Goal: Information Seeking & Learning: Compare options

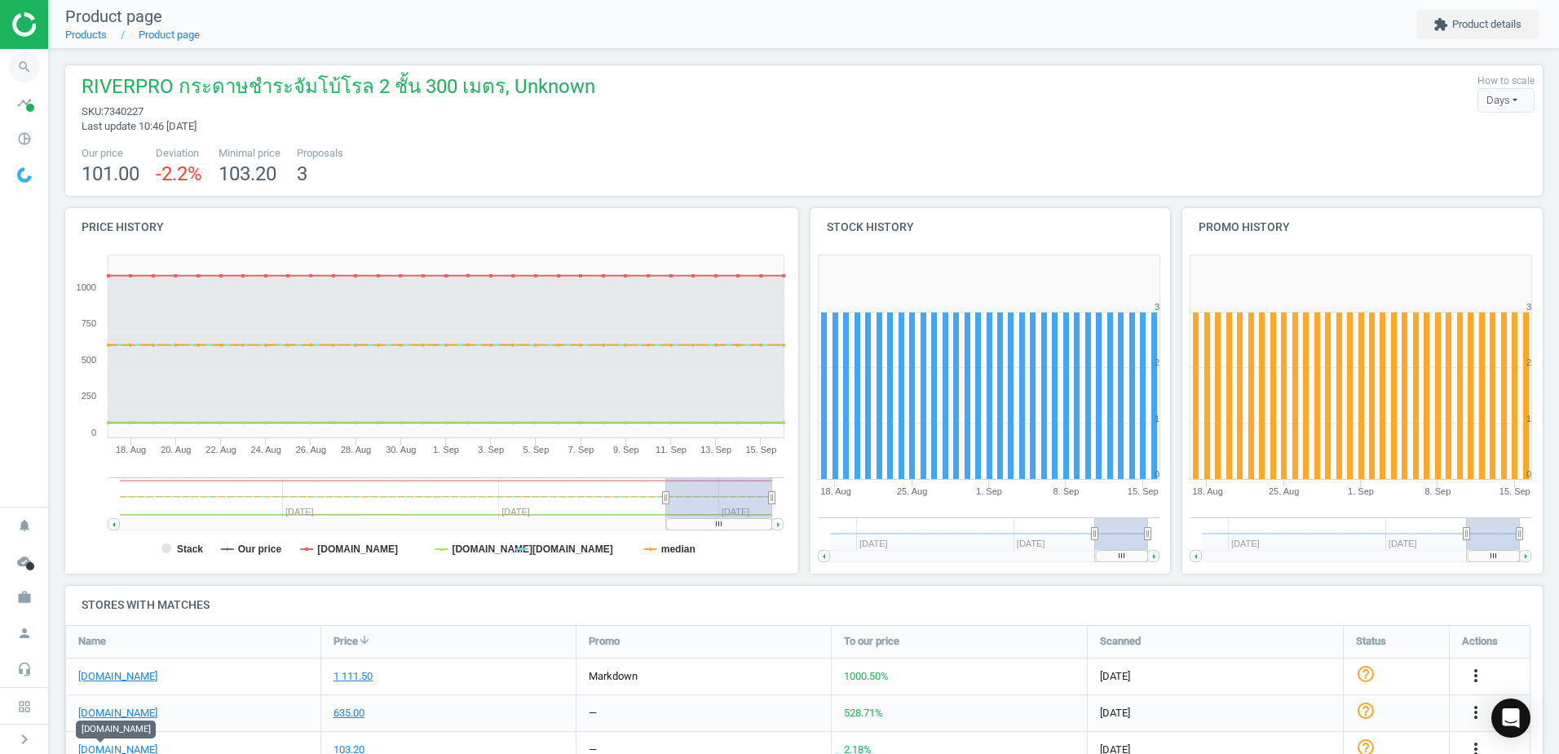
click at [29, 73] on icon "search" at bounding box center [24, 66] width 31 height 31
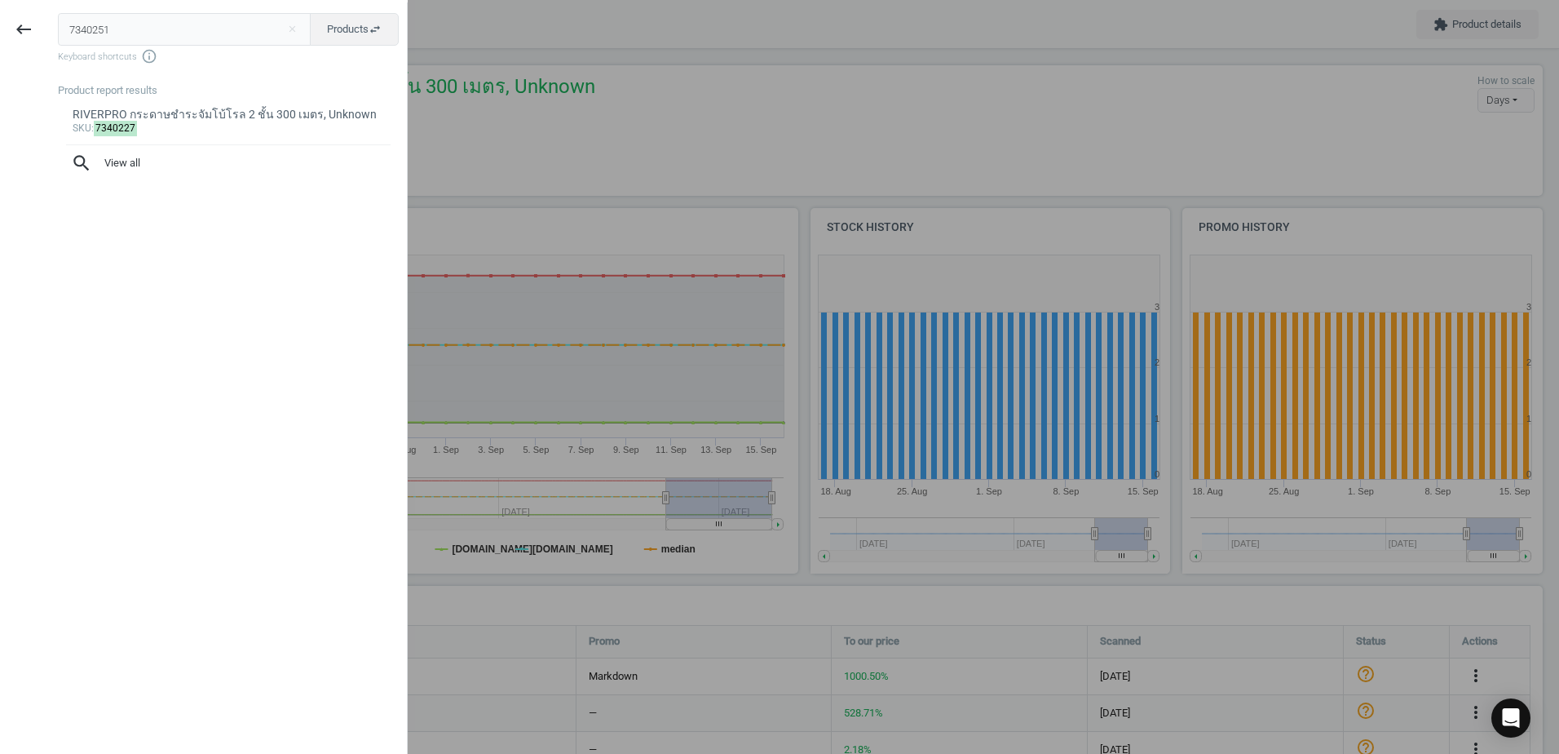
type input "7340251"
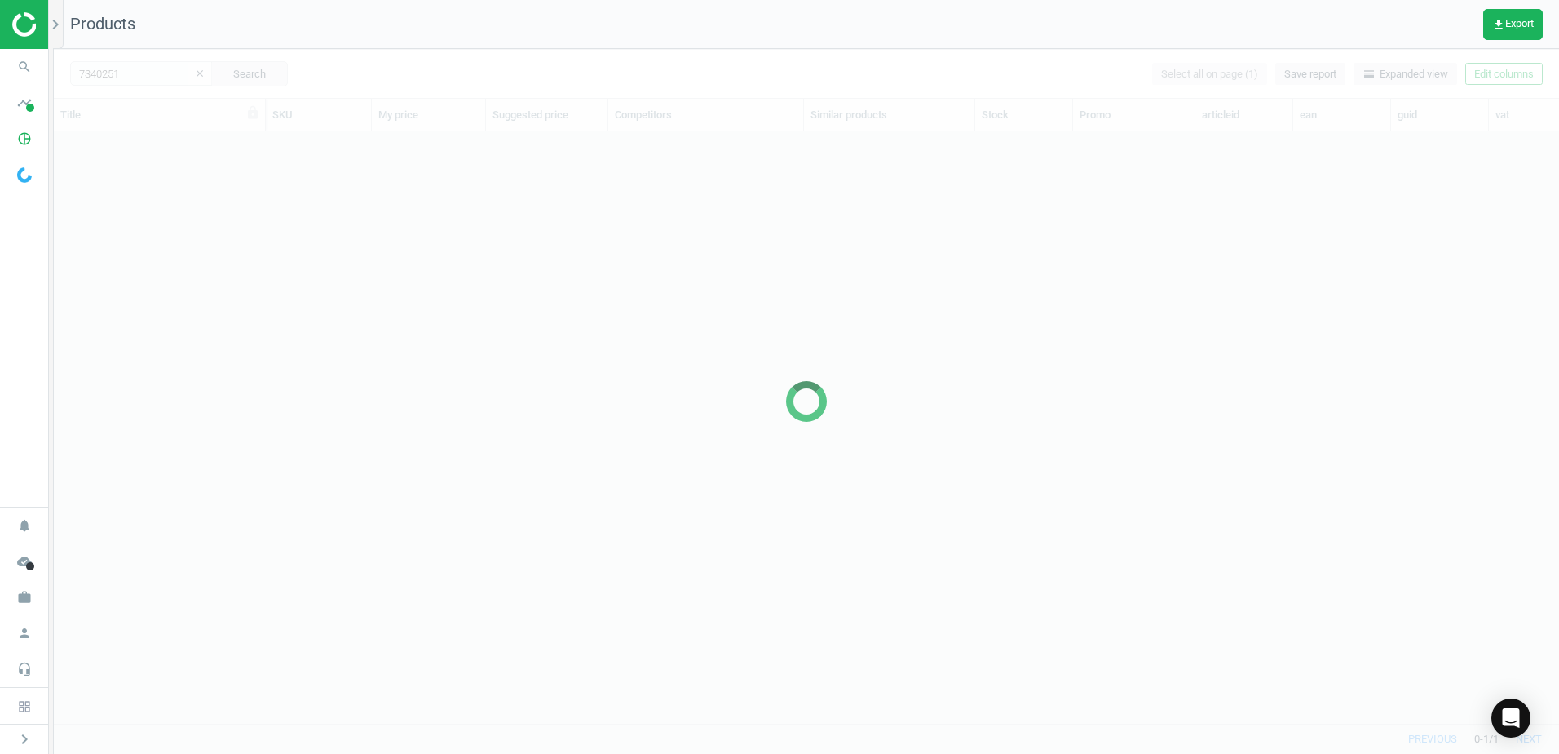
scroll to position [567, 1493]
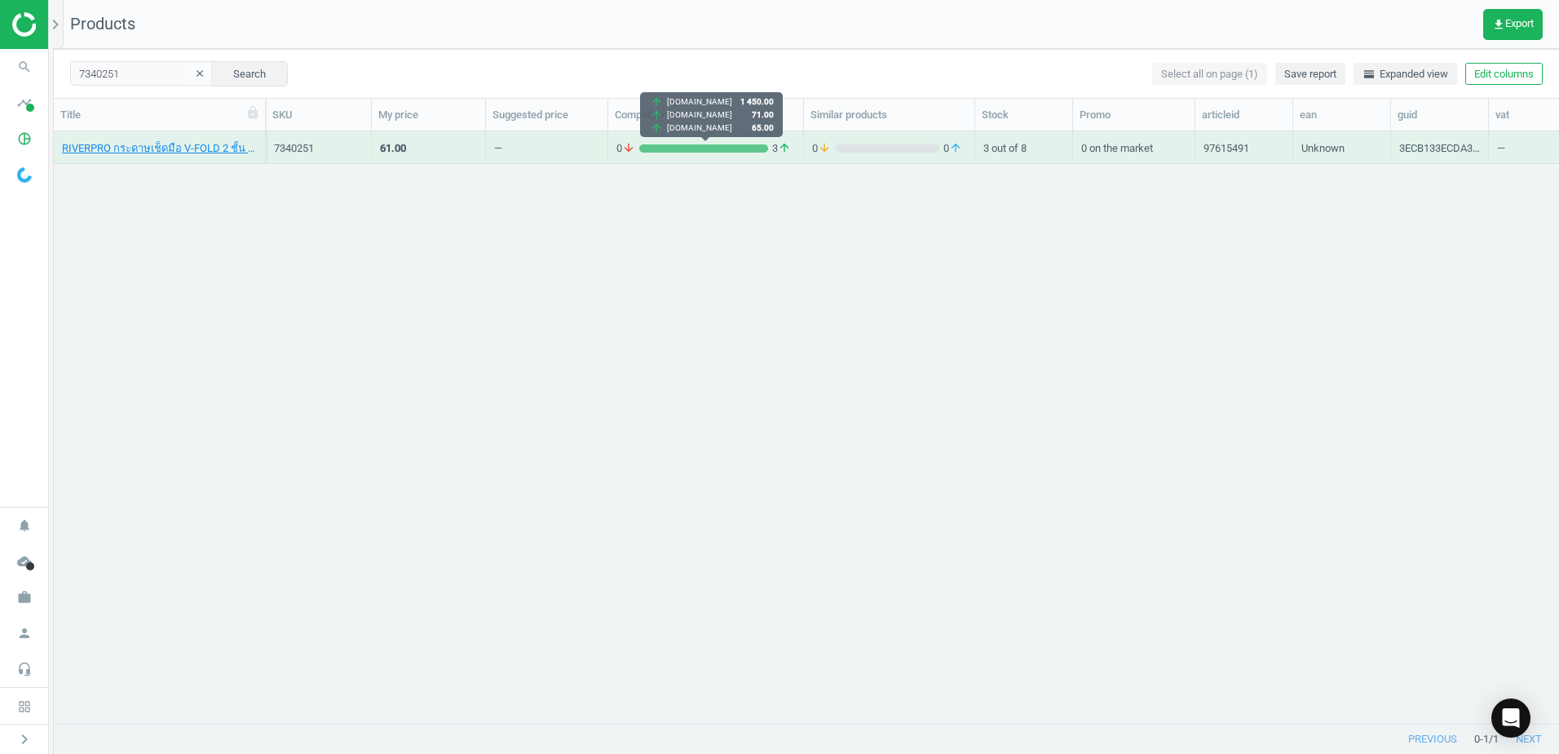
click at [675, 141] on div "0 arrow_downward 3 arrow_upward" at bounding box center [706, 148] width 179 height 15
click at [672, 141] on div "0 arrow_downward 3 arrow_upward" at bounding box center [706, 148] width 179 height 15
click at [585, 192] on div "RIVERPRO กระดาษเช็ดมือ V-FOLD 2 ชั้น 300 แผ่น, Unknown 7340251 61.00 — 0 arrow_…" at bounding box center [806, 420] width 1505 height 579
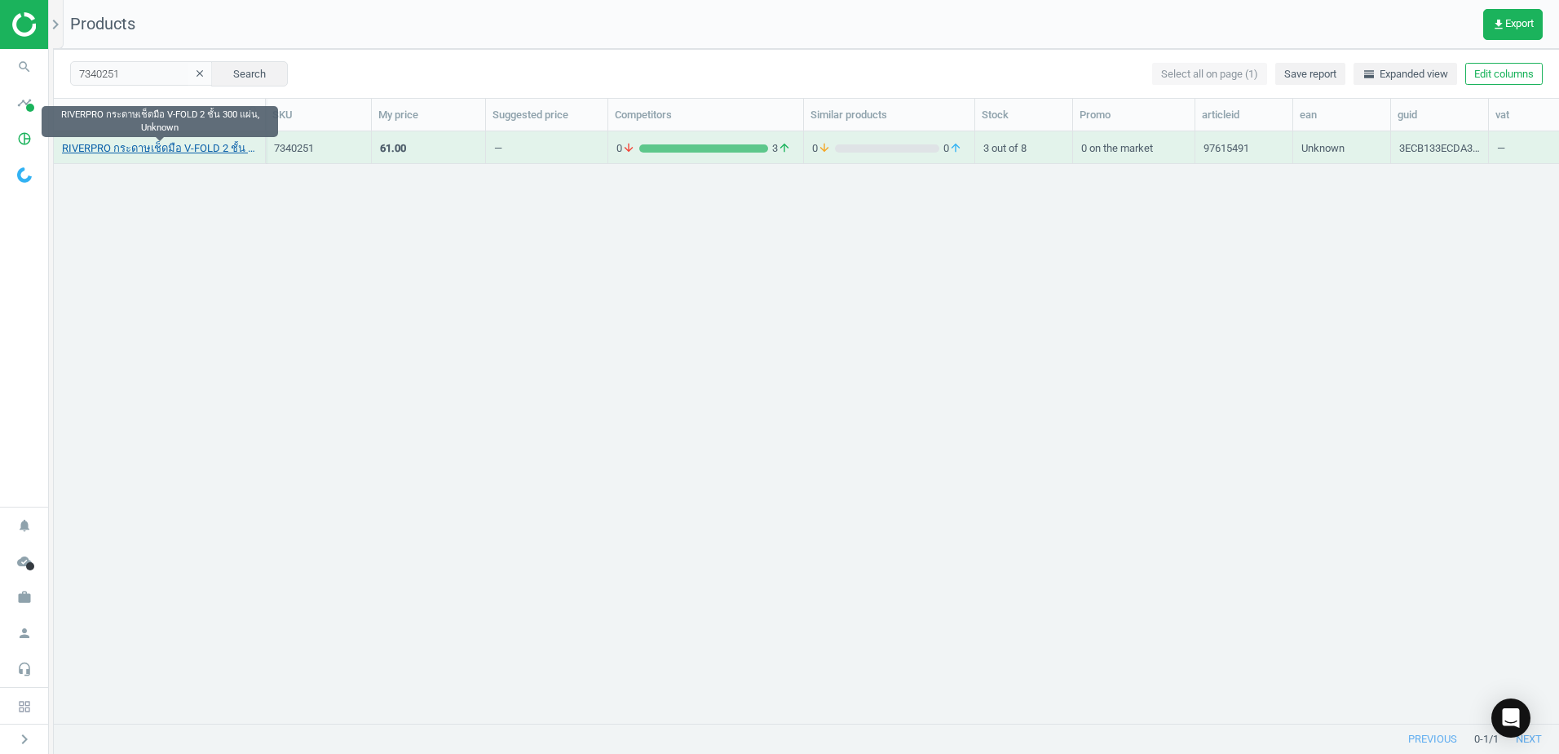
click at [162, 141] on link "RIVERPRO กระดาษเช็ดมือ V-FOLD 2 ชั้น 300 แผ่น, Unknown" at bounding box center [159, 148] width 195 height 15
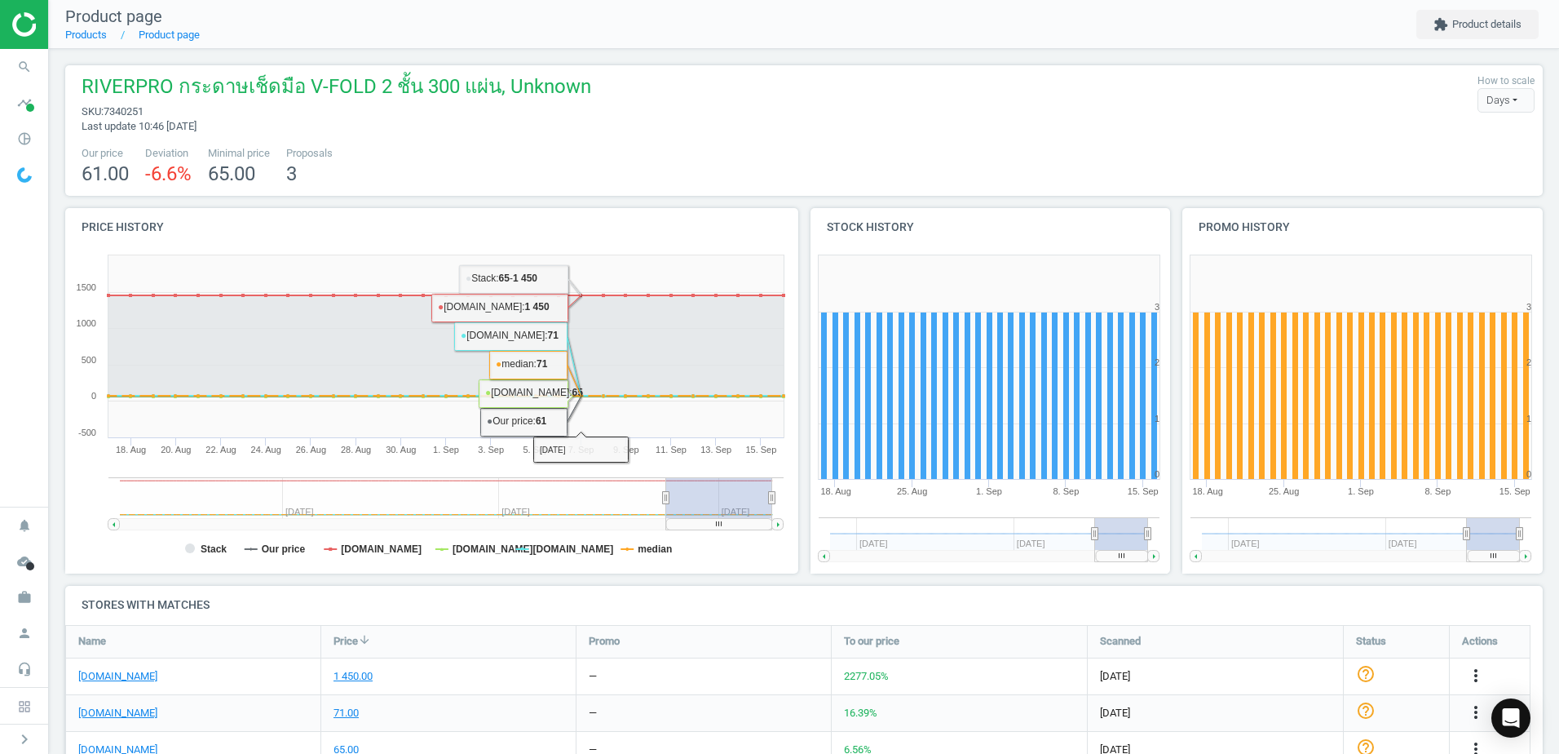
scroll to position [326, 0]
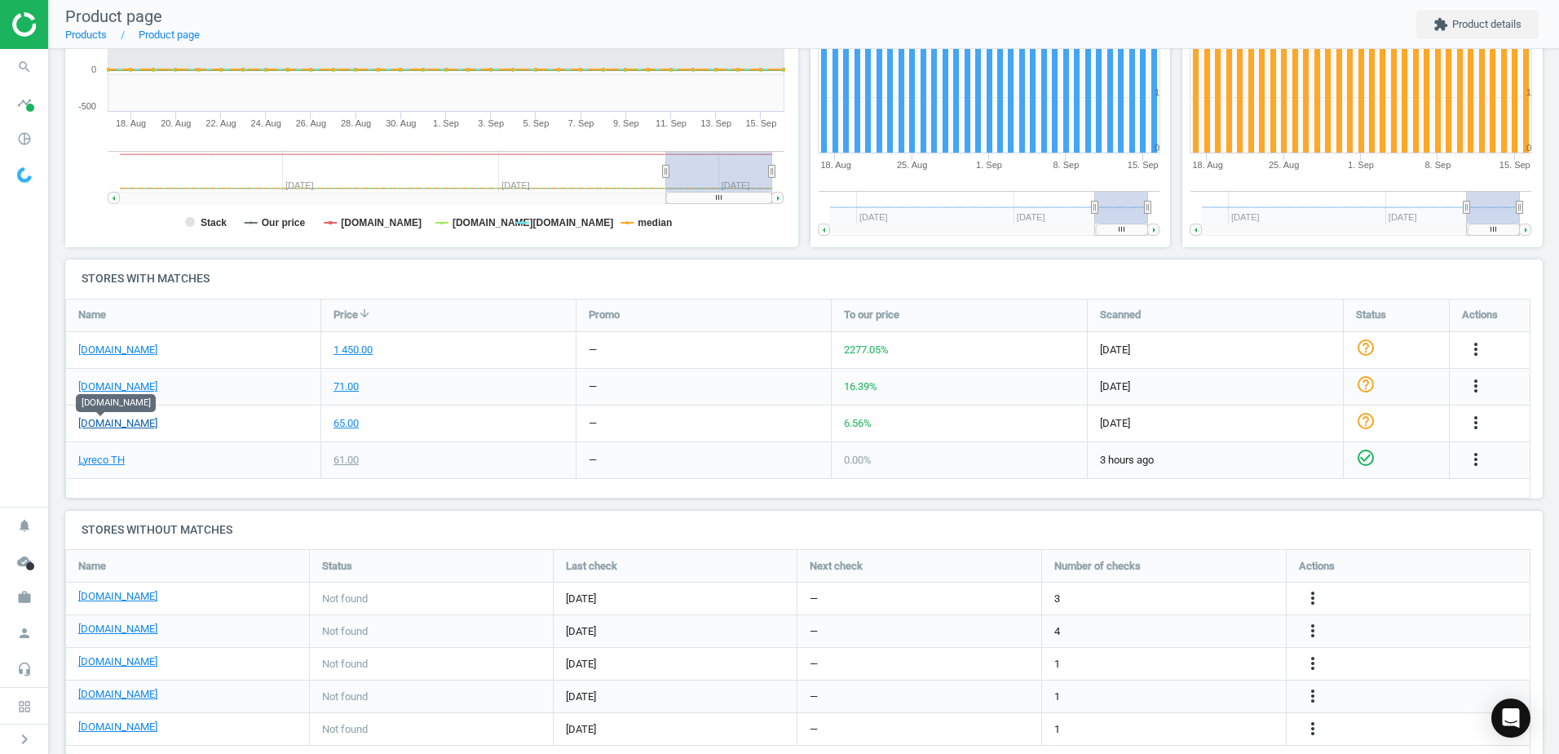
click at [107, 422] on link "ofm.co.th" at bounding box center [117, 423] width 79 height 15
click at [506, 402] on div "71.00" at bounding box center [448, 387] width 254 height 36
drag, startPoint x: 498, startPoint y: 456, endPoint x: 1001, endPoint y: 460, distance: 503.2
click at [1001, 460] on div "Lyreco TH 61.00 — 0.00 % 3 hours ago check_circle_outline more_vert" at bounding box center [799, 460] width 1466 height 37
click at [1009, 460] on div "0.00 %" at bounding box center [959, 460] width 255 height 36
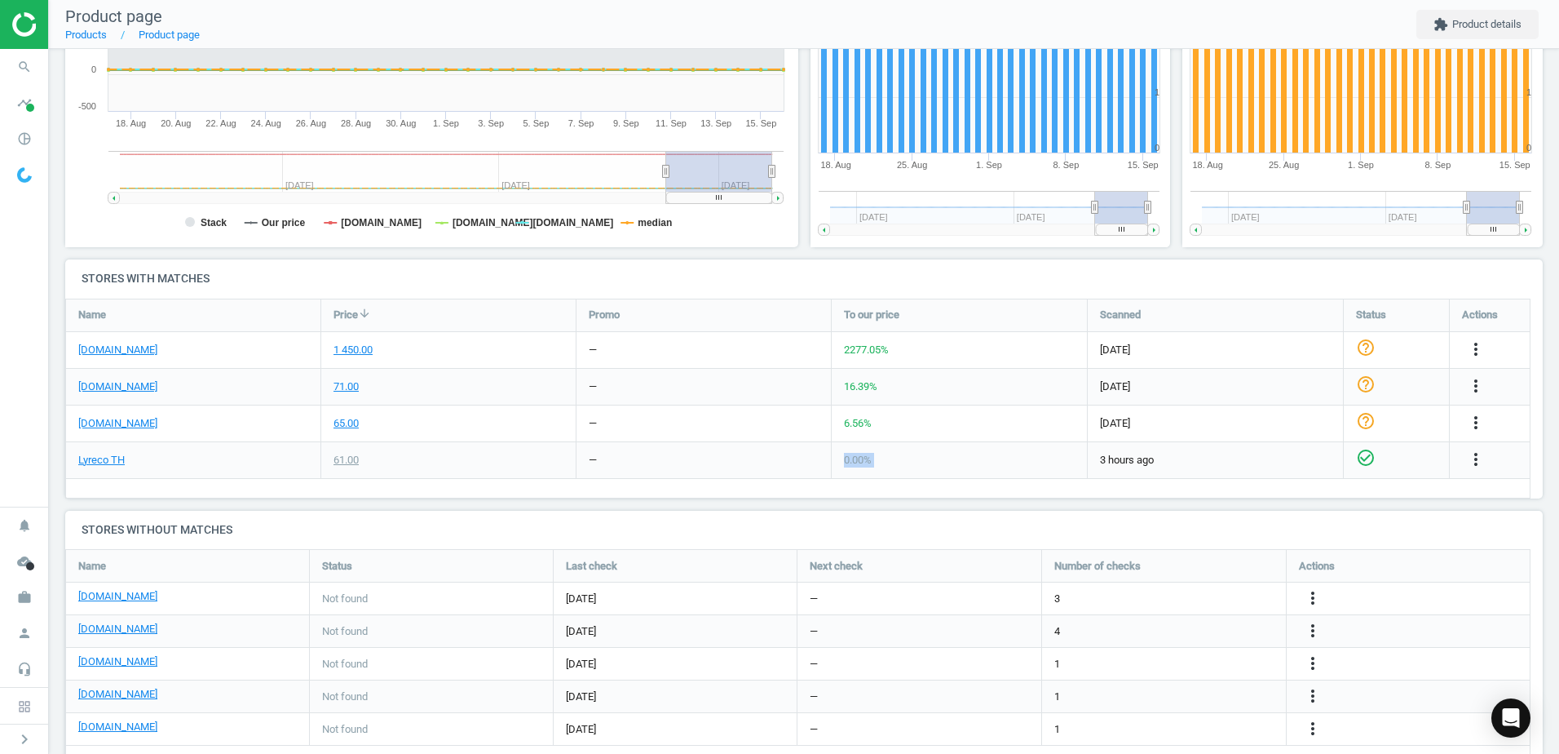
drag, startPoint x: 1009, startPoint y: 460, endPoint x: 656, endPoint y: 456, distance: 353.2
click at [656, 456] on div "Lyreco TH 61.00 — 0.00 % 3 hours ago check_circle_outline more_vert" at bounding box center [799, 460] width 1466 height 37
drag, startPoint x: 656, startPoint y: 456, endPoint x: 625, endPoint y: 458, distance: 31.0
click at [625, 458] on div "—" at bounding box center [704, 460] width 254 height 36
drag, startPoint x: 481, startPoint y: 448, endPoint x: 732, endPoint y: 448, distance: 250.4
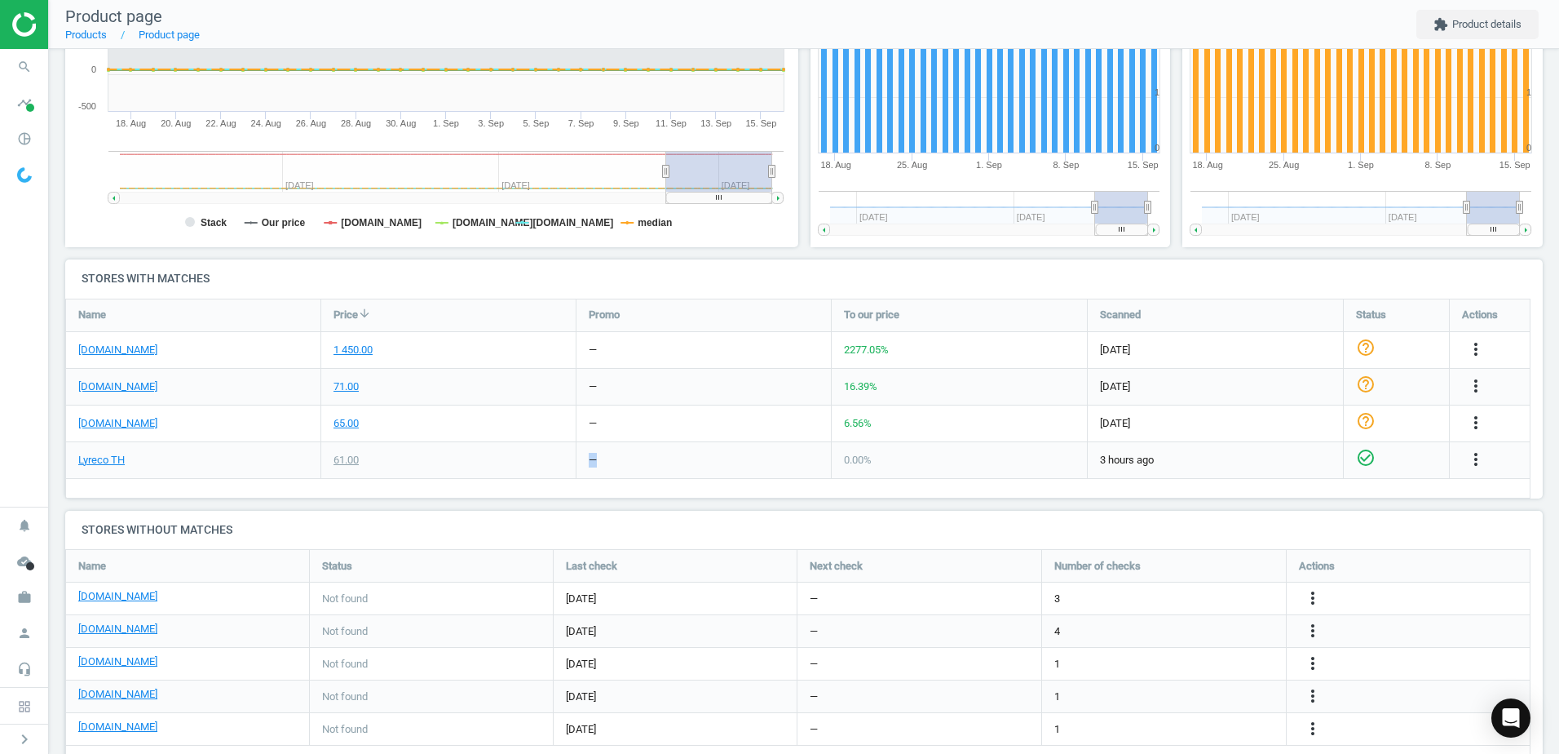
click at [732, 448] on div "Lyreco TH 61.00 — 0.00 % 3 hours ago check_circle_outline more_vert" at bounding box center [799, 460] width 1466 height 37
click at [732, 448] on div "—" at bounding box center [704, 460] width 254 height 36
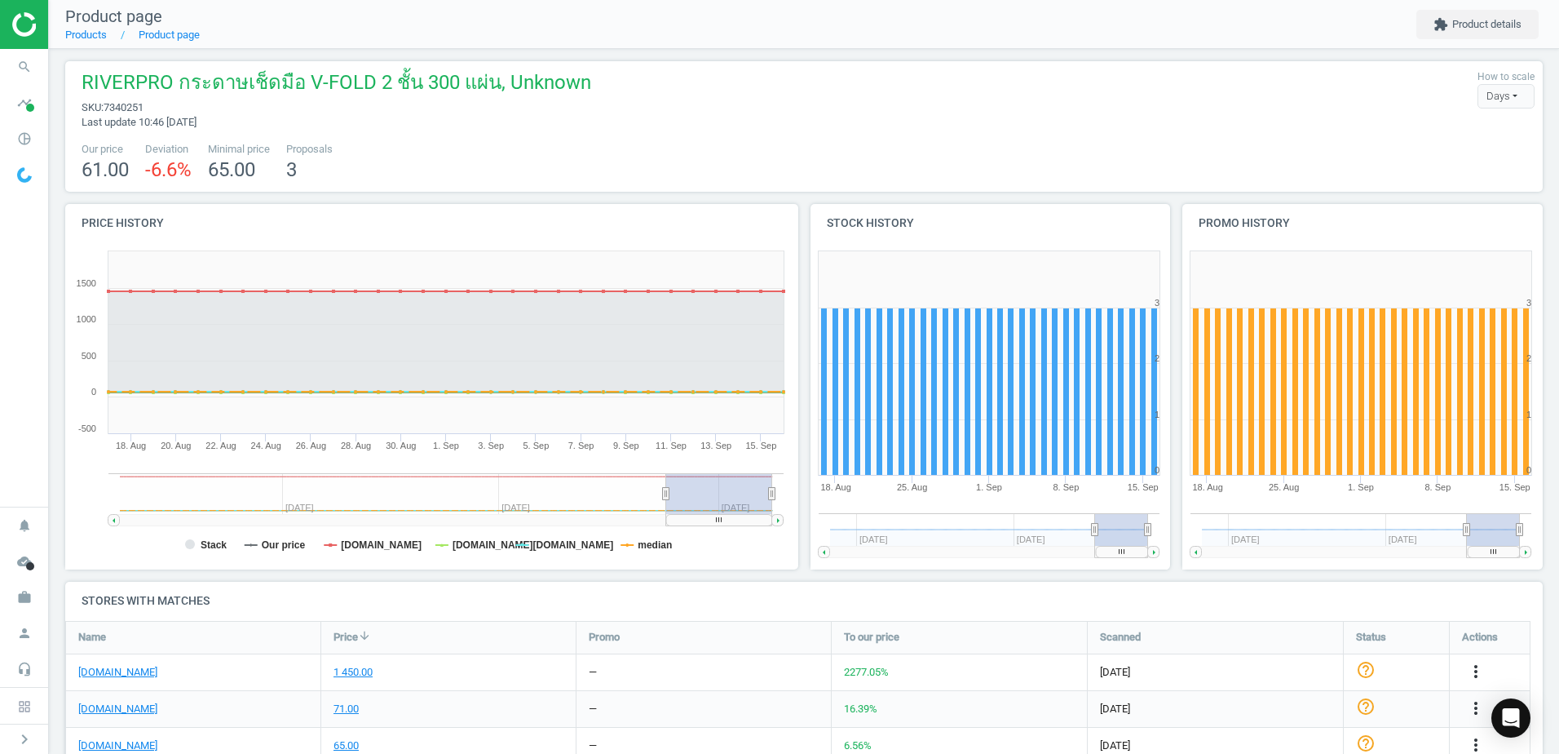
scroll to position [0, 0]
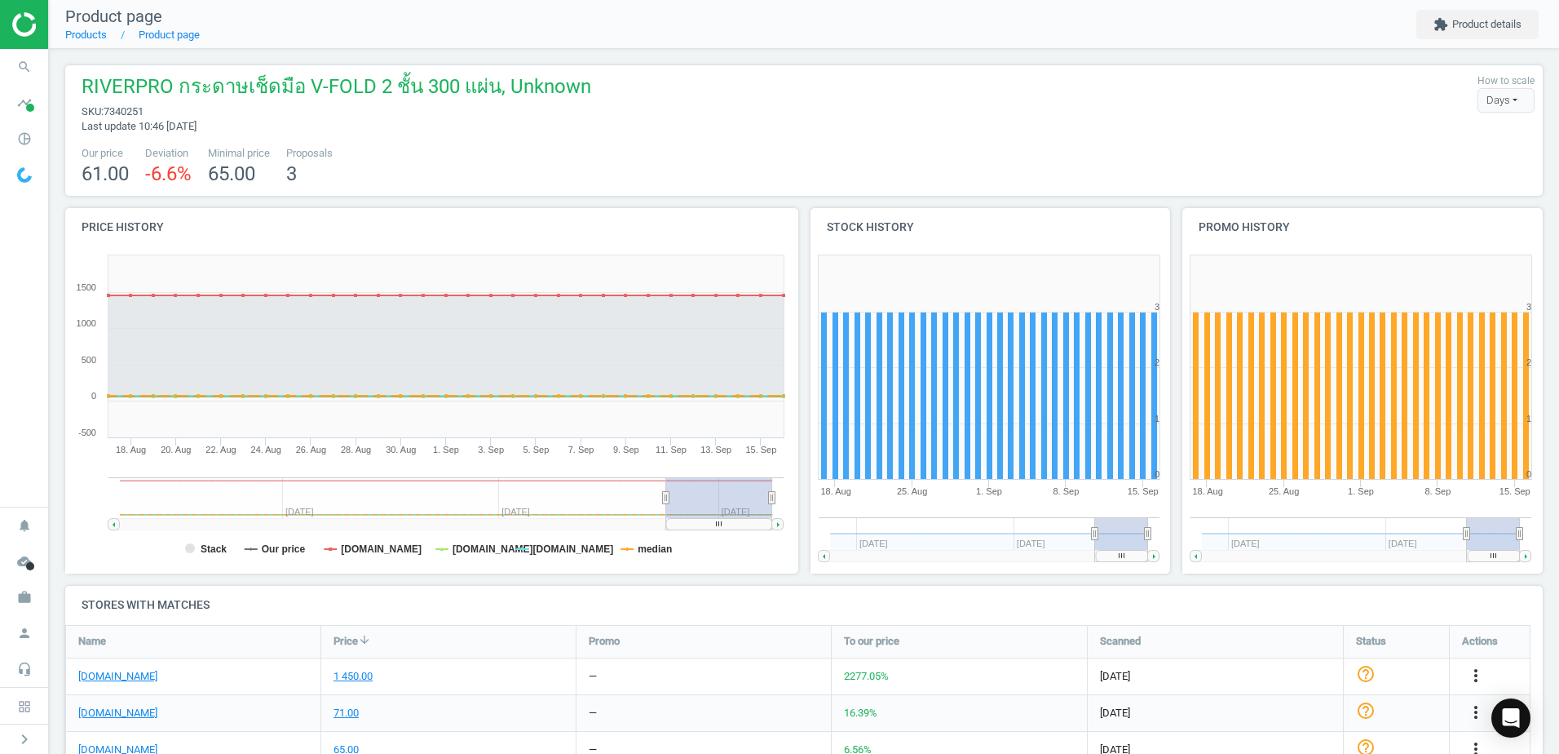
click at [1510, 101] on div "Days" at bounding box center [1506, 100] width 57 height 24
click at [1452, 56] on div "RIVERPRO กระดาษเช็ดมือ V-FOLD 2 ชั้น 300 แผ่น, Unknown sku : 7340251 Last updat…" at bounding box center [804, 584] width 1510 height 1071
click at [1470, 32] on button "extension Product details" at bounding box center [1478, 24] width 122 height 29
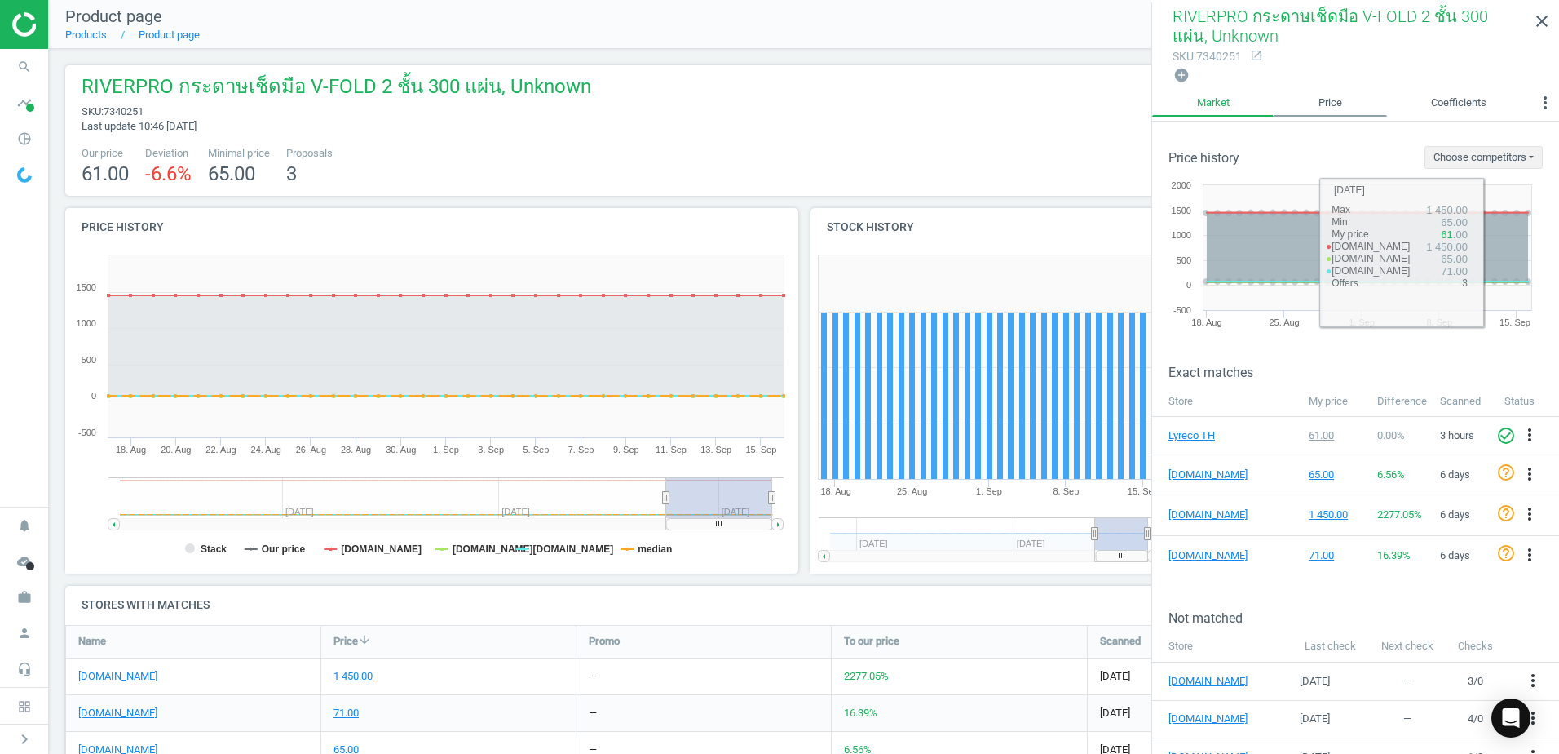
click at [1317, 113] on link "Price" at bounding box center [1330, 103] width 113 height 28
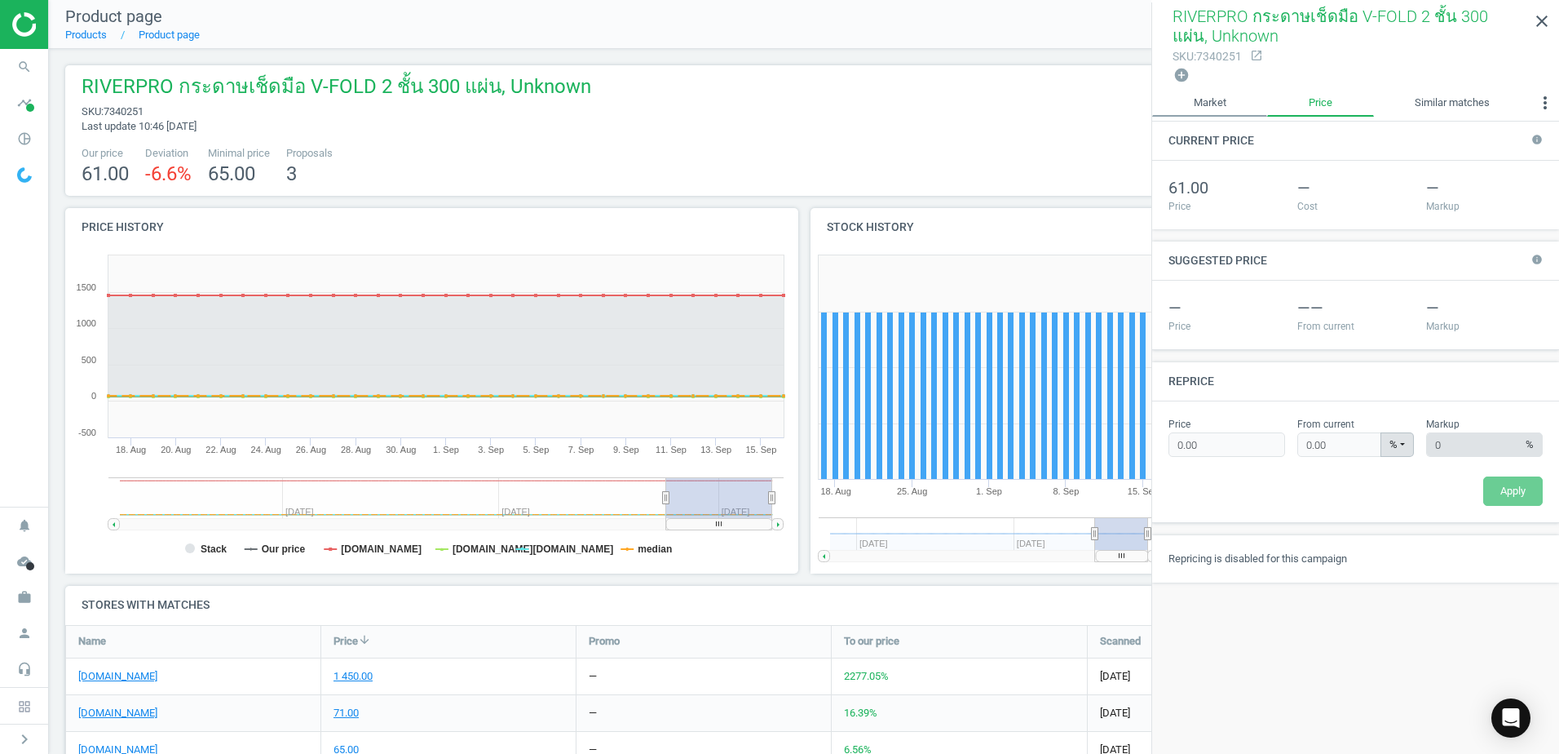
click at [1205, 104] on link "Market" at bounding box center [1209, 103] width 115 height 28
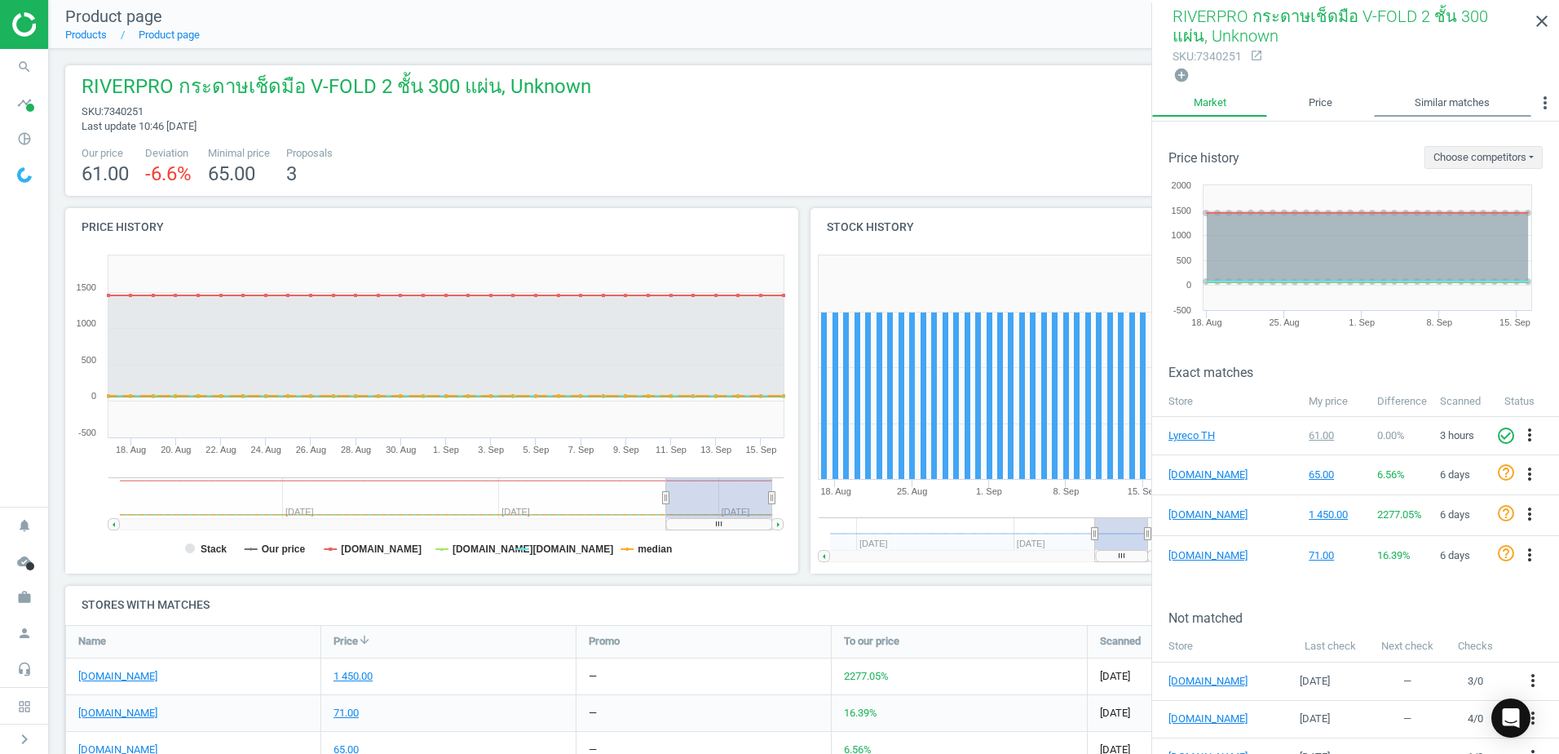
click at [1470, 109] on link "Similar matches" at bounding box center [1452, 103] width 157 height 28
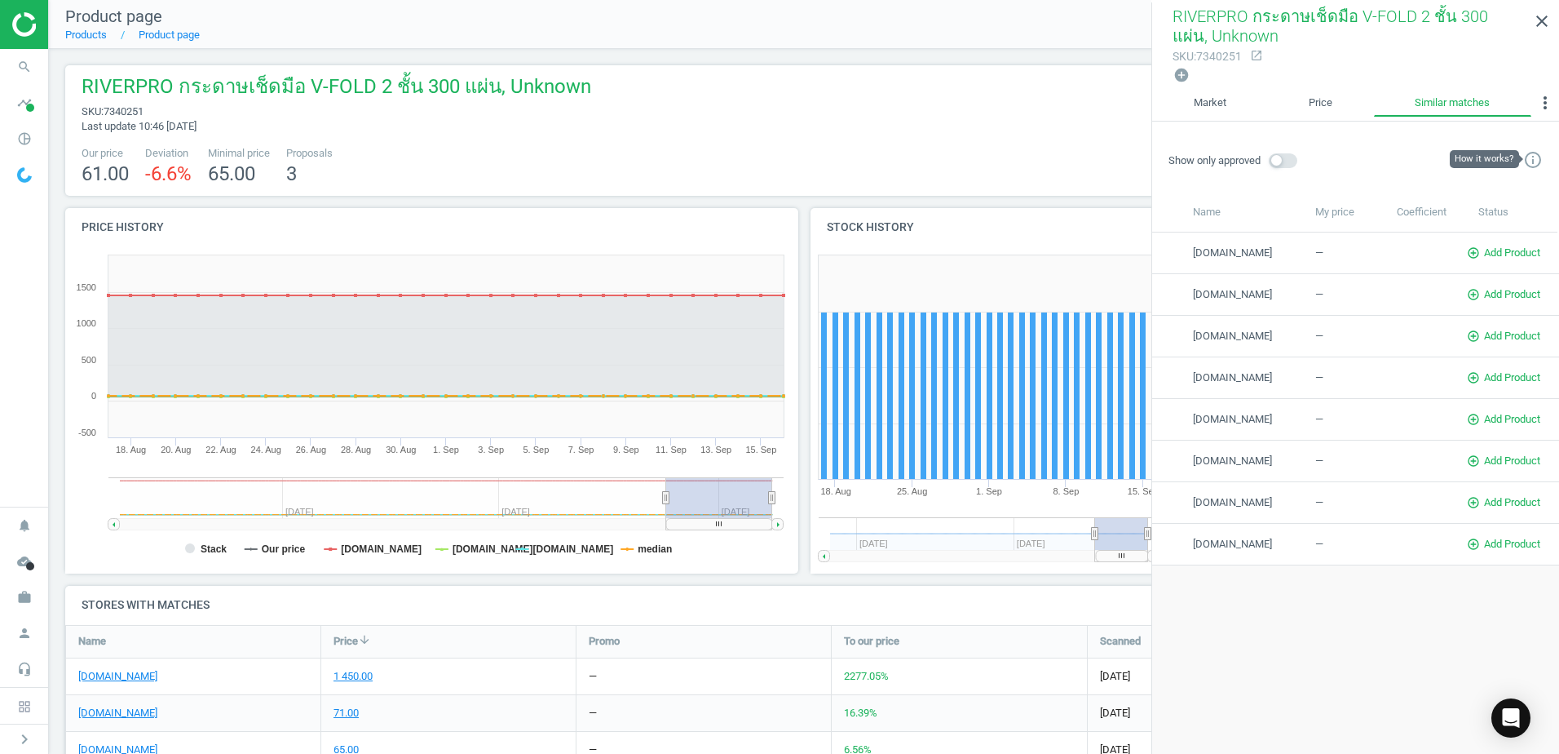
click at [1530, 150] on icon "info_outline" at bounding box center [1533, 160] width 20 height 20
click at [1249, 98] on link "Market" at bounding box center [1209, 103] width 115 height 28
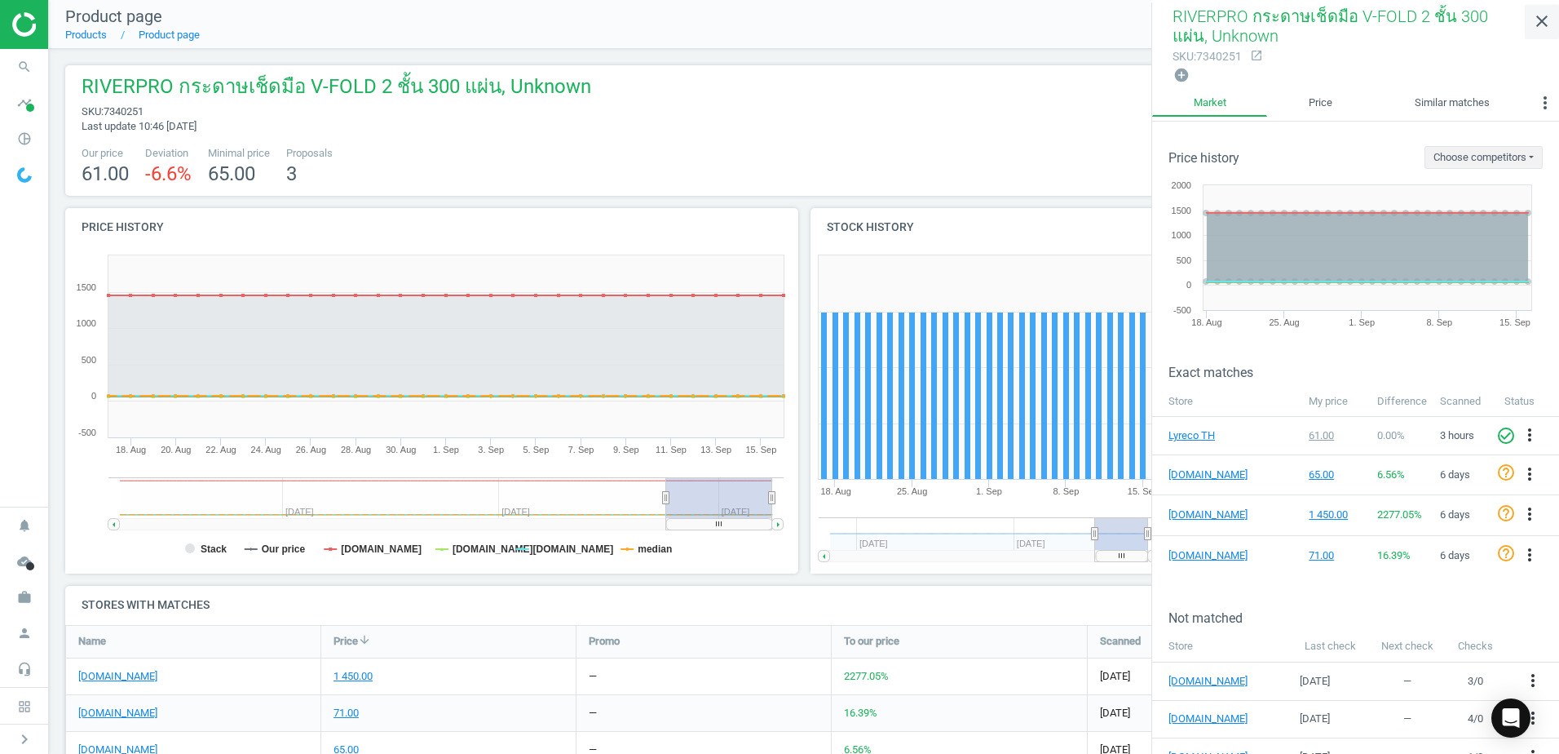
click at [1551, 24] on icon "close" at bounding box center [1542, 21] width 20 height 20
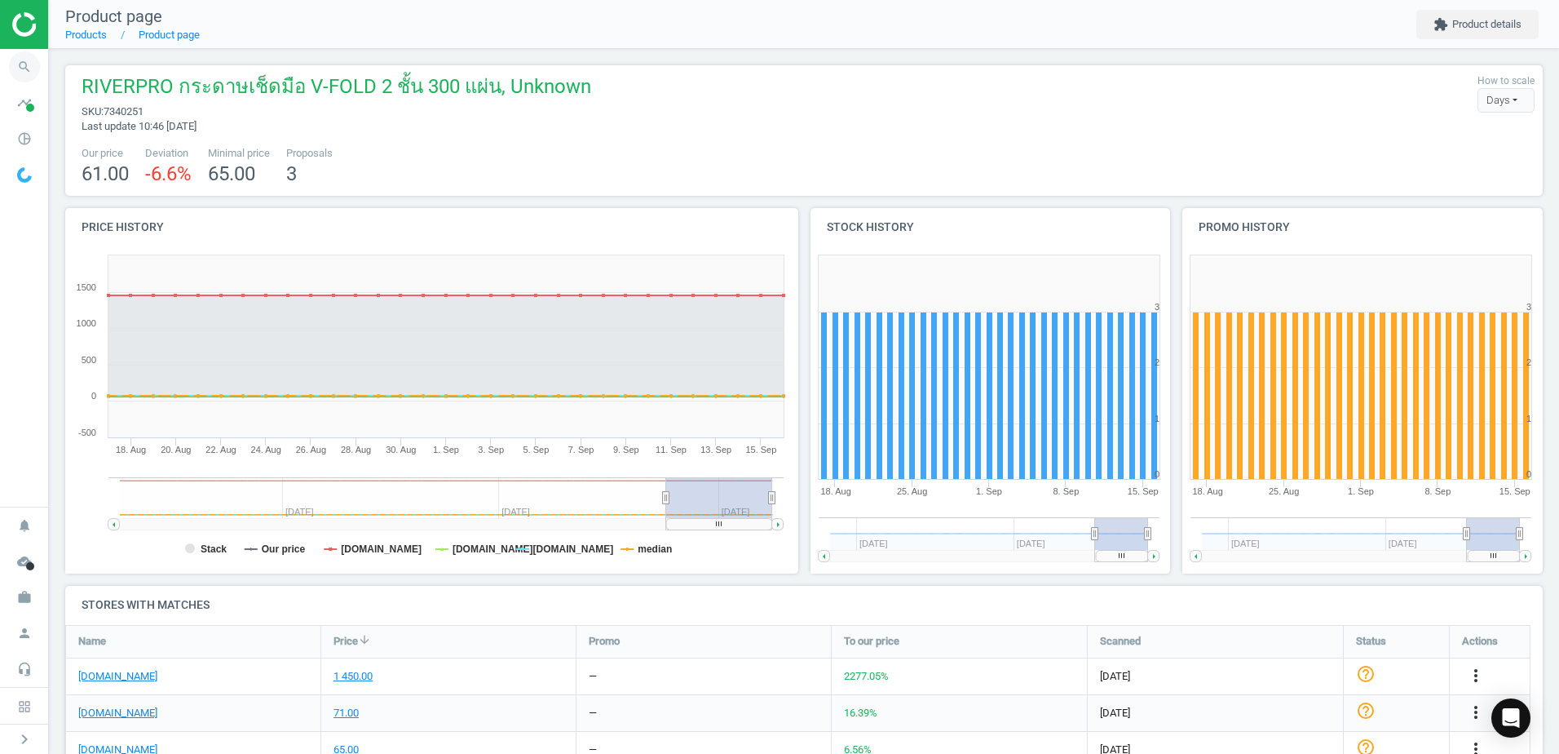
click at [42, 75] on span "search" at bounding box center [24, 67] width 49 height 36
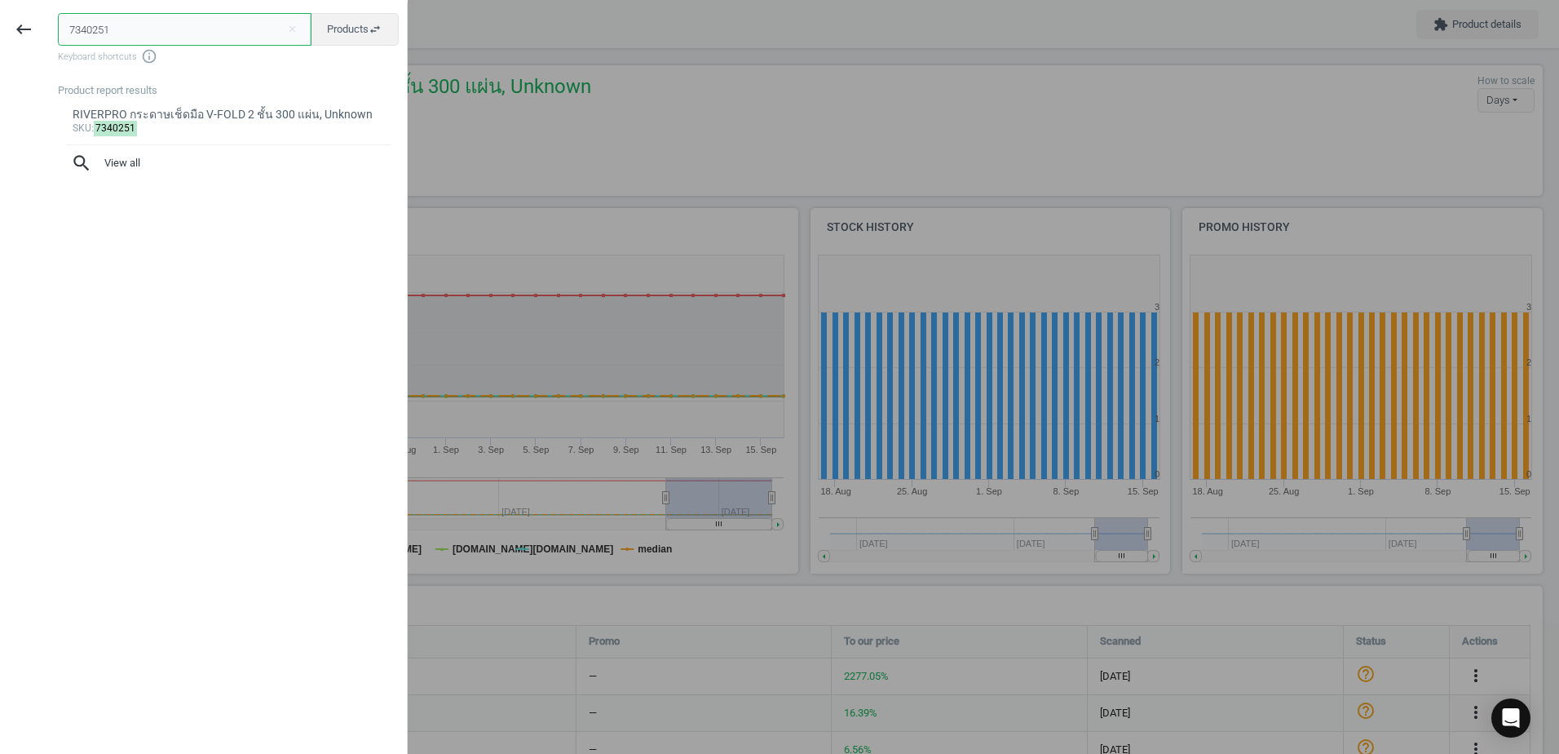
paste input "12355529"
type input "12355529"
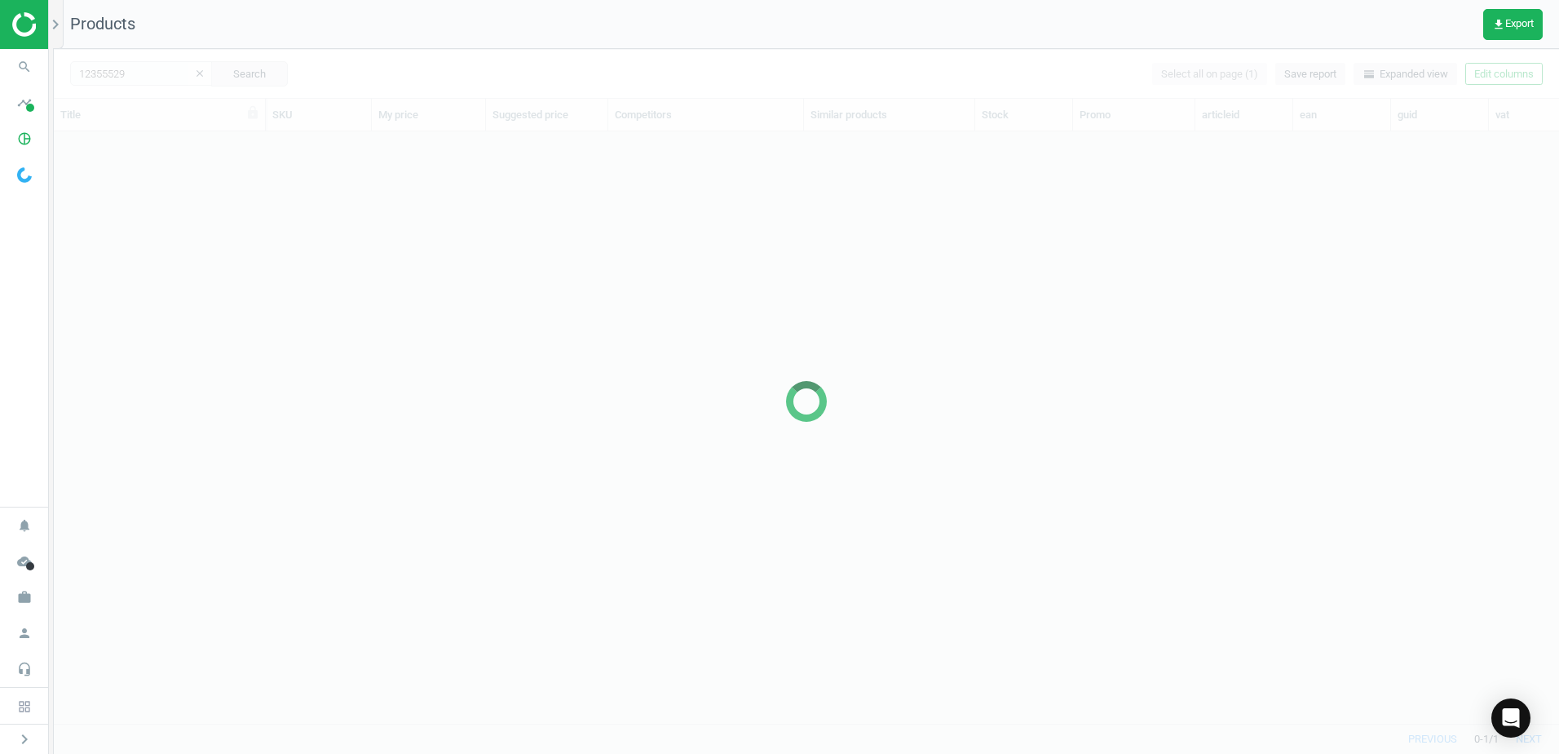
scroll to position [567, 1493]
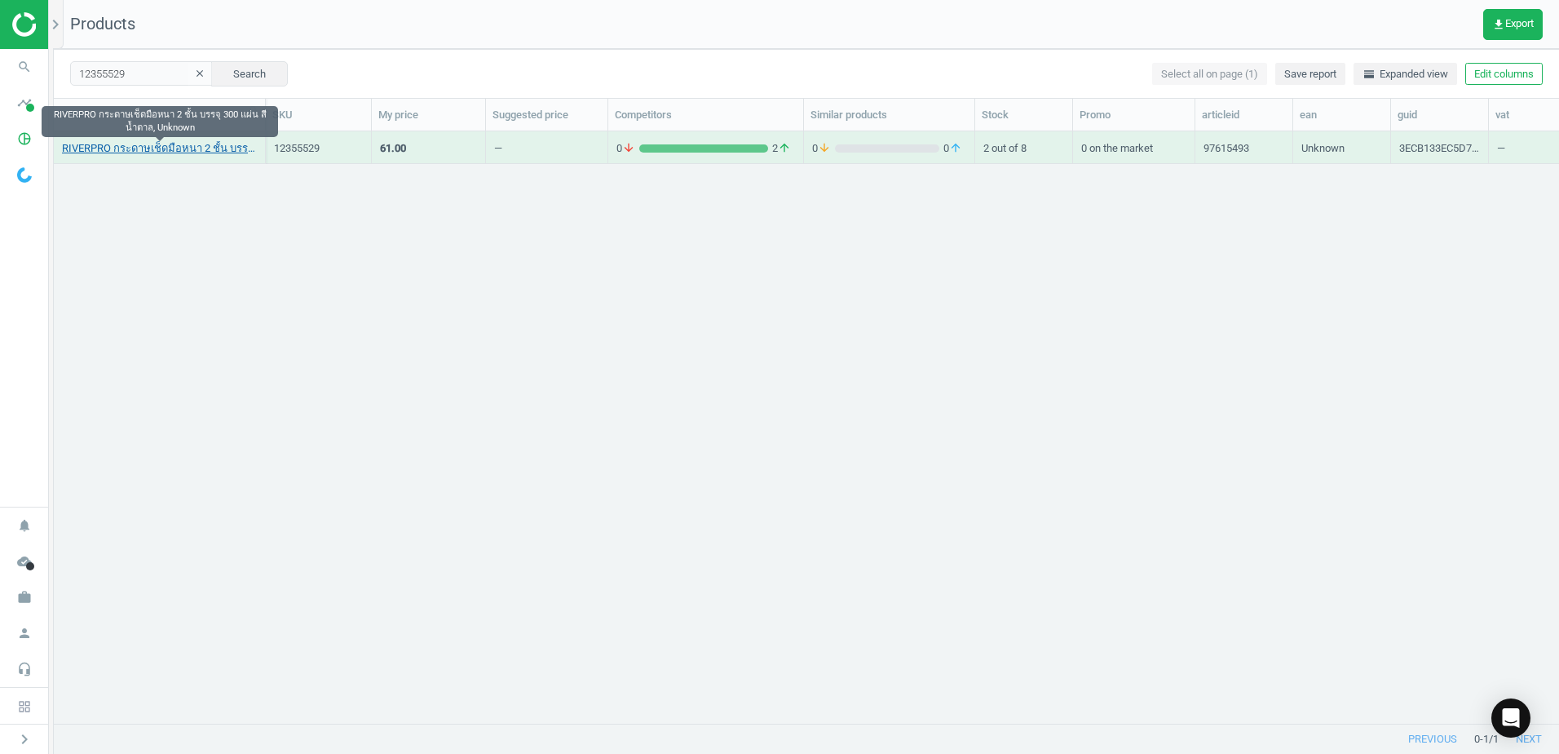
click at [148, 148] on link "RIVERPRO กระดาษเช็ดมือหนา 2 ชั้น บรรจุ 300 แผ่น สีน้ำตาล, Unknown" at bounding box center [159, 148] width 195 height 15
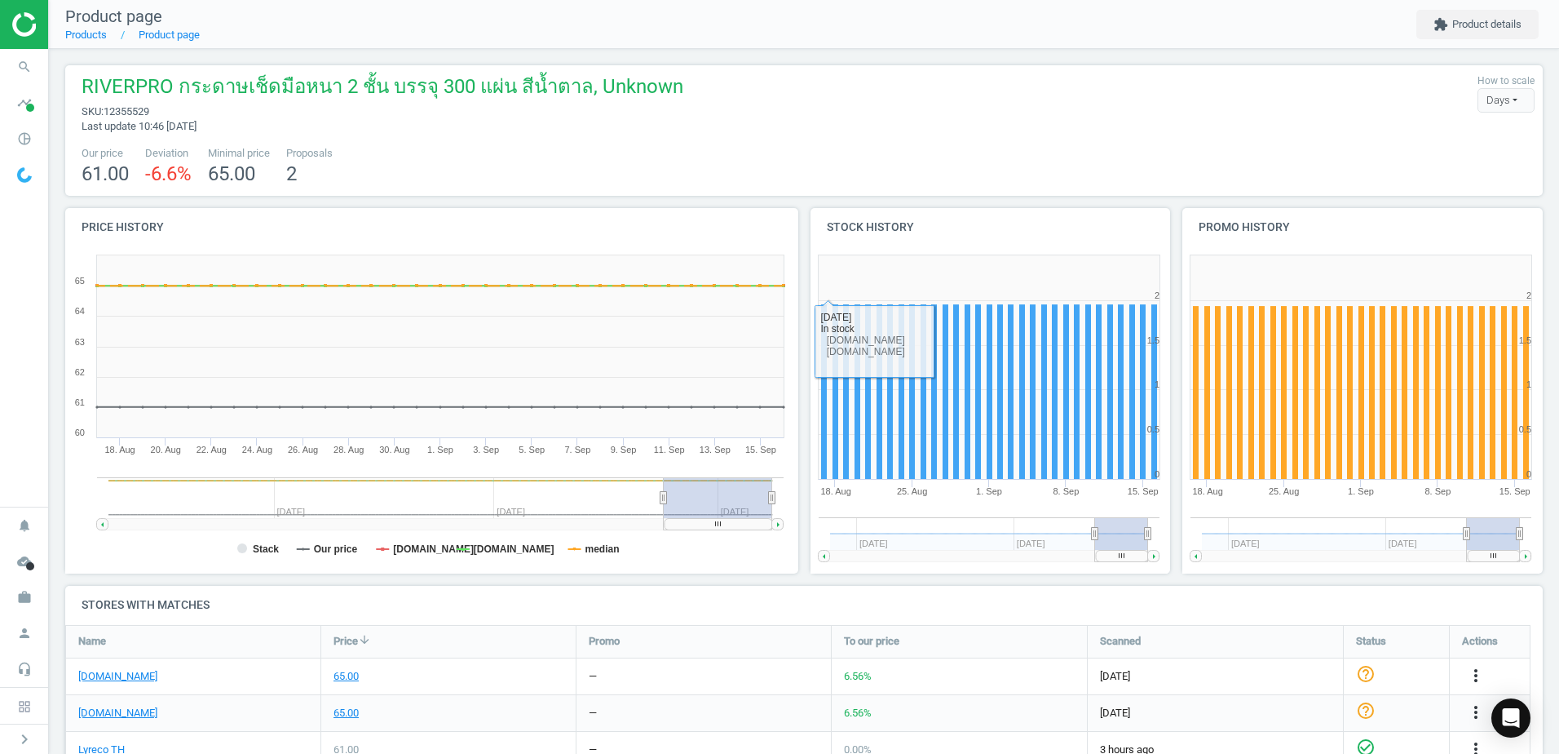
scroll to position [326, 0]
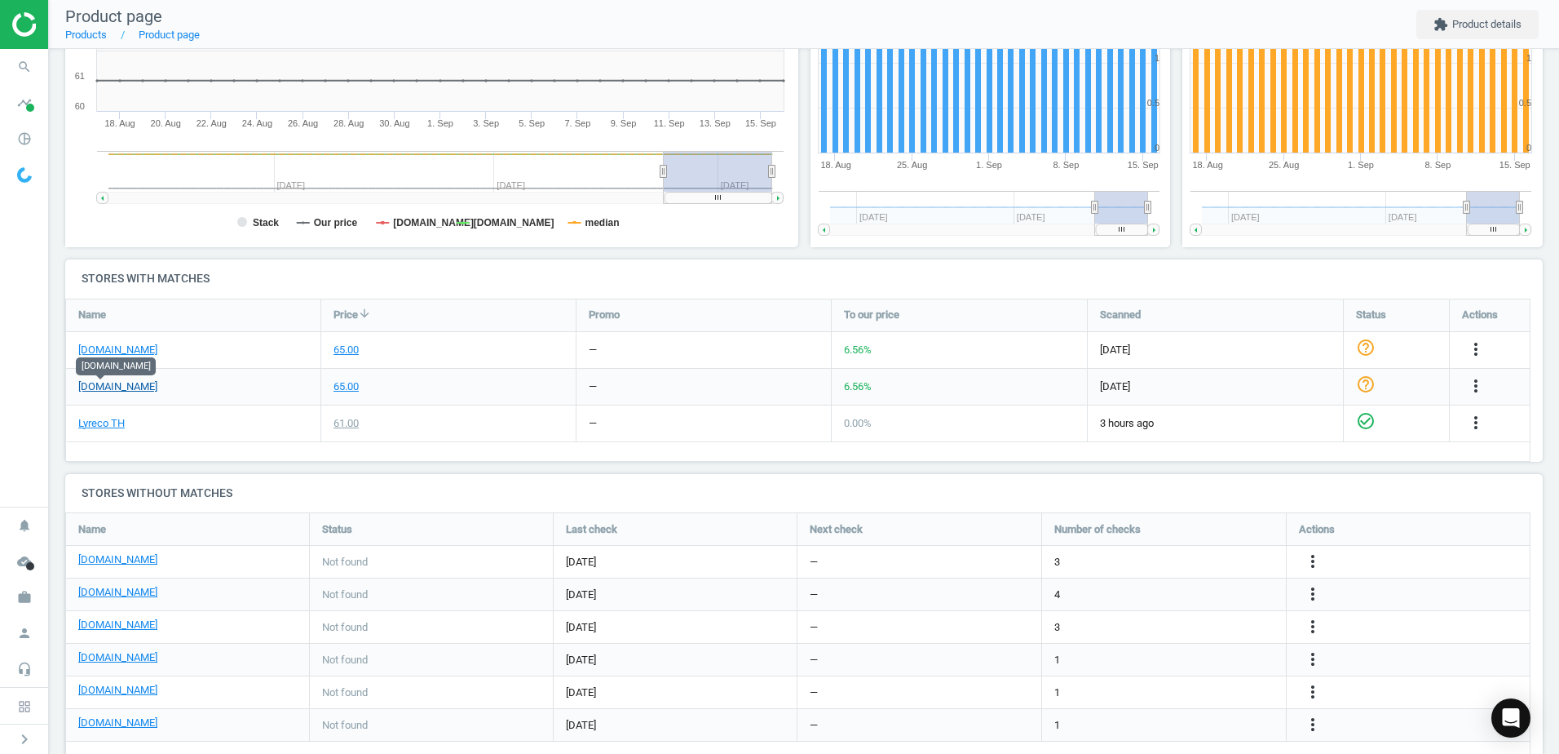
click at [104, 382] on link "[DOMAIN_NAME]" at bounding box center [117, 386] width 79 height 15
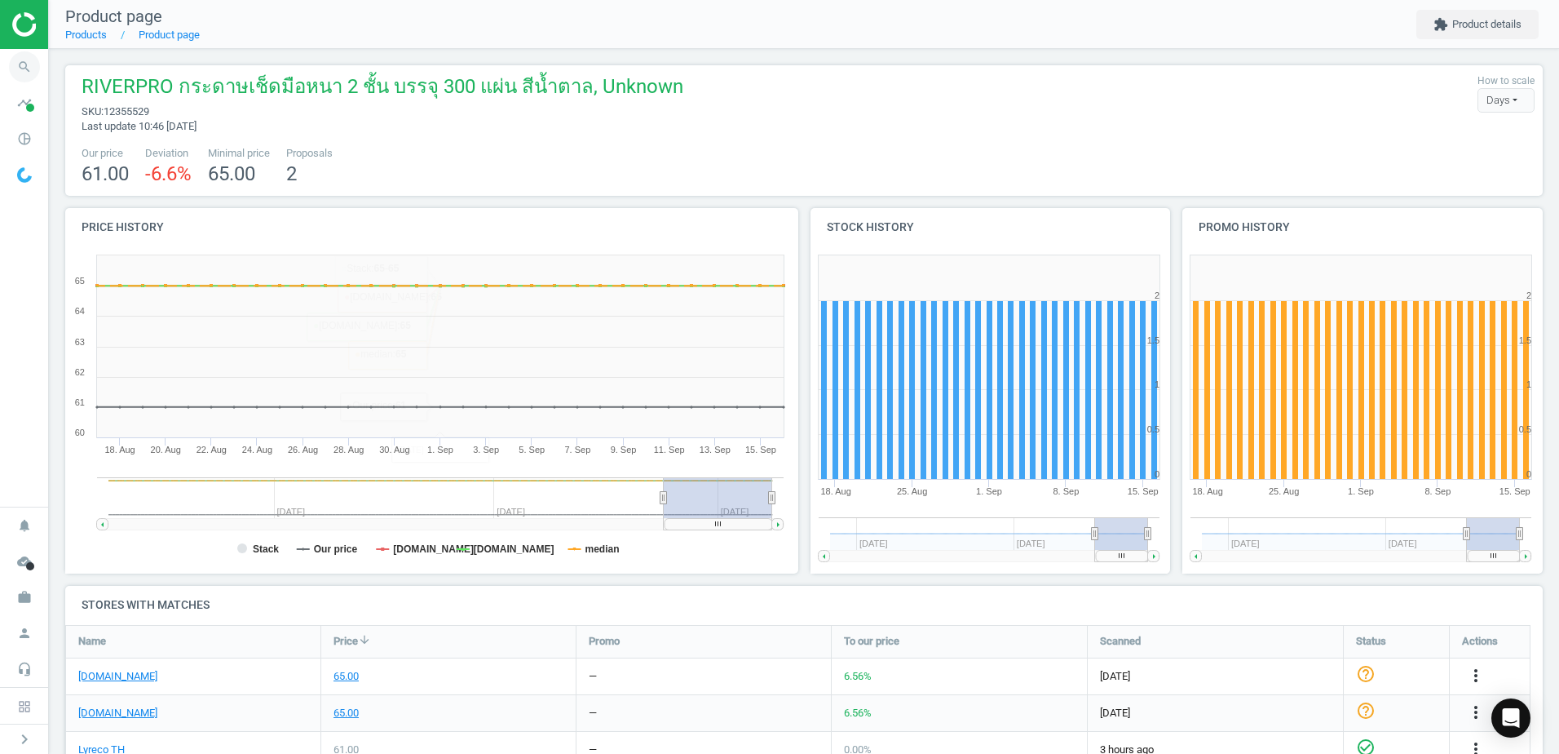
click at [26, 71] on icon "search" at bounding box center [24, 66] width 31 height 31
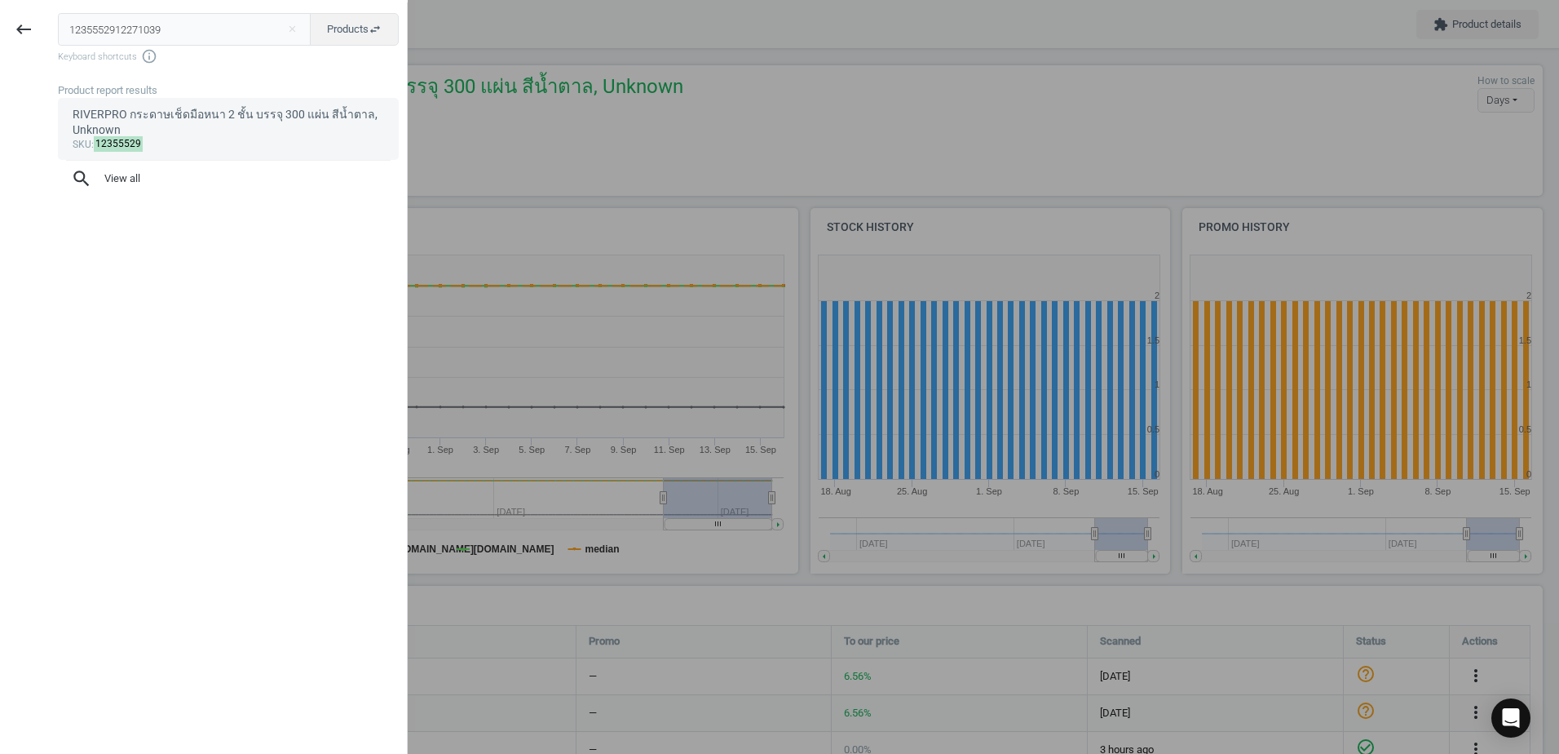
type input "1235552912271039"
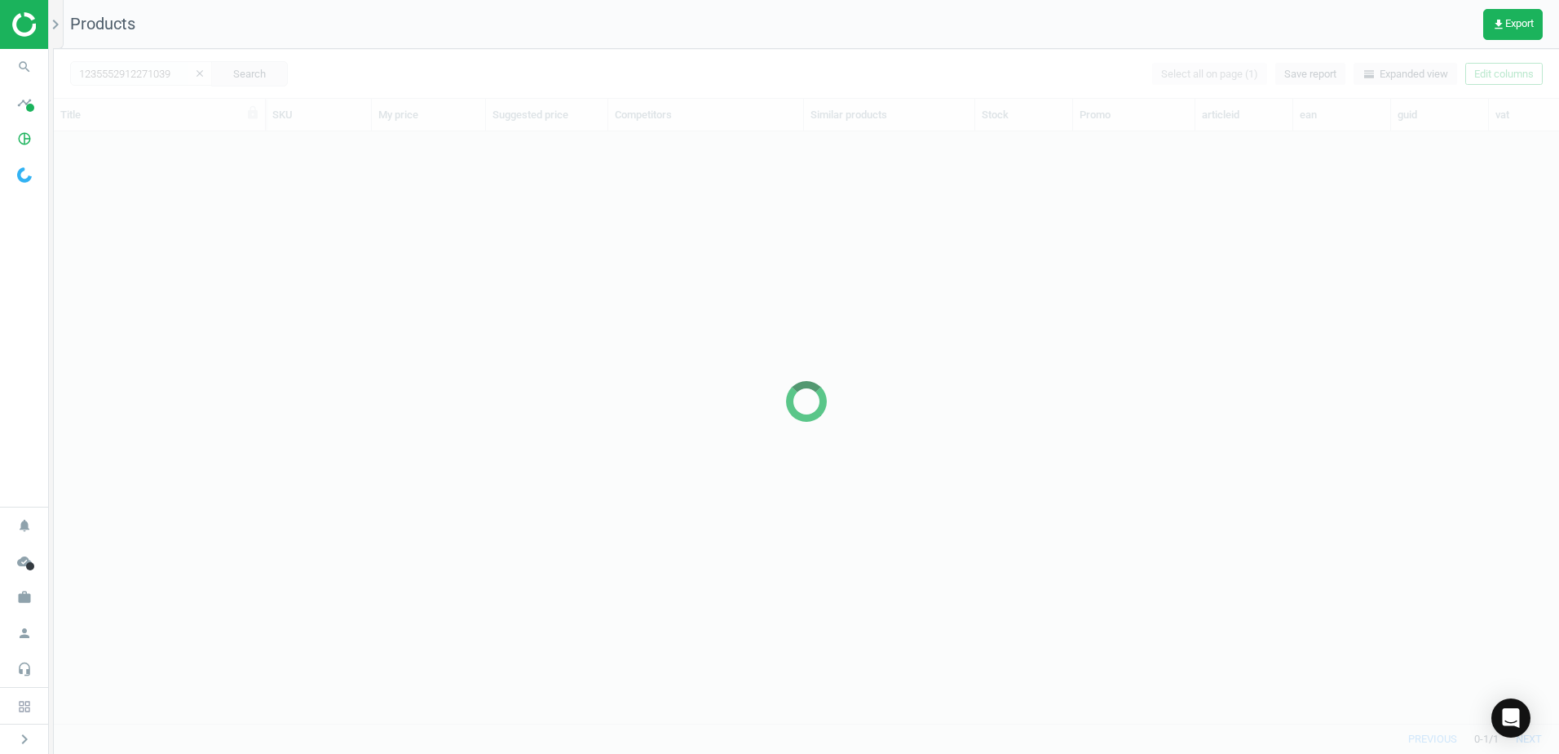
scroll to position [567, 1493]
click at [38, 74] on icon "search" at bounding box center [24, 66] width 31 height 31
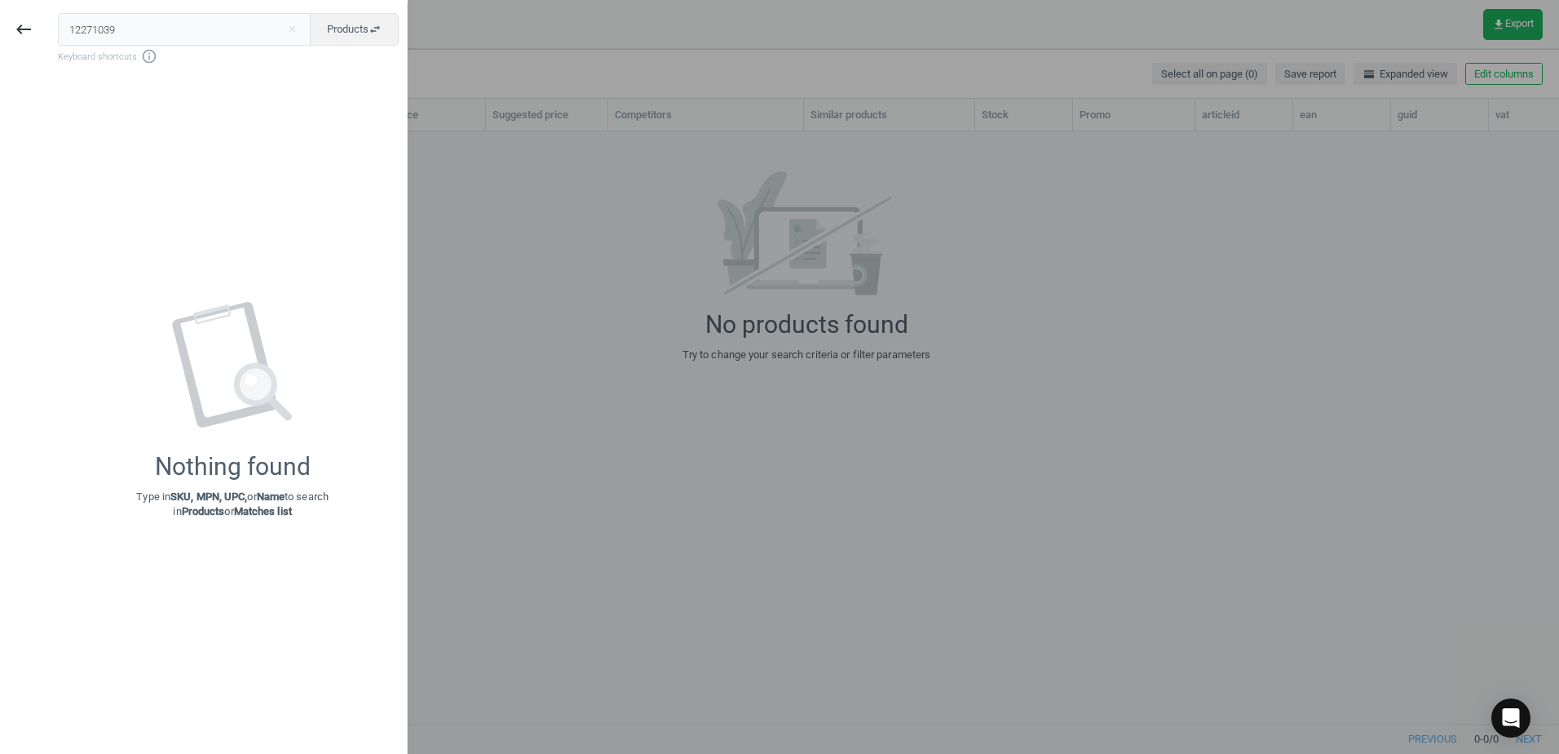
type input "12271039"
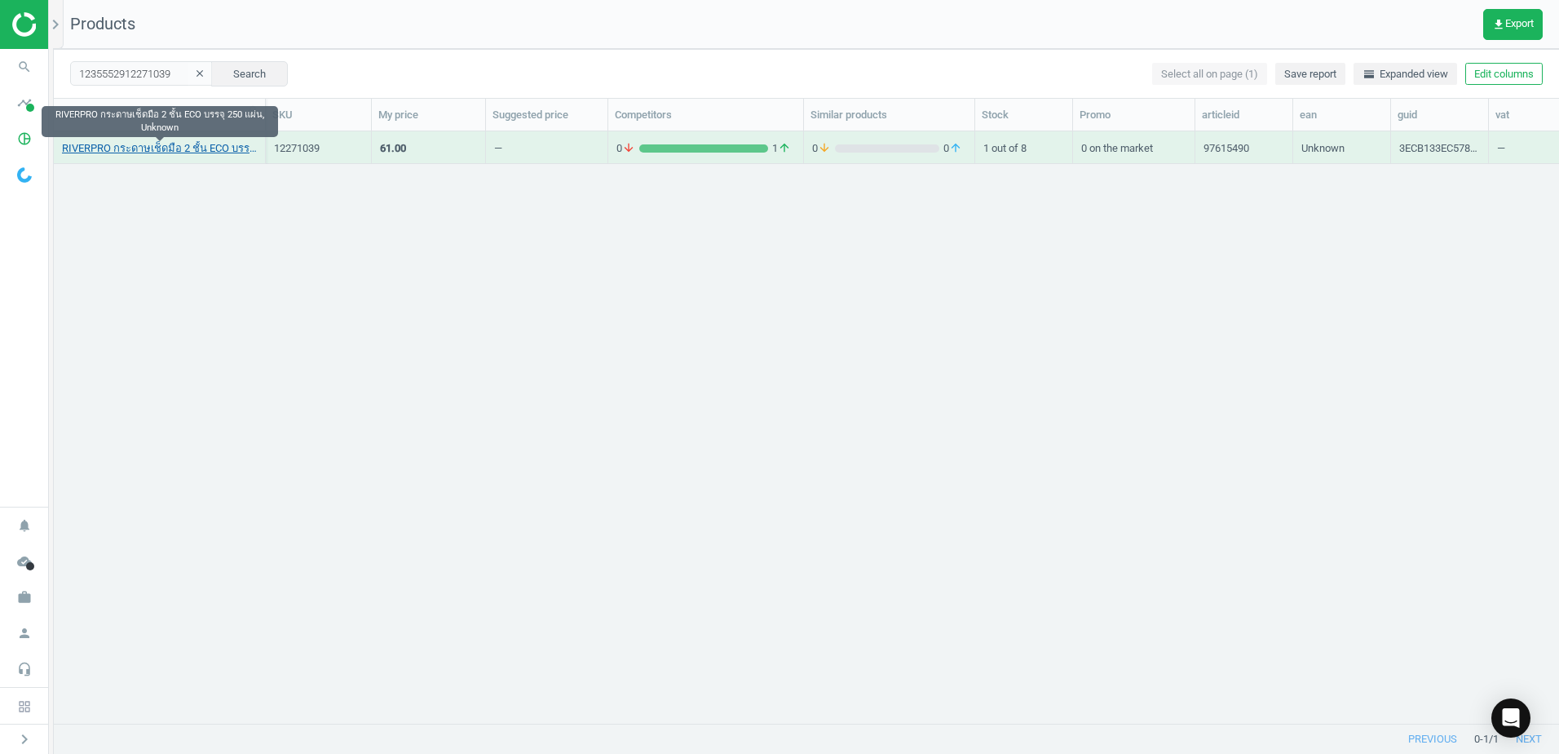
click at [232, 149] on link "RIVERPRO กระดาษเช็ดมือ 2 ชั้น ECO บรรจุ 250 แผ่น, Unknown" at bounding box center [159, 148] width 195 height 15
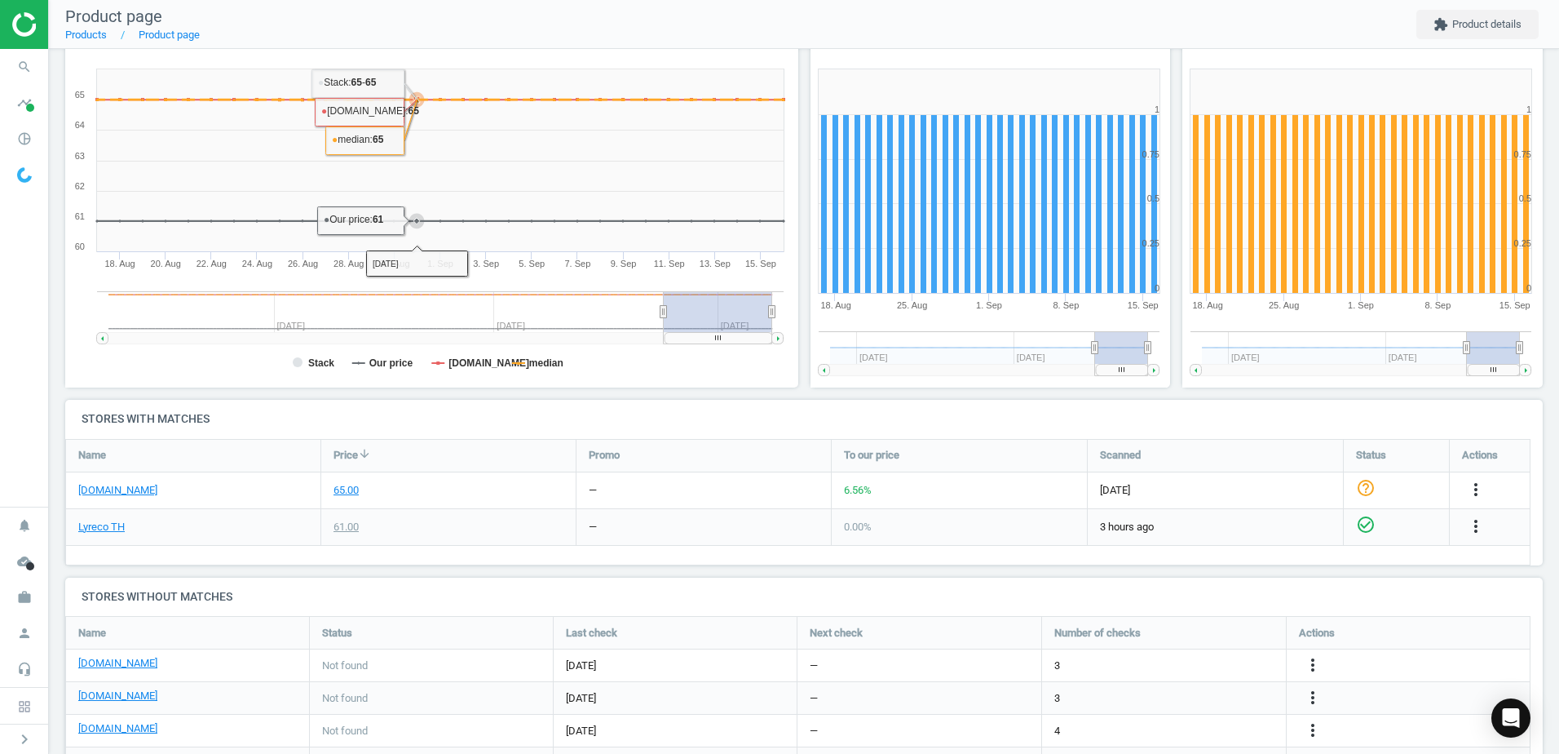
scroll to position [326, 0]
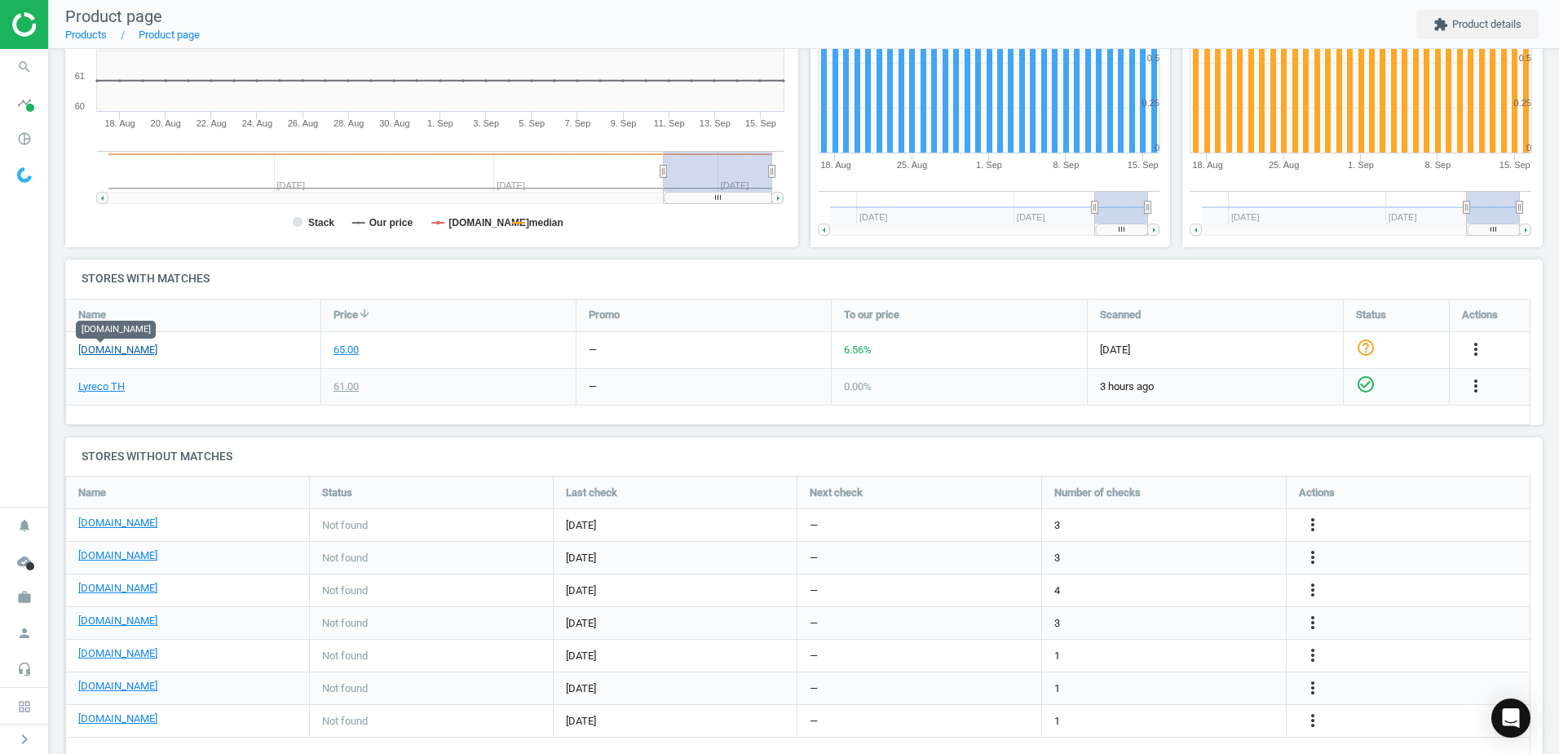
click at [105, 355] on link "[DOMAIN_NAME]" at bounding box center [117, 350] width 79 height 15
click at [24, 68] on icon "search" at bounding box center [24, 66] width 31 height 31
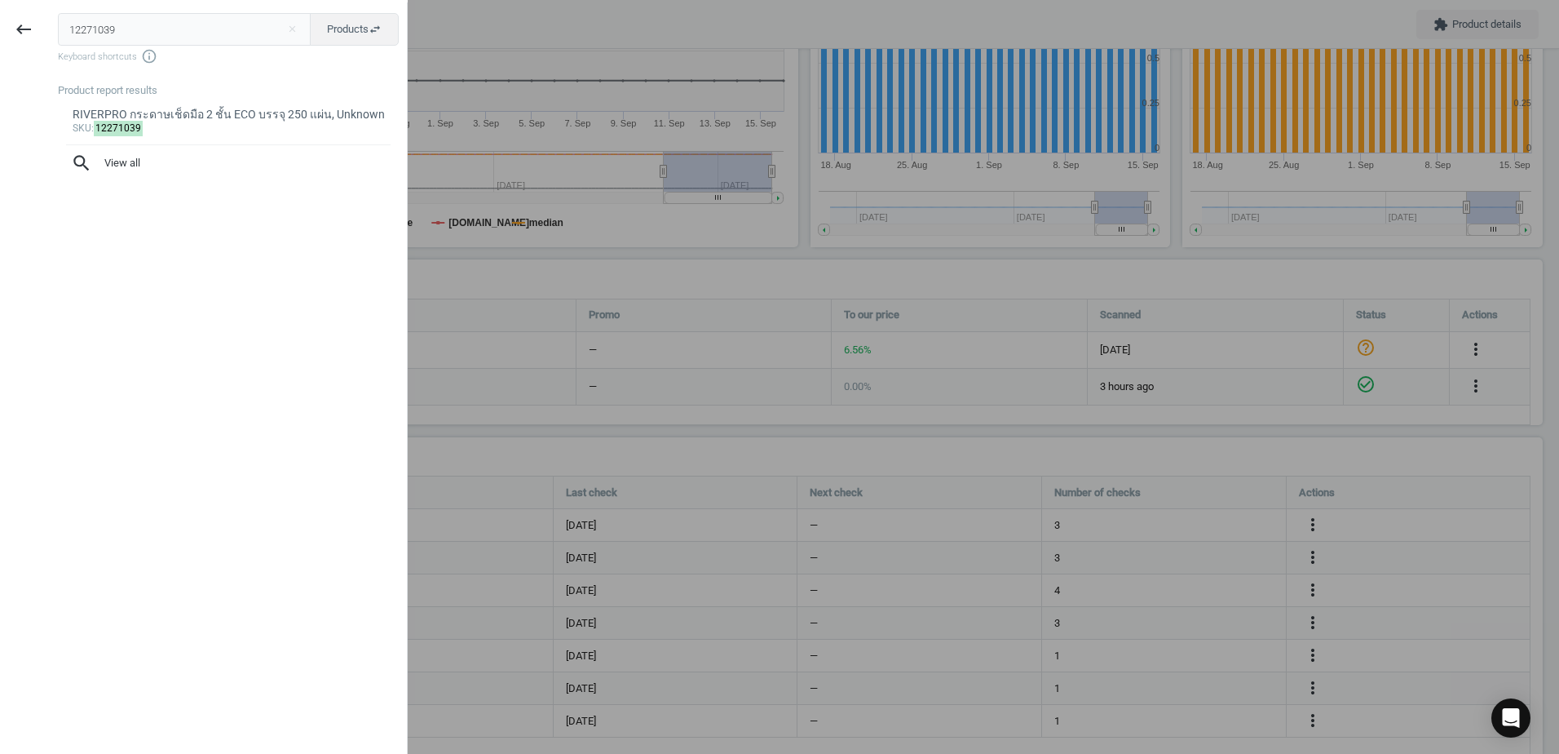
drag, startPoint x: 24, startPoint y: 68, endPoint x: 199, endPoint y: 22, distance: 181.2
click at [199, 22] on input "12271039" at bounding box center [185, 29] width 254 height 33
type input "2609438"
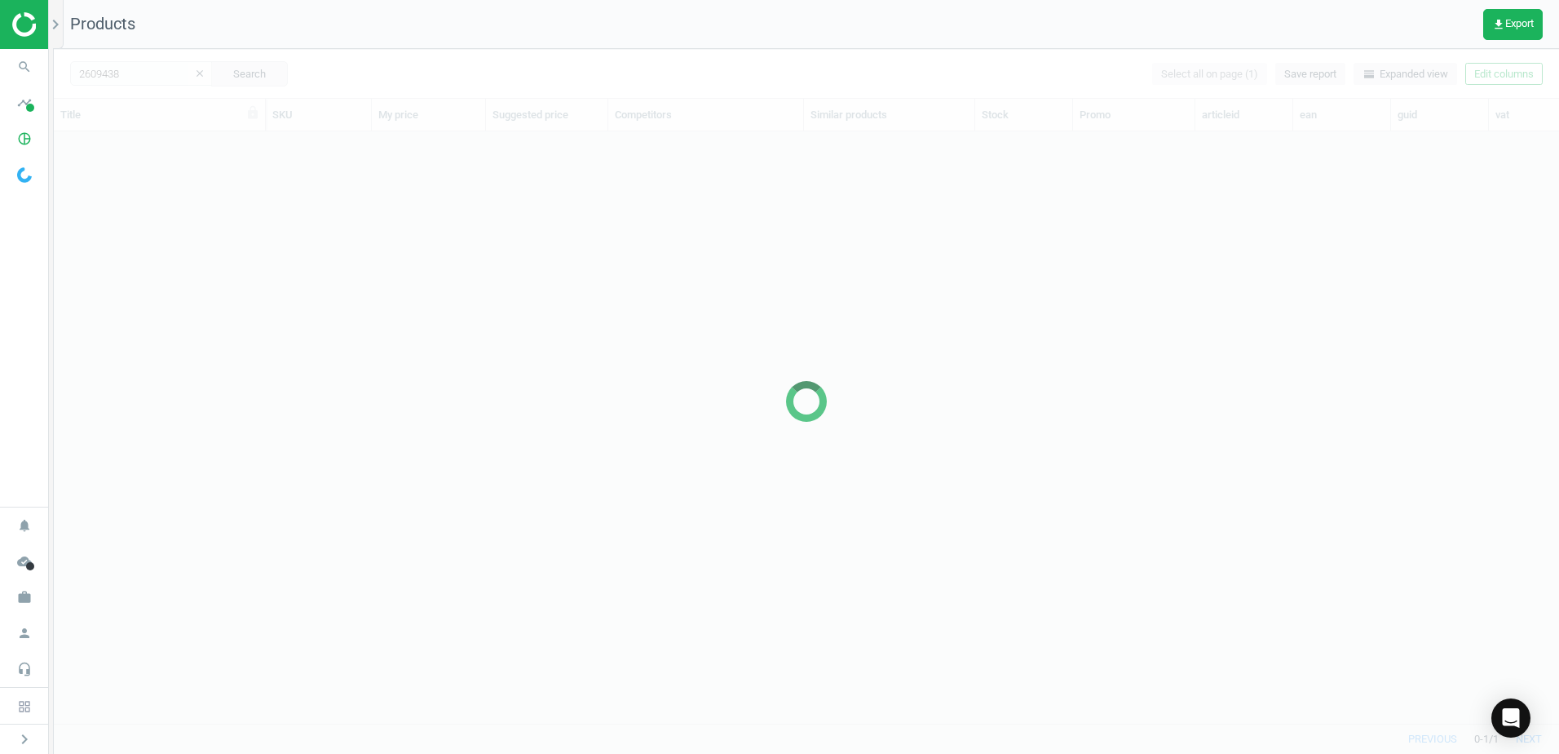
scroll to position [567, 1493]
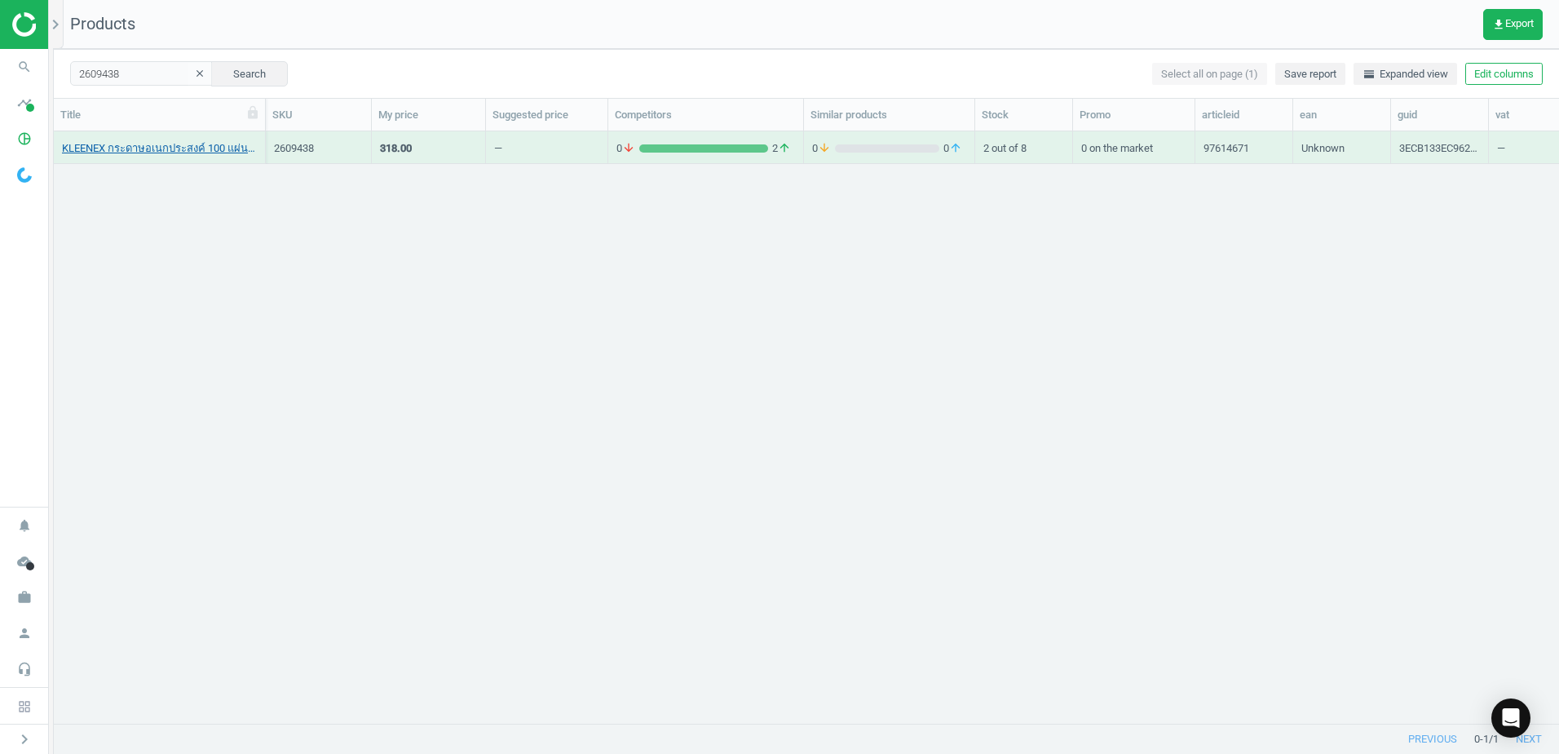
click at [209, 150] on link "KLEENEX กระดาษอเนกประสงค์ 100 แผ่น แพ็ค 6 ม้วน , Unknown" at bounding box center [159, 148] width 195 height 15
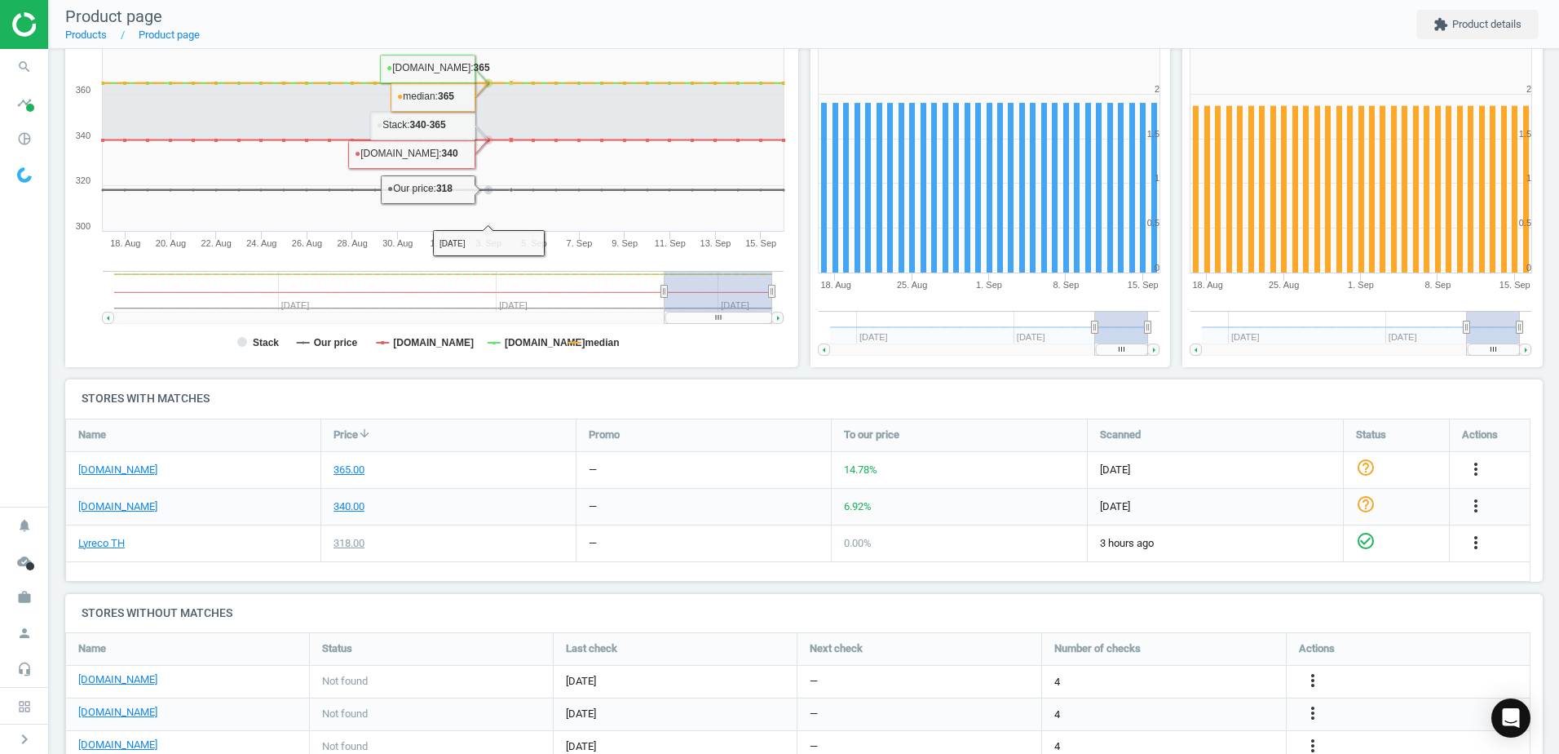
scroll to position [326, 0]
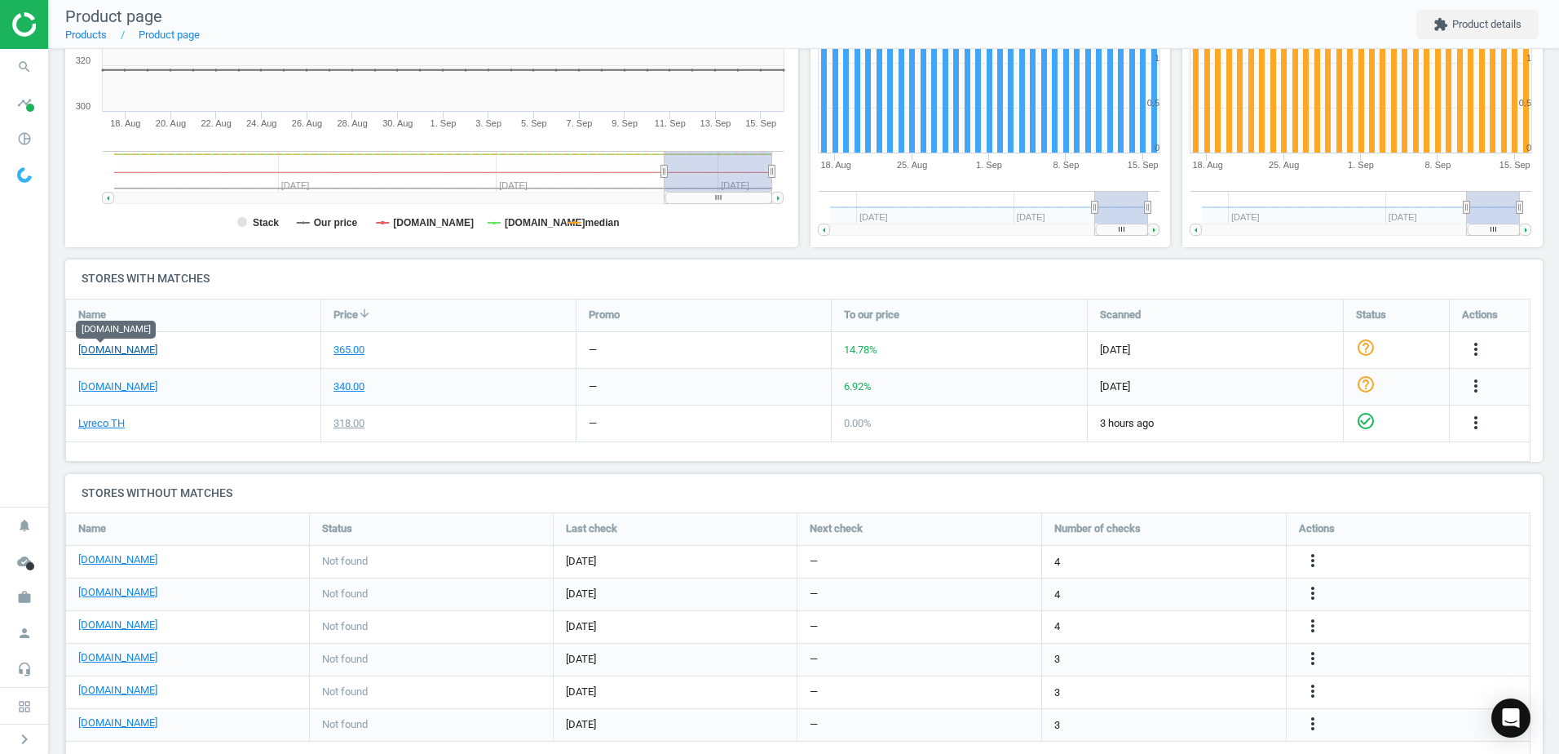
click at [96, 356] on link "[DOMAIN_NAME]" at bounding box center [117, 350] width 79 height 15
click at [295, 38] on nav "Product page Products Product page extension Product details" at bounding box center [804, 24] width 1510 height 49
click at [26, 67] on icon "search" at bounding box center [24, 66] width 31 height 31
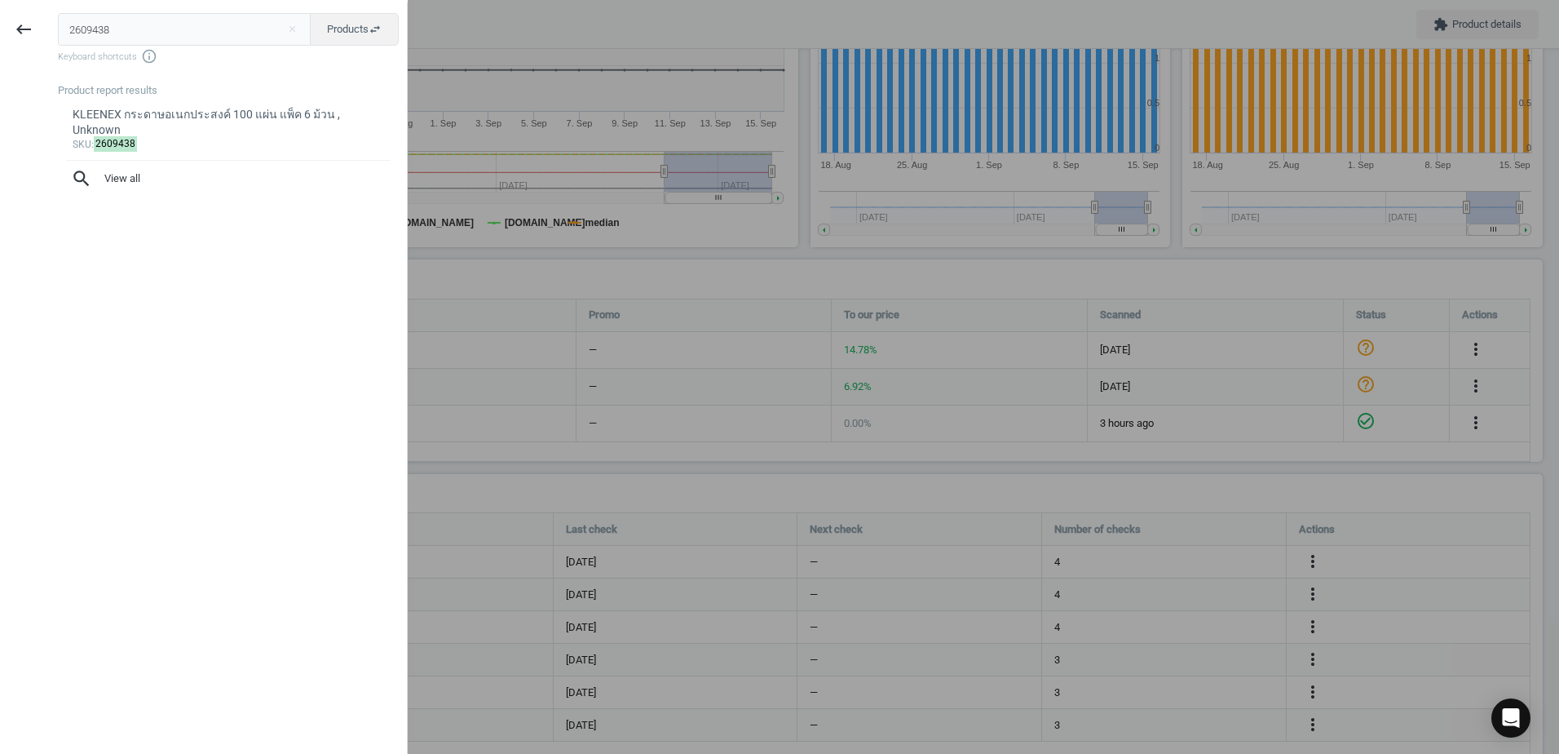
click at [240, 30] on input "2609438" at bounding box center [185, 29] width 254 height 33
type input "6363275"
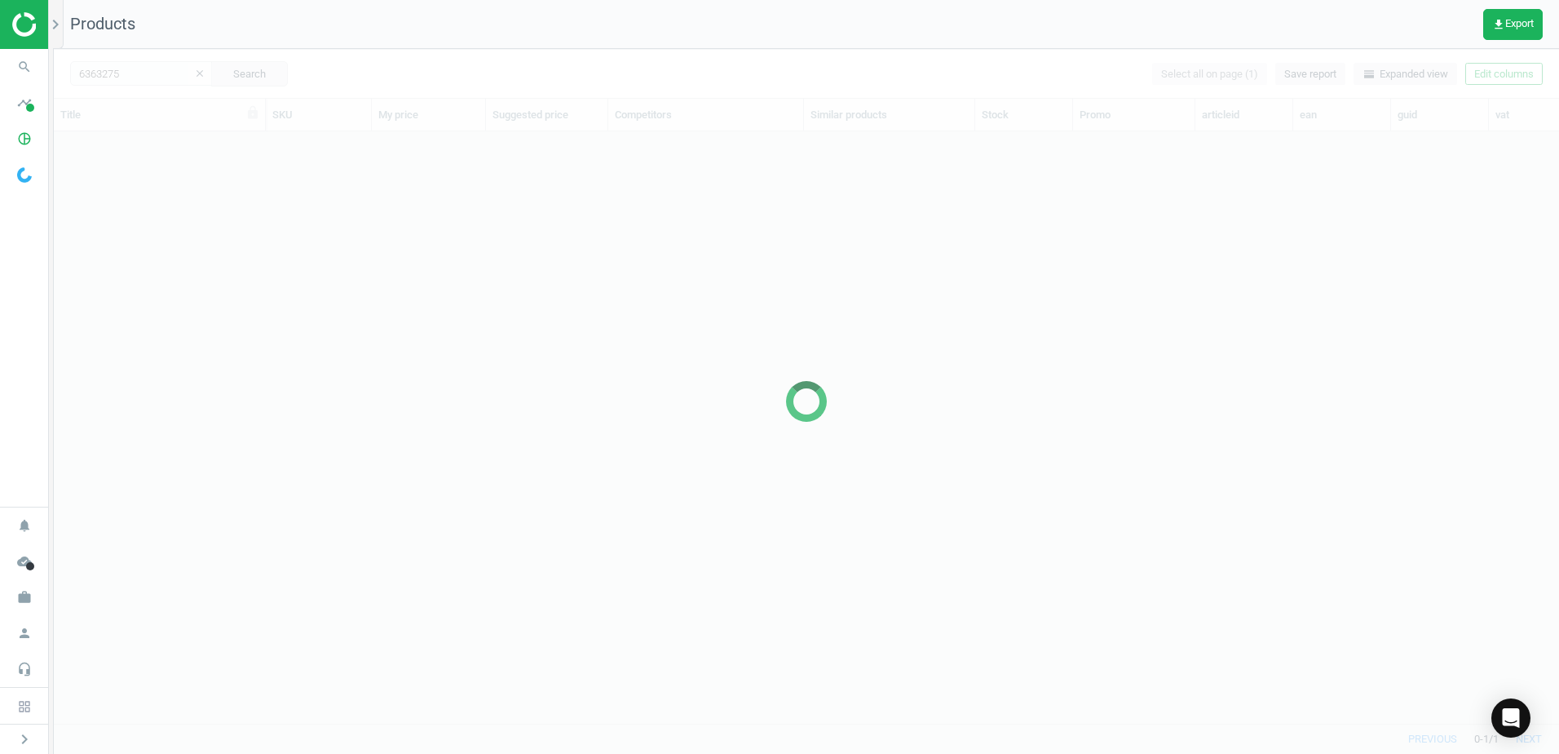
scroll to position [567, 1493]
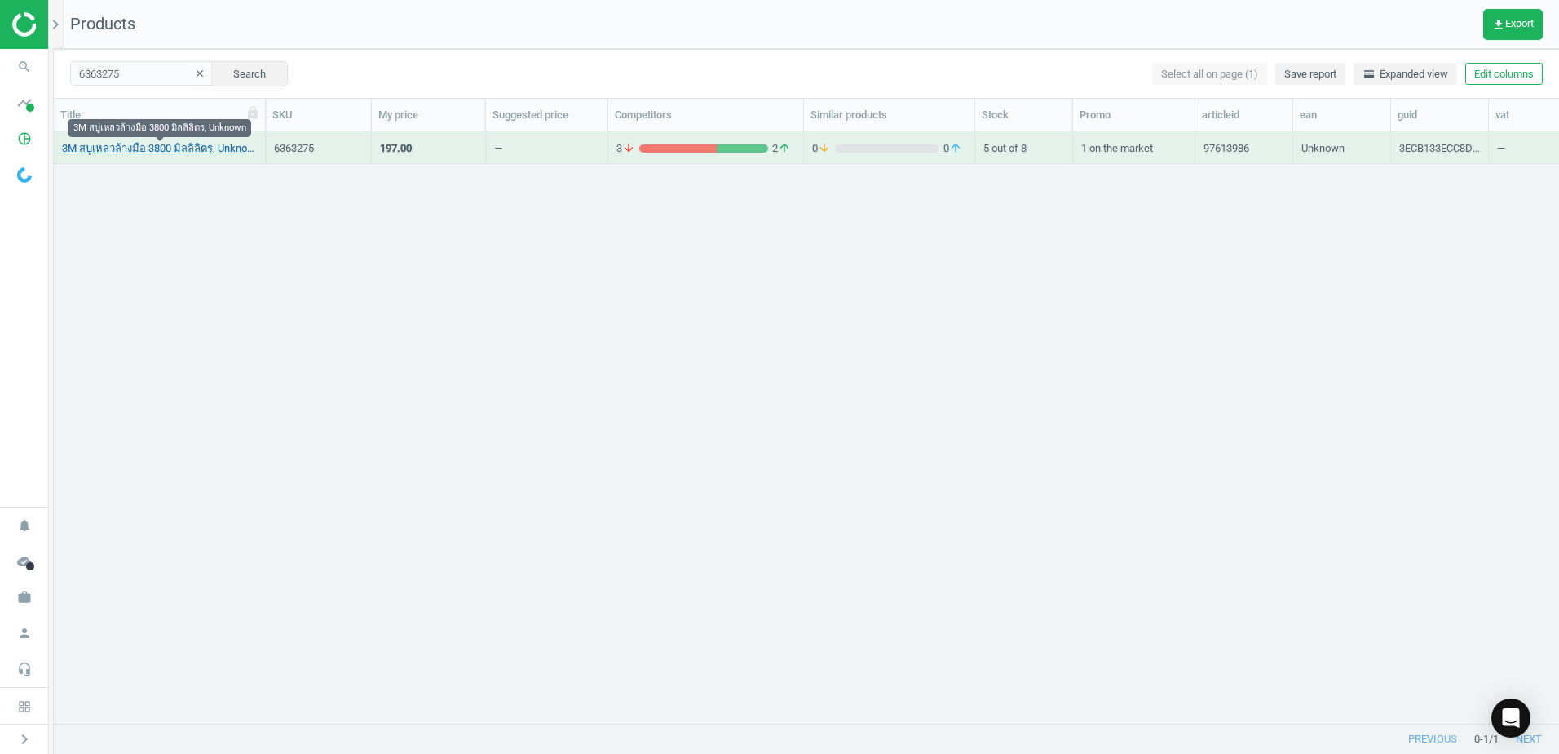
click at [183, 153] on link "3M สบู่เหลวล้างมือ 3800 มิลลิลิตร, Unknown" at bounding box center [159, 148] width 195 height 15
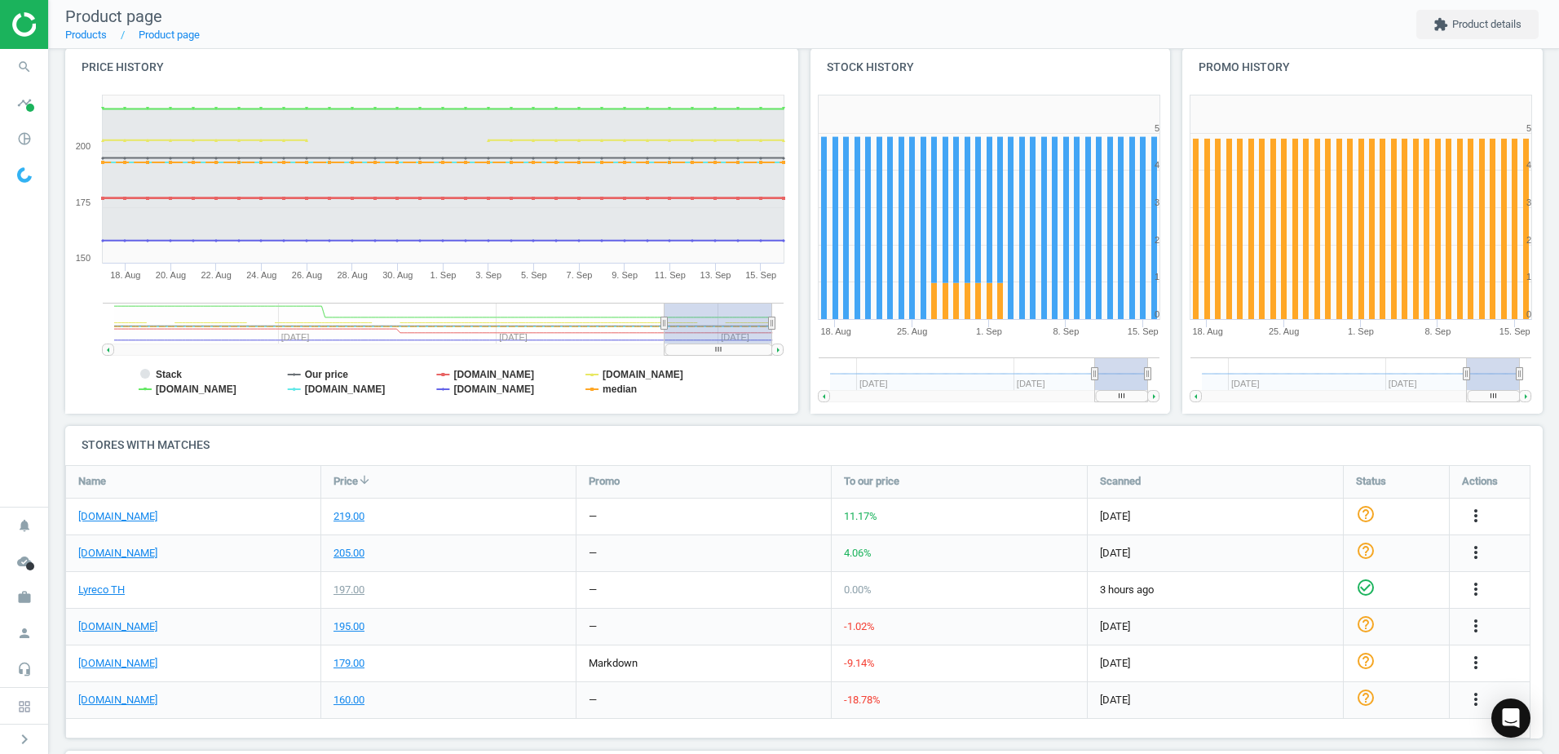
scroll to position [374, 0]
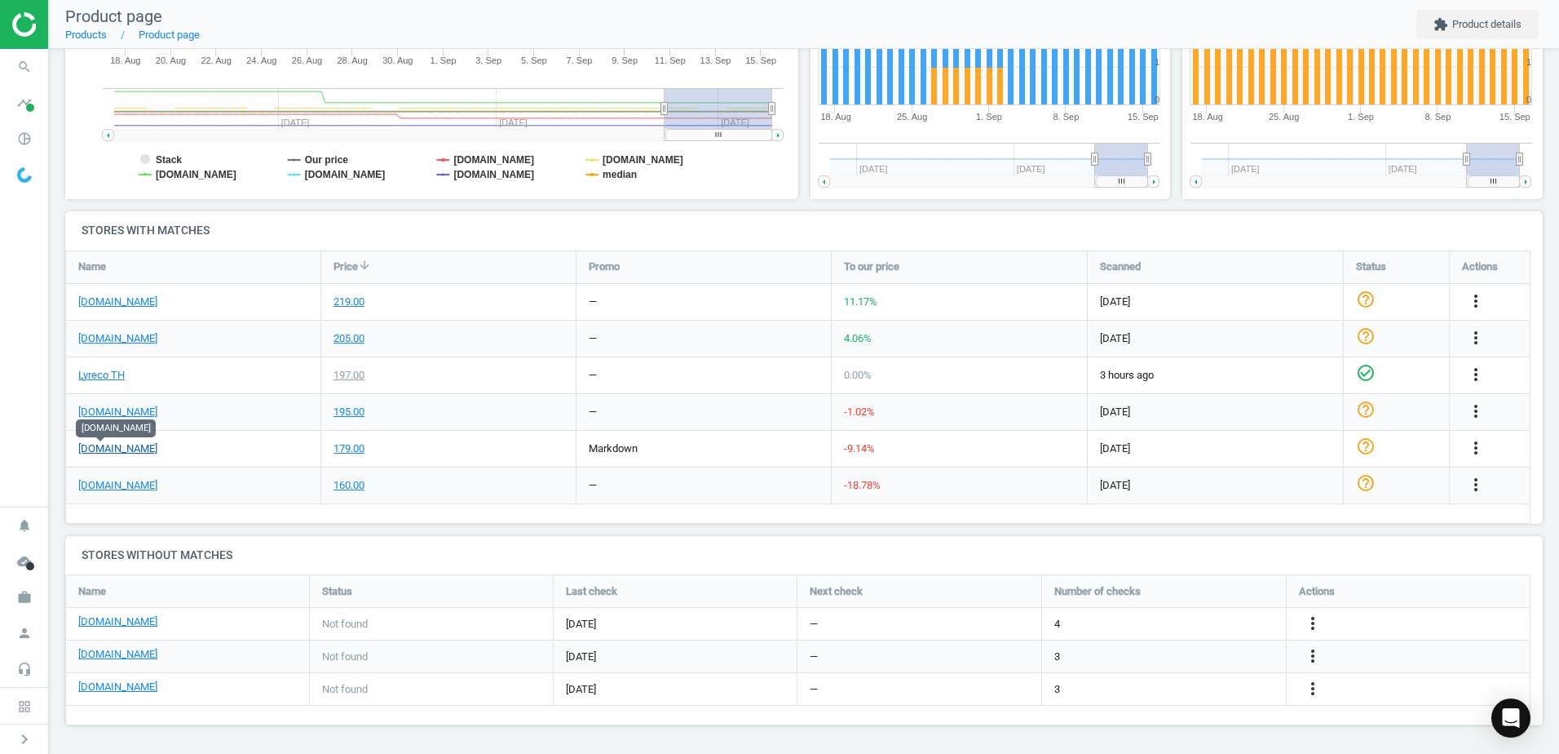
click at [91, 453] on link "[DOMAIN_NAME]" at bounding box center [117, 448] width 79 height 15
click at [25, 64] on icon "search" at bounding box center [24, 66] width 31 height 31
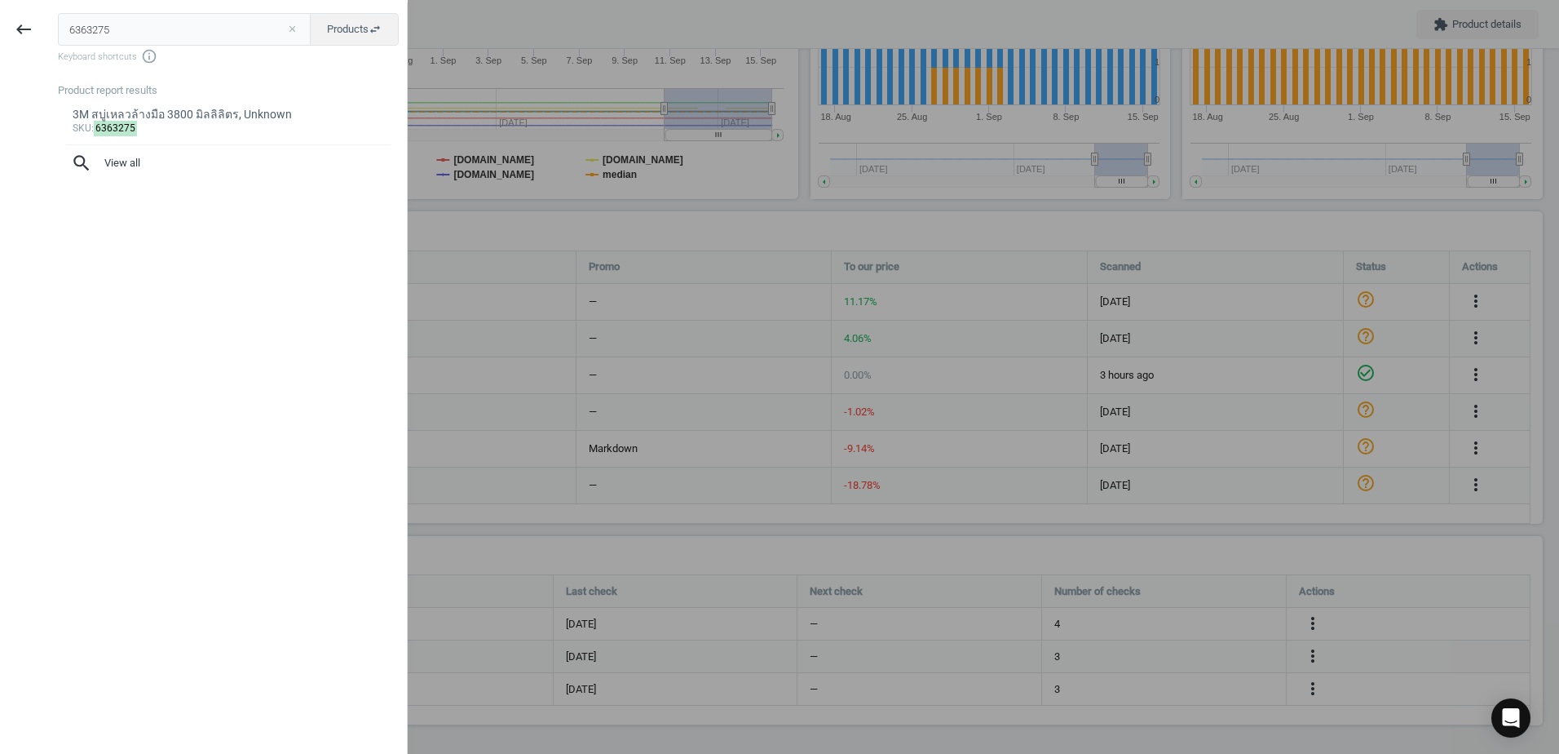
type input "v"
type input "7.338.787"
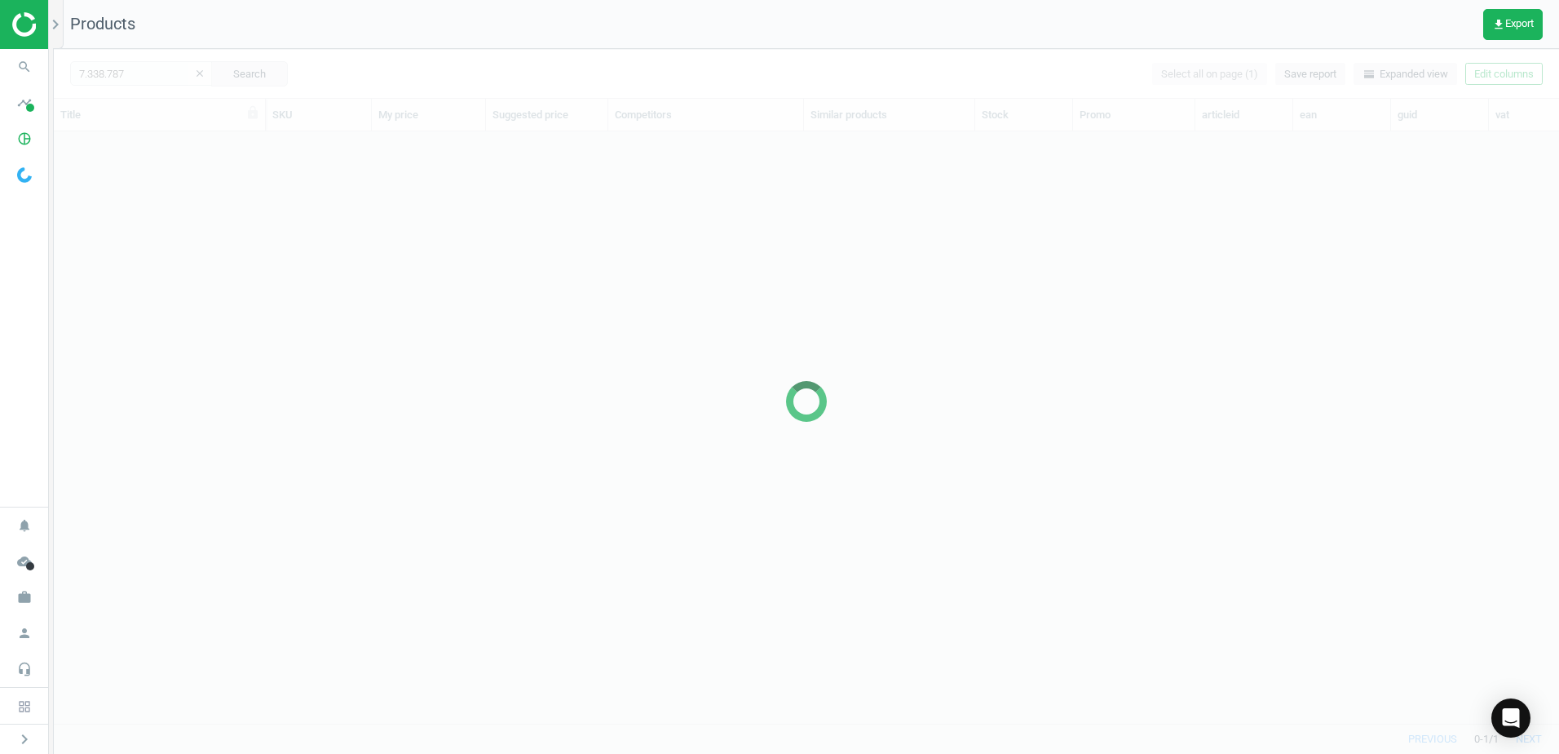
scroll to position [567, 1493]
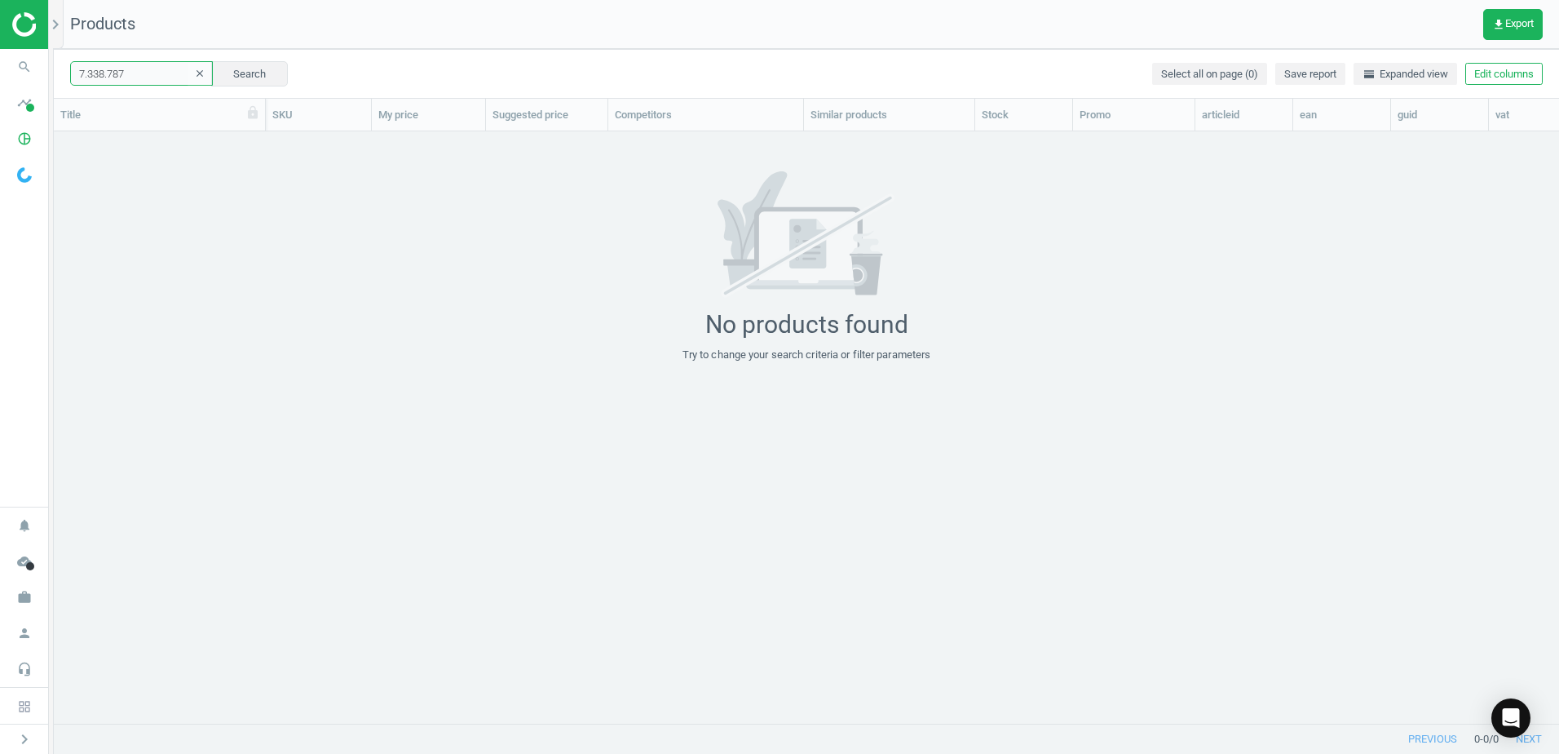
click at [166, 73] on input "7.338.787" at bounding box center [141, 73] width 143 height 24
click at [105, 153] on div "grid" at bounding box center [806, 420] width 1505 height 579
click at [9, 64] on icon "search" at bounding box center [24, 66] width 31 height 31
click at [139, 61] on input "7.338.787" at bounding box center [141, 73] width 143 height 24
paste input "338"
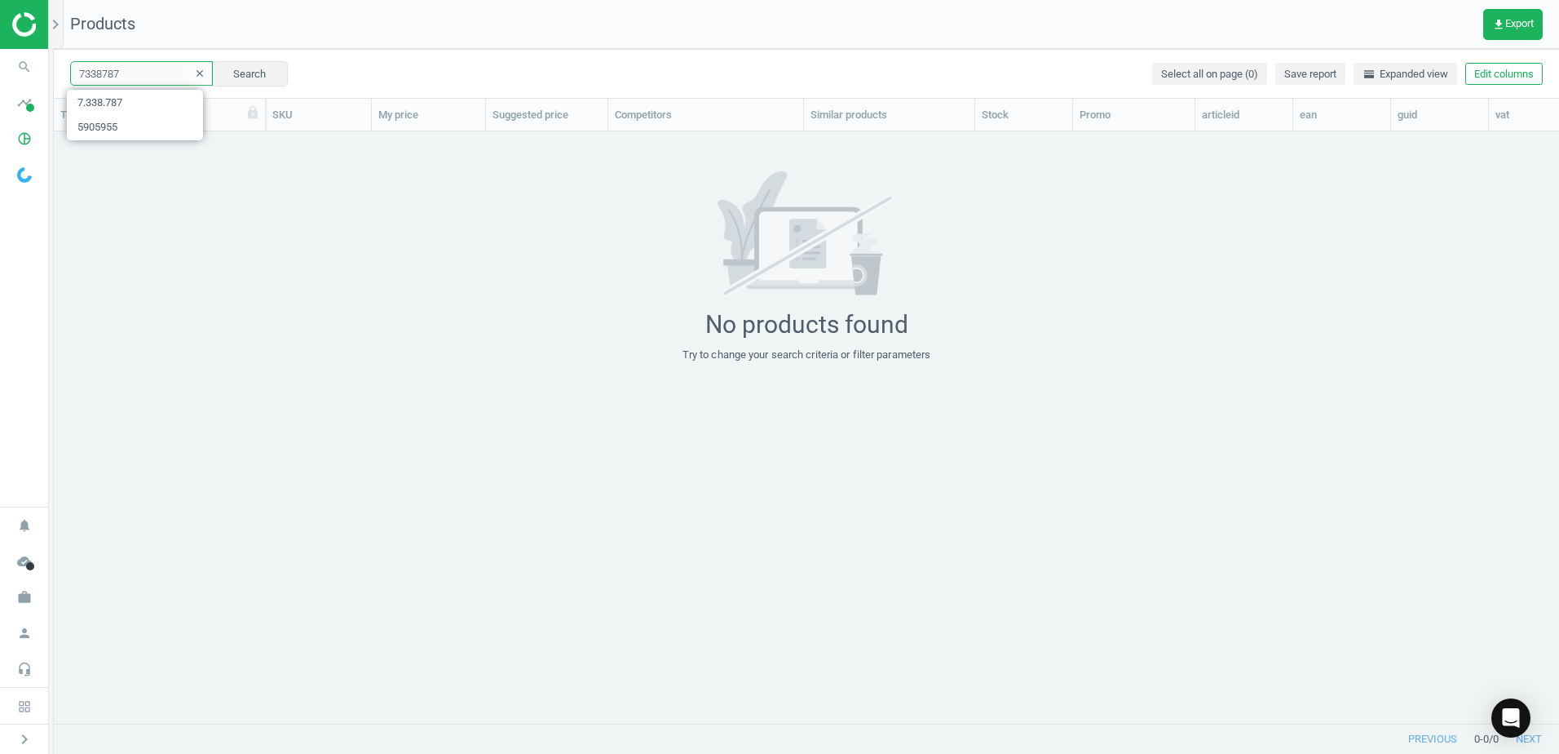
type input "7338787"
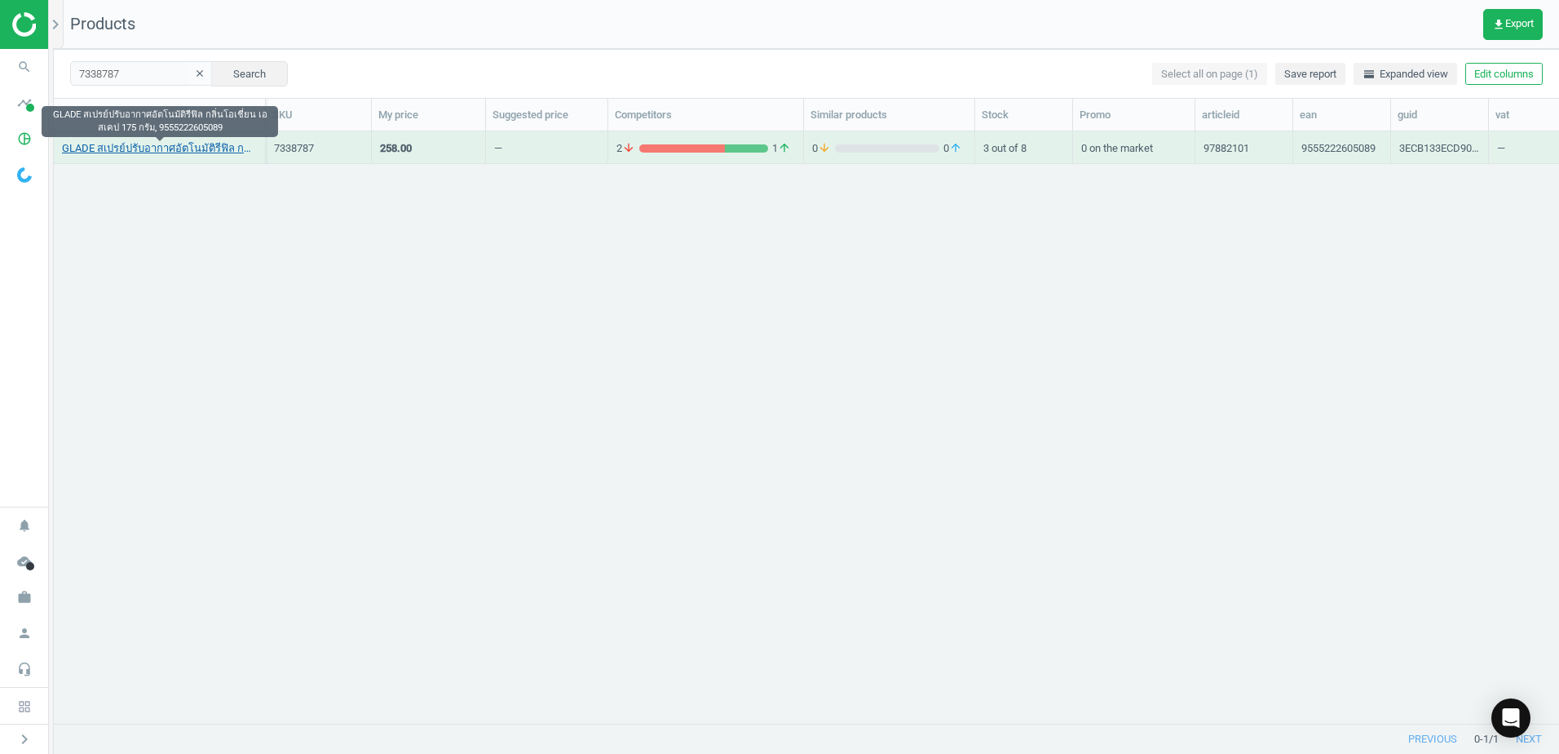
click at [143, 154] on link "GLADE สเปรย์ปรับอากาศอัตโนมัติรีฟิล กลิ่นโอเชี่ยน เอสเคป 175 กรัม, 9555222605089" at bounding box center [159, 148] width 195 height 15
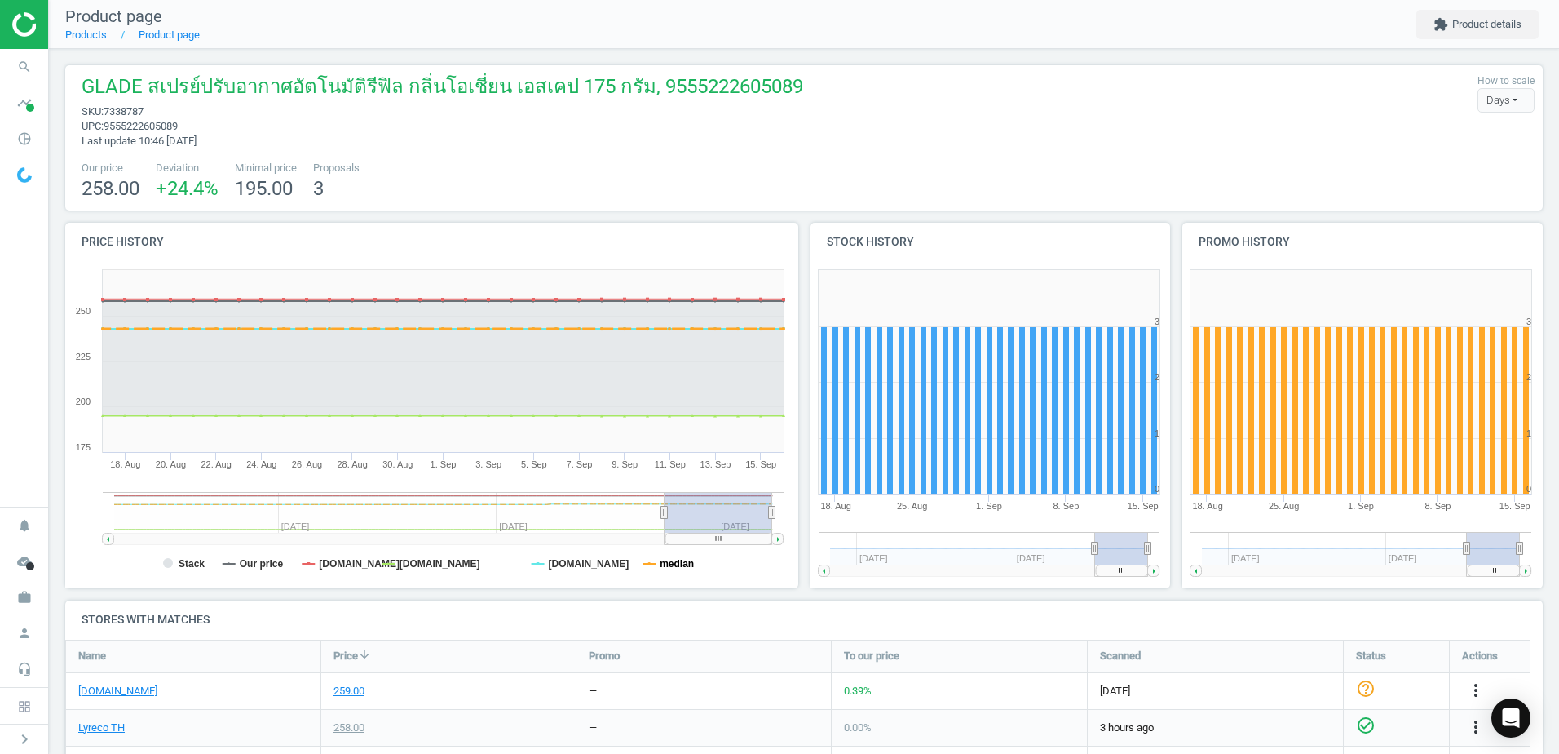
scroll to position [326, 0]
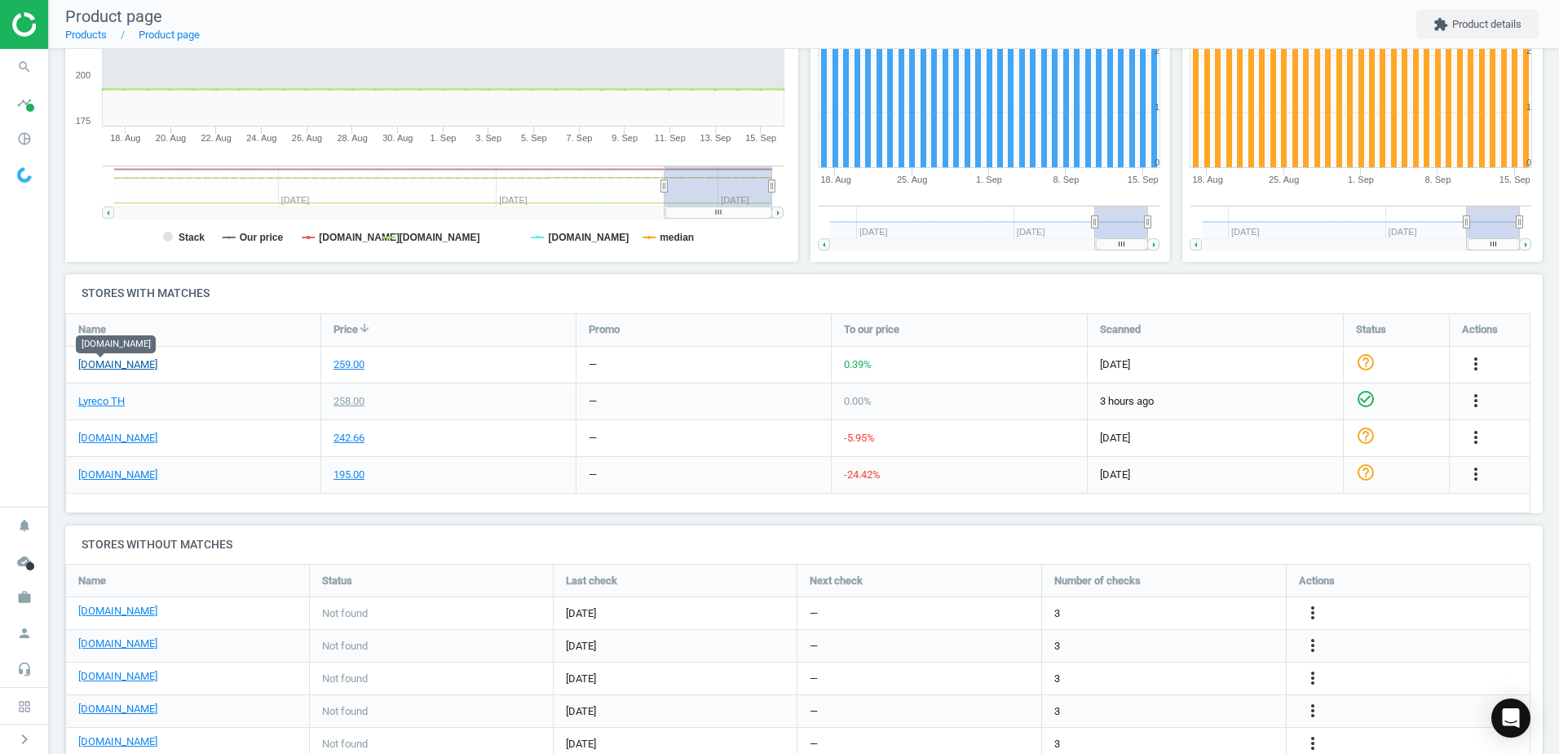
click at [99, 367] on link "[DOMAIN_NAME]" at bounding box center [117, 364] width 79 height 15
click at [206, 511] on div "Name Price arrow_downward Promo To our price Scanned Status Actions ofm.co.th 2…" at bounding box center [798, 413] width 1466 height 200
click at [97, 361] on link "[DOMAIN_NAME]" at bounding box center [117, 364] width 79 height 15
click at [29, 71] on icon "search" at bounding box center [24, 66] width 31 height 31
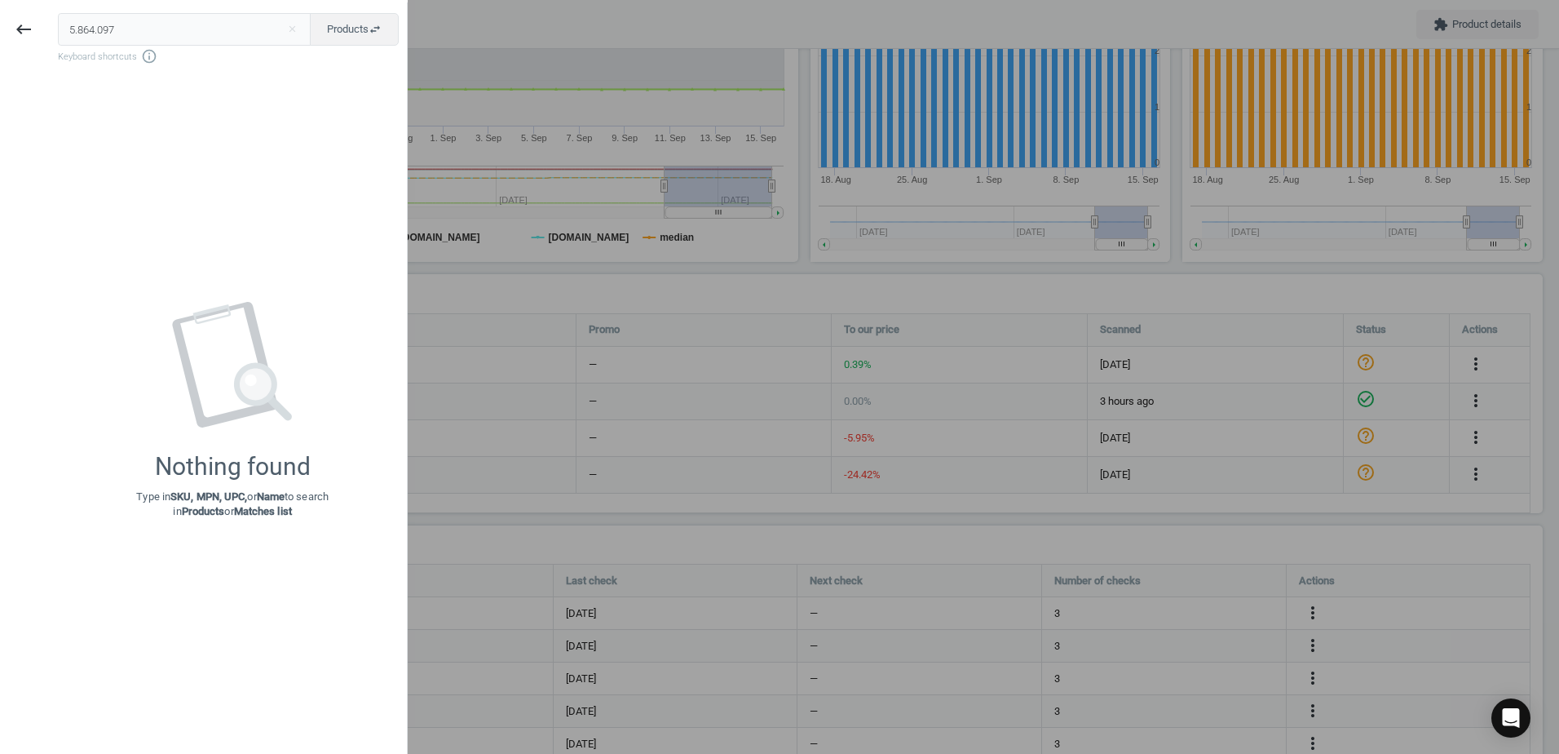
type input "5.864.097"
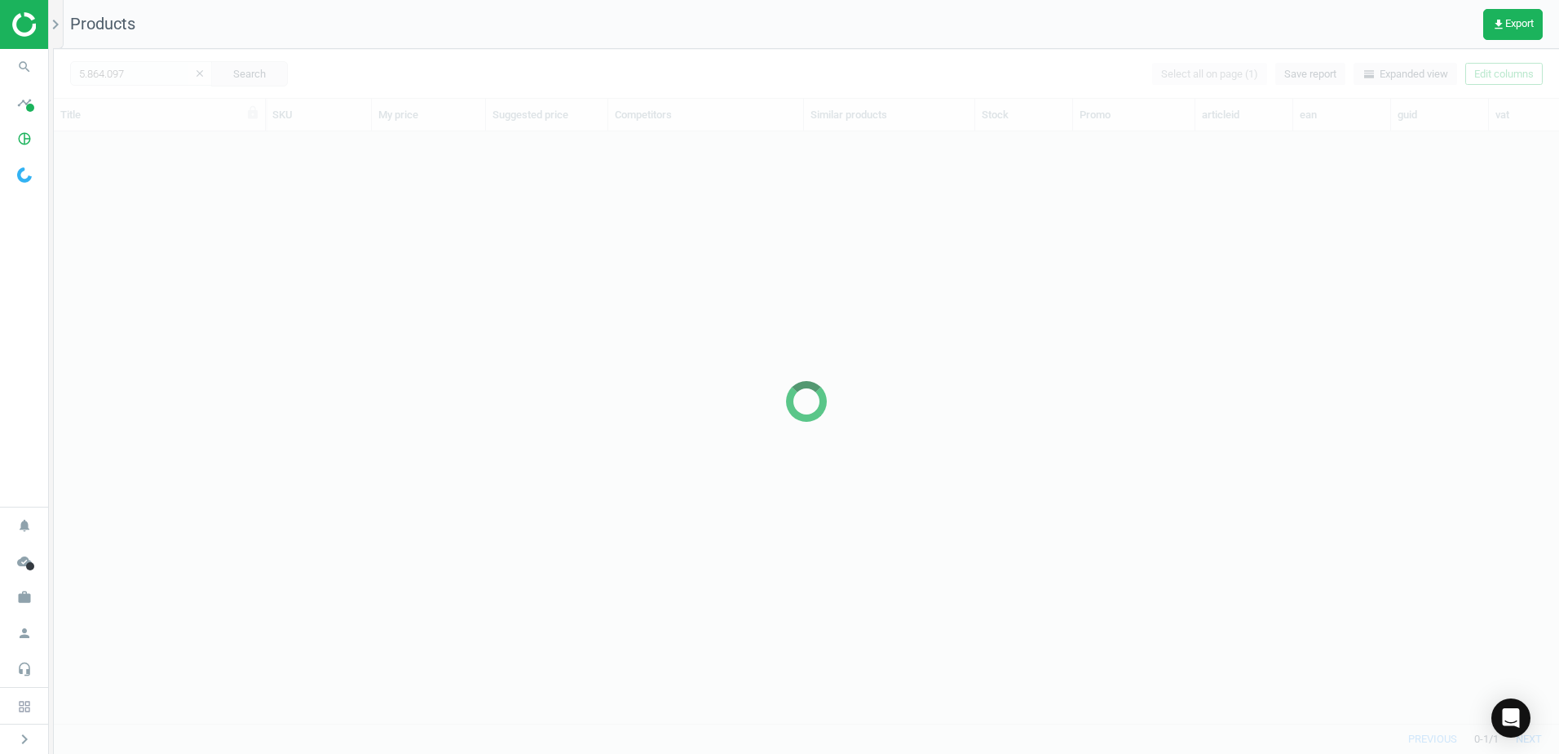
scroll to position [567, 1493]
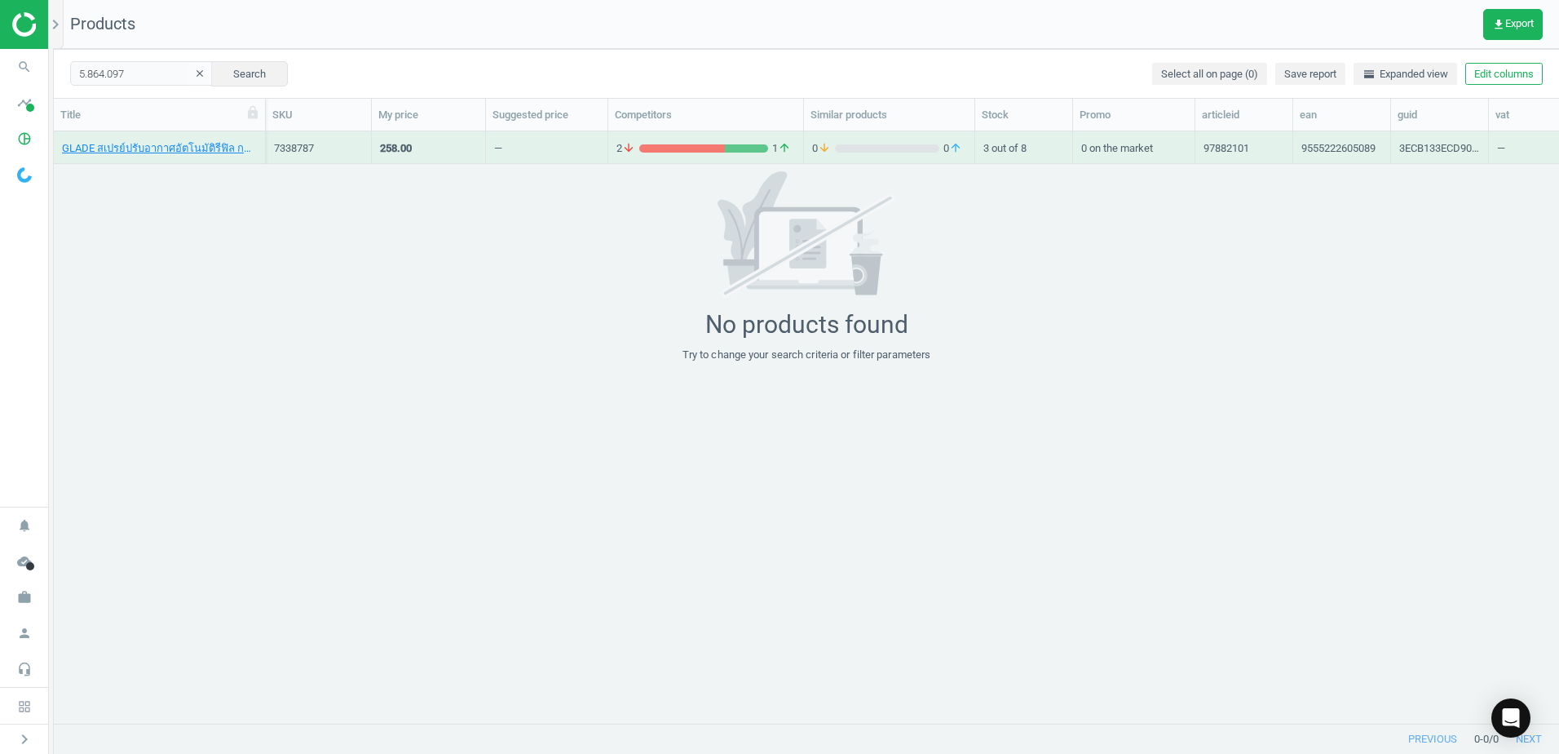
click at [175, 160] on div "GLADE สเปรย์ปรับอากาศอัตโนมัติรีฟิล กลิ่นโอเชี่ยน เอสเคป 175 กรัม, 955522260508…" at bounding box center [806, 420] width 1505 height 579
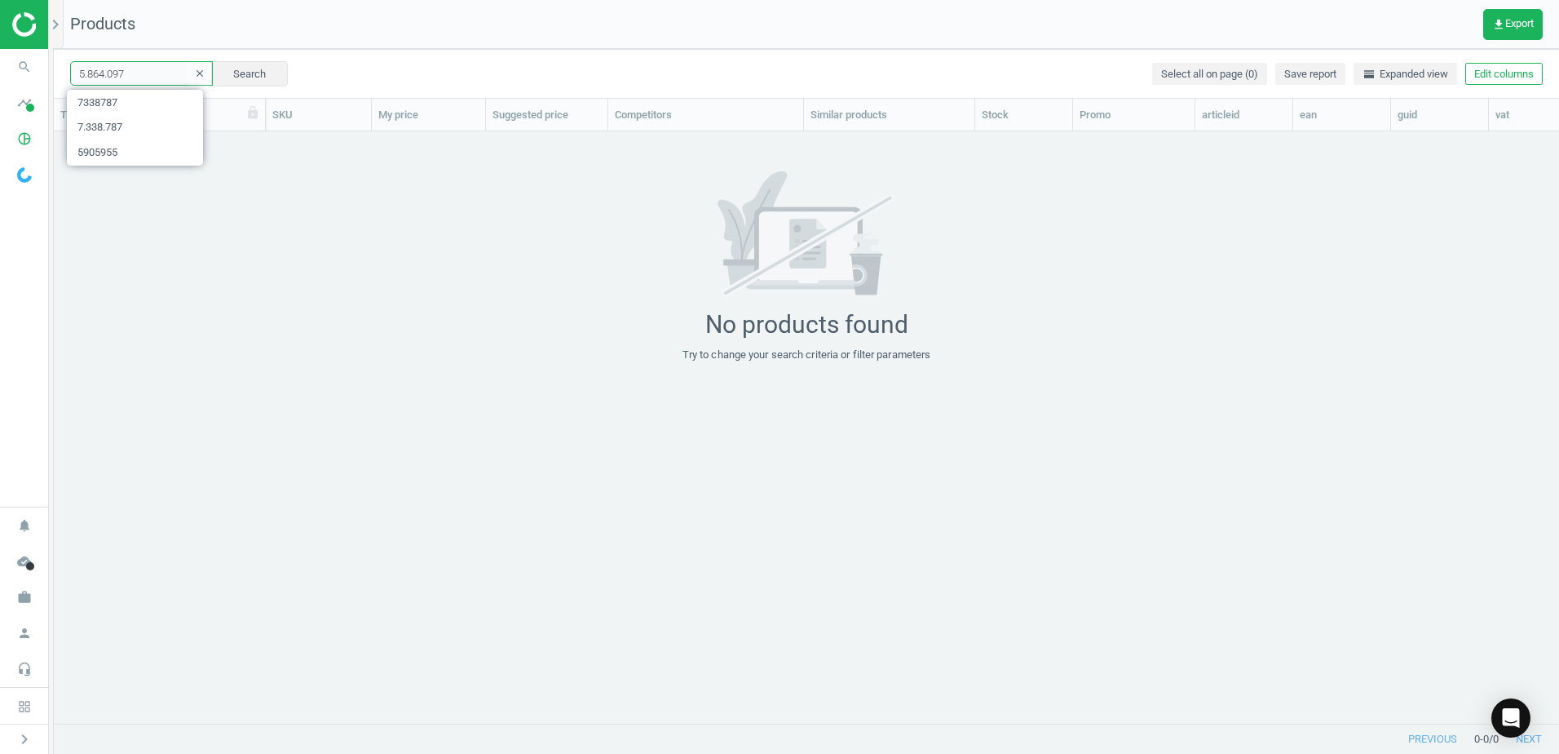
click at [147, 76] on input "5.864.097" at bounding box center [141, 73] width 143 height 24
click at [246, 61] on button "Search" at bounding box center [249, 73] width 77 height 24
click at [21, 25] on img at bounding box center [70, 24] width 116 height 24
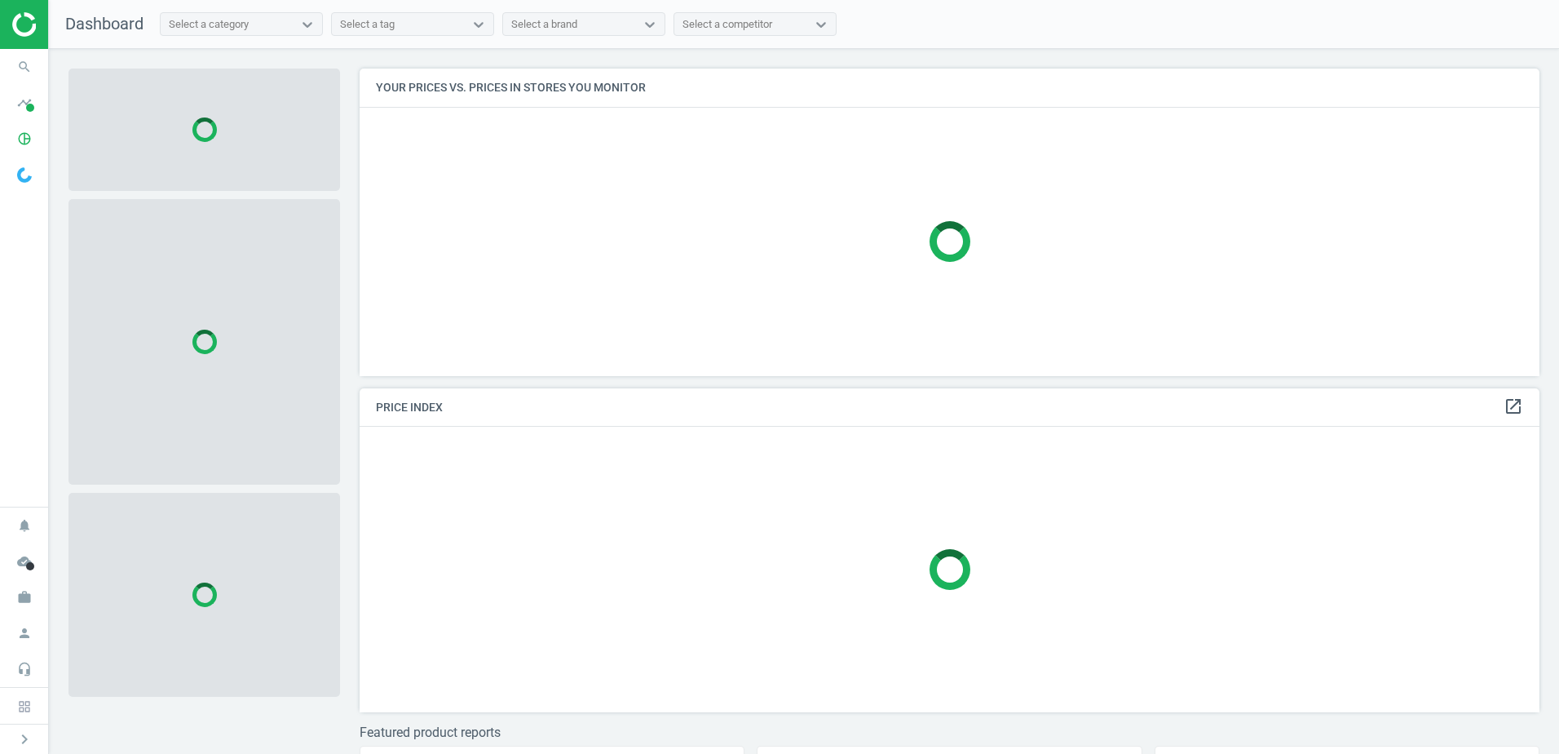
scroll to position [332, 1193]
click at [16, 60] on icon "search" at bounding box center [24, 66] width 31 height 31
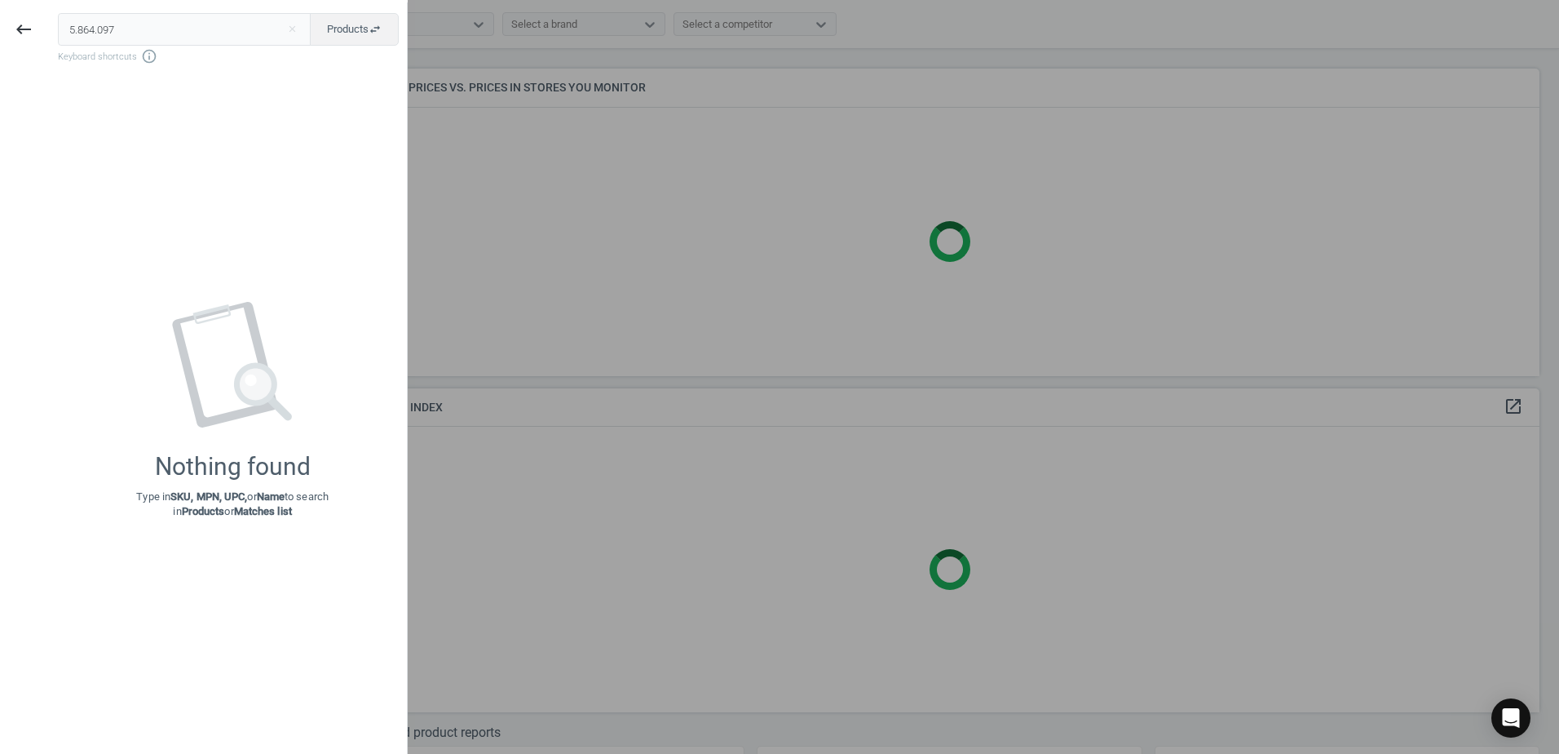
type input "5.864.097"
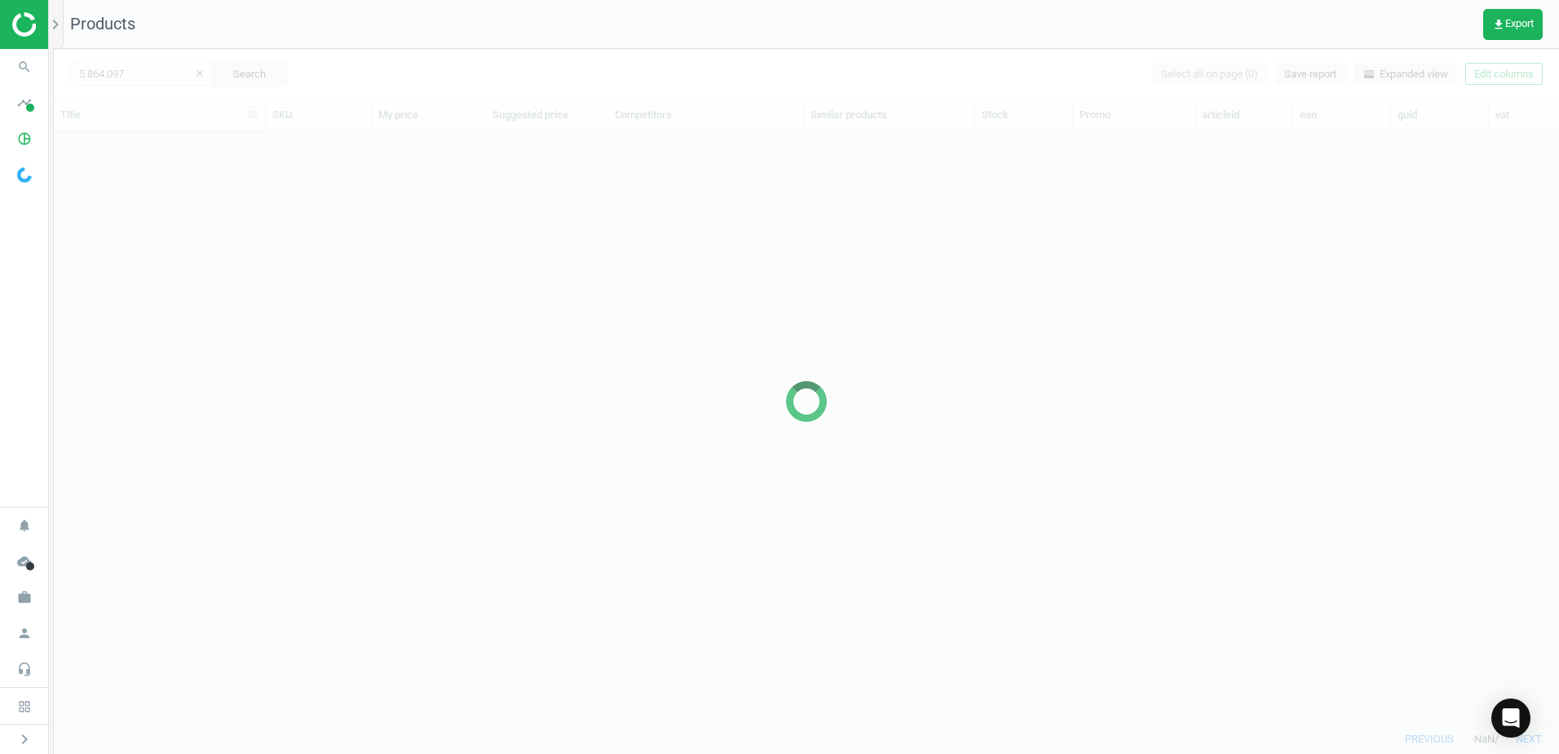
scroll to position [567, 1493]
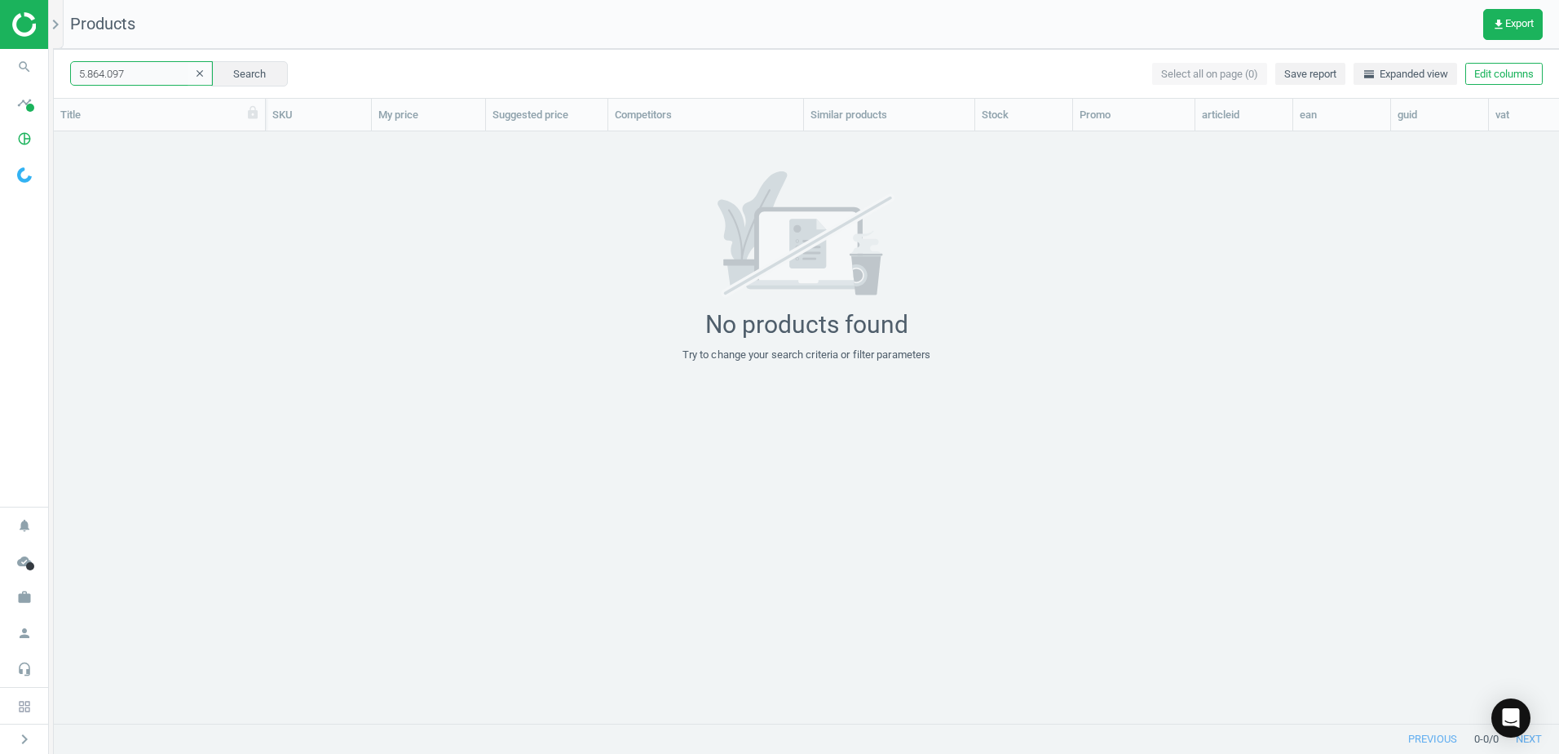
click at [161, 61] on input "5.864.097" at bounding box center [141, 73] width 143 height 24
click at [220, 77] on button "Search" at bounding box center [249, 73] width 77 height 24
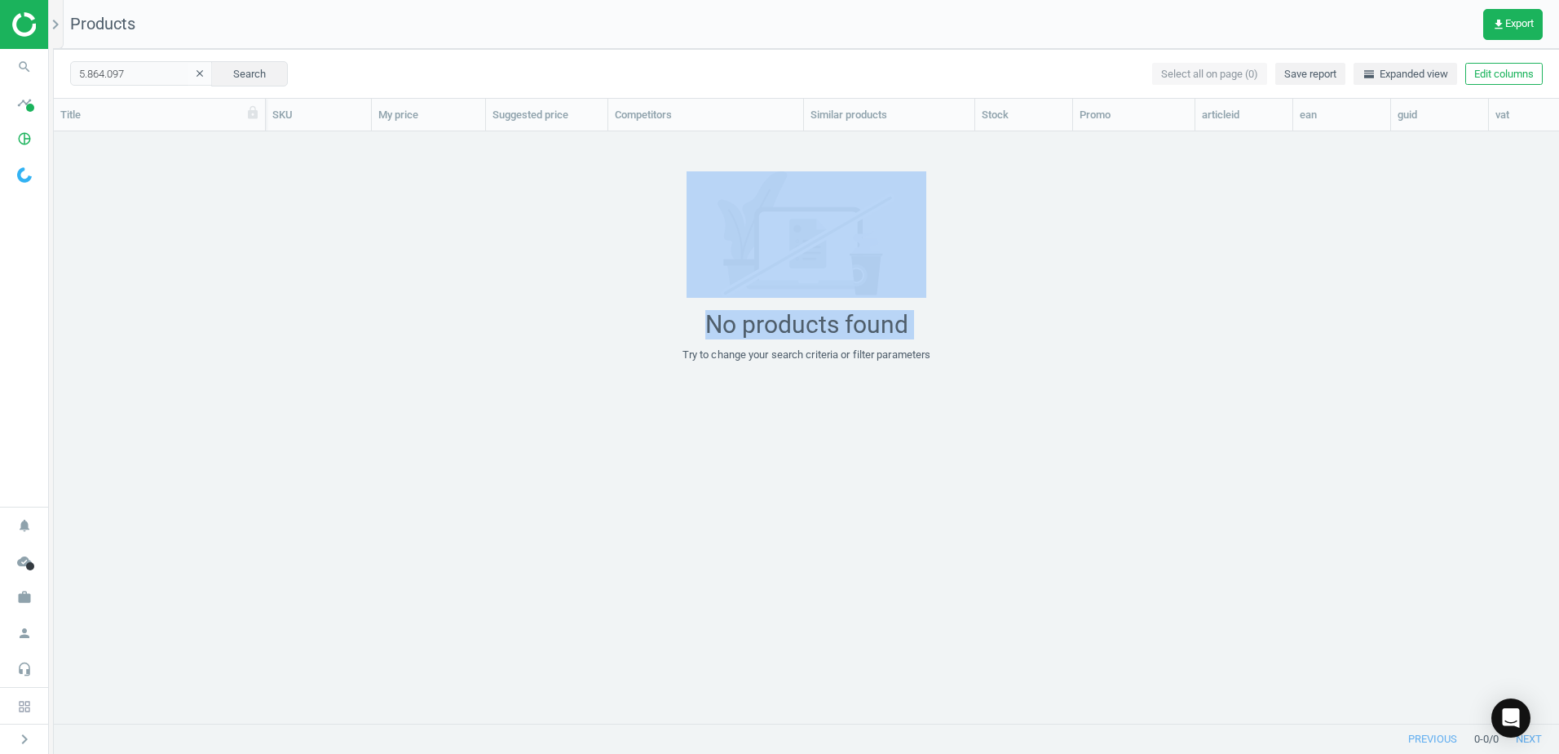
drag, startPoint x: 427, startPoint y: 298, endPoint x: 409, endPoint y: 518, distance: 220.9
click at [409, 518] on div "5.864.097 clear Search Select all on page (0) Save report horizontal_split Expa…" at bounding box center [806, 401] width 1505 height 705
drag, startPoint x: 409, startPoint y: 518, endPoint x: 562, endPoint y: 356, distance: 222.7
click at [562, 356] on div "No products found Try to change your search criteria or filter parameters" at bounding box center [806, 266] width 1505 height 191
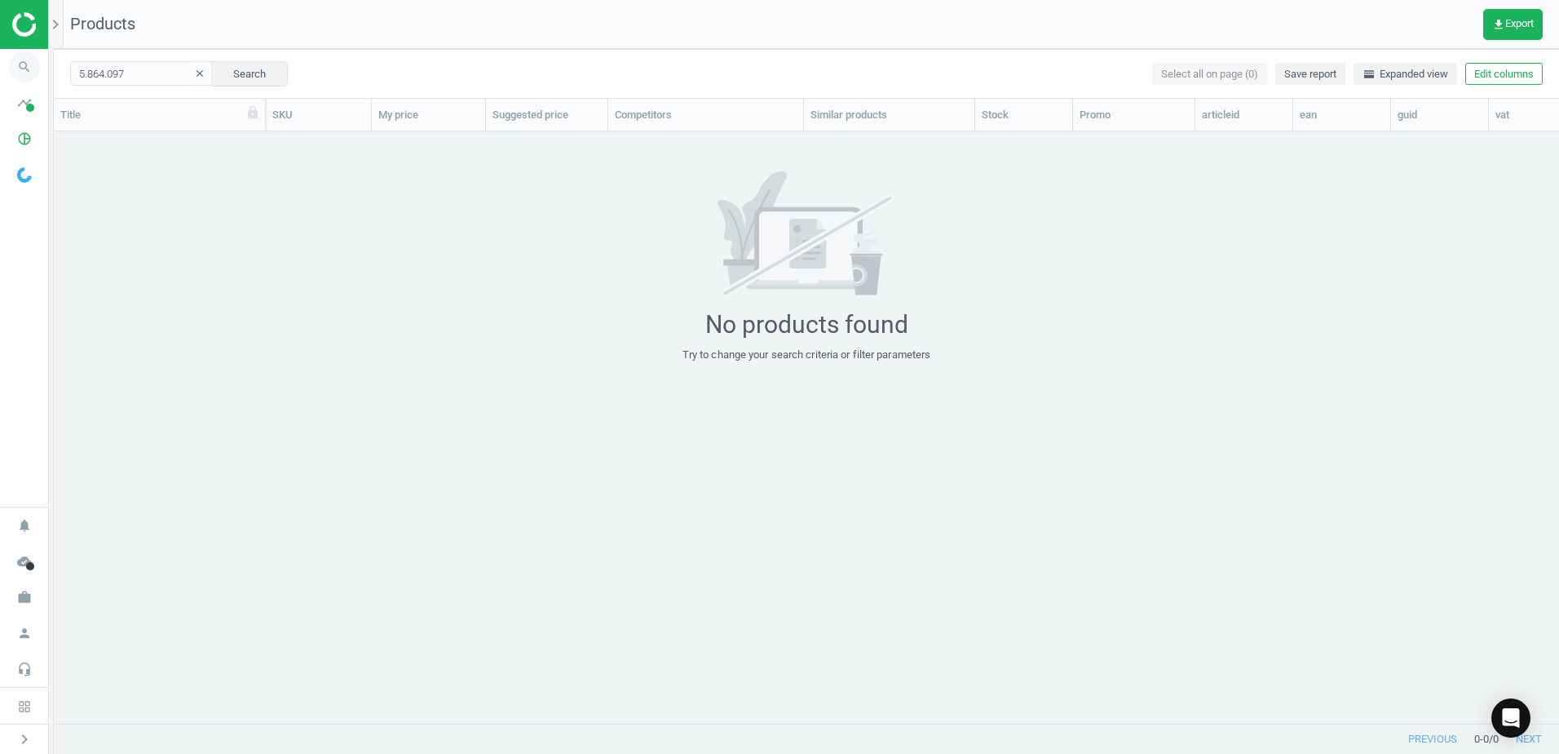
click at [12, 66] on icon "search" at bounding box center [24, 66] width 31 height 31
click at [194, 69] on button "clear" at bounding box center [200, 74] width 24 height 23
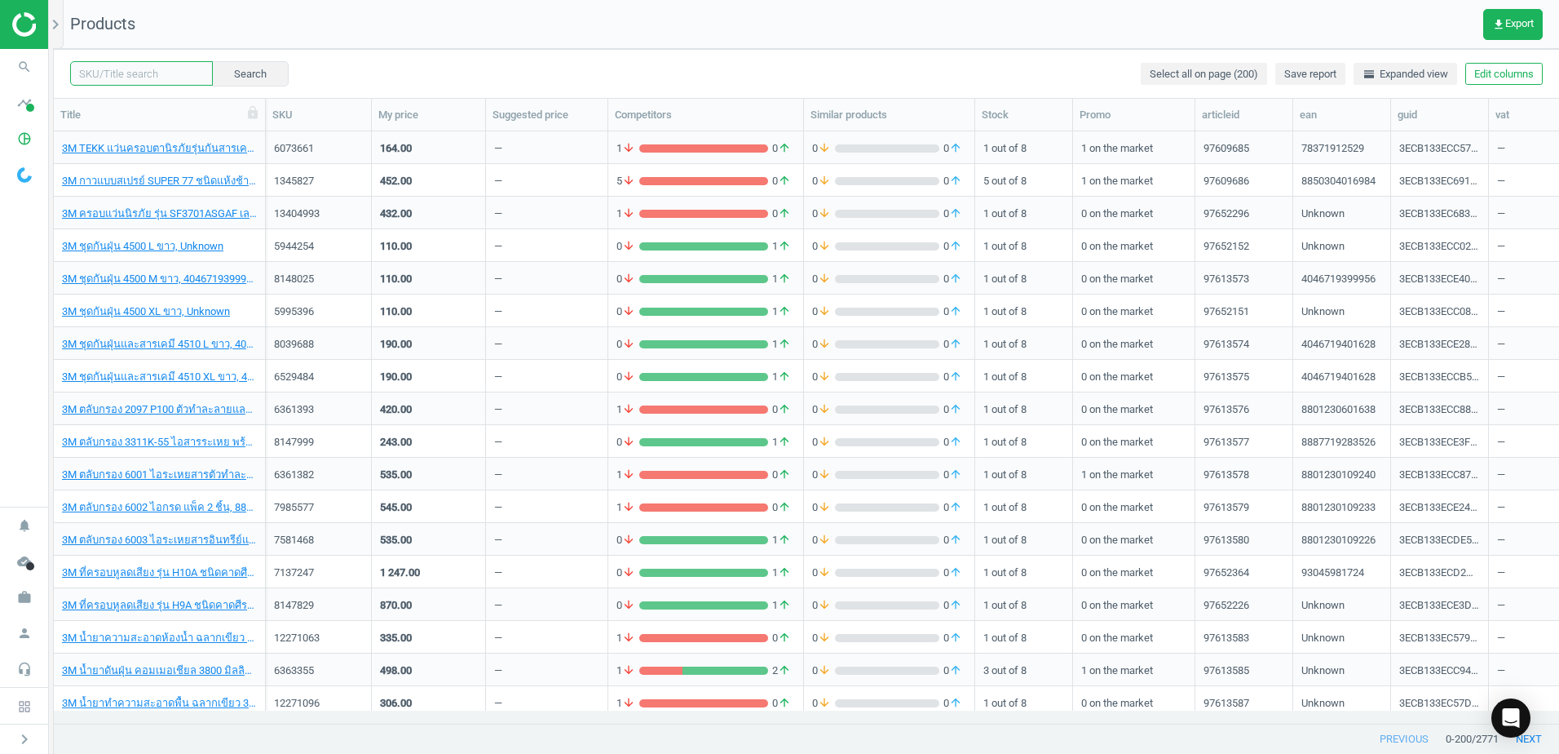
click at [145, 67] on input "text" at bounding box center [141, 73] width 143 height 24
paste input "5.864.097"
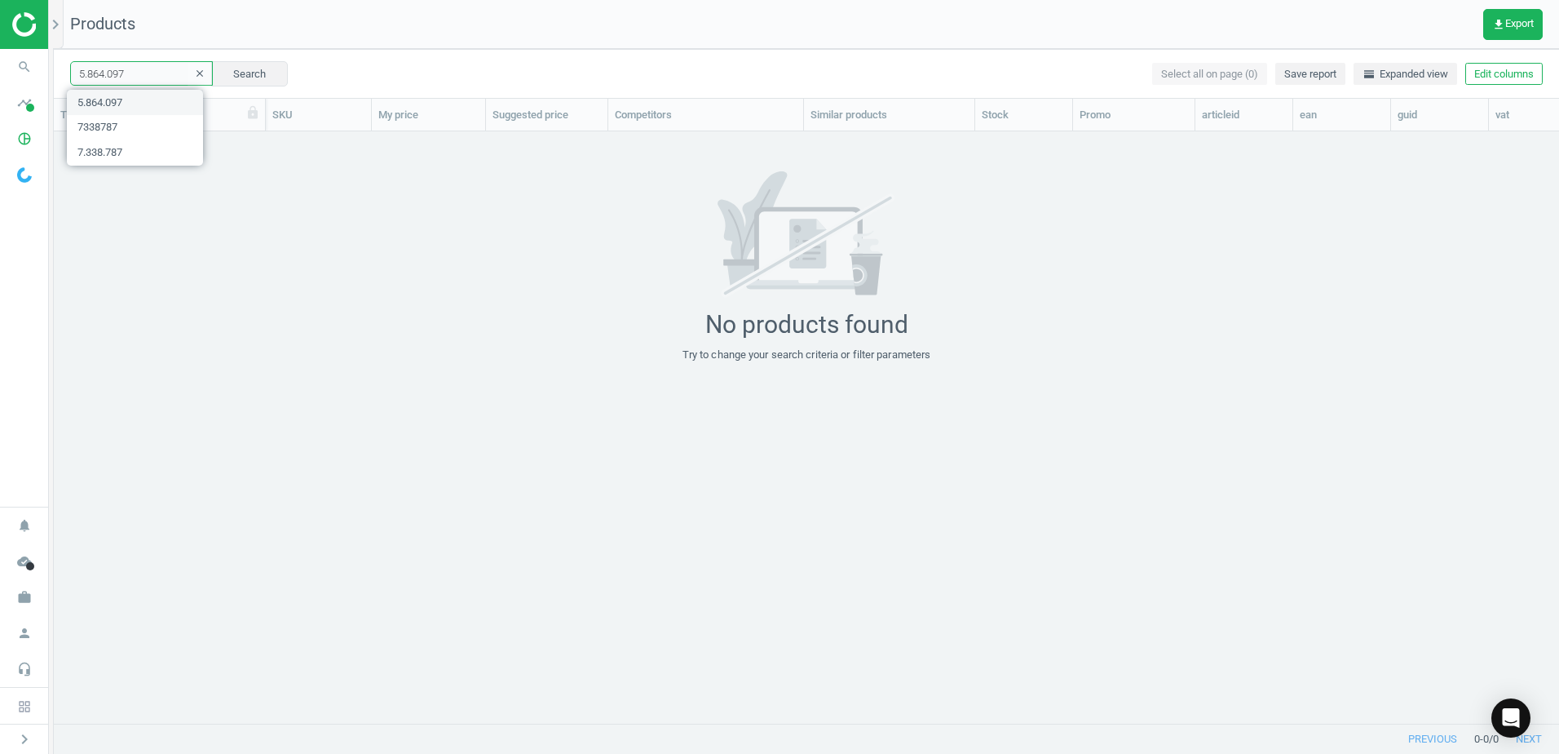
paste input "0311740"
paste input "5864097"
type input "5864097"
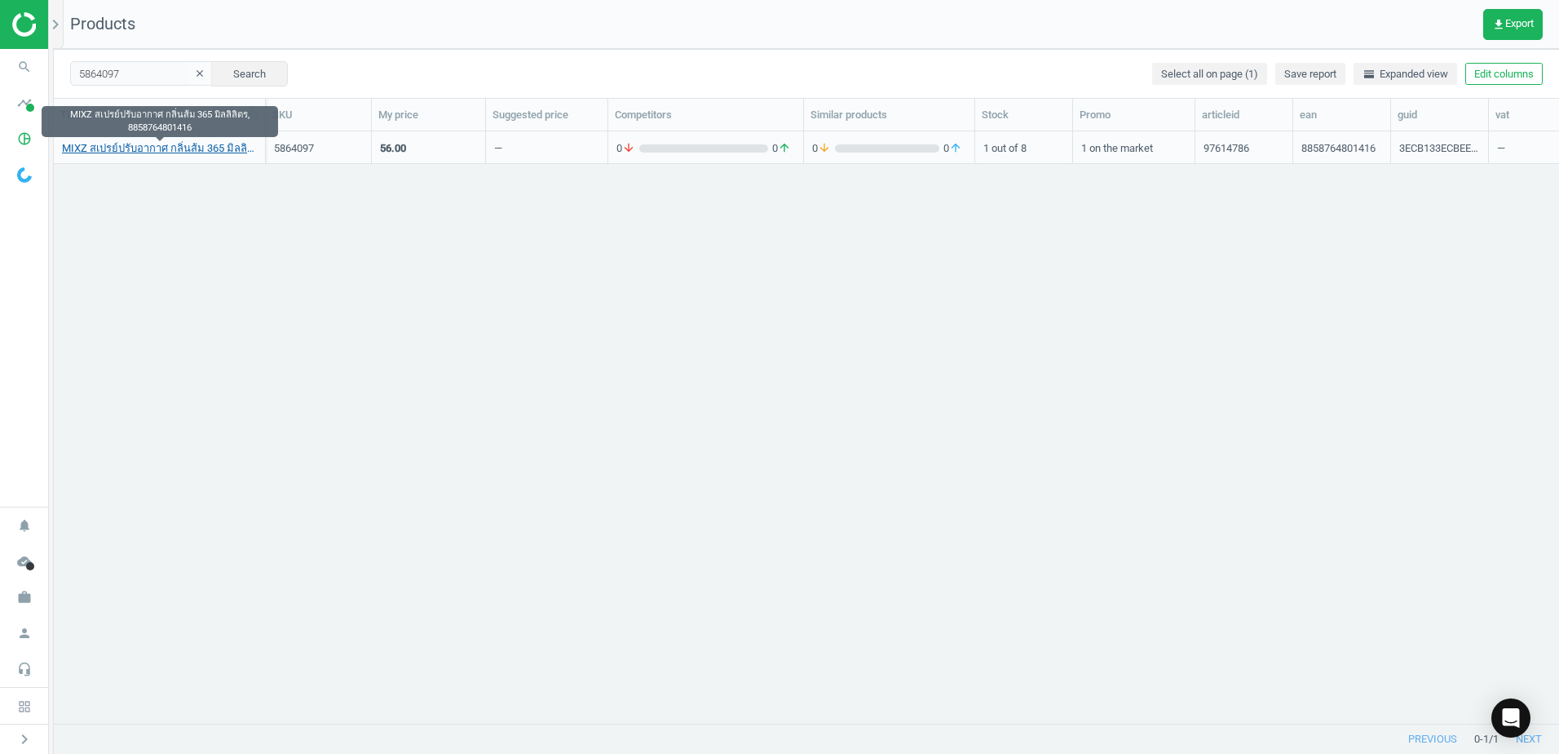
click at [172, 143] on link "MIXZ สเปรย์ปรับอากาศ กลิ่นส้ม 365 มิลลิลิตร, 8858764801416" at bounding box center [159, 148] width 195 height 15
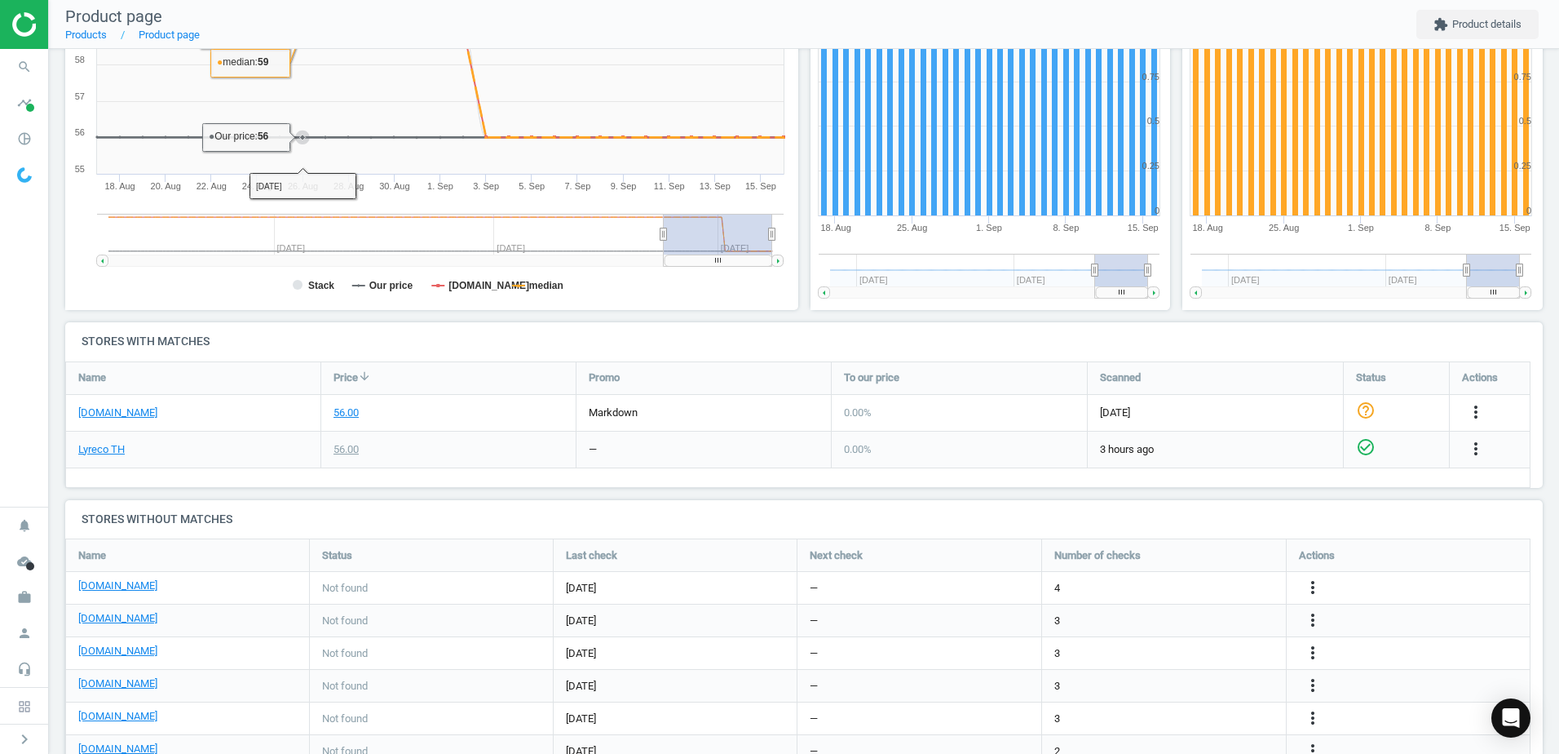
scroll to position [373, 0]
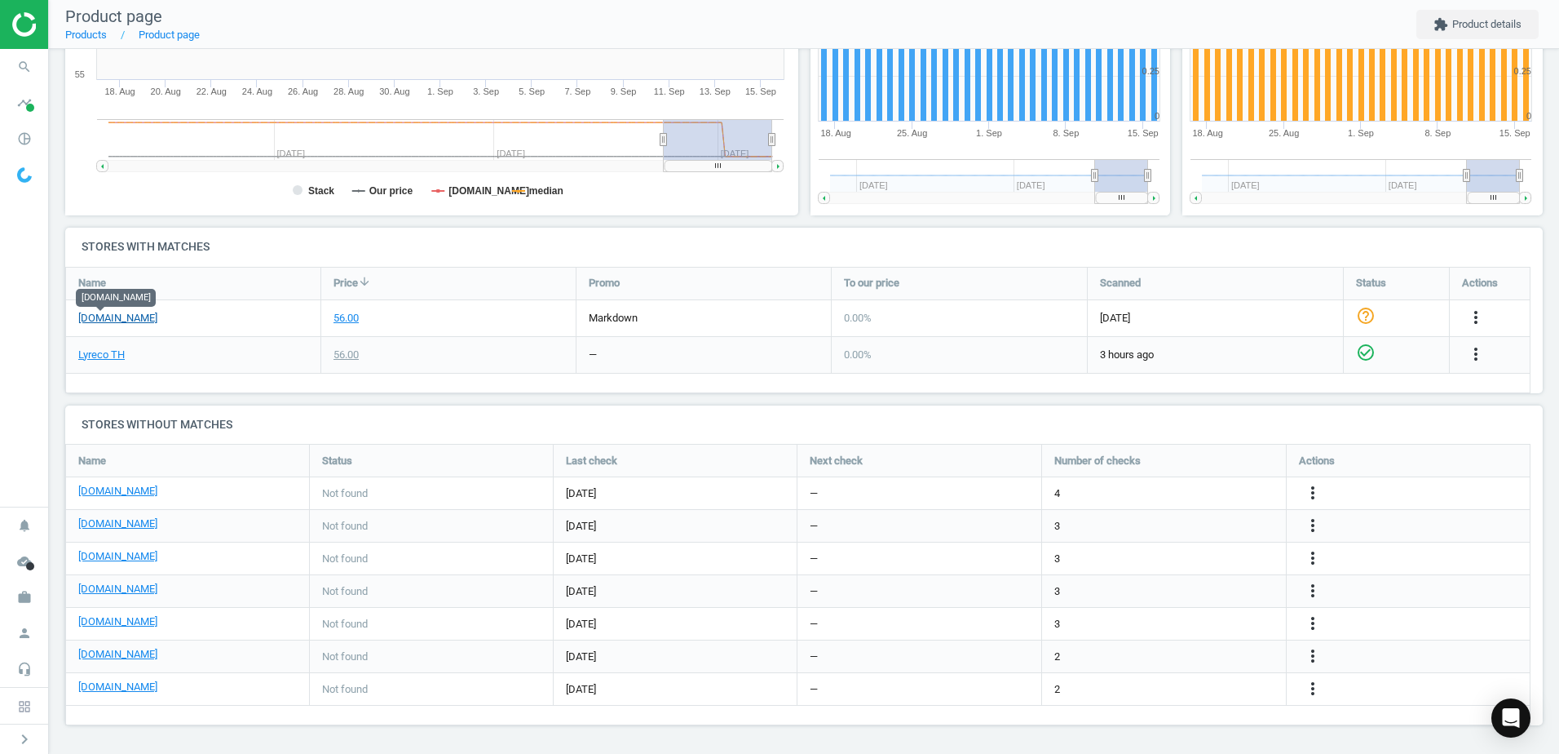
click at [104, 311] on link "[DOMAIN_NAME]" at bounding box center [117, 318] width 79 height 15
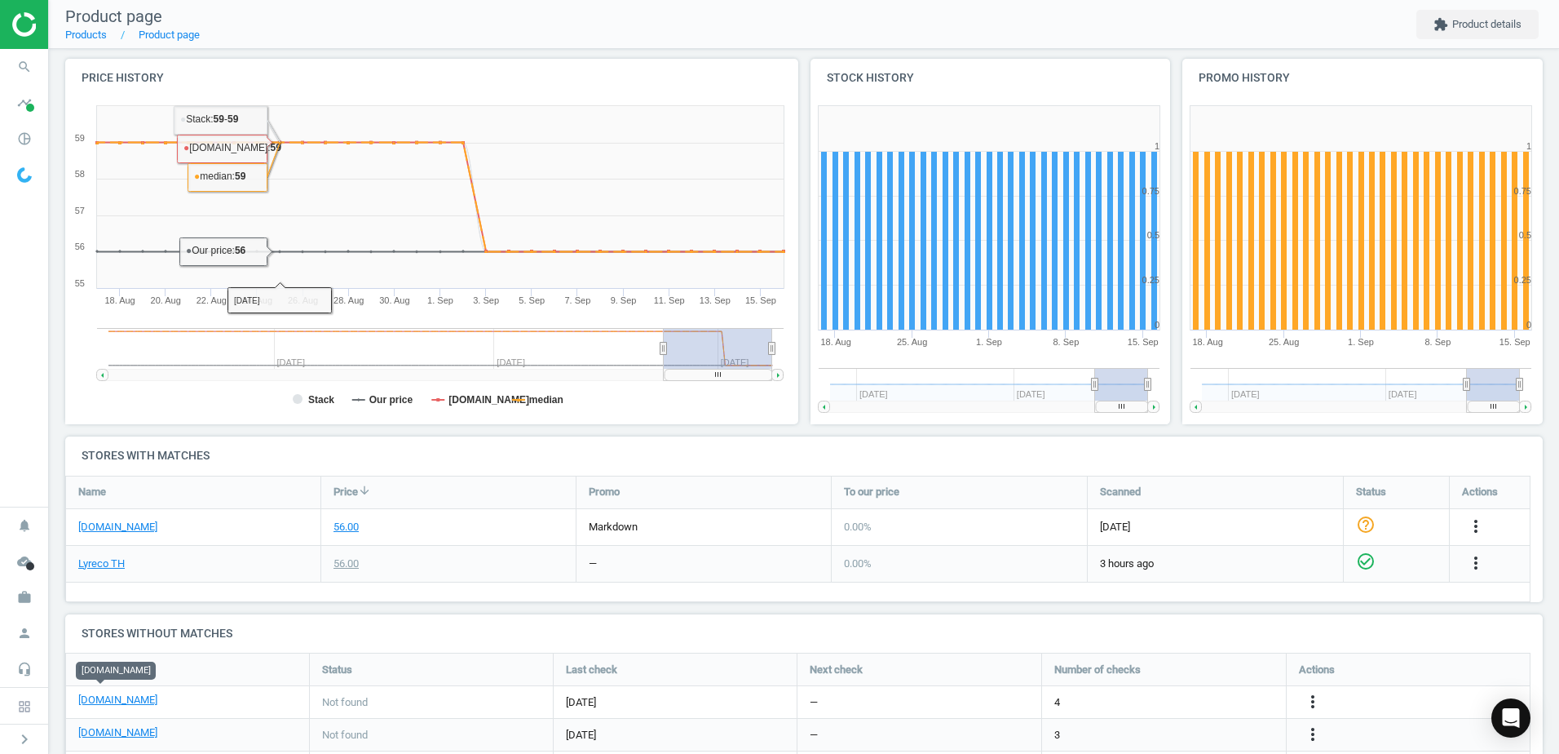
scroll to position [0, 0]
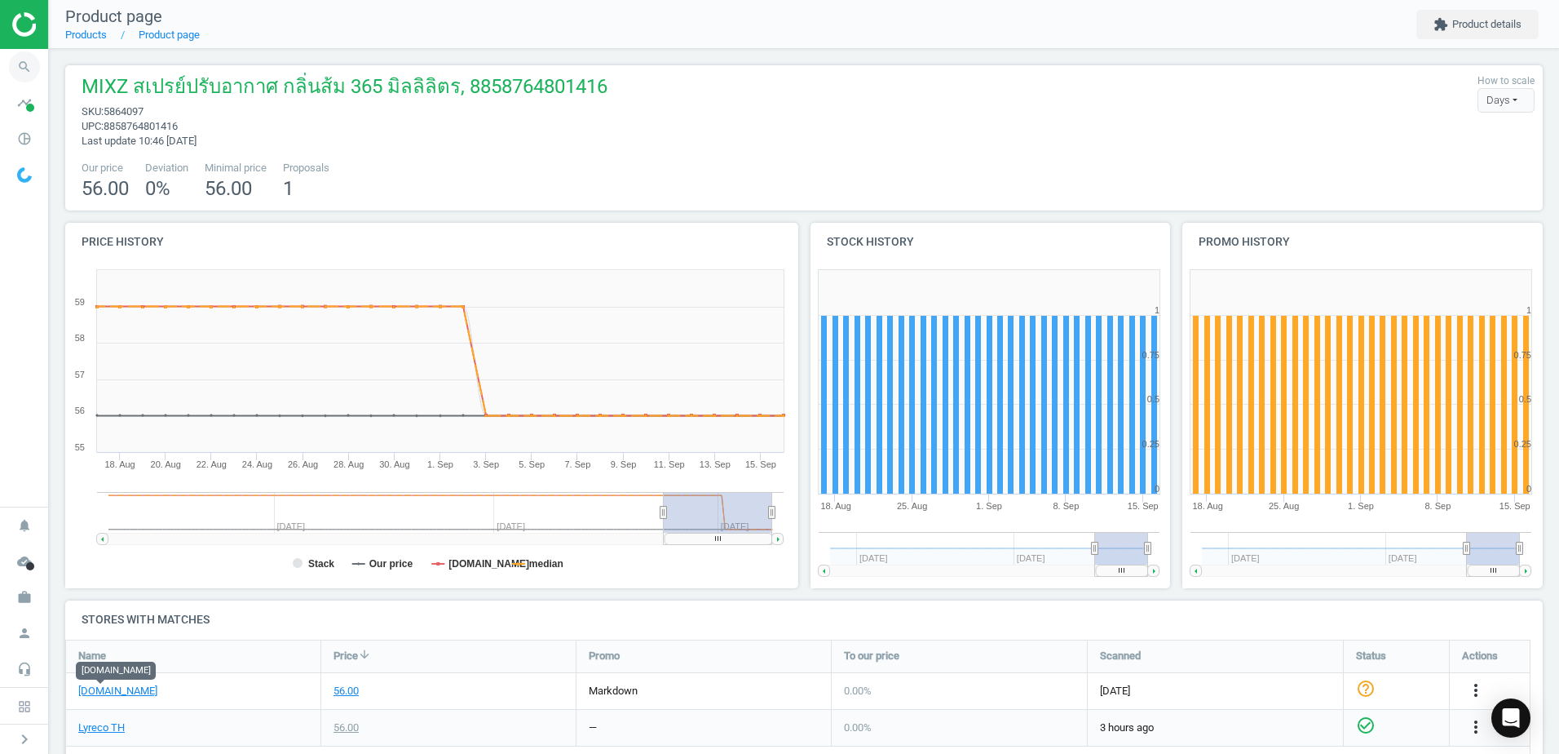
click at [23, 73] on icon "search" at bounding box center [24, 66] width 31 height 31
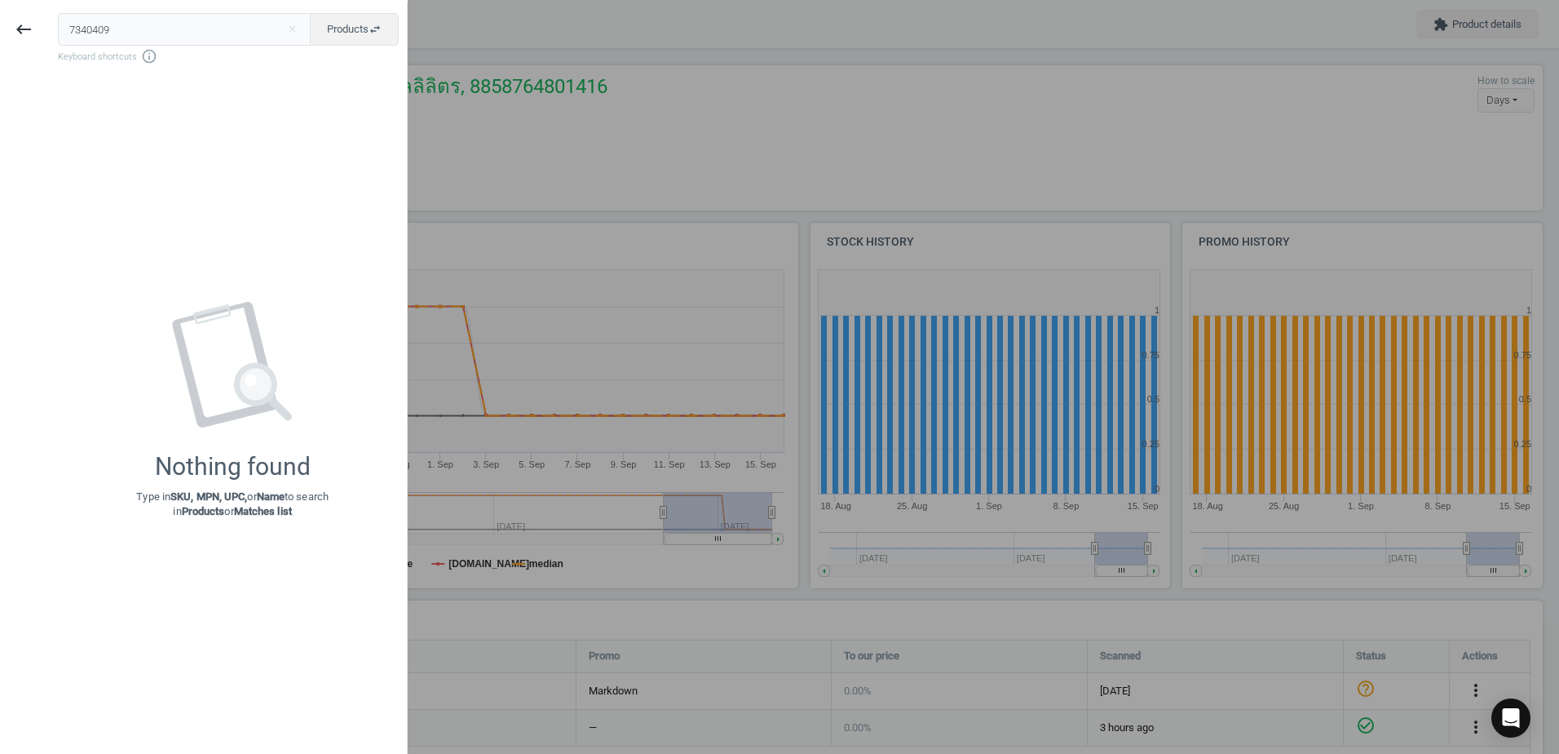
type input "7340409"
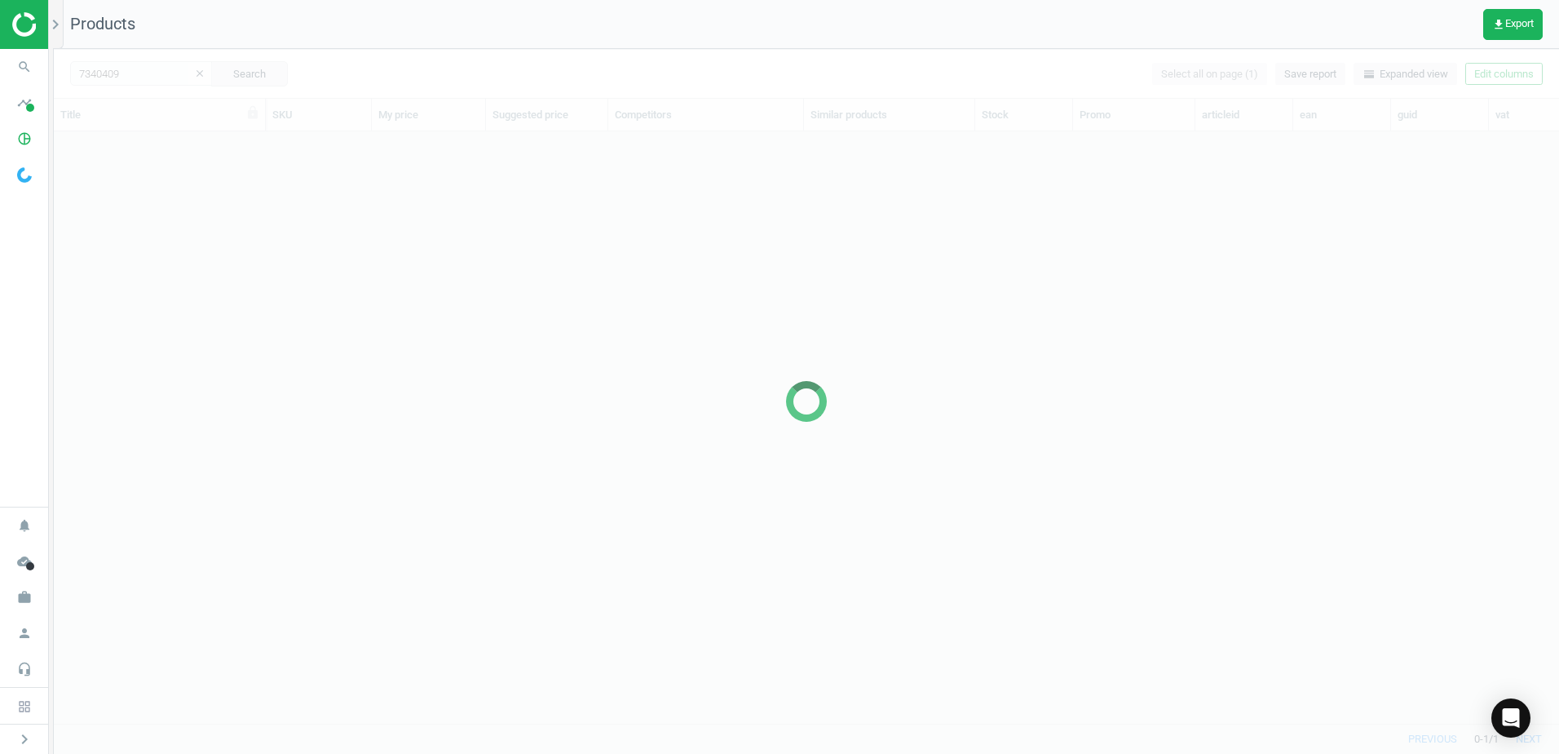
scroll to position [567, 1493]
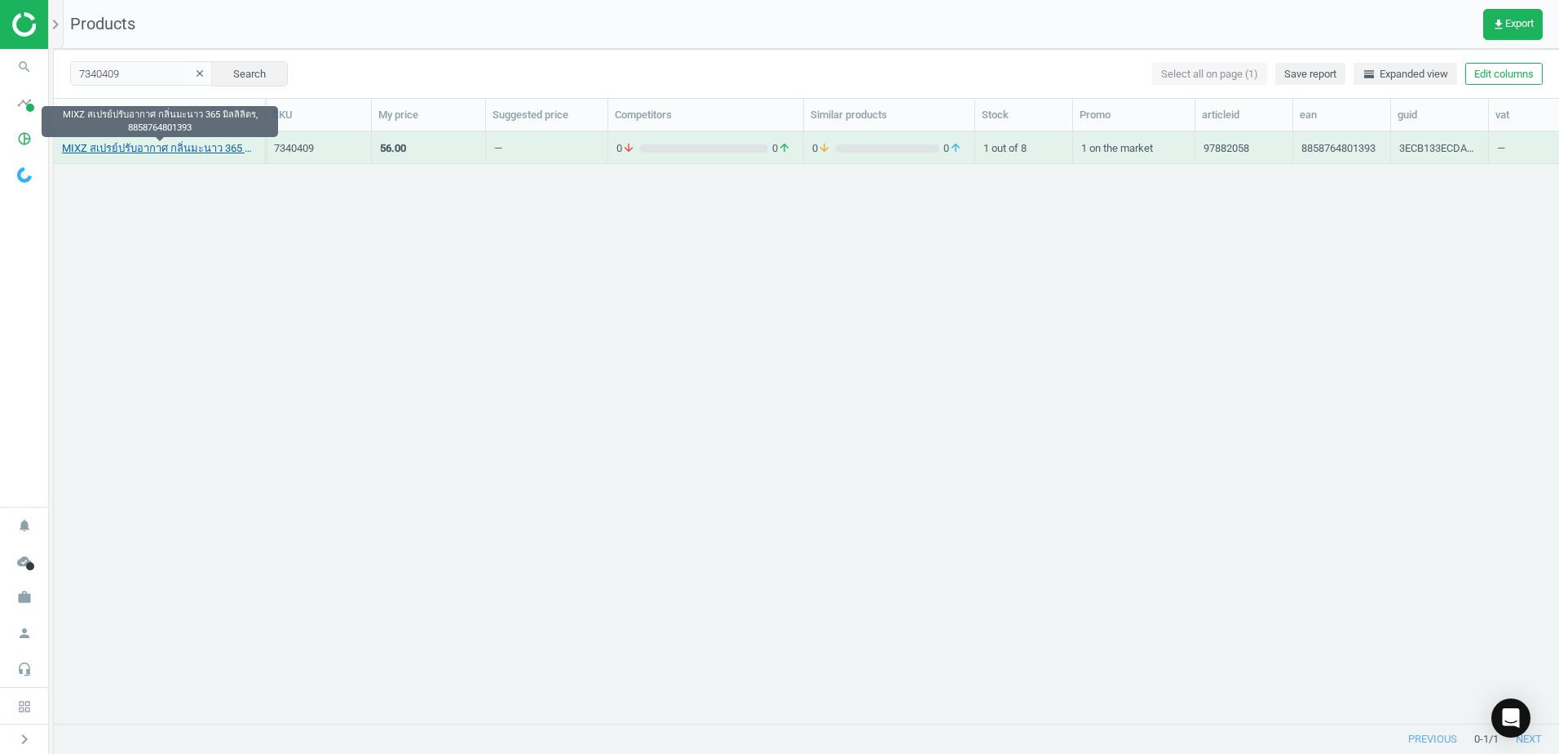
click at [172, 143] on link "MIXZ สเปรย์ปรับอากาศ กลิ่นมะนาว 365 มิลลิลิตร, 8858764801393" at bounding box center [159, 148] width 195 height 15
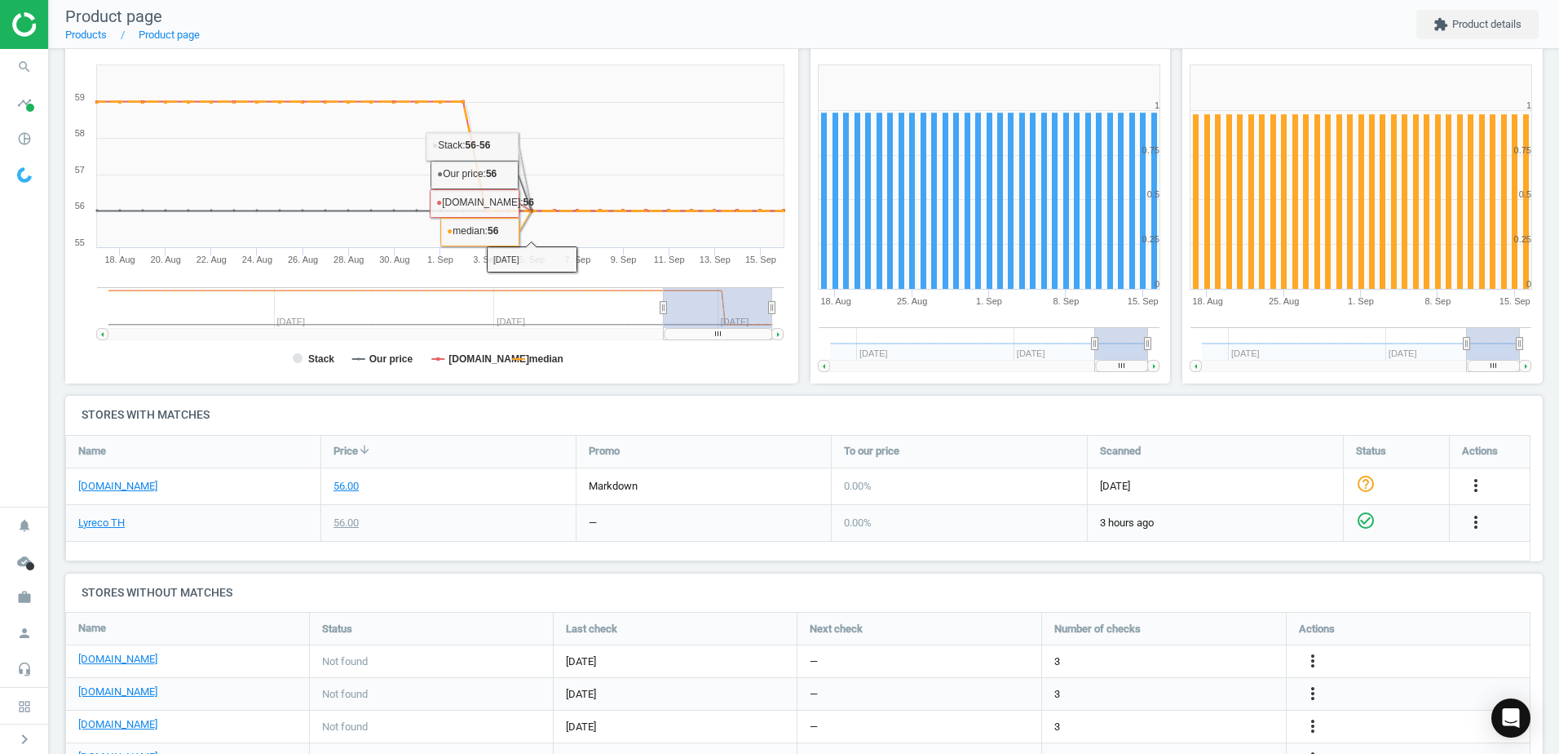
scroll to position [373, 0]
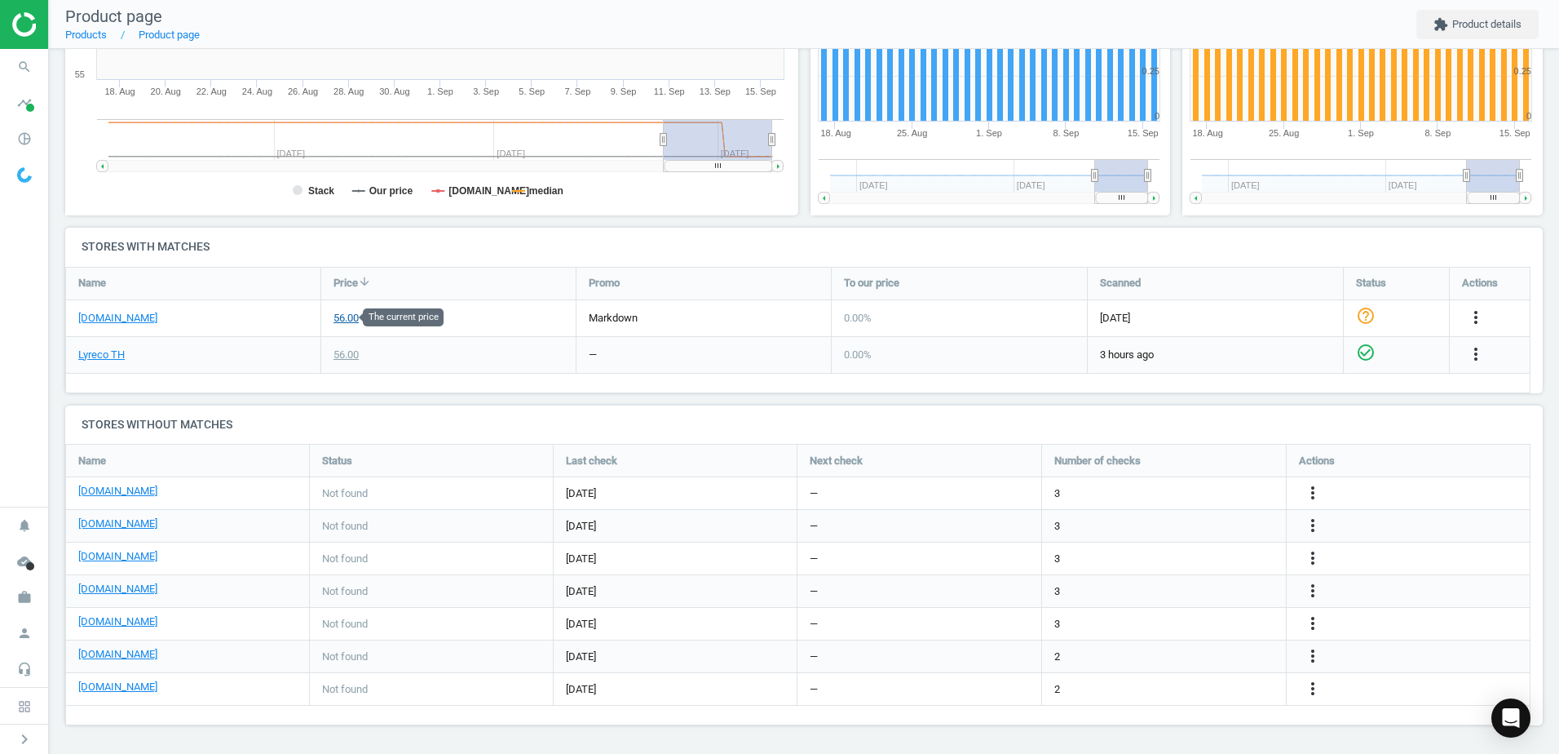
click at [351, 317] on div "56.00" at bounding box center [346, 318] width 25 height 15
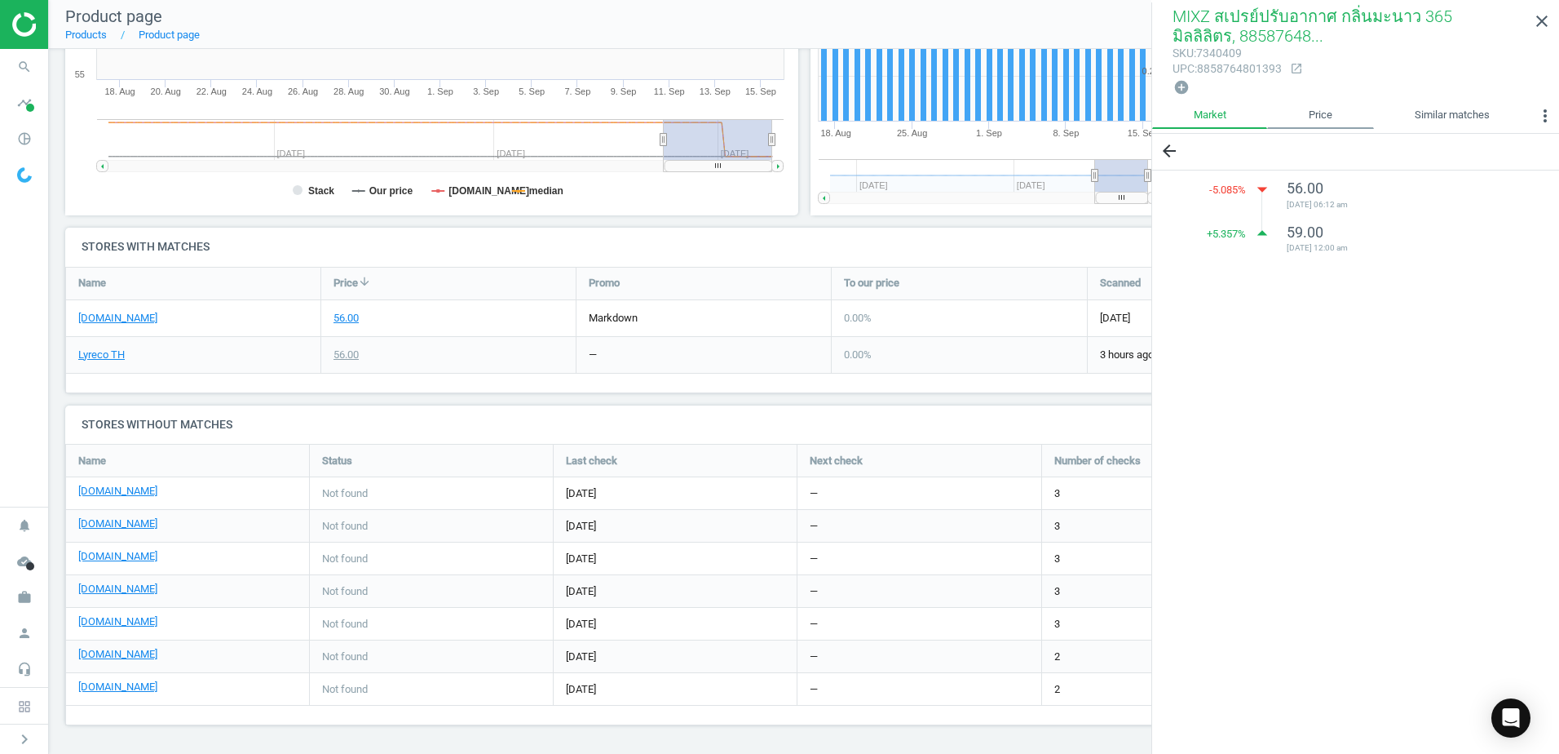
click at [1317, 116] on link "Price" at bounding box center [1320, 116] width 106 height 28
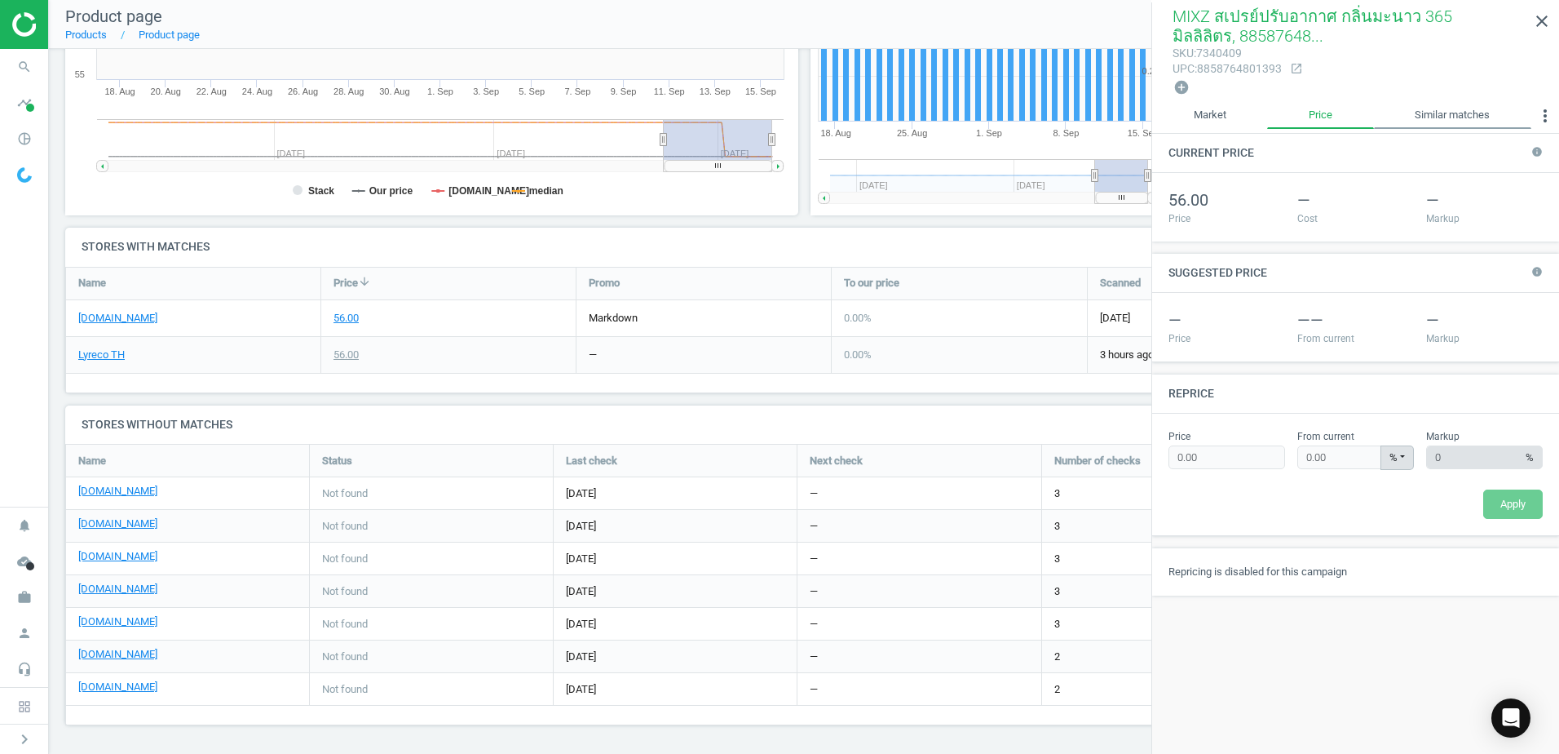
click at [1438, 116] on link "Similar matches" at bounding box center [1452, 116] width 157 height 28
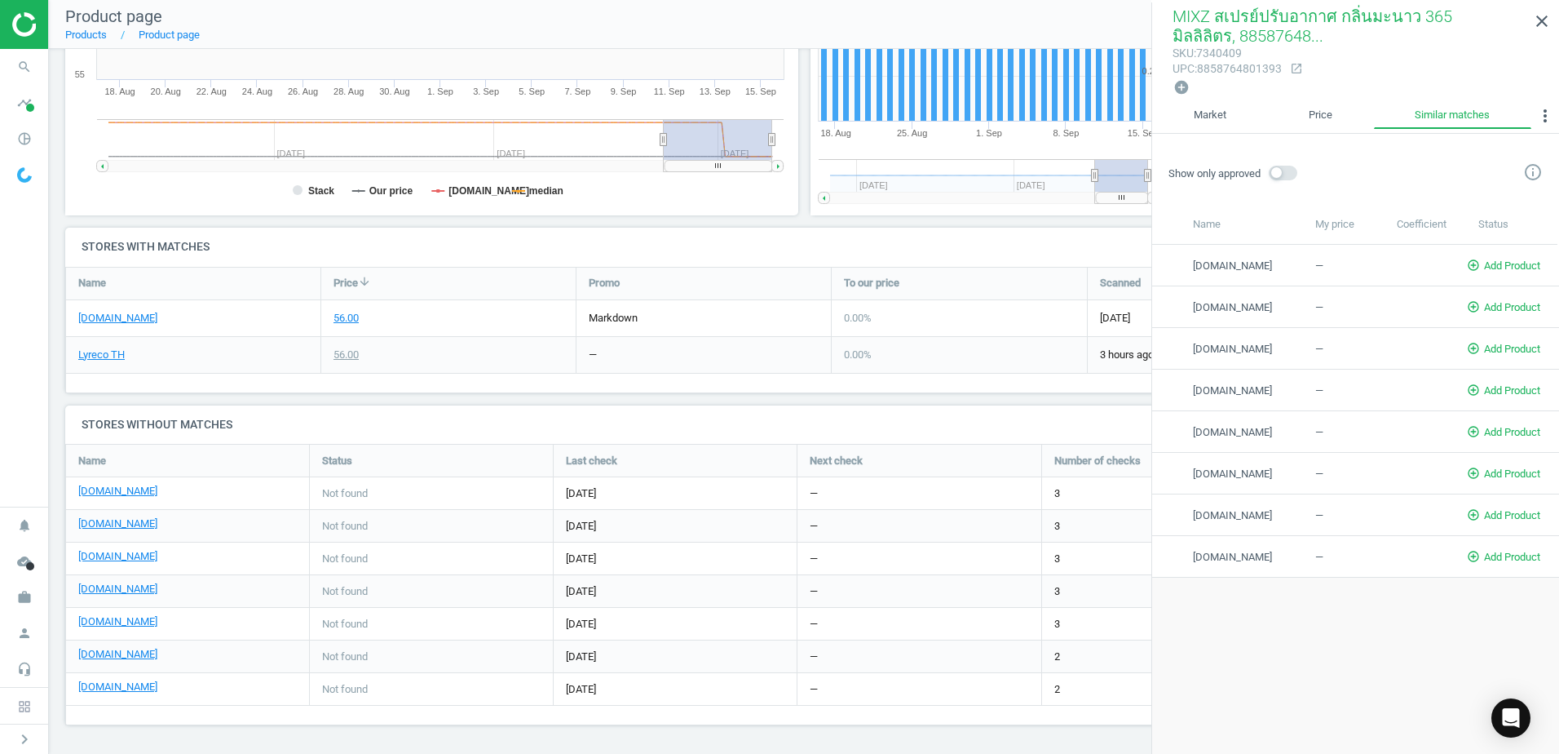
click at [175, 298] on div "Name" at bounding box center [193, 283] width 254 height 32
click at [108, 316] on link "[DOMAIN_NAME]" at bounding box center [117, 318] width 79 height 15
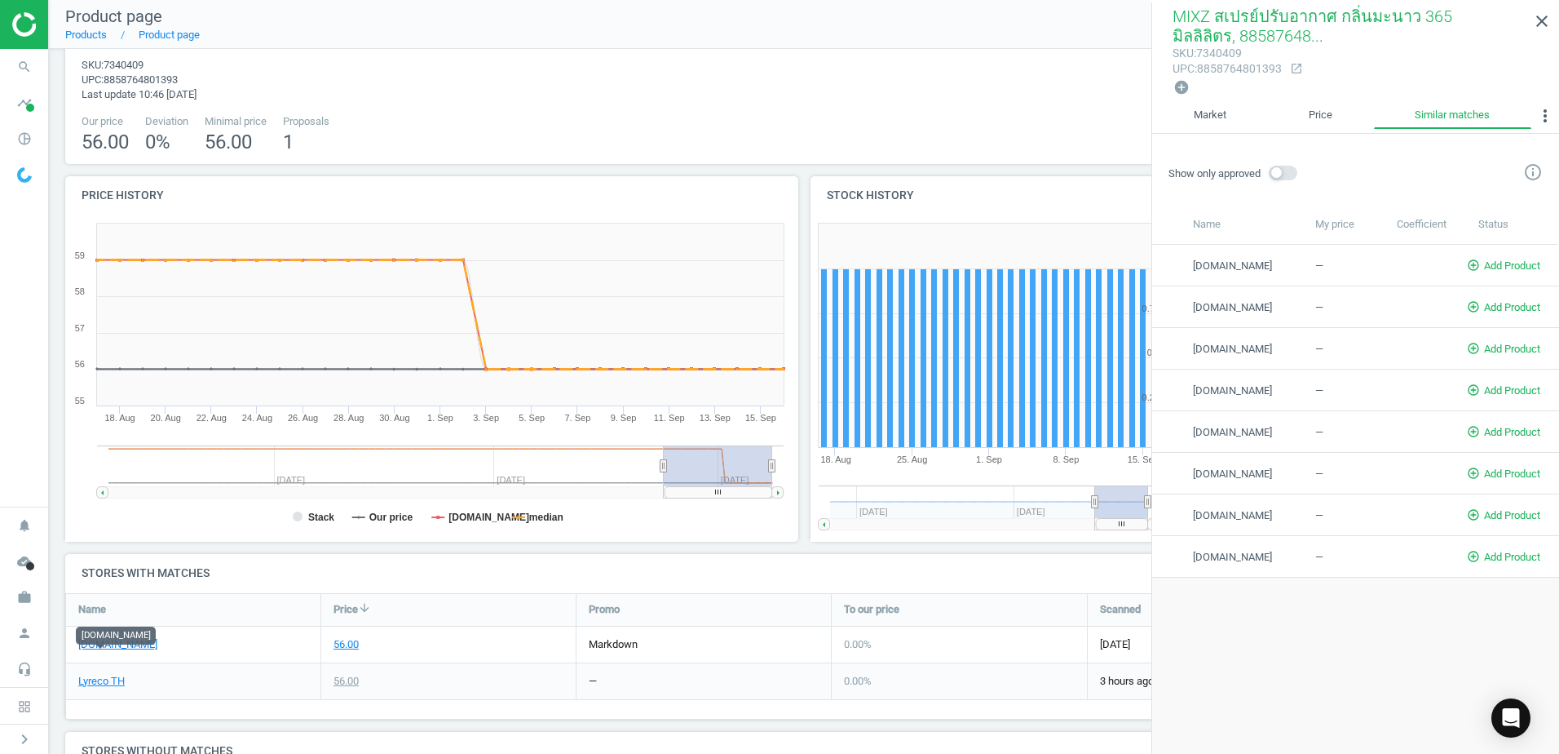
scroll to position [0, 0]
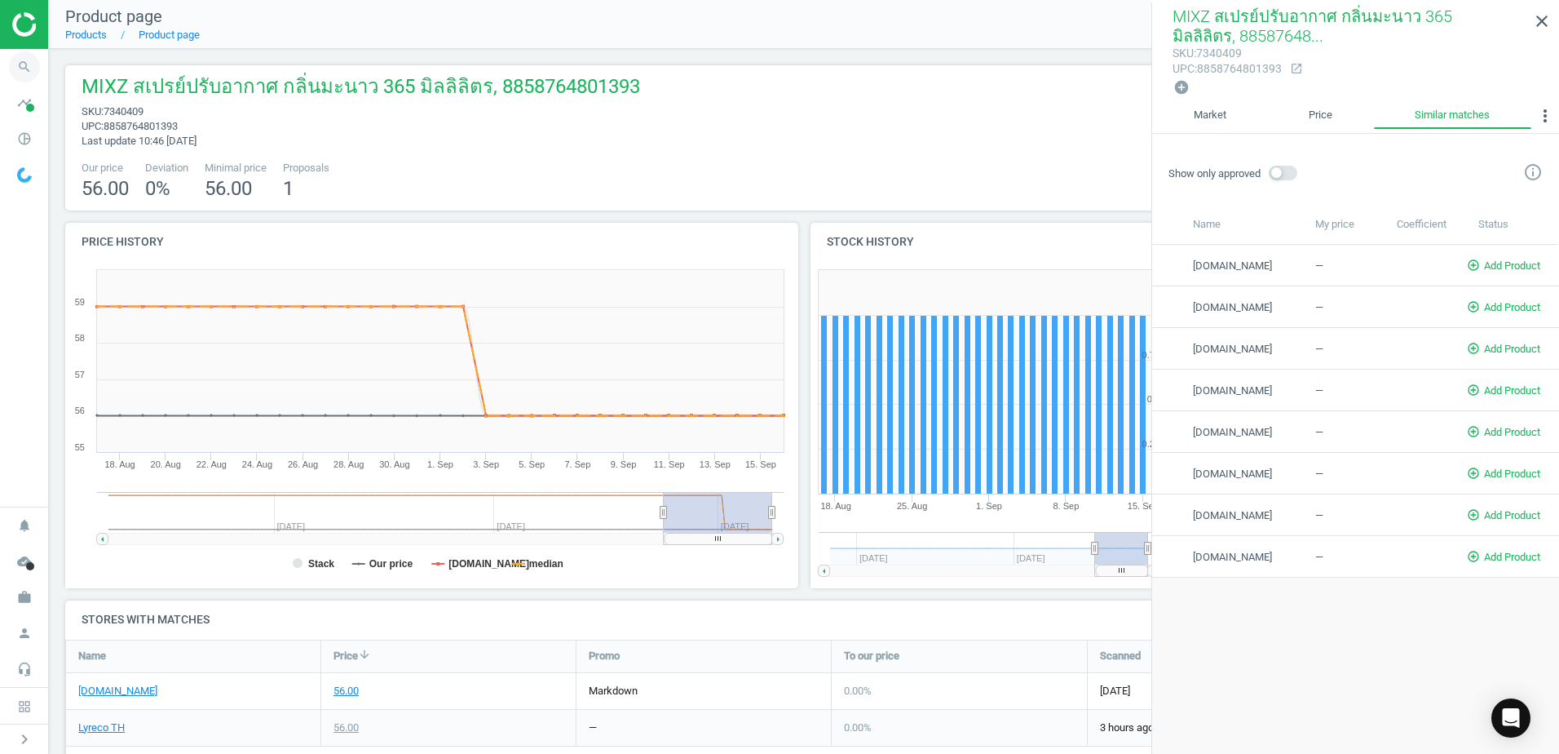
click at [24, 73] on icon "search" at bounding box center [24, 66] width 31 height 31
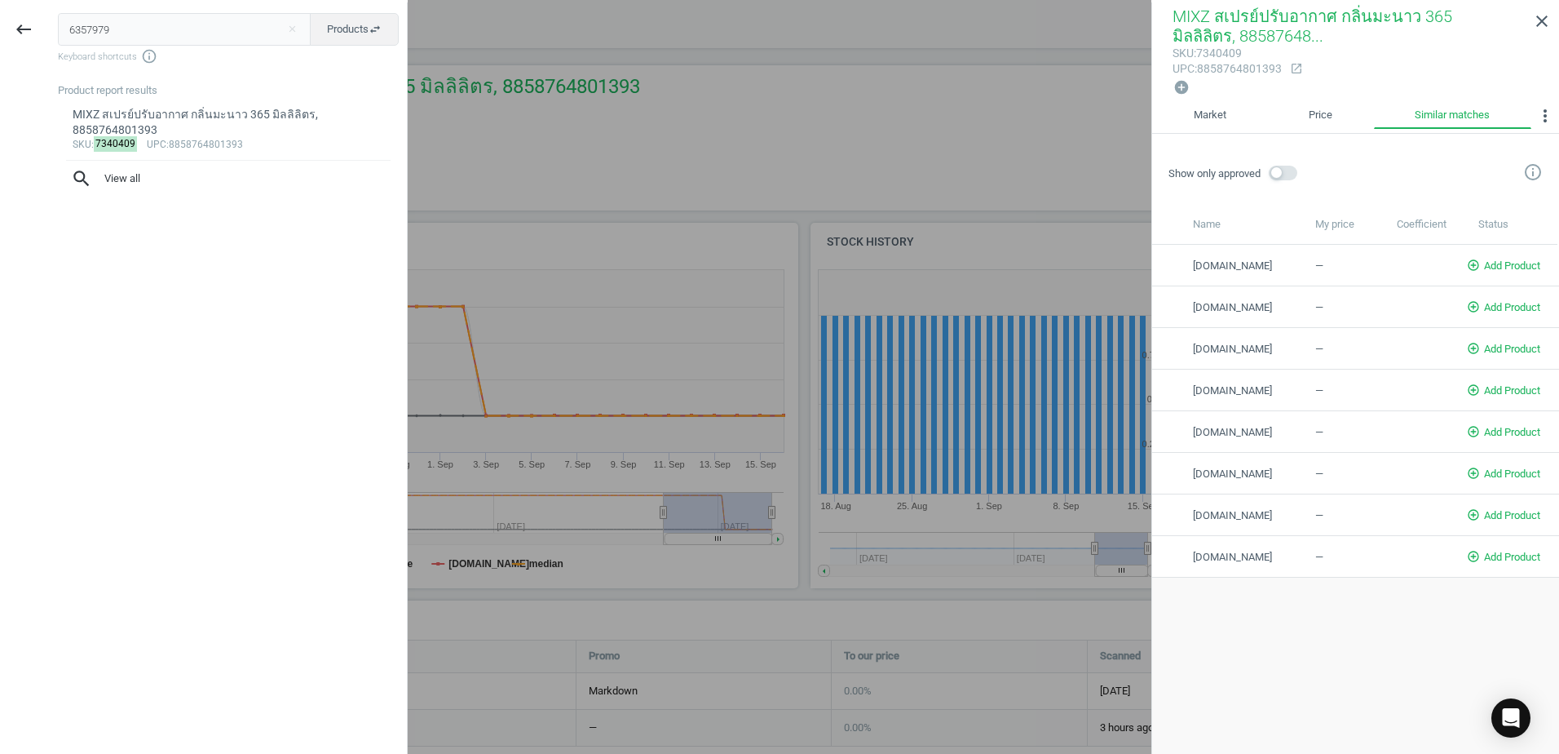
type input "6357979"
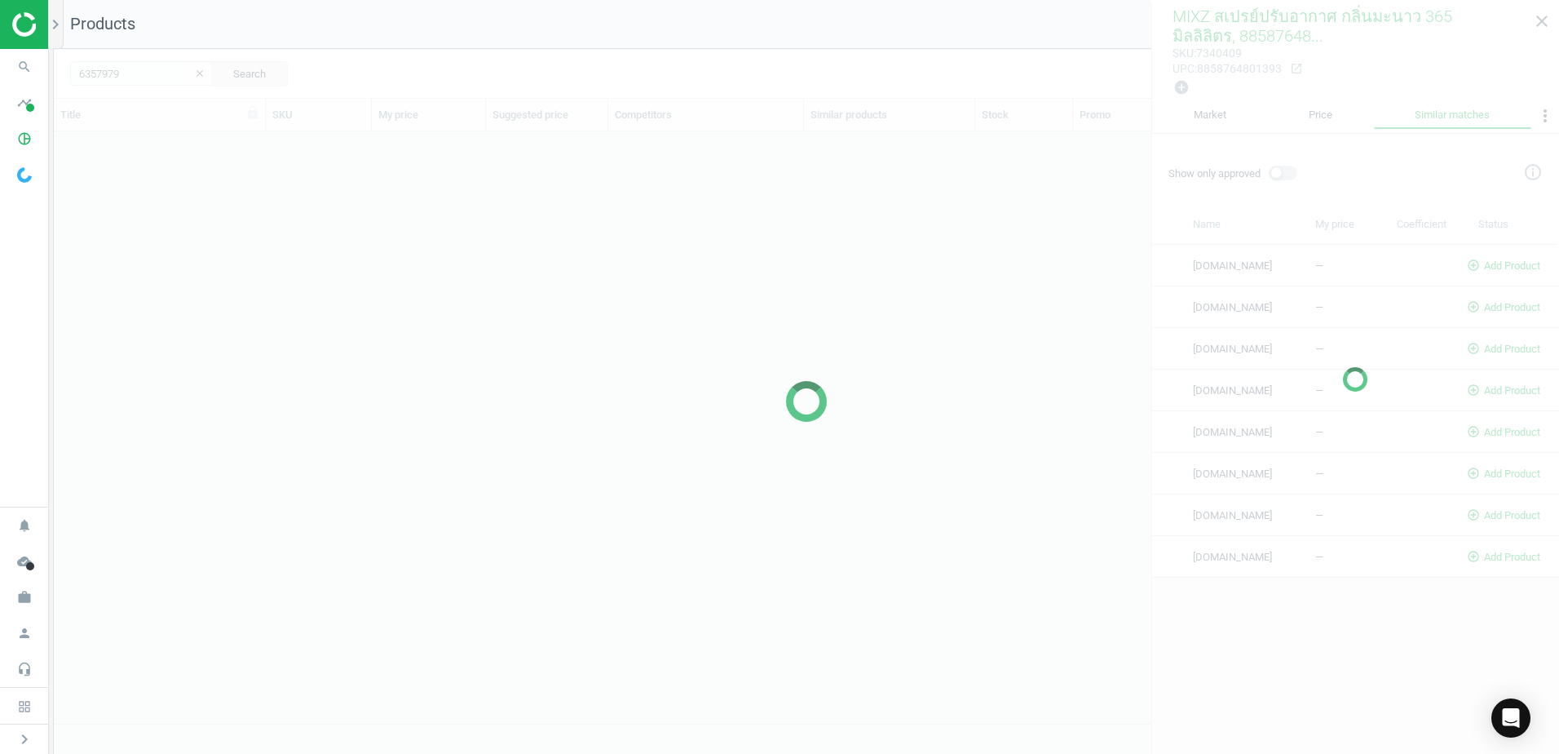
scroll to position [567, 1493]
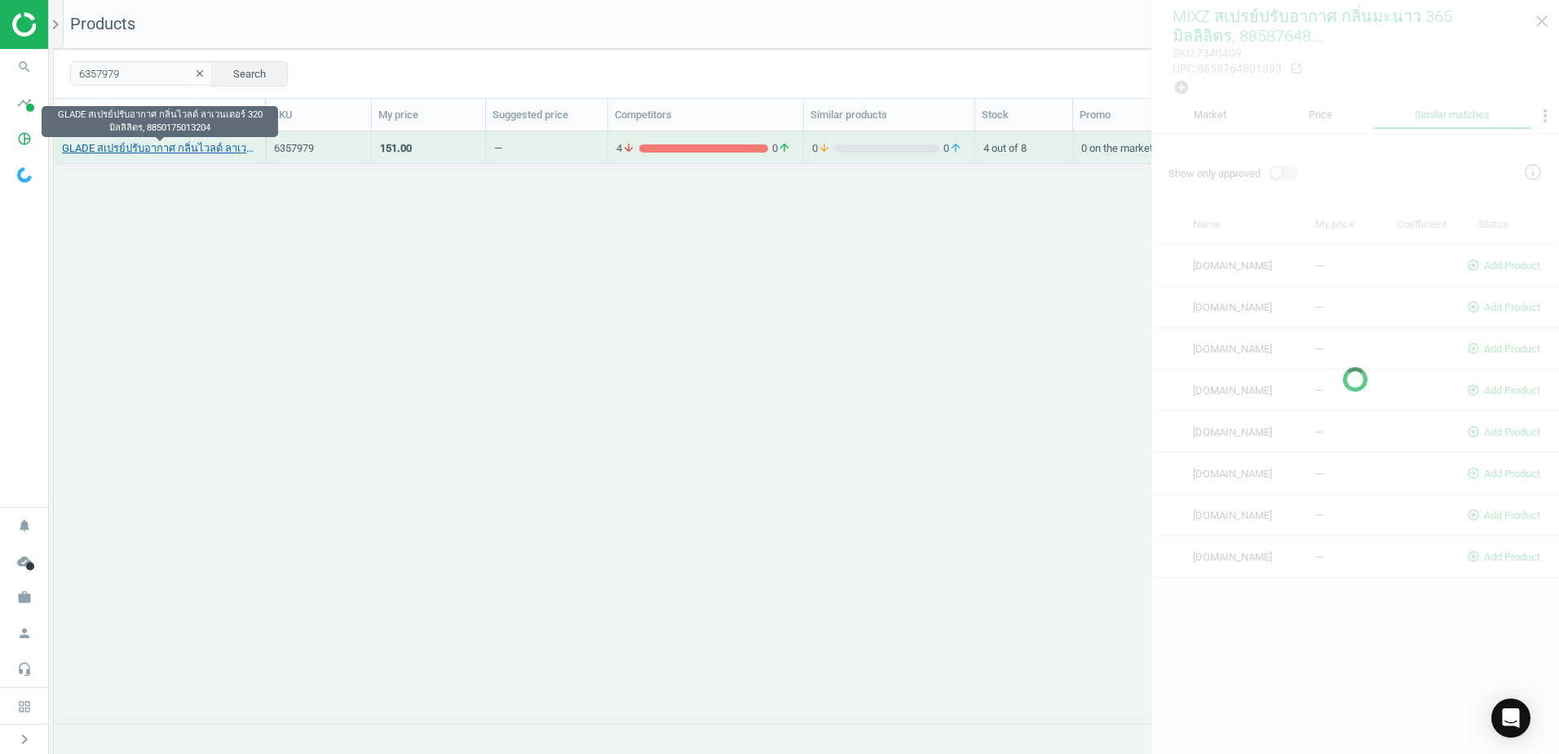
click at [128, 152] on link "GLADE สเปรย์ปรับอากาศ กลิ่นไวลด์ ลาเวนเดอร์ 320 มิลลิลิตร, 8850175013204" at bounding box center [159, 148] width 195 height 15
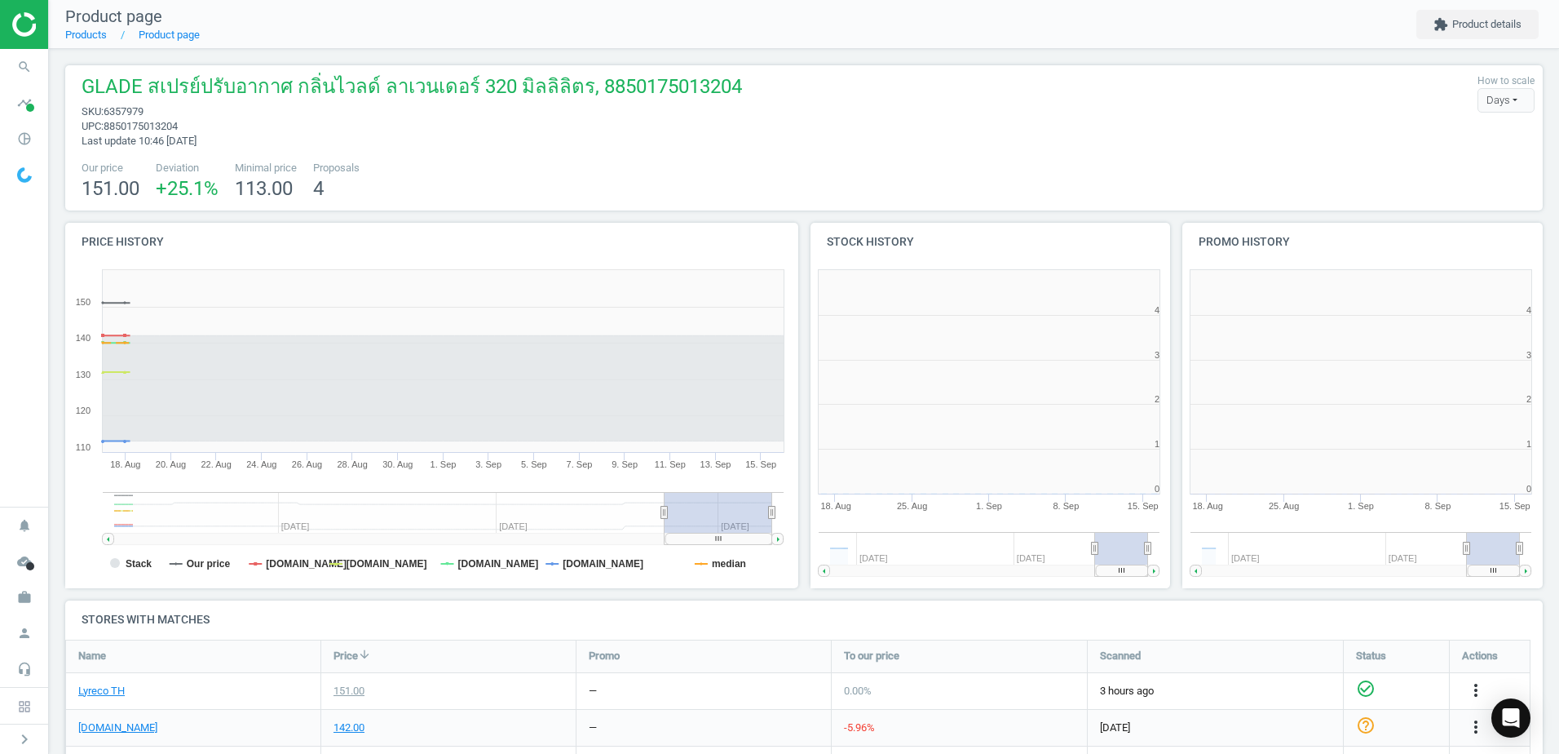
scroll to position [351, 382]
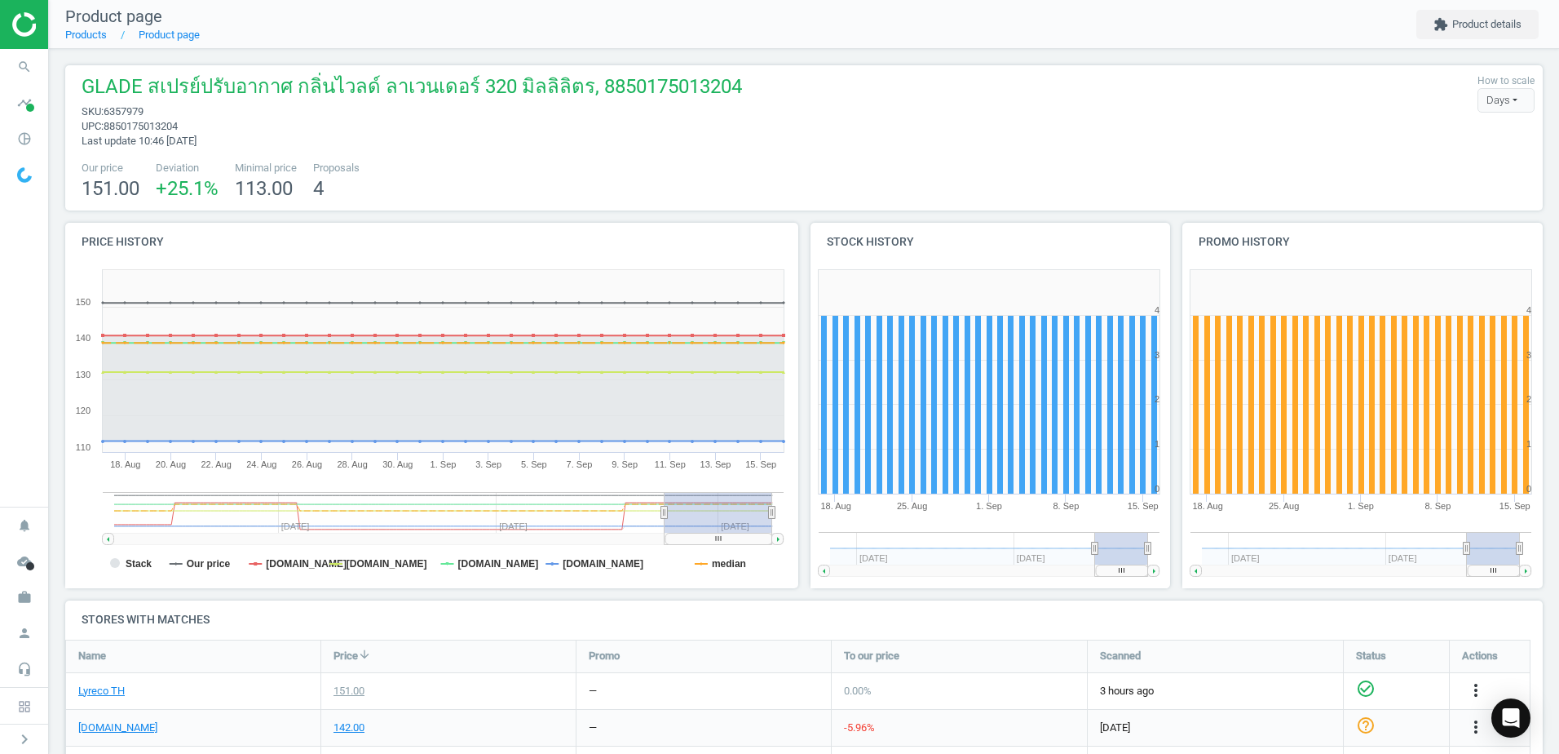
click at [178, 165] on span "Deviation" at bounding box center [187, 168] width 63 height 15
drag, startPoint x: 178, startPoint y: 165, endPoint x: 147, endPoint y: 168, distance: 31.2
click at [147, 168] on div "Our price 151.00 Deviation +25.1 % Minimal price 113.00 Proposals 4" at bounding box center [803, 182] width 1461 height 42
click at [257, 167] on span "Minimal price" at bounding box center [266, 168] width 62 height 15
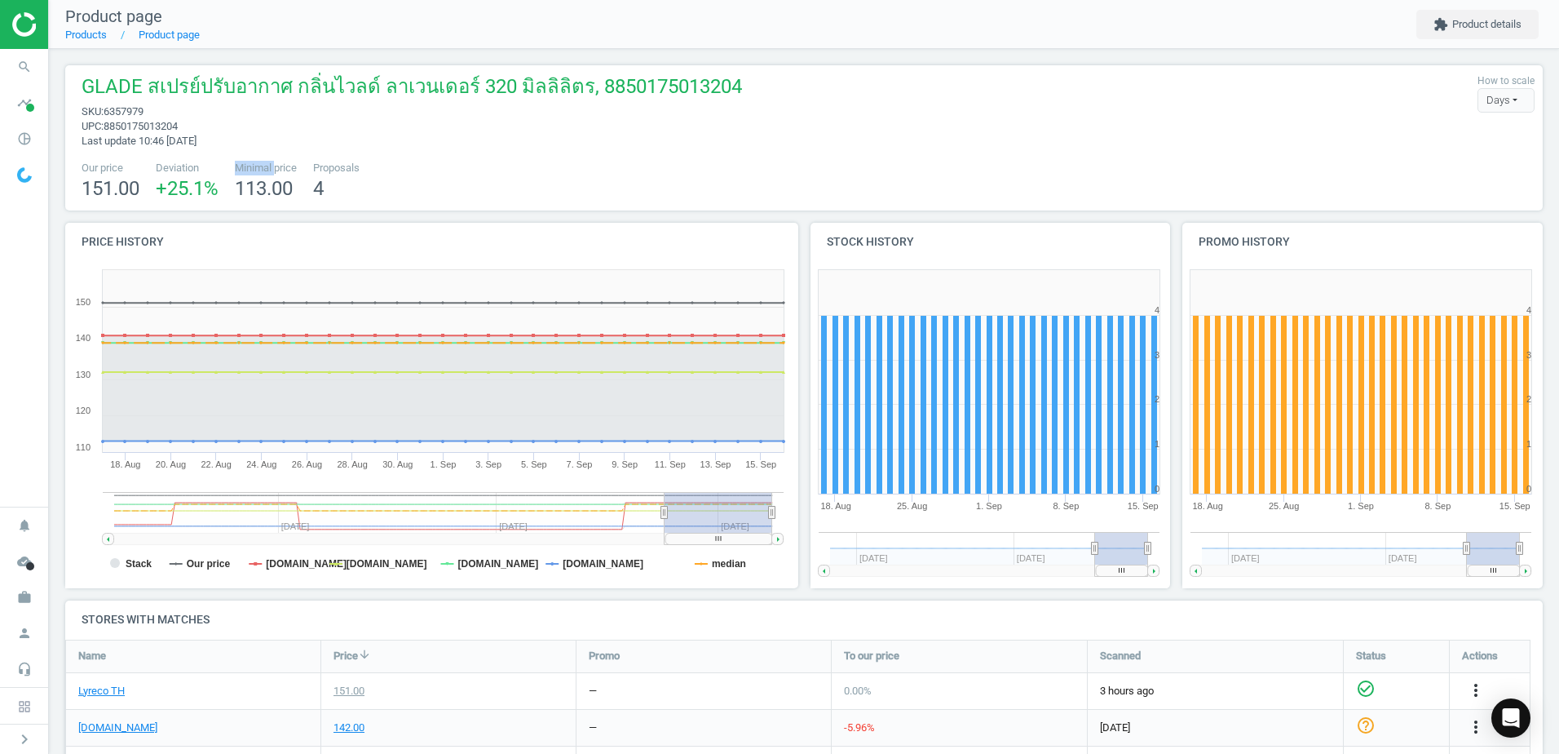
click at [257, 167] on span "Minimal price" at bounding box center [266, 168] width 62 height 15
drag, startPoint x: 257, startPoint y: 167, endPoint x: 225, endPoint y: 174, distance: 32.5
click at [225, 174] on div "Our price 151.00 Deviation +25.1 % Minimal price 113.00 Proposals 4" at bounding box center [803, 182] width 1461 height 42
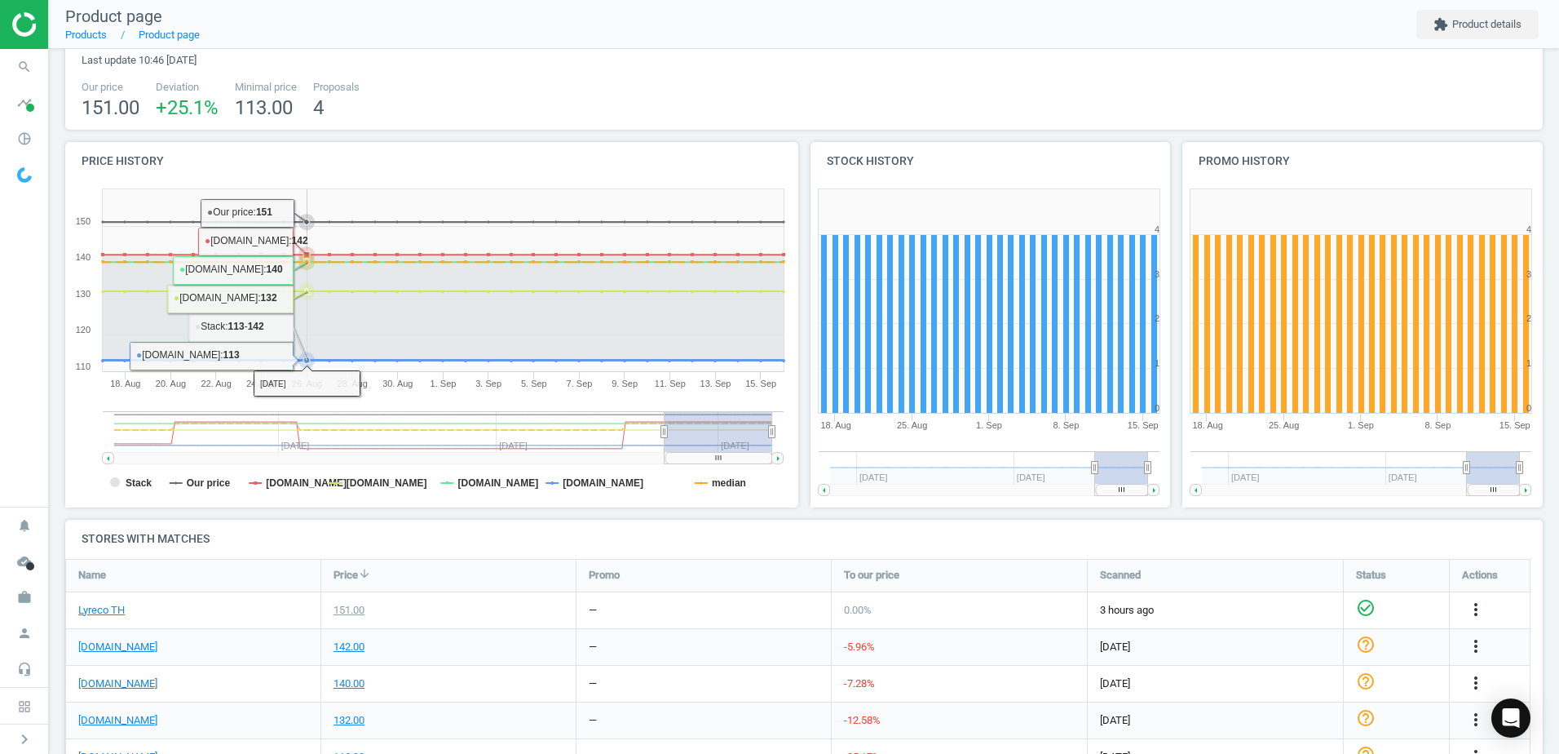
scroll to position [326, 0]
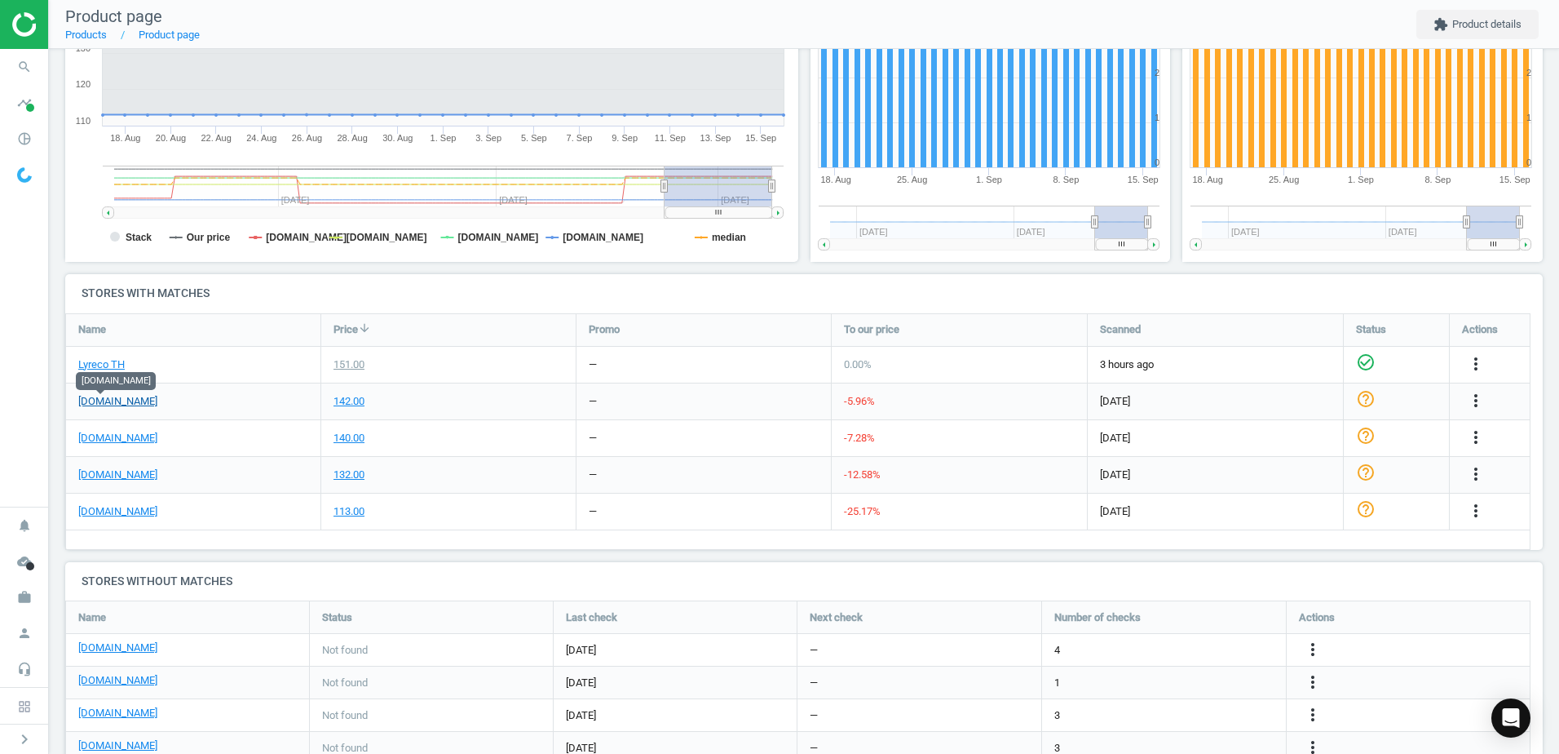
click at [100, 400] on link "[DOMAIN_NAME]" at bounding box center [117, 401] width 79 height 15
click at [33, 68] on icon "search" at bounding box center [24, 66] width 31 height 31
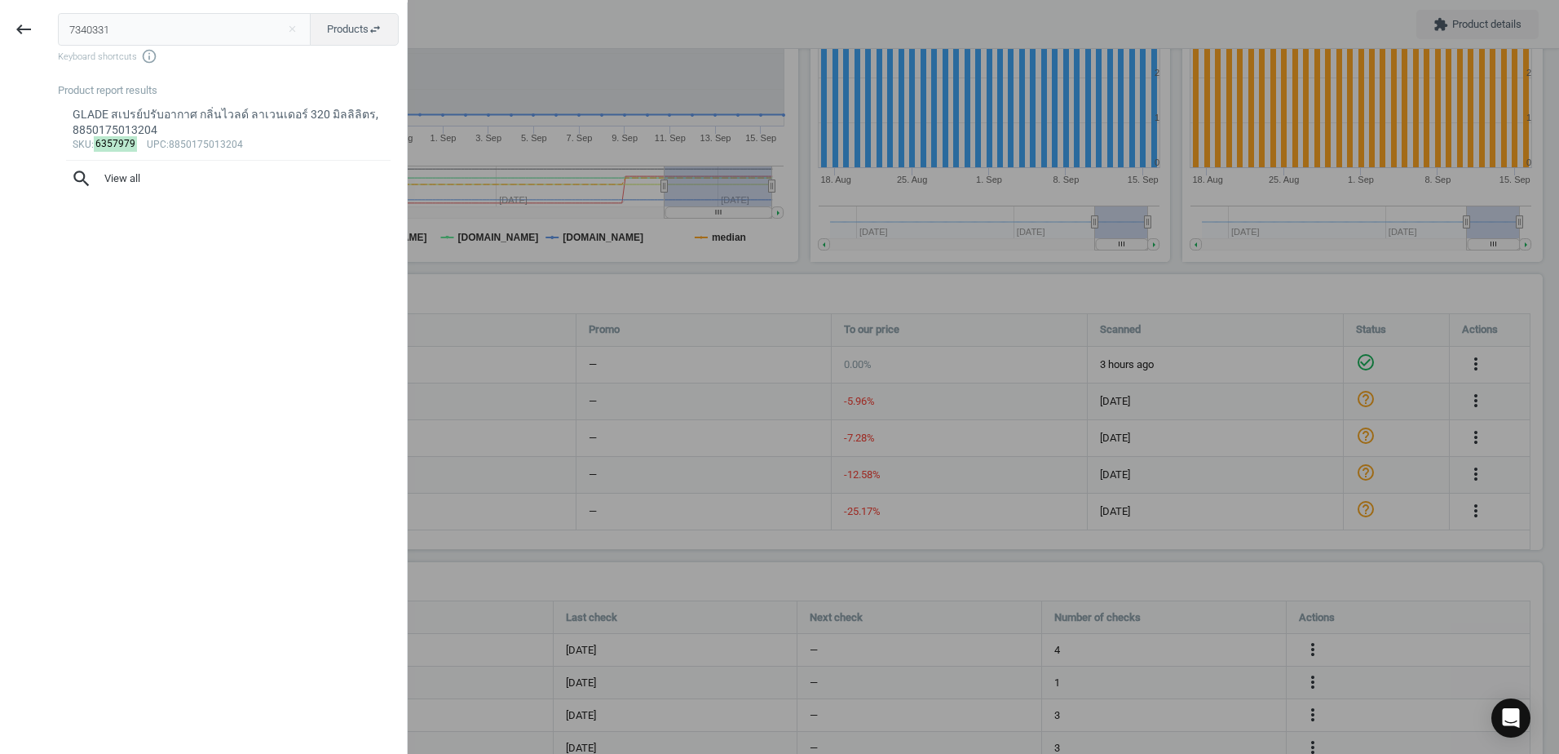
type input "7340331"
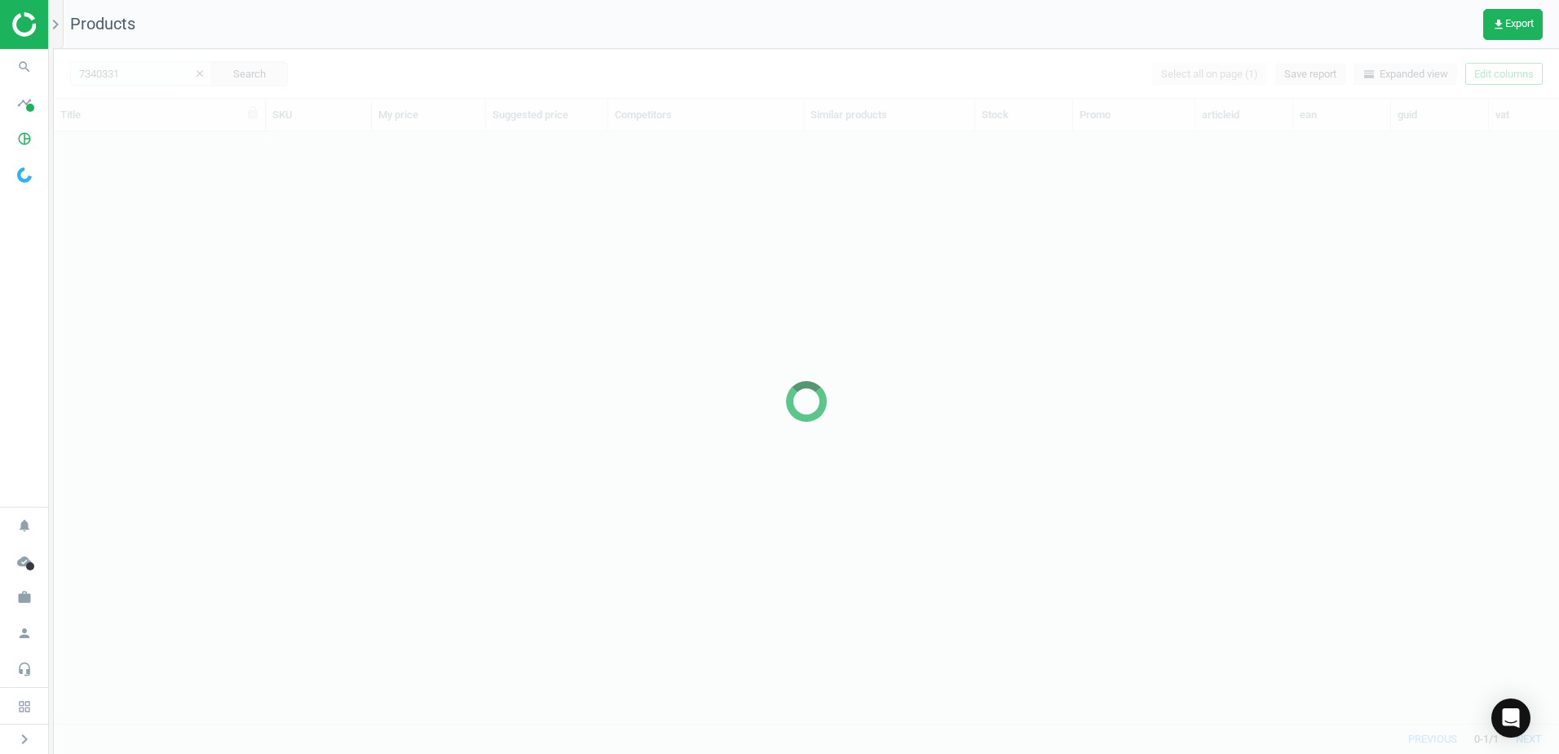
scroll to position [567, 1493]
click at [163, 152] on div at bounding box center [806, 401] width 1505 height 705
click at [33, 27] on img at bounding box center [70, 24] width 116 height 24
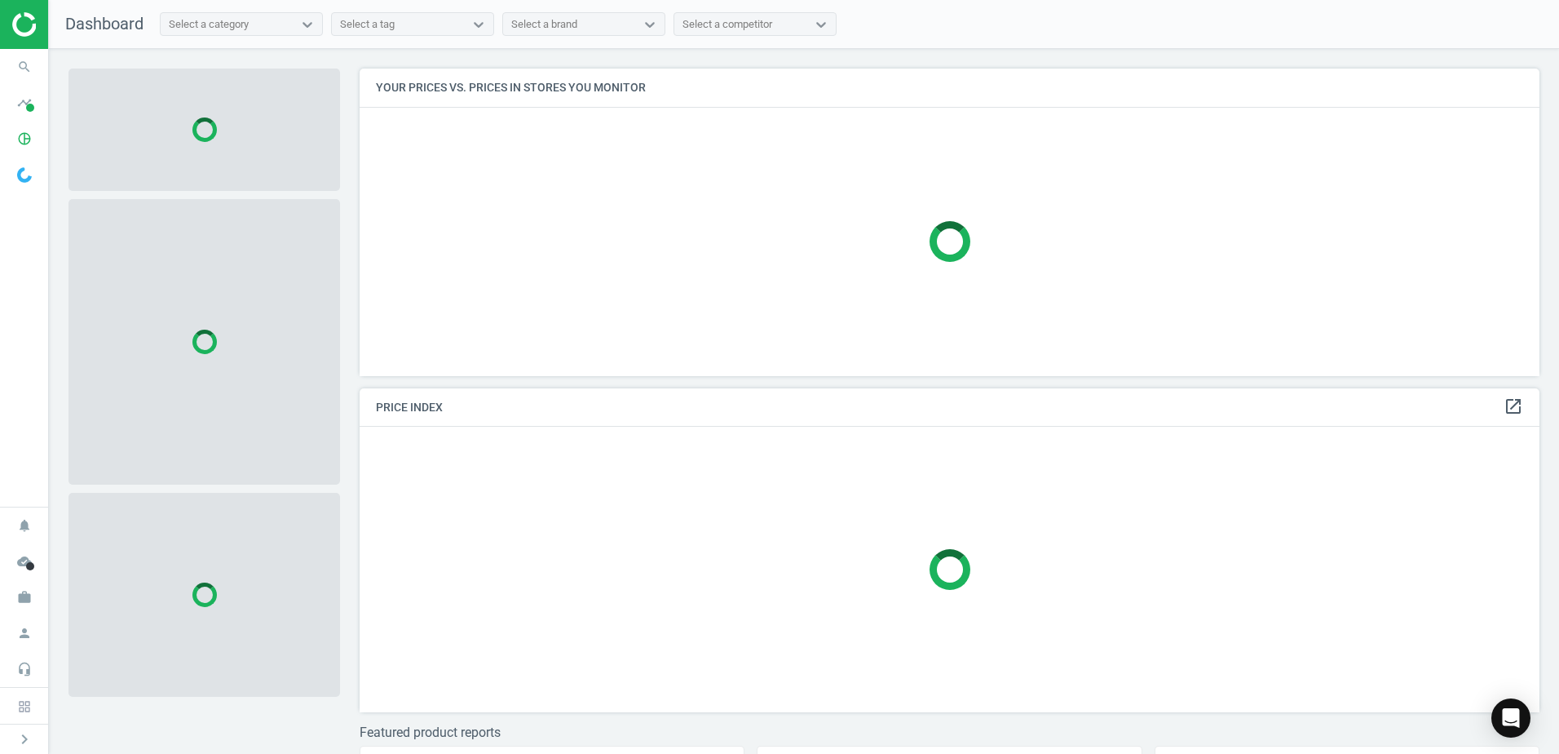
scroll to position [348, 1193]
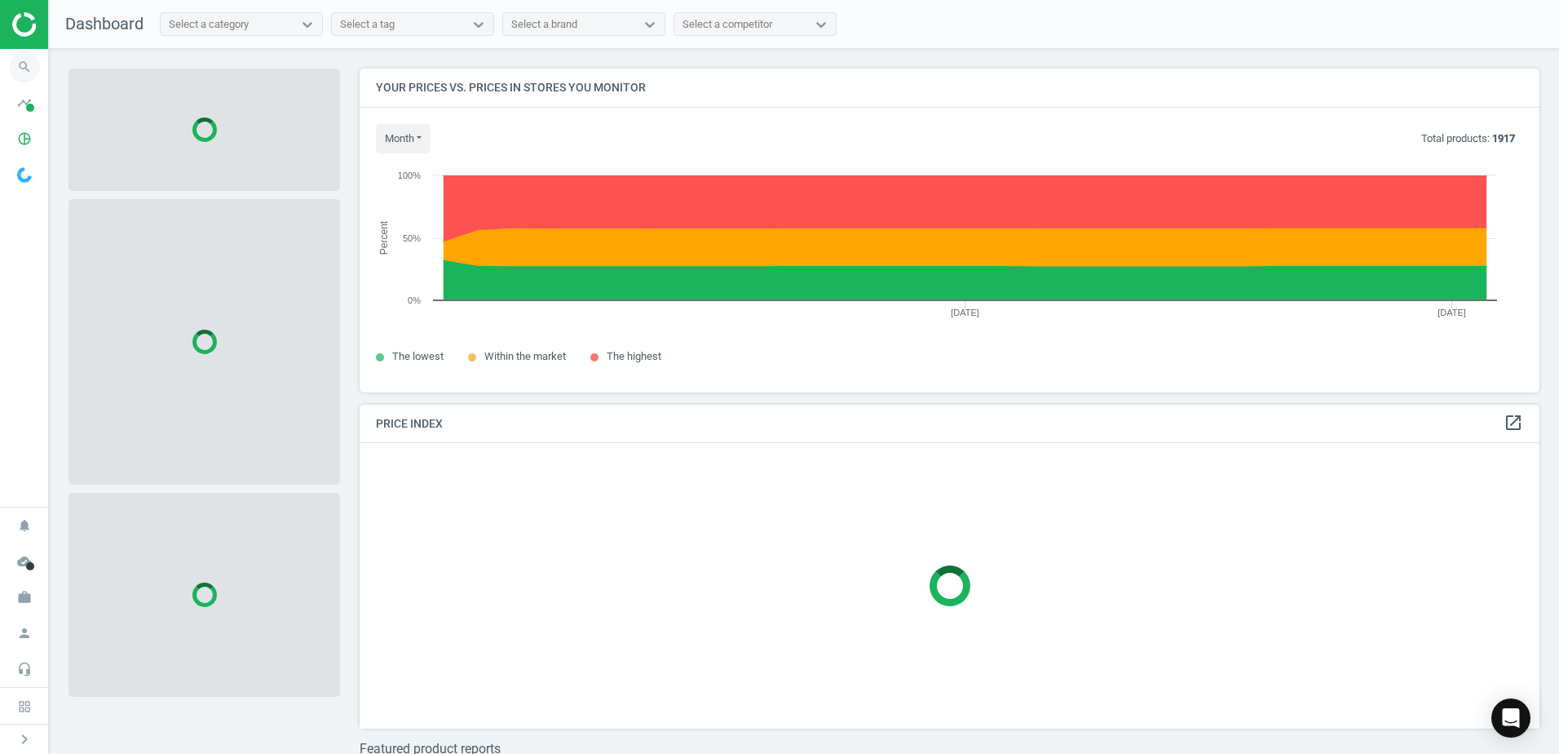
click at [28, 61] on icon "search" at bounding box center [24, 66] width 31 height 31
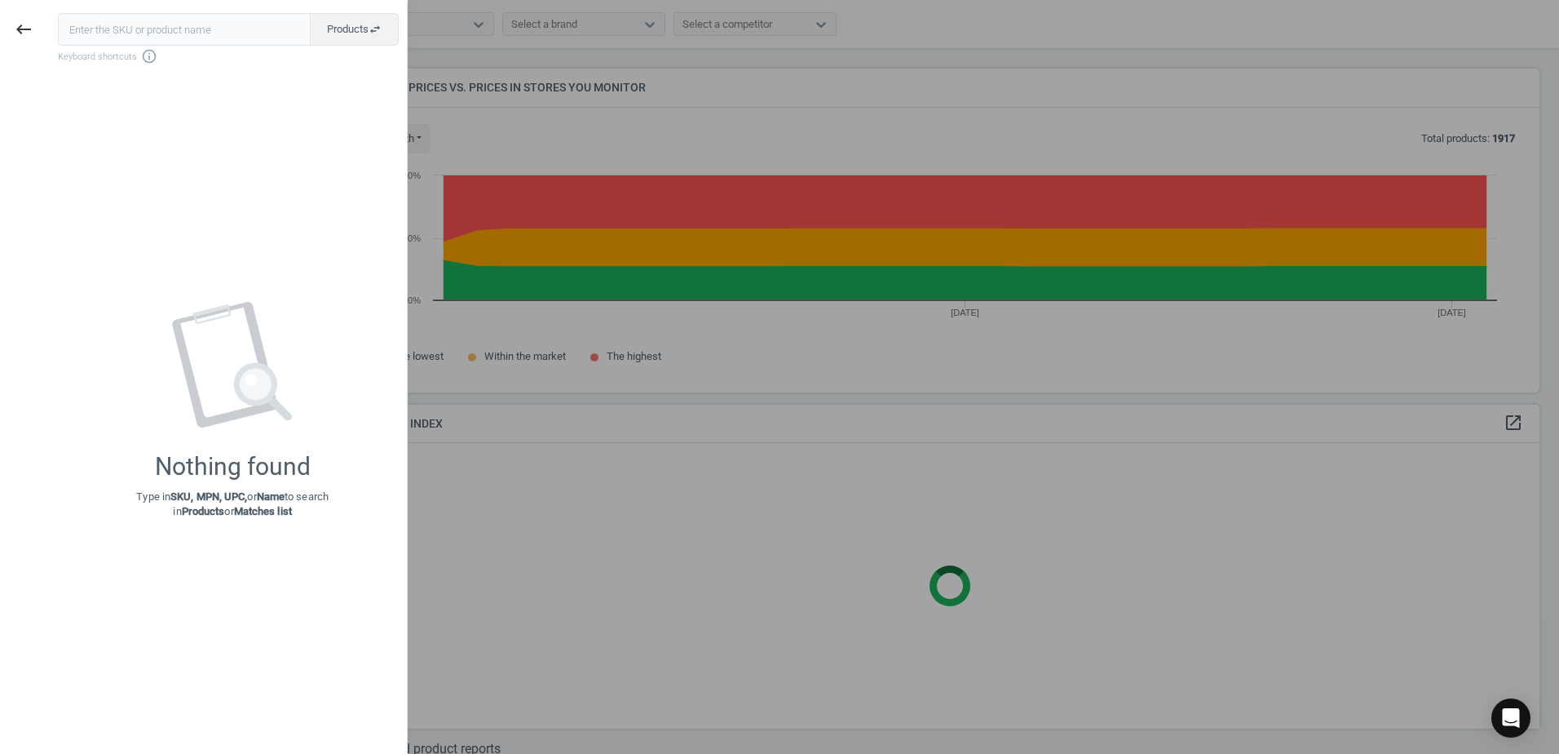
click at [137, 29] on input "text" at bounding box center [184, 29] width 253 height 33
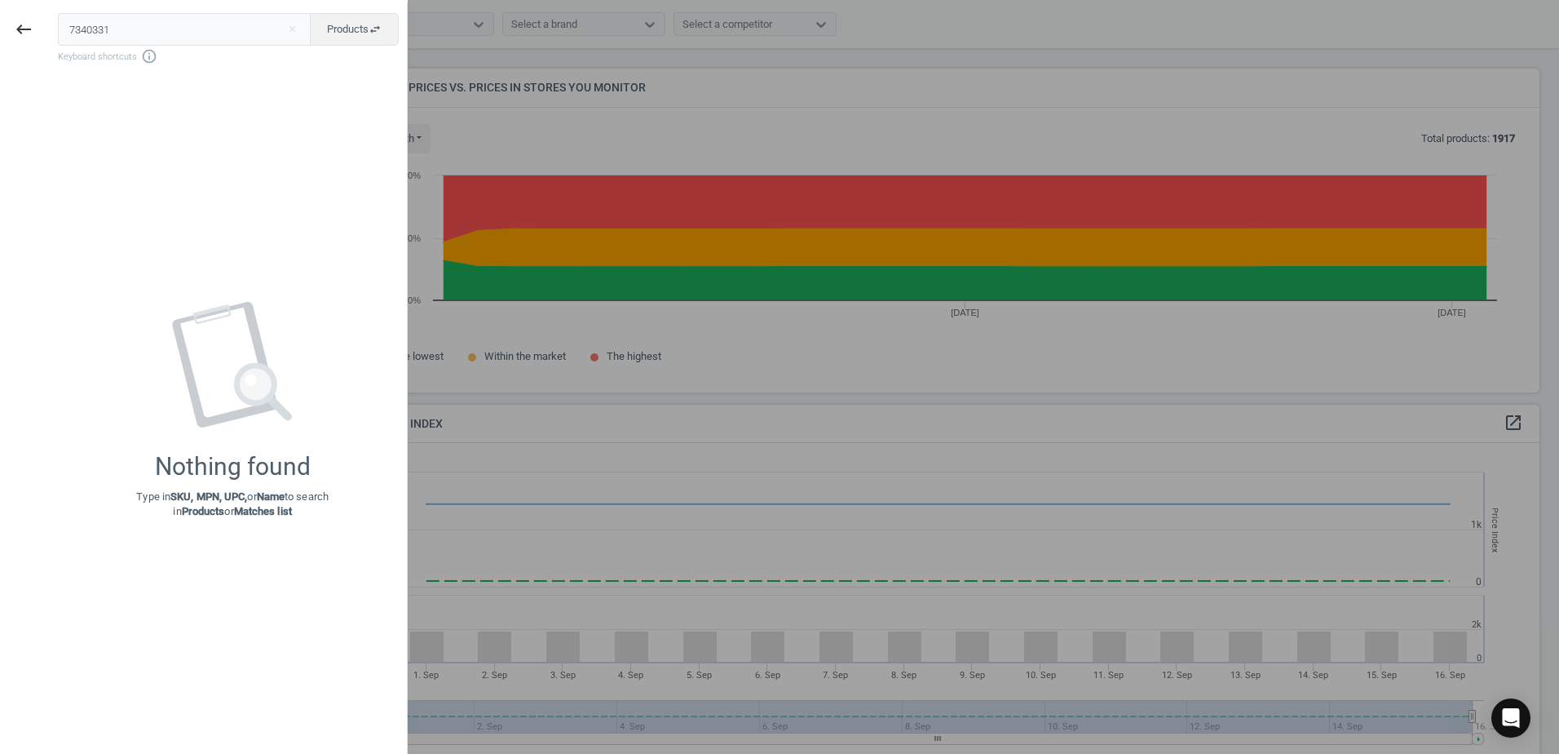
type input "7340331"
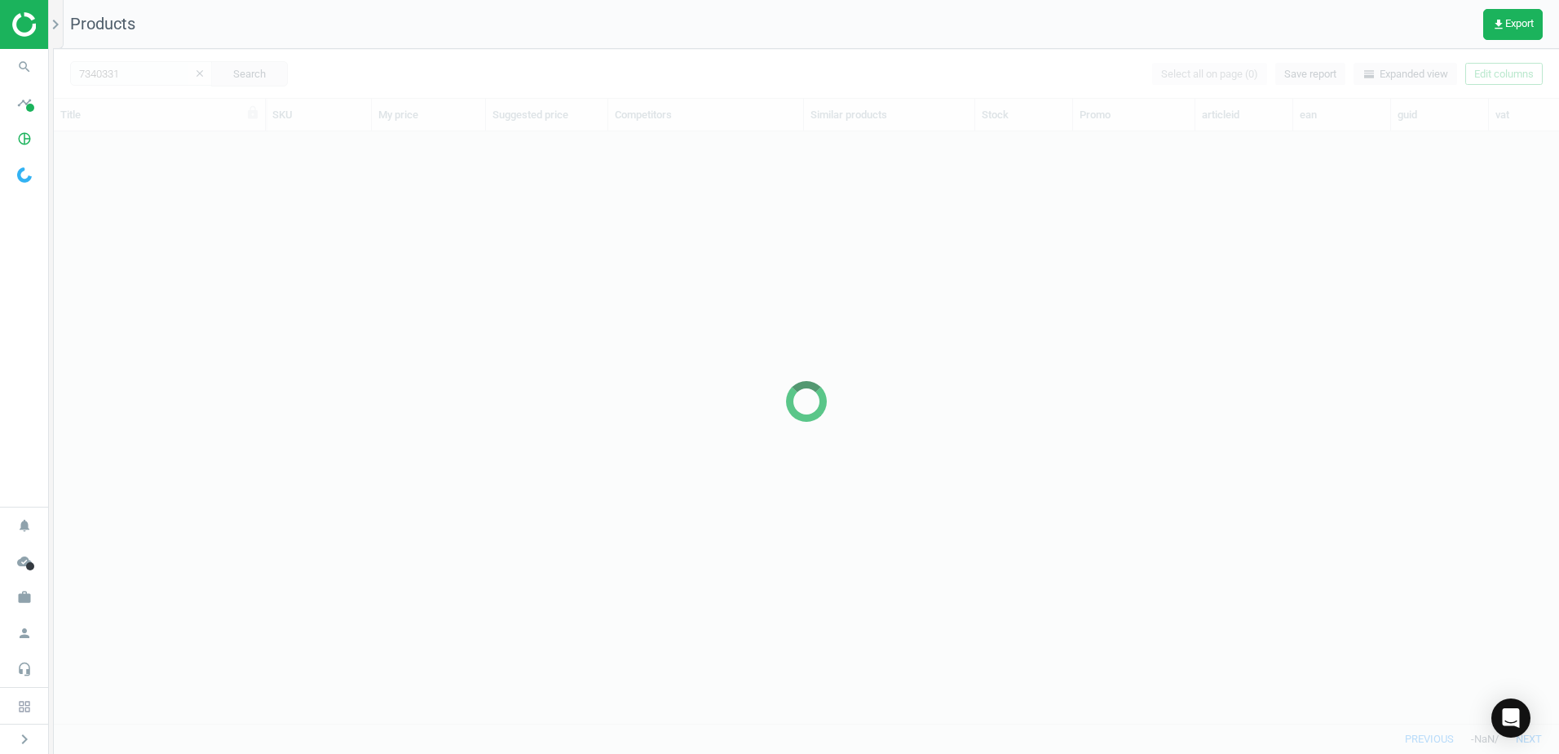
scroll to position [567, 1493]
click at [449, 245] on div at bounding box center [806, 401] width 1505 height 705
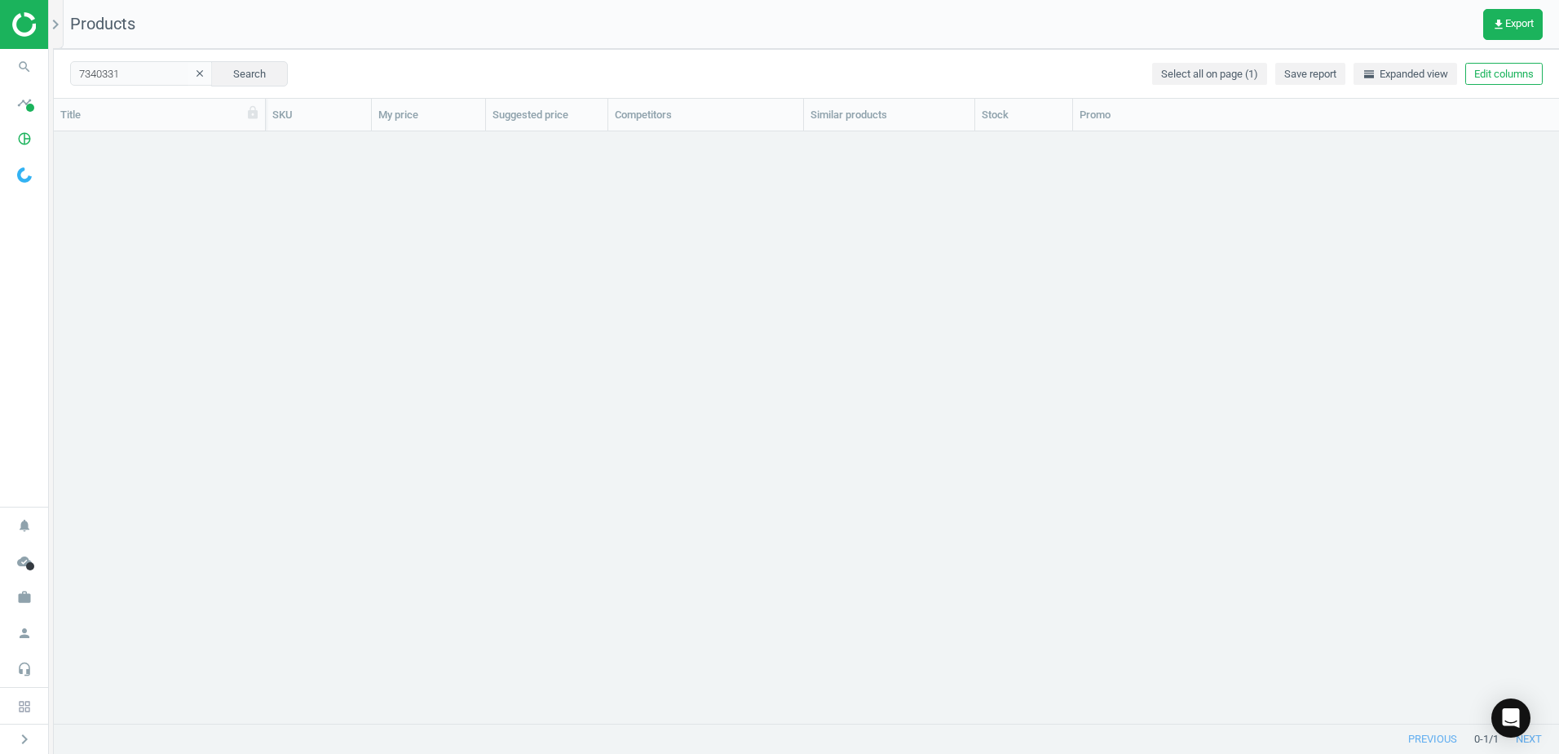
scroll to position [567, 1493]
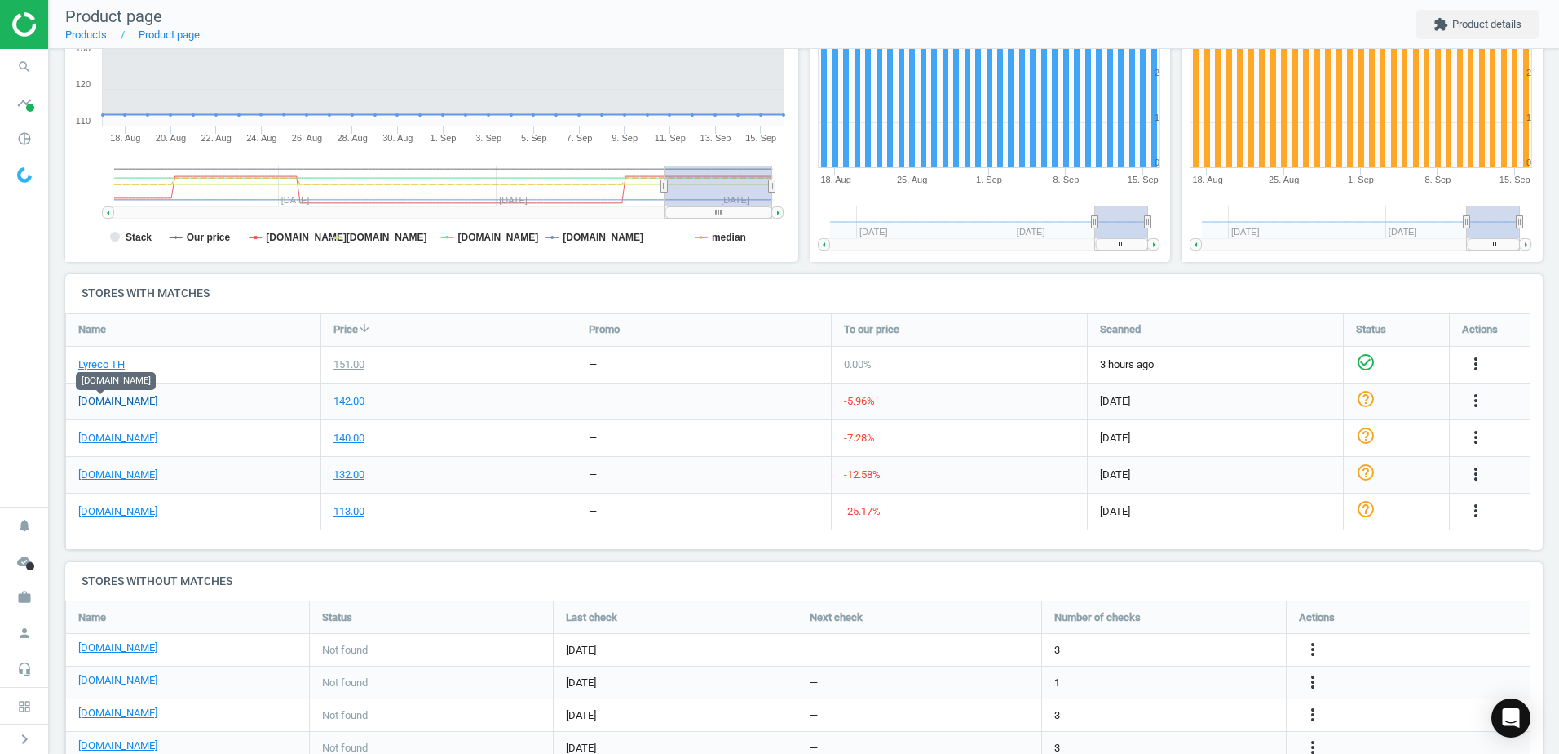
click at [109, 401] on link "[DOMAIN_NAME]" at bounding box center [117, 401] width 79 height 15
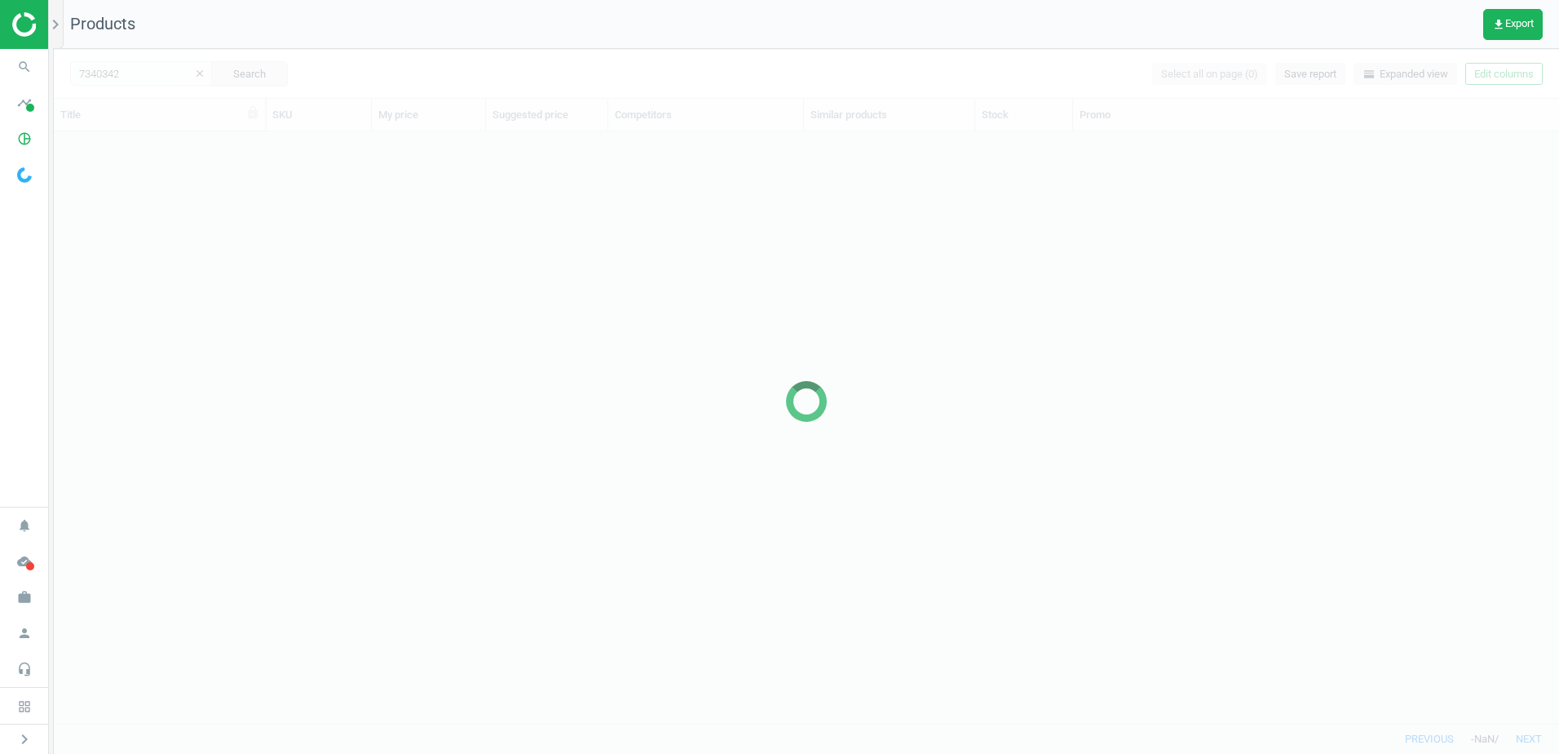
scroll to position [567, 1493]
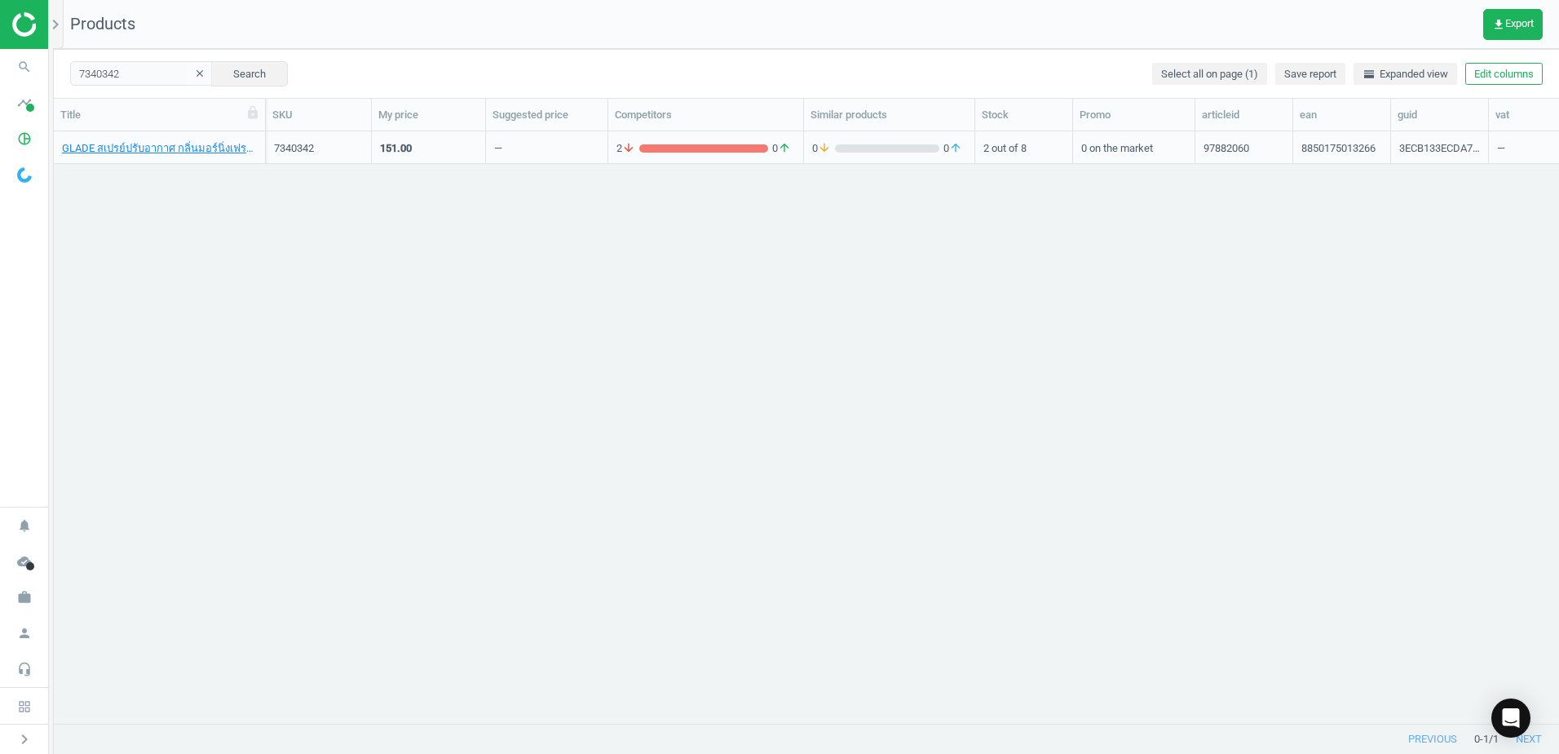
click at [336, 26] on nav "Products get_app Export" at bounding box center [806, 24] width 1505 height 49
click at [167, 148] on link "GLADE สเปรย์ปรับอากาศ กลิ่นมอร์นิ่งเฟรช 320 มิลลิลิตร, 8850175013266" at bounding box center [159, 148] width 195 height 15
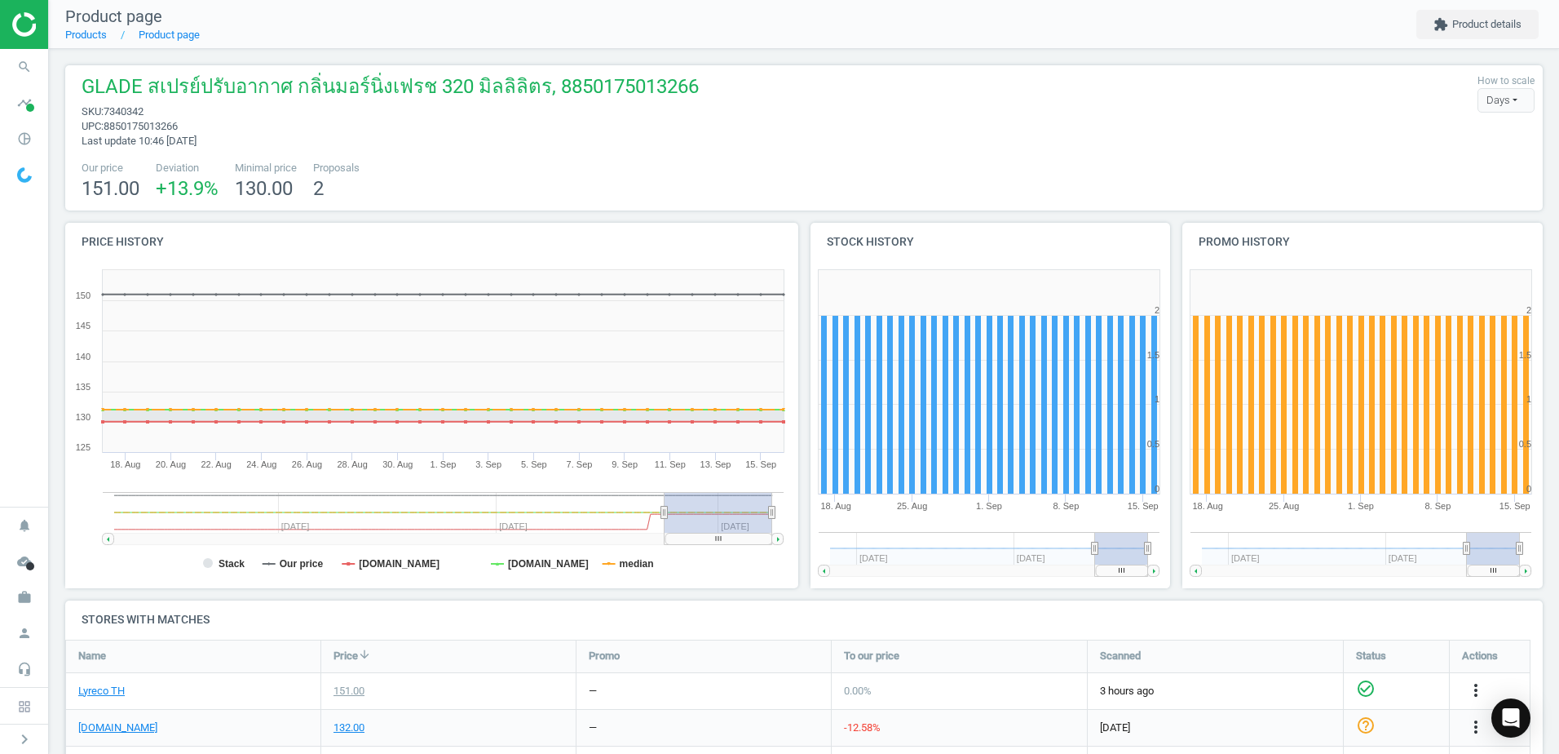
scroll to position [351, 382]
click at [436, 192] on div "Our price 151.00 Deviation +13.9 % Minimal price 130.00 Proposals 2" at bounding box center [803, 182] width 1461 height 42
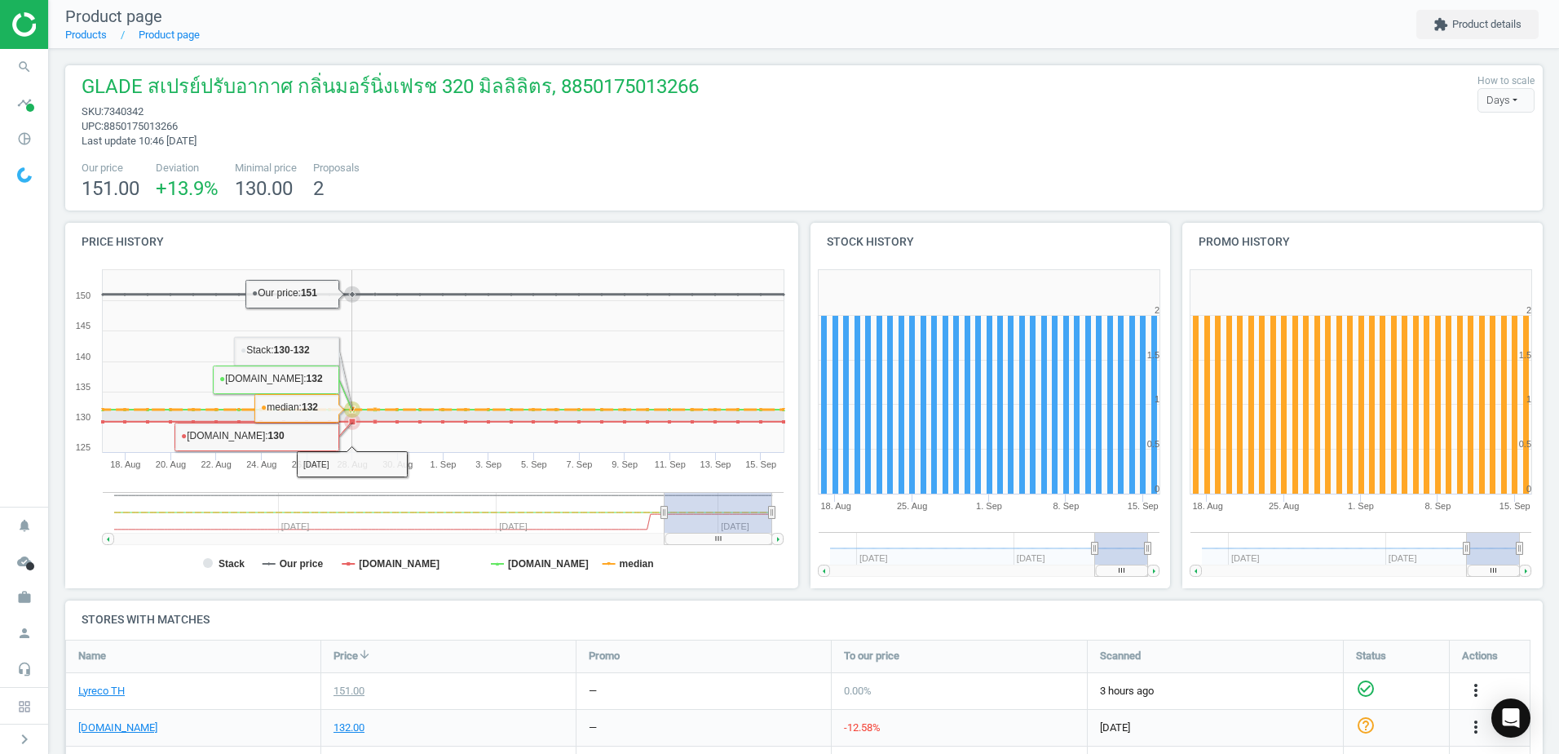
scroll to position [377, 0]
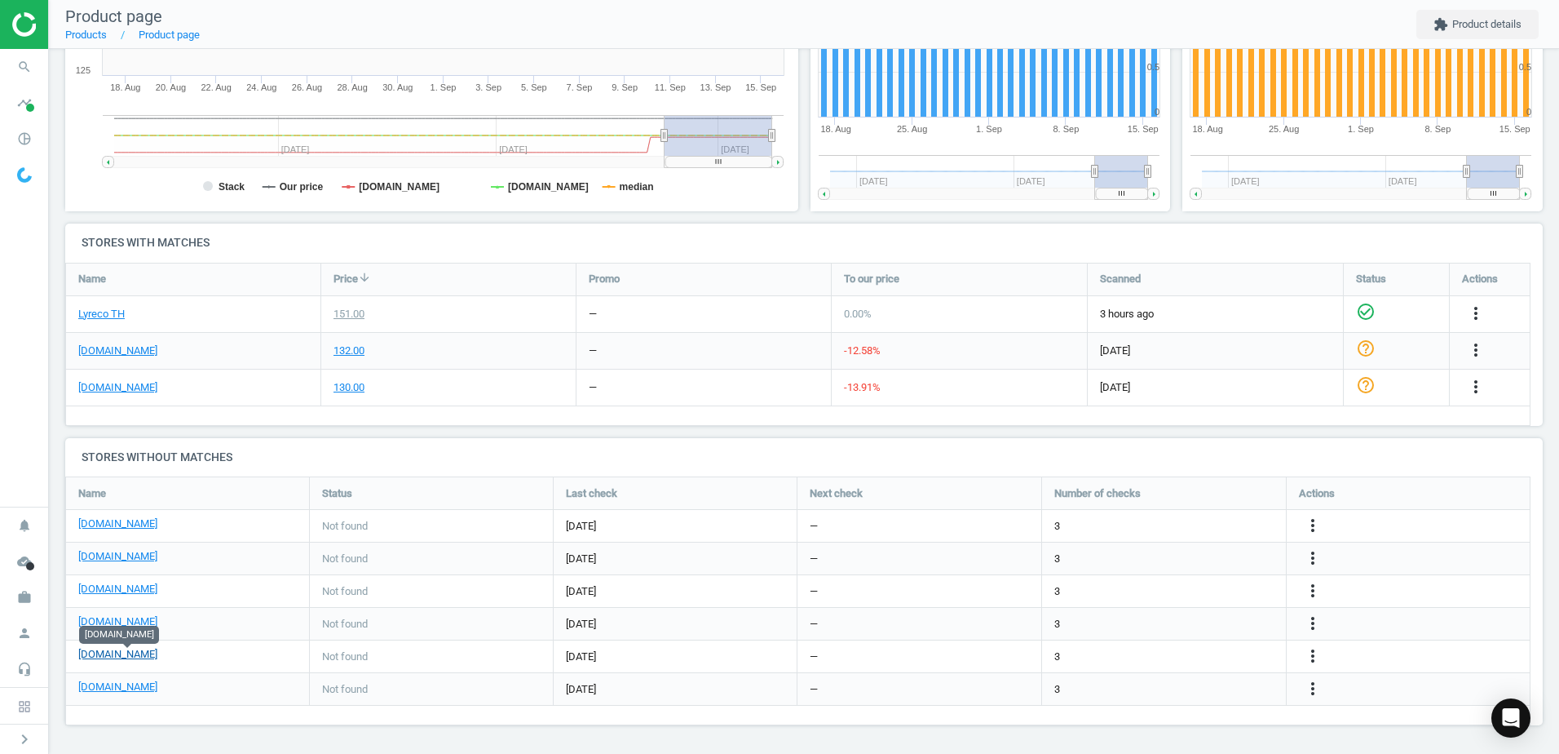
click at [96, 660] on link "[DOMAIN_NAME]" at bounding box center [117, 654] width 79 height 15
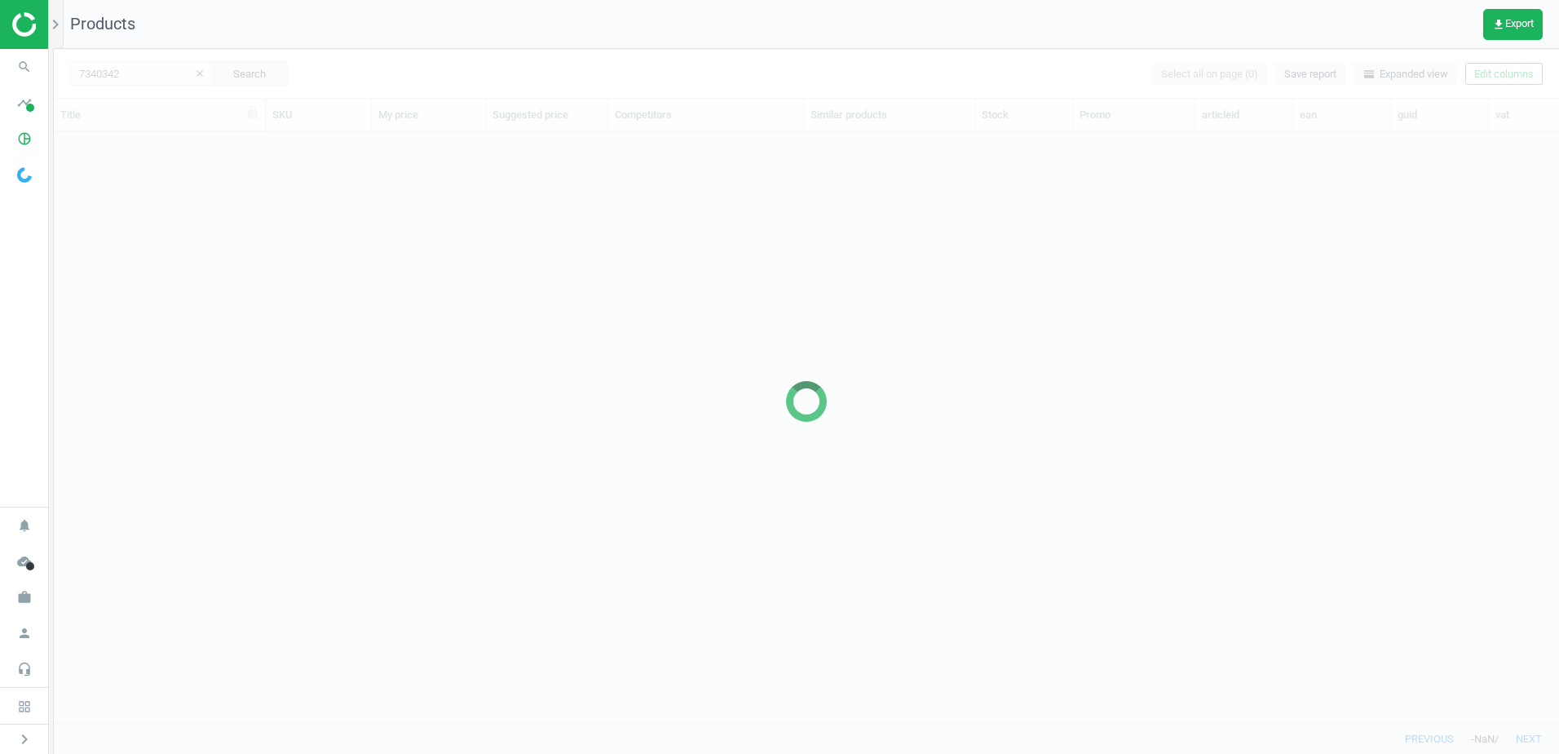
scroll to position [567, 1493]
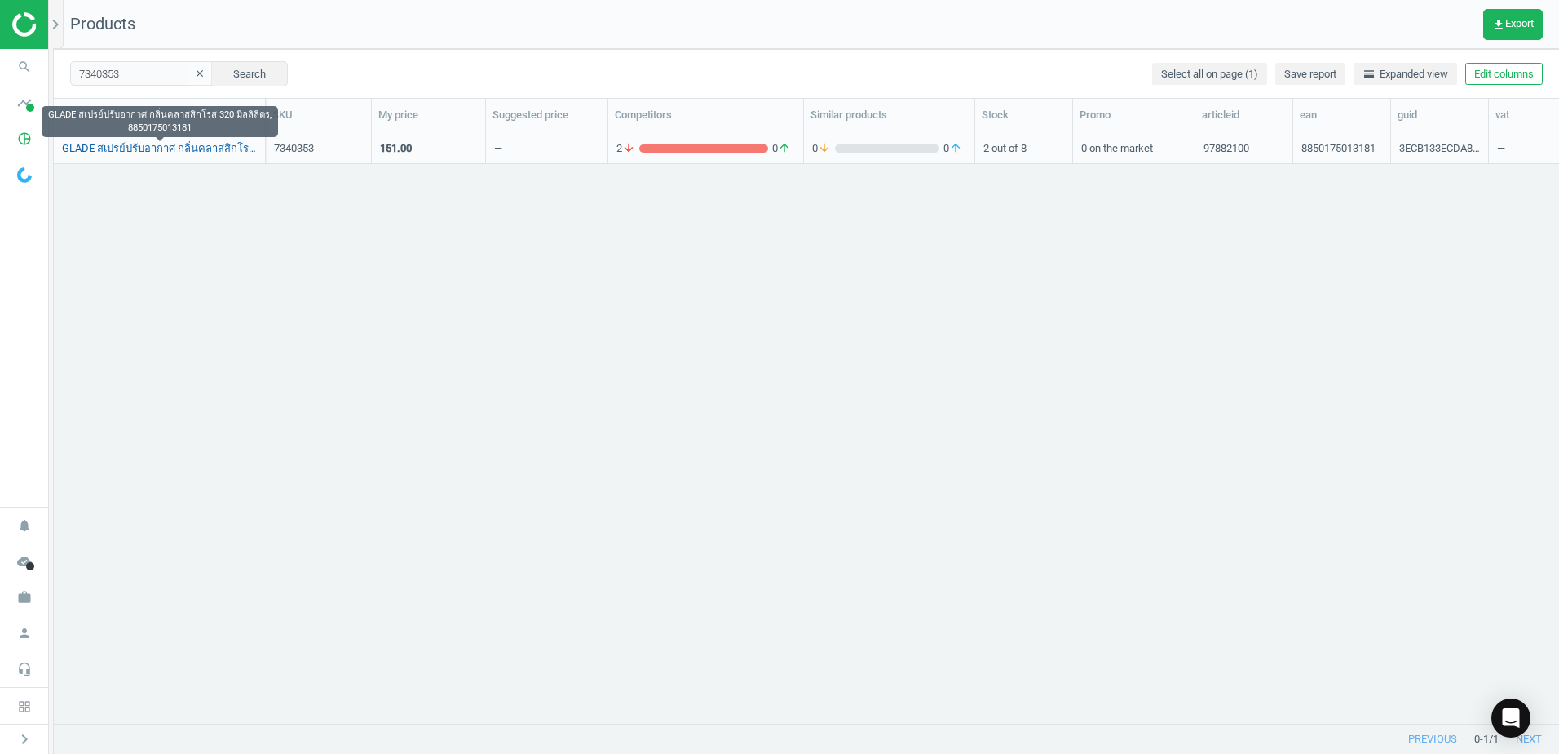
click at [220, 145] on link "GLADE สเปรย์ปรับอากาศ กลิ่นคลาสสิกโรส 320 มิลลิลิตร, 8850175013181" at bounding box center [159, 148] width 195 height 15
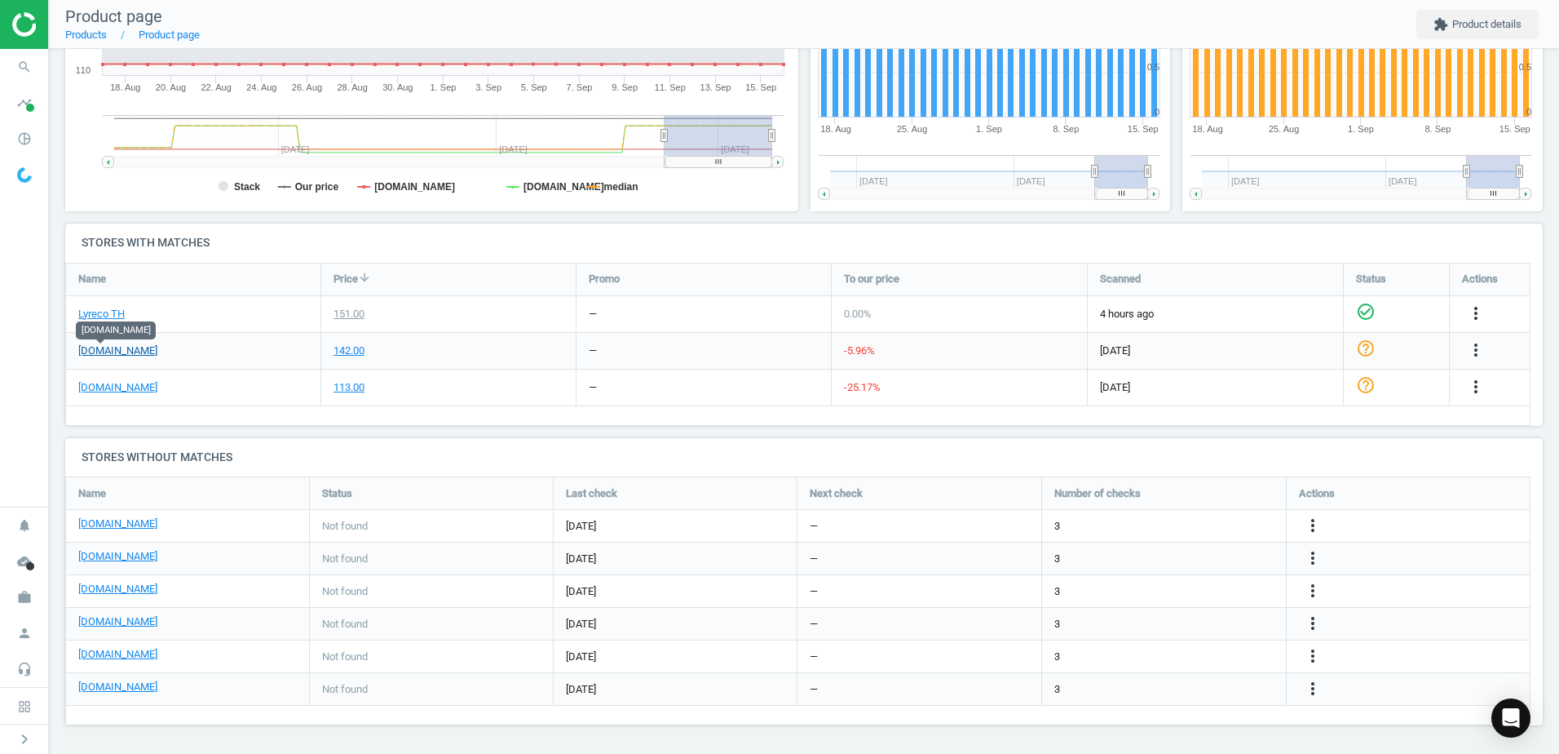
click at [104, 352] on link "[DOMAIN_NAME]" at bounding box center [117, 350] width 79 height 15
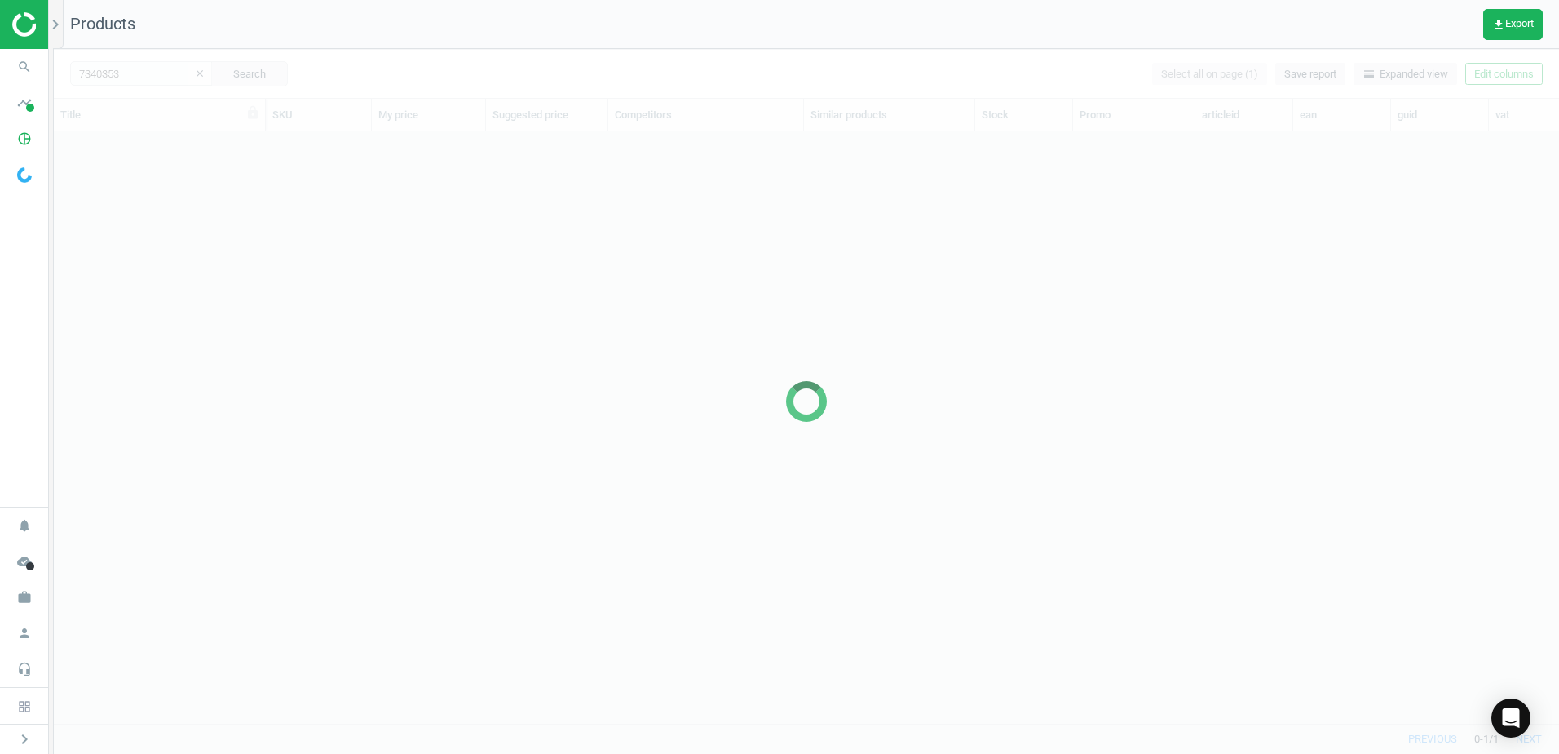
scroll to position [567, 1493]
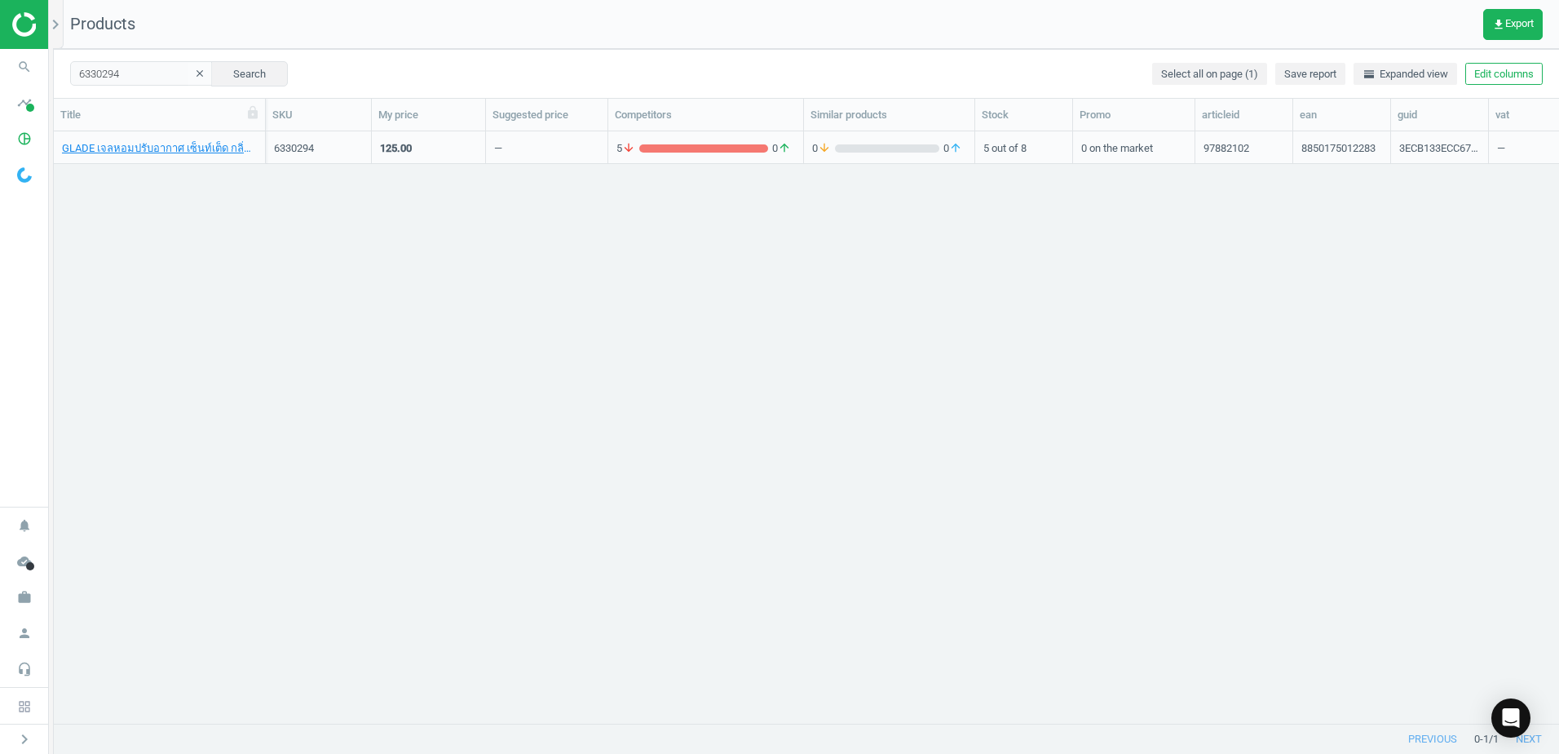
scroll to position [13, 13]
click at [161, 152] on link "GLADE เจลหอมปรับอากาศ เซ็นท์เต็ด กลิ่นมะนาว 180 กรัม, 8850175012283" at bounding box center [159, 148] width 195 height 15
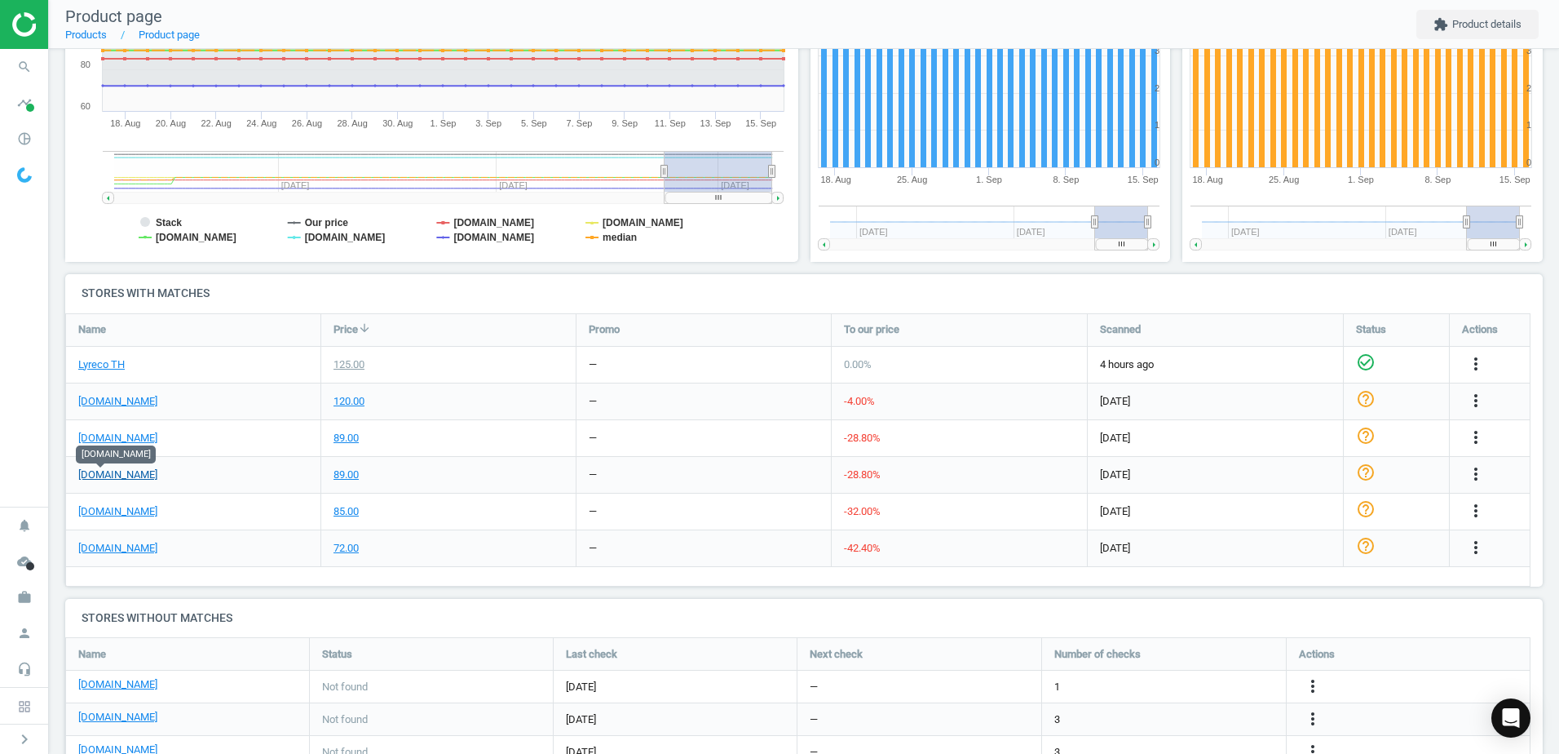
click at [102, 471] on link "[DOMAIN_NAME]" at bounding box center [117, 474] width 79 height 15
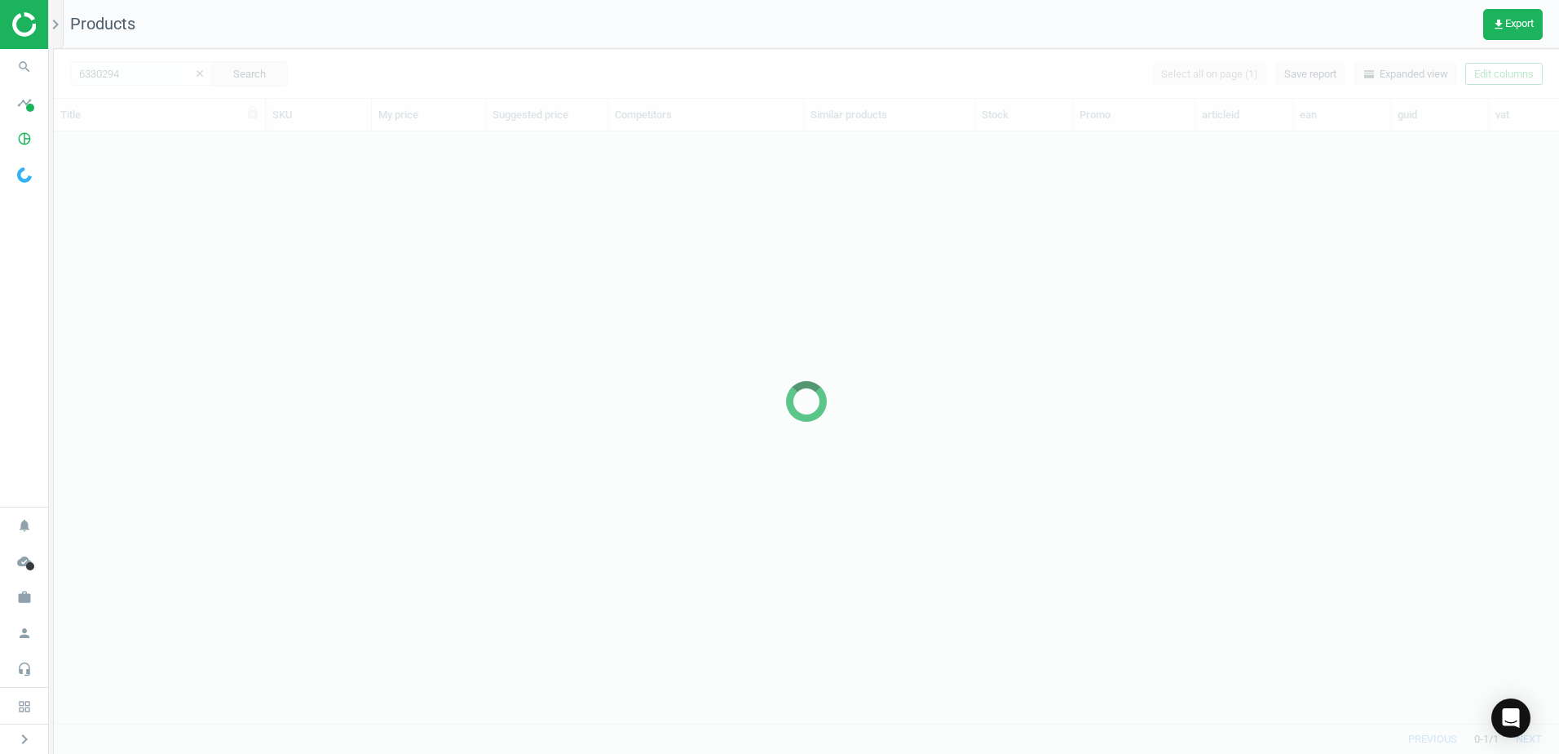
scroll to position [567, 1493]
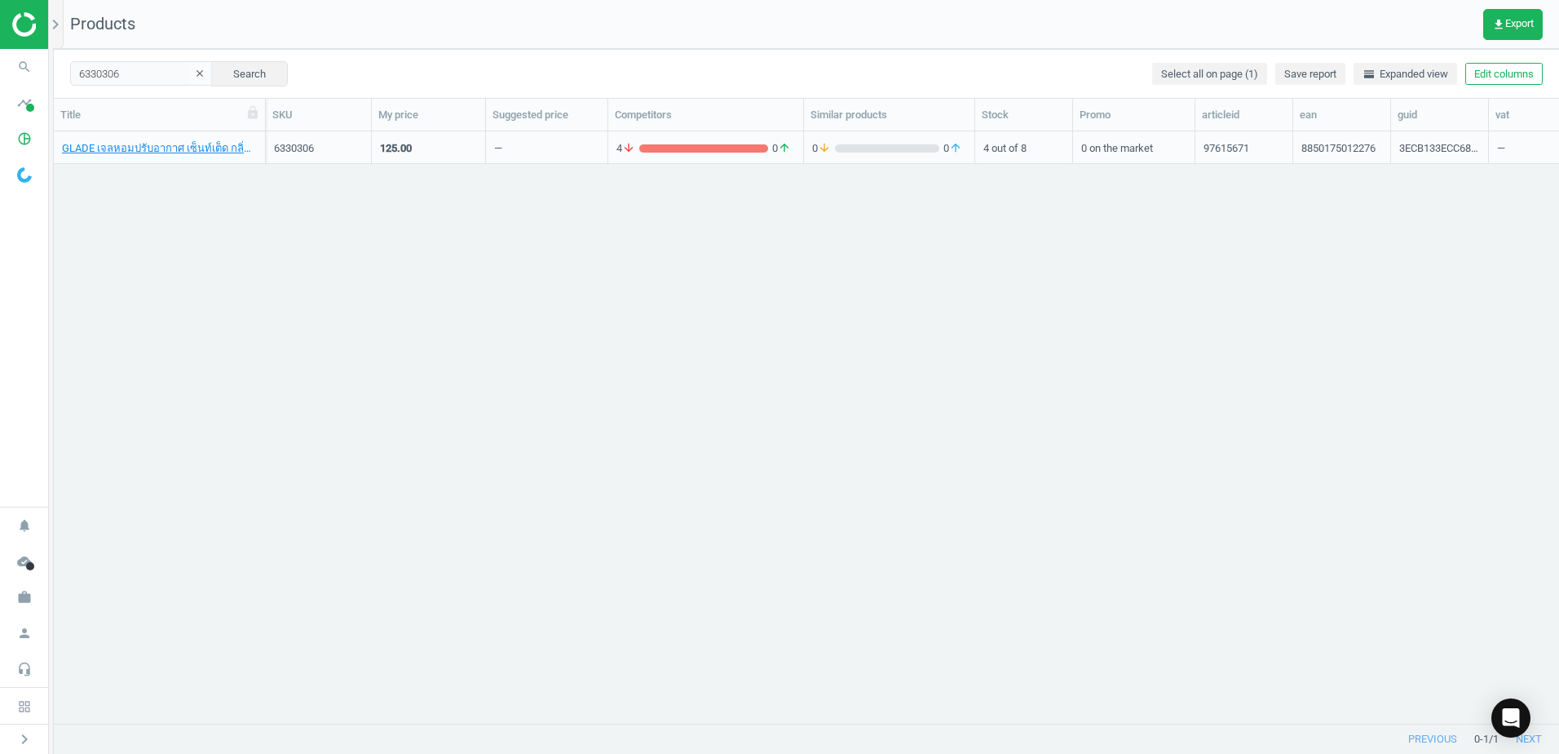
scroll to position [13, 13]
drag, startPoint x: 133, startPoint y: 139, endPoint x: 138, endPoint y: 159, distance: 21.0
click at [133, 139] on div "GLADE เจลหอมปรับอากาศ เซ็นท์เต็ด กลิ่นลาเวนเดอร์ 180 กรัม, 8850175012276" at bounding box center [159, 147] width 195 height 29
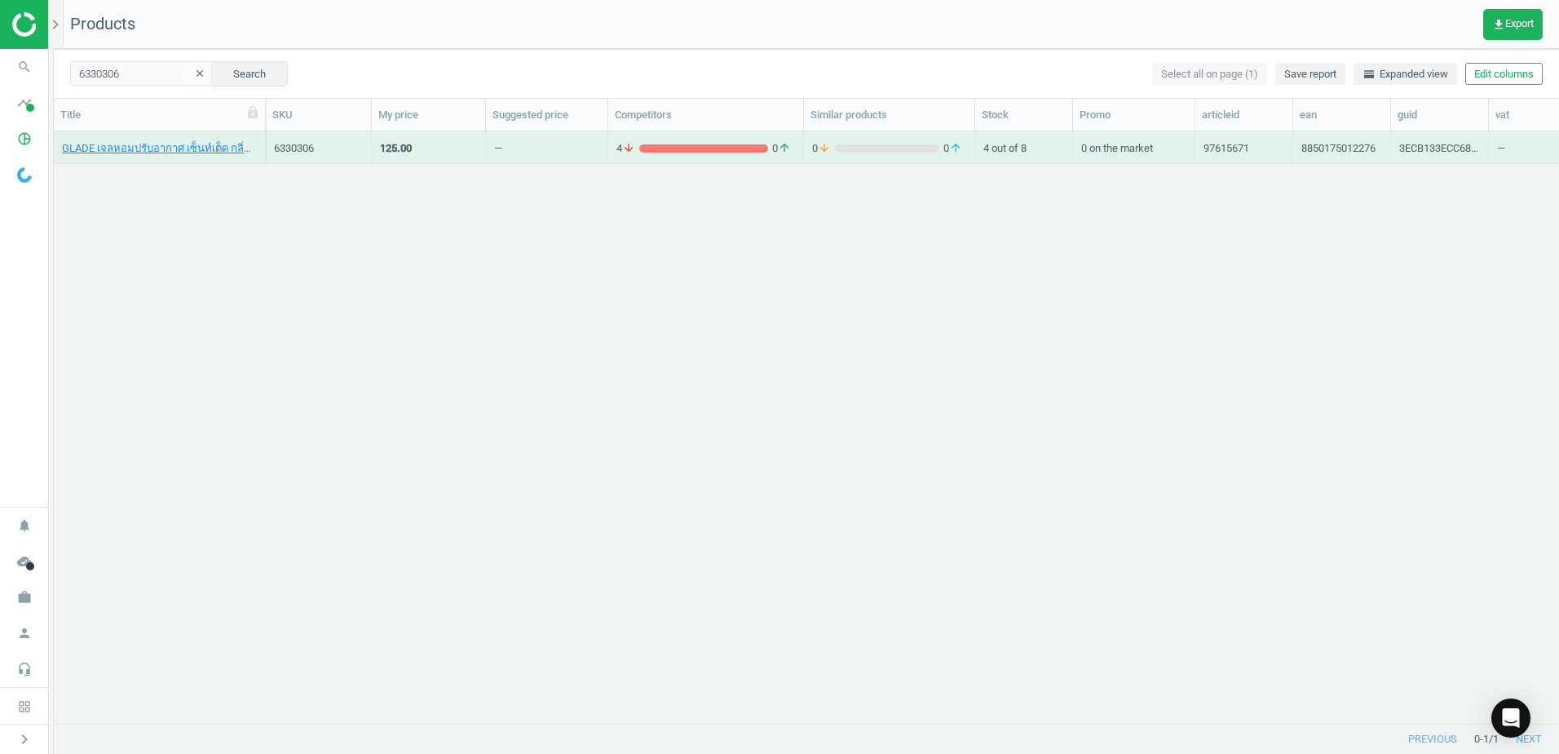
click at [138, 159] on div "GLADE เจลหอมปรับอากาศ เซ็นท์เต็ด กลิ่นลาเวนเดอร์ 180 กรัม, 8850175012276" at bounding box center [159, 151] width 195 height 20
click at [139, 159] on div "GLADE เจลหอมปรับอากาศ เซ็นท์เต็ด กลิ่นลาเวนเดอร์ 180 กรัม, 8850175012276" at bounding box center [159, 151] width 195 height 20
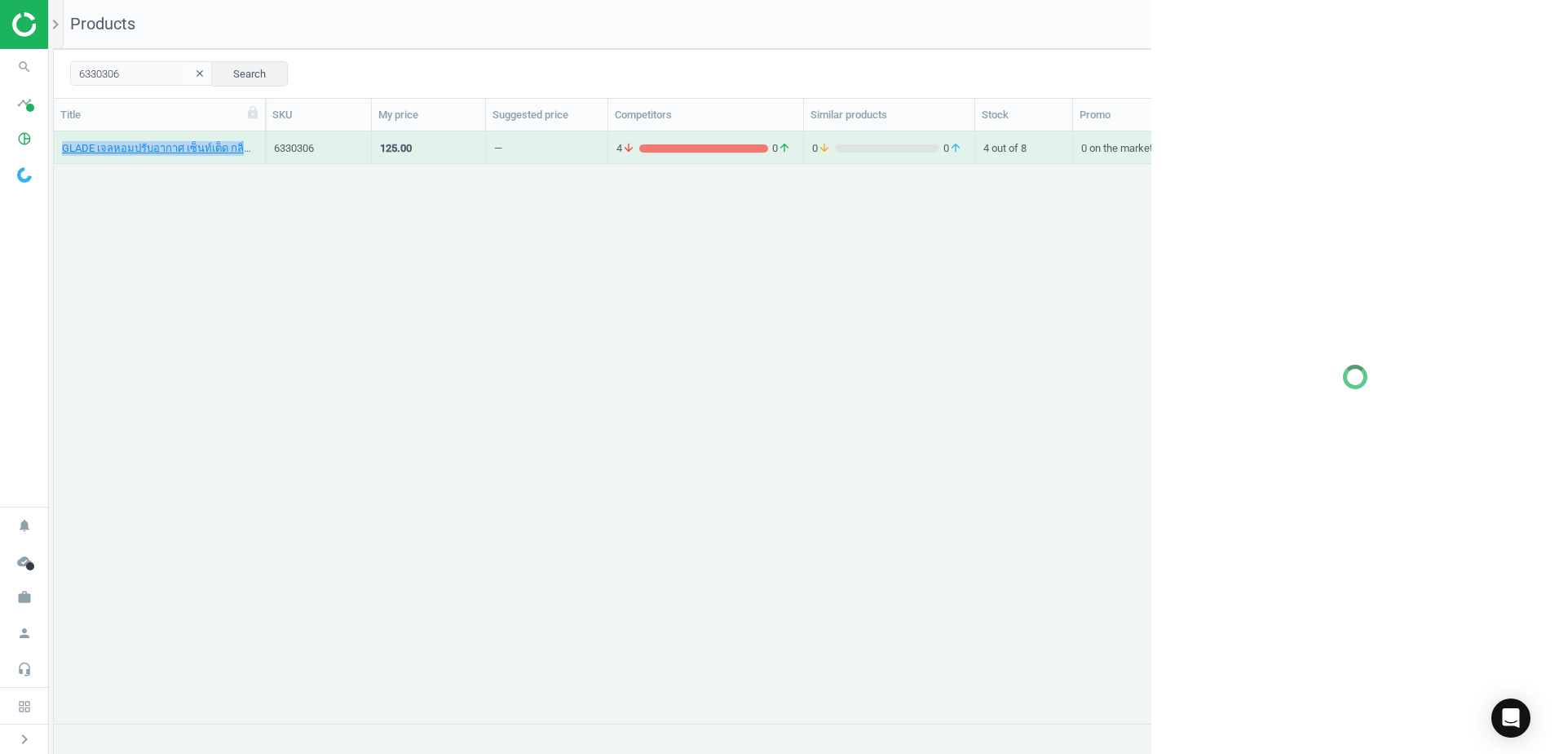
click at [139, 157] on div "GLADE เจลหอมปรับอากาศ เซ็นท์เต็ด กลิ่นลาเวนเดอร์ 180 กรัม, 8850175012276" at bounding box center [159, 151] width 195 height 20
drag, startPoint x: 139, startPoint y: 157, endPoint x: 144, endPoint y: 148, distance: 10.6
click at [144, 148] on link "GLADE เจลหอมปรับอากาศ เซ็นท์เต็ด กลิ่นลาเวนเดอร์ 180 กรัม, 8850175012276" at bounding box center [159, 148] width 195 height 15
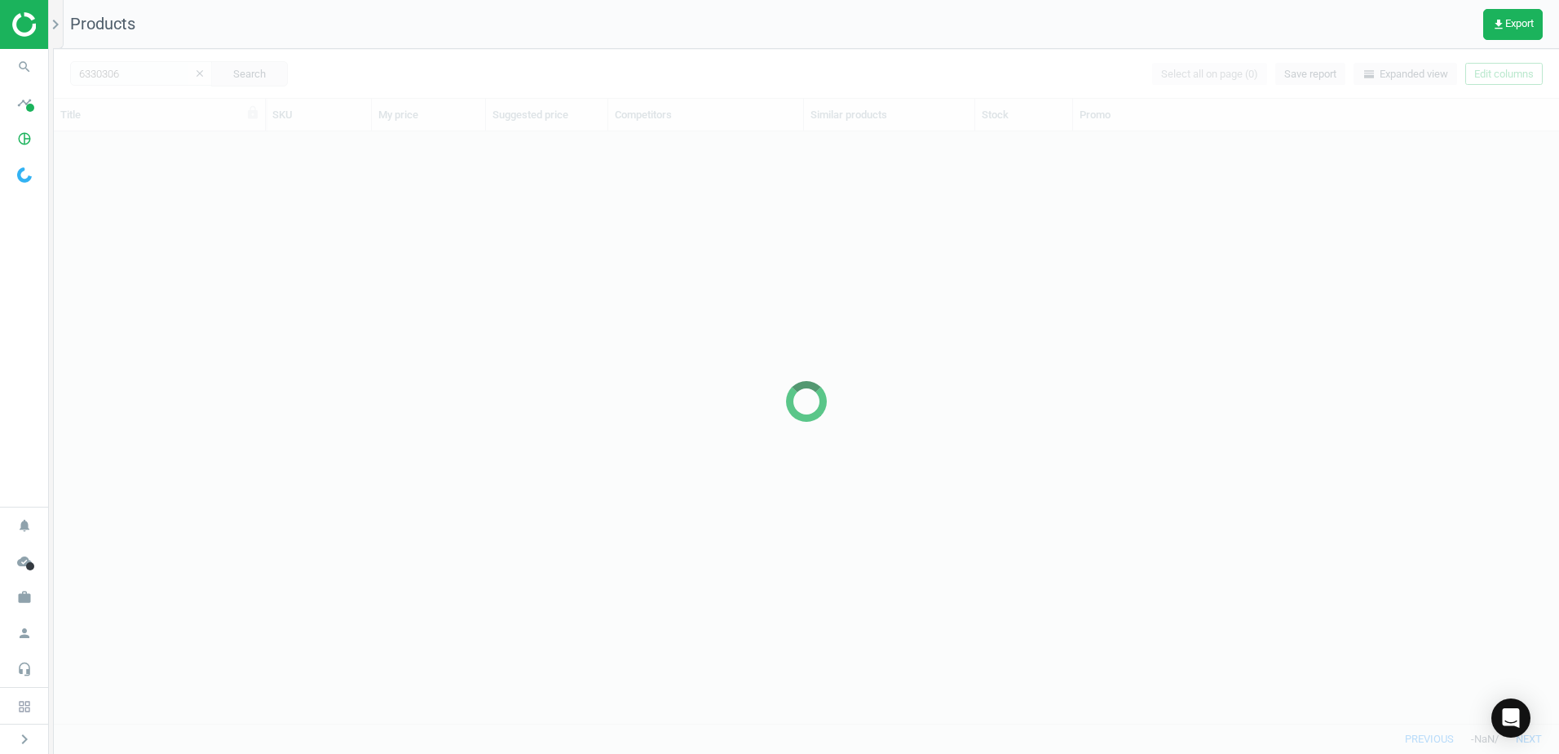
scroll to position [567, 1493]
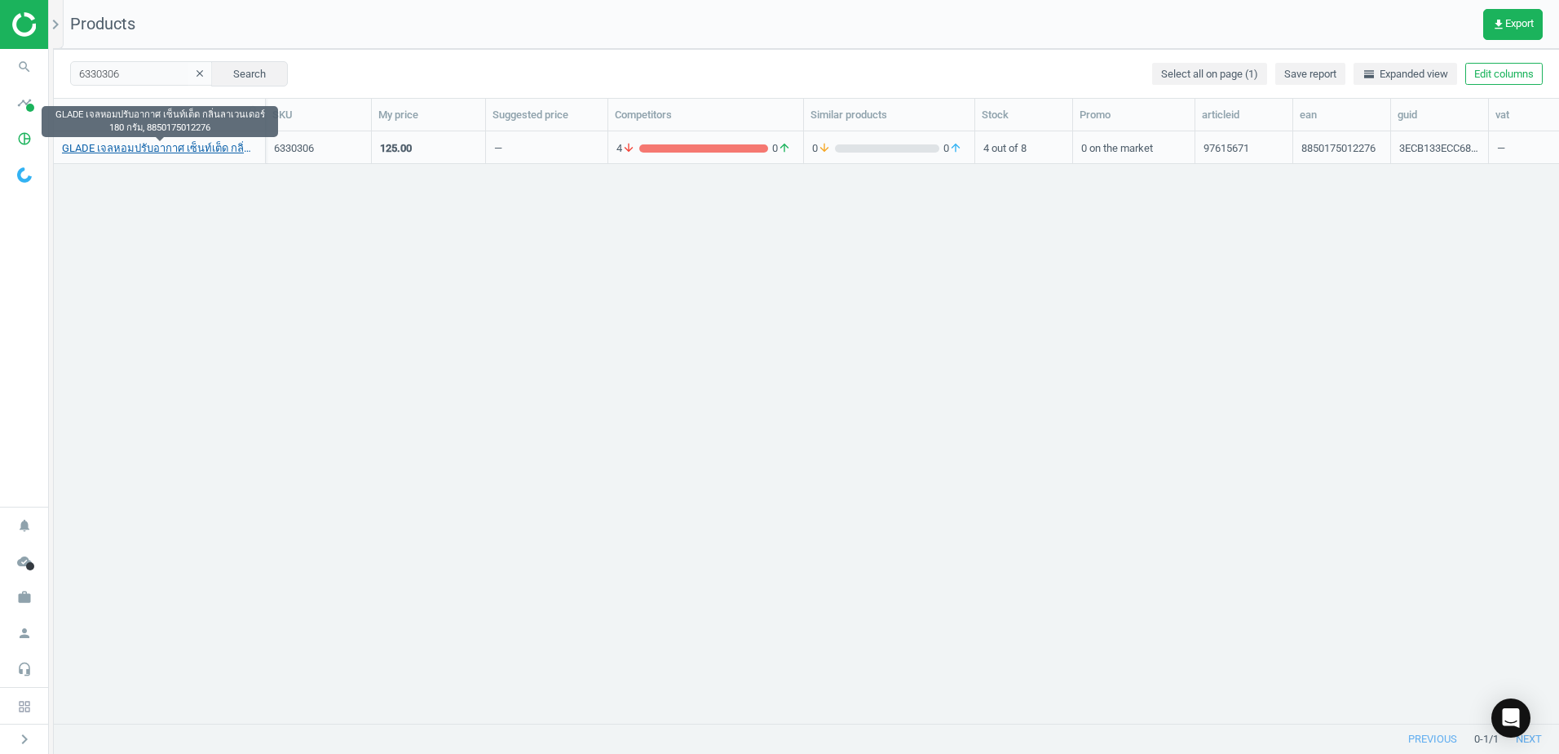
click at [155, 148] on link "GLADE เจลหอมปรับอากาศ เซ็นท์เต็ด กลิ่นลาเวนเดอร์ 180 กรัม, 8850175012276" at bounding box center [159, 148] width 195 height 15
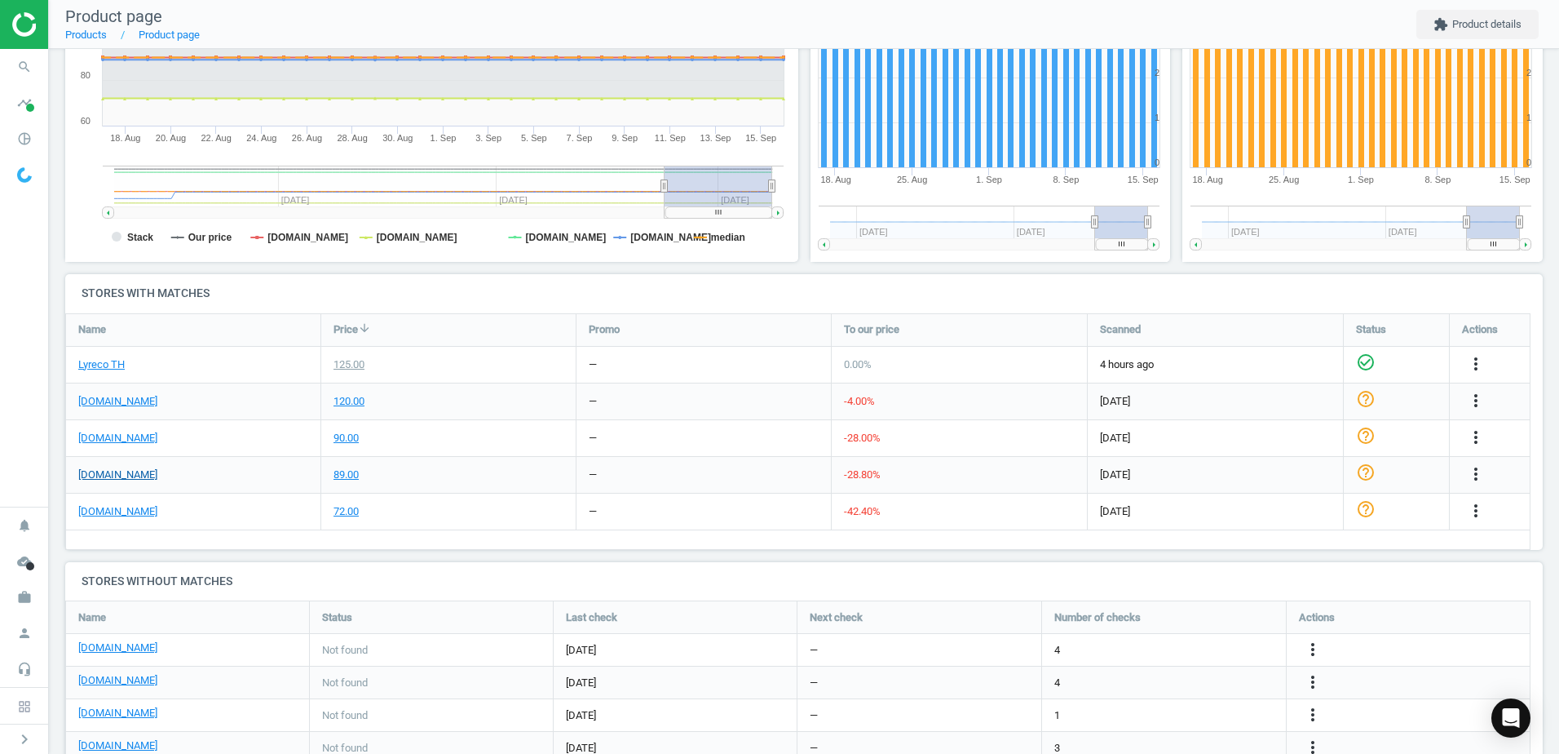
click at [100, 476] on link "[DOMAIN_NAME]" at bounding box center [117, 474] width 79 height 15
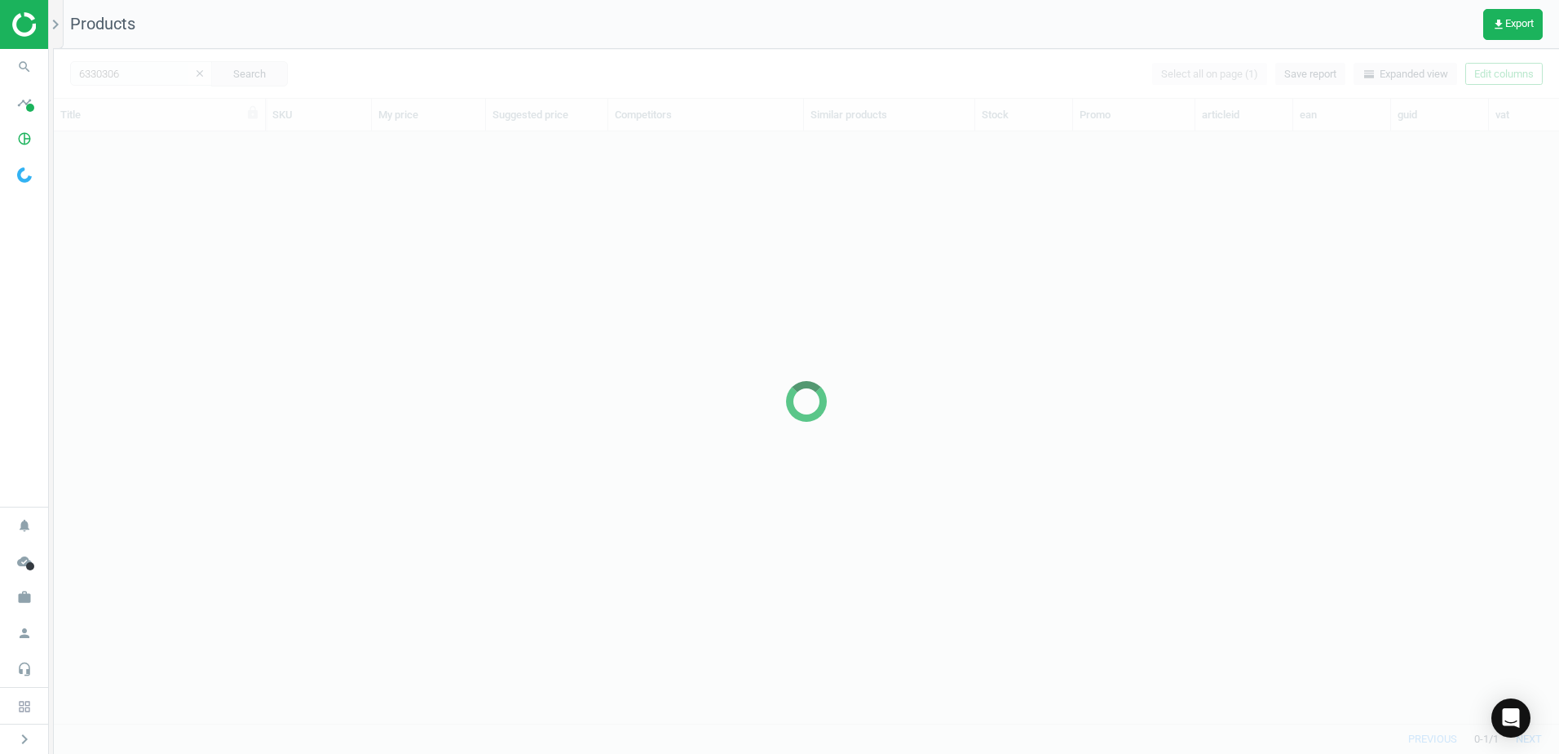
scroll to position [567, 1493]
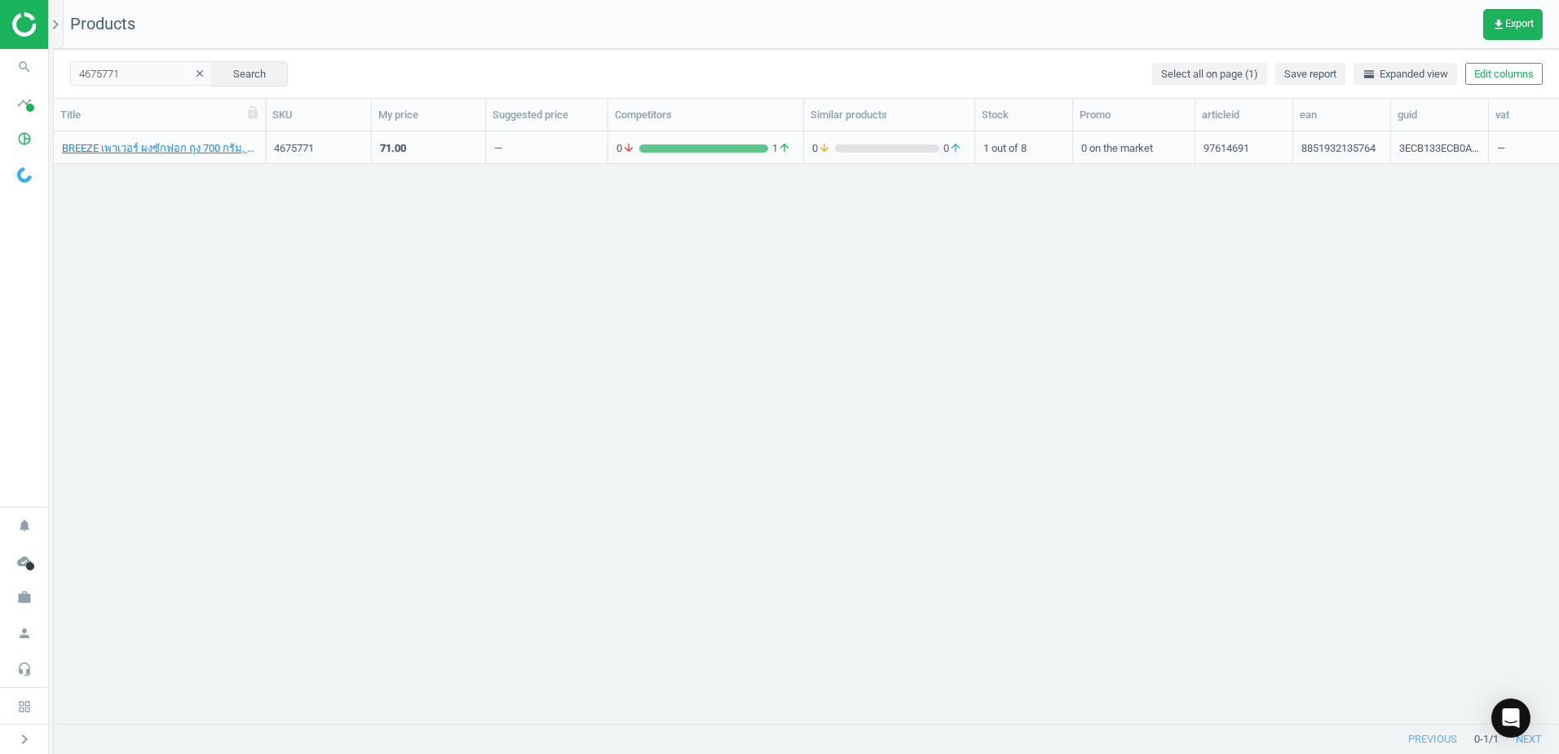
scroll to position [13, 13]
click at [202, 142] on link "BREEZE เพาเวอร์ ผงซักฟอก ถุง 700 กรัม, 8851932135764" at bounding box center [159, 148] width 195 height 15
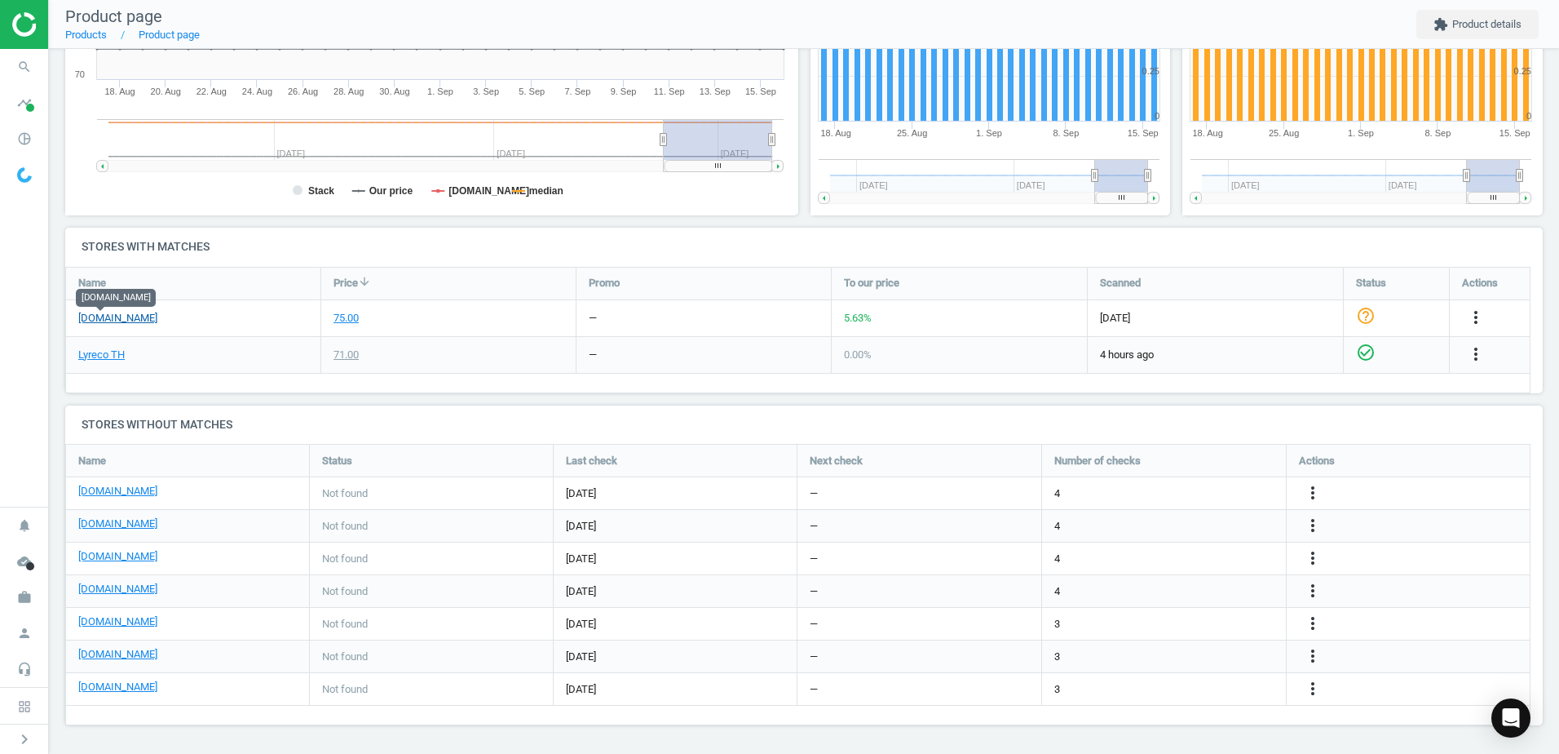
click at [103, 316] on link "[DOMAIN_NAME]" at bounding box center [117, 318] width 79 height 15
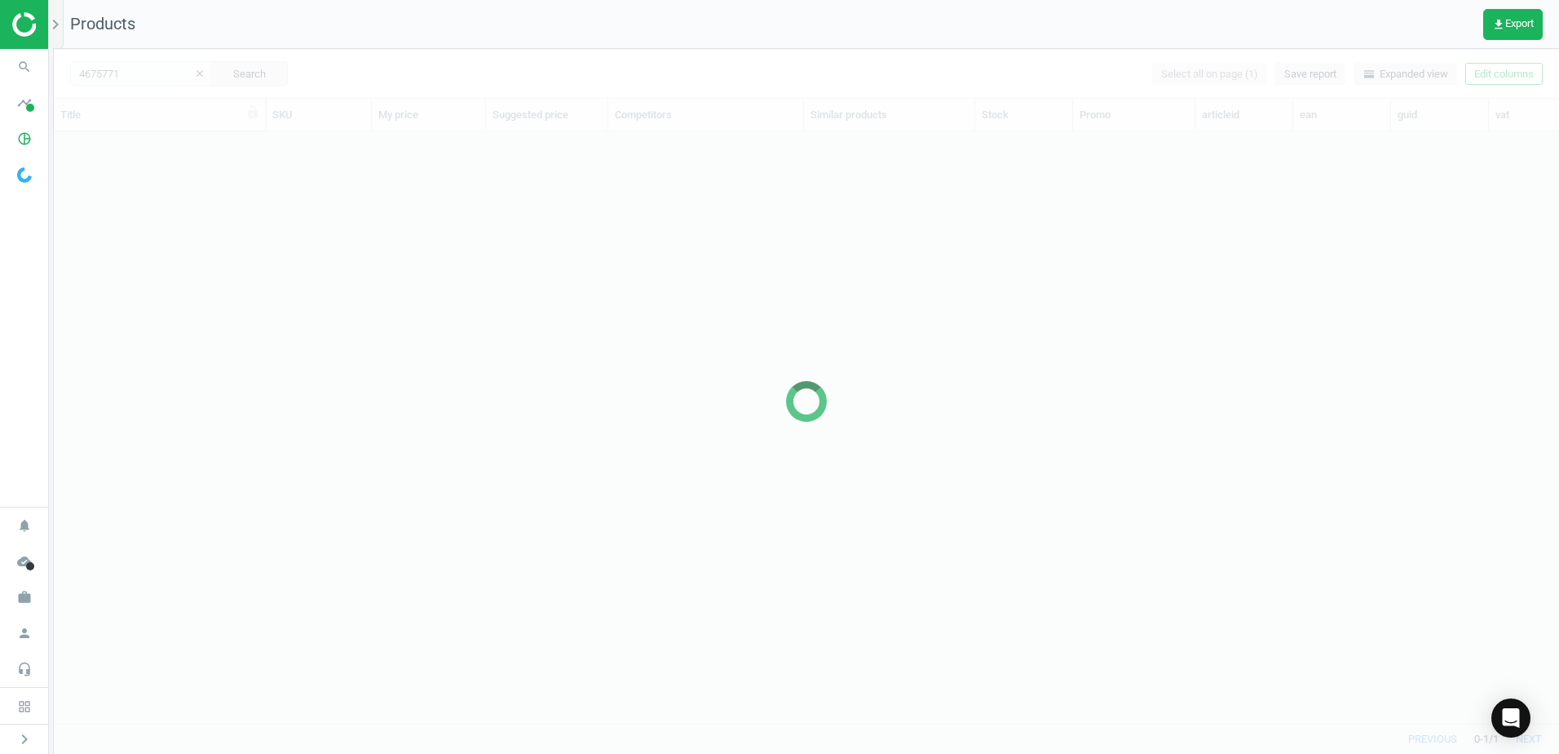
scroll to position [567, 1493]
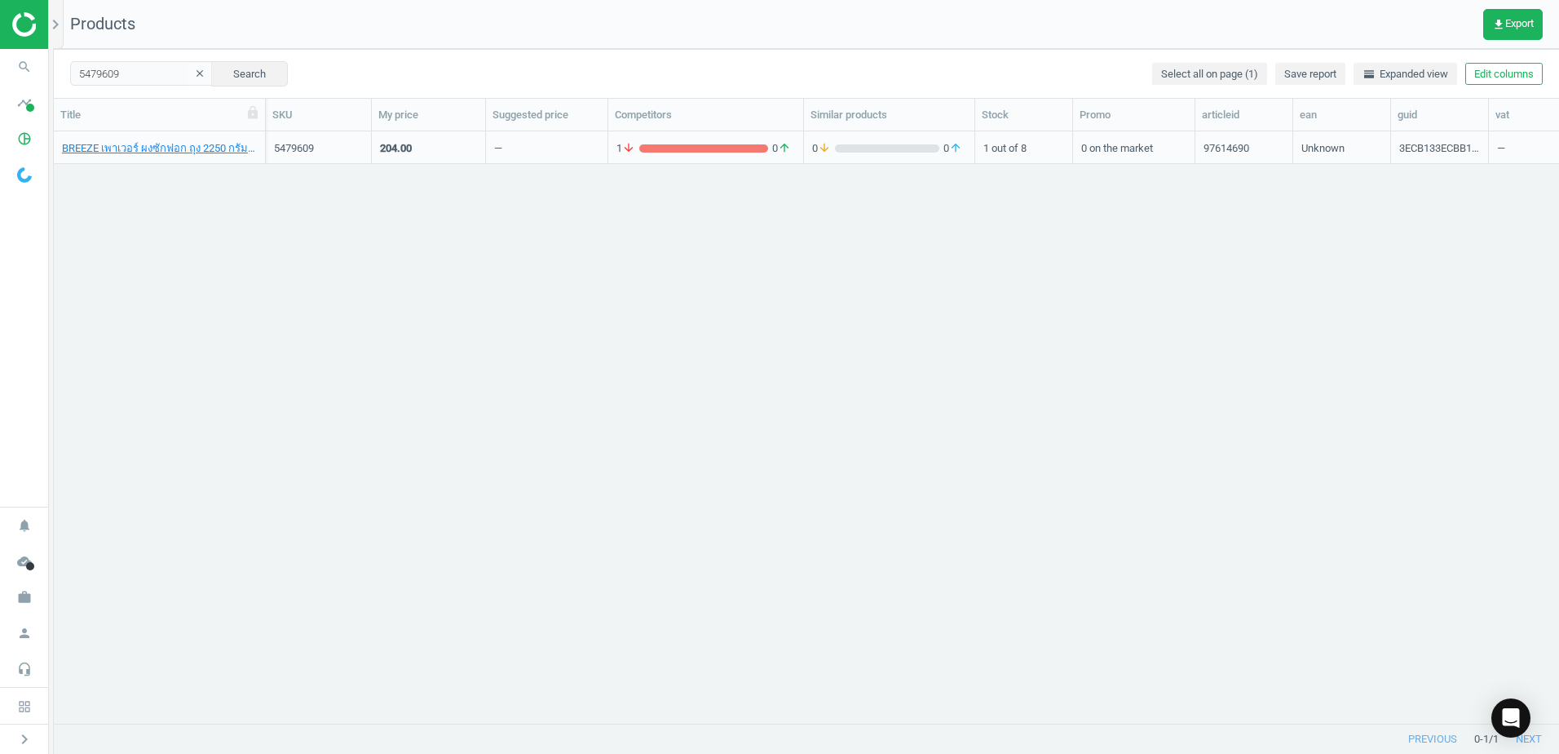
scroll to position [13, 13]
drag, startPoint x: 328, startPoint y: 259, endPoint x: 278, endPoint y: 229, distance: 58.2
click at [330, 259] on div "BREEZE เพาเวอร์ ผงซักฟอก ถุง 2250 กรัม, Unknown 5479609 204.00 — 1 arrow_downwa…" at bounding box center [806, 420] width 1505 height 579
click at [175, 145] on link "BREEZE เพาเวอร์ ผงซักฟอก ถุง 2250 กรัม, Unknown" at bounding box center [159, 148] width 195 height 15
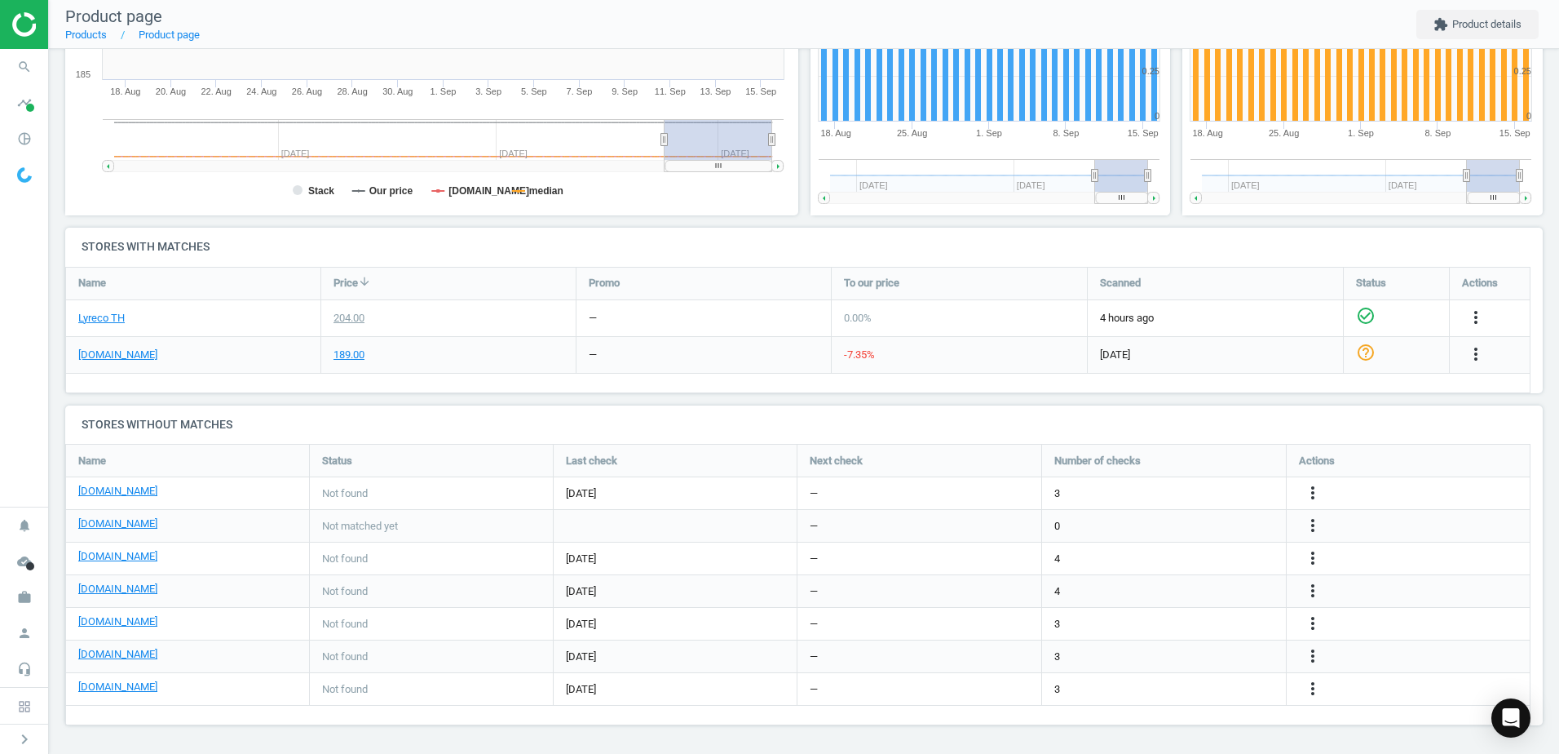
click at [104, 367] on div "[DOMAIN_NAME]" at bounding box center [193, 355] width 254 height 36
click at [109, 354] on link "[DOMAIN_NAME]" at bounding box center [117, 354] width 79 height 15
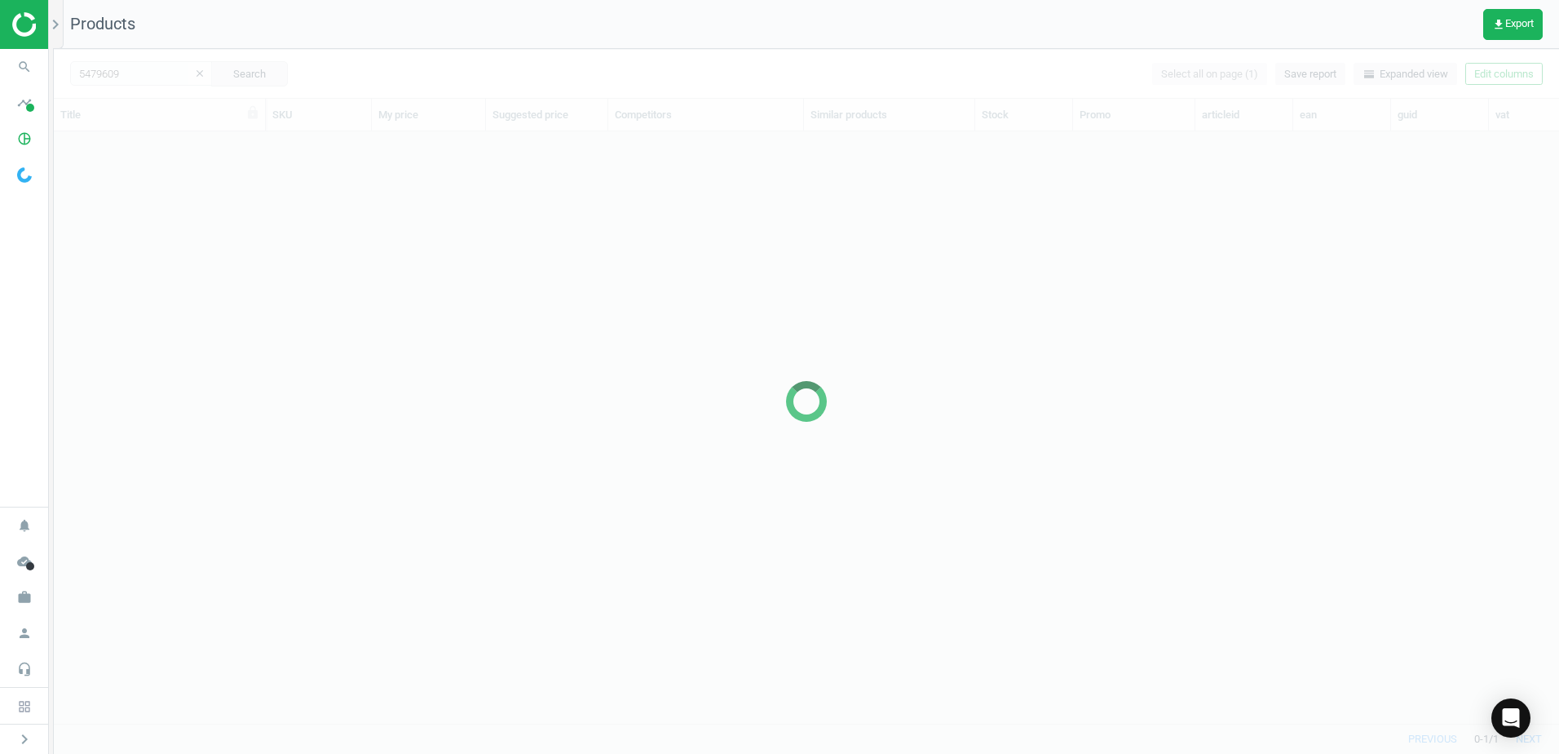
scroll to position [567, 1493]
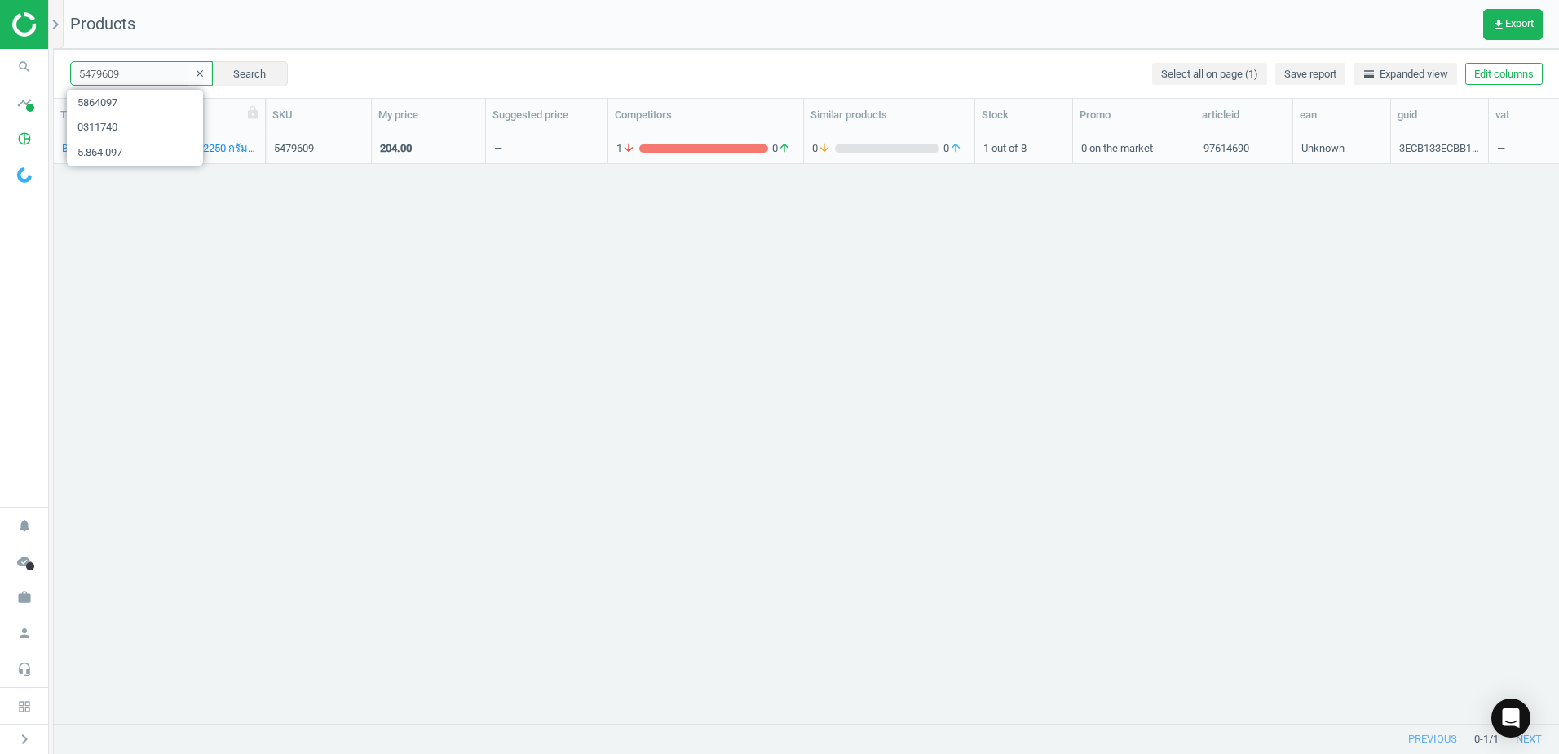
click at [130, 75] on input "5479609" at bounding box center [141, 73] width 143 height 24
paste input "22"
click at [130, 73] on input "5479622" at bounding box center [141, 73] width 143 height 24
paste input "0"
click at [136, 99] on span "0" at bounding box center [135, 102] width 136 height 25
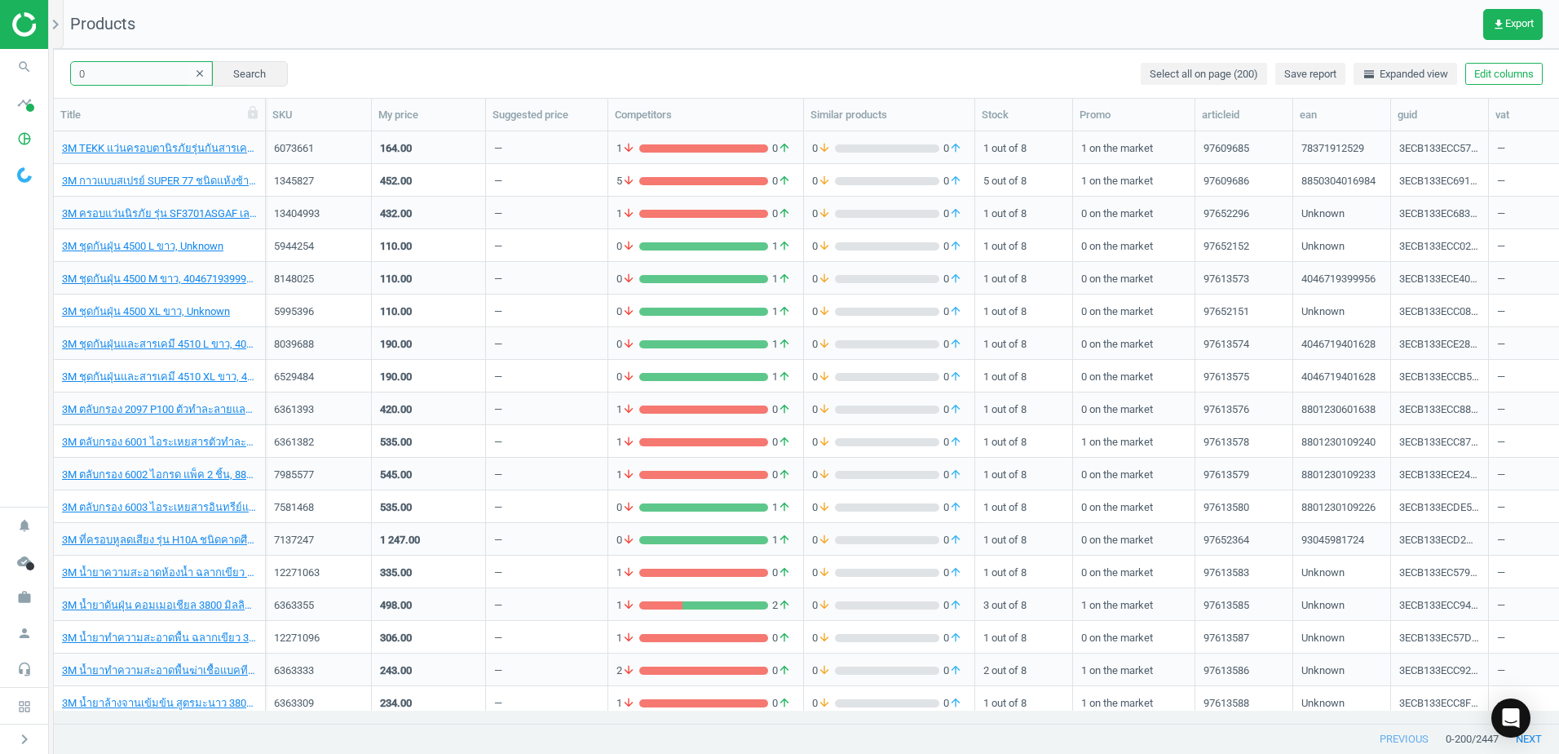
click at [136, 80] on input "0" at bounding box center [141, 73] width 143 height 24
paste input "6815814"
type input "6815814"
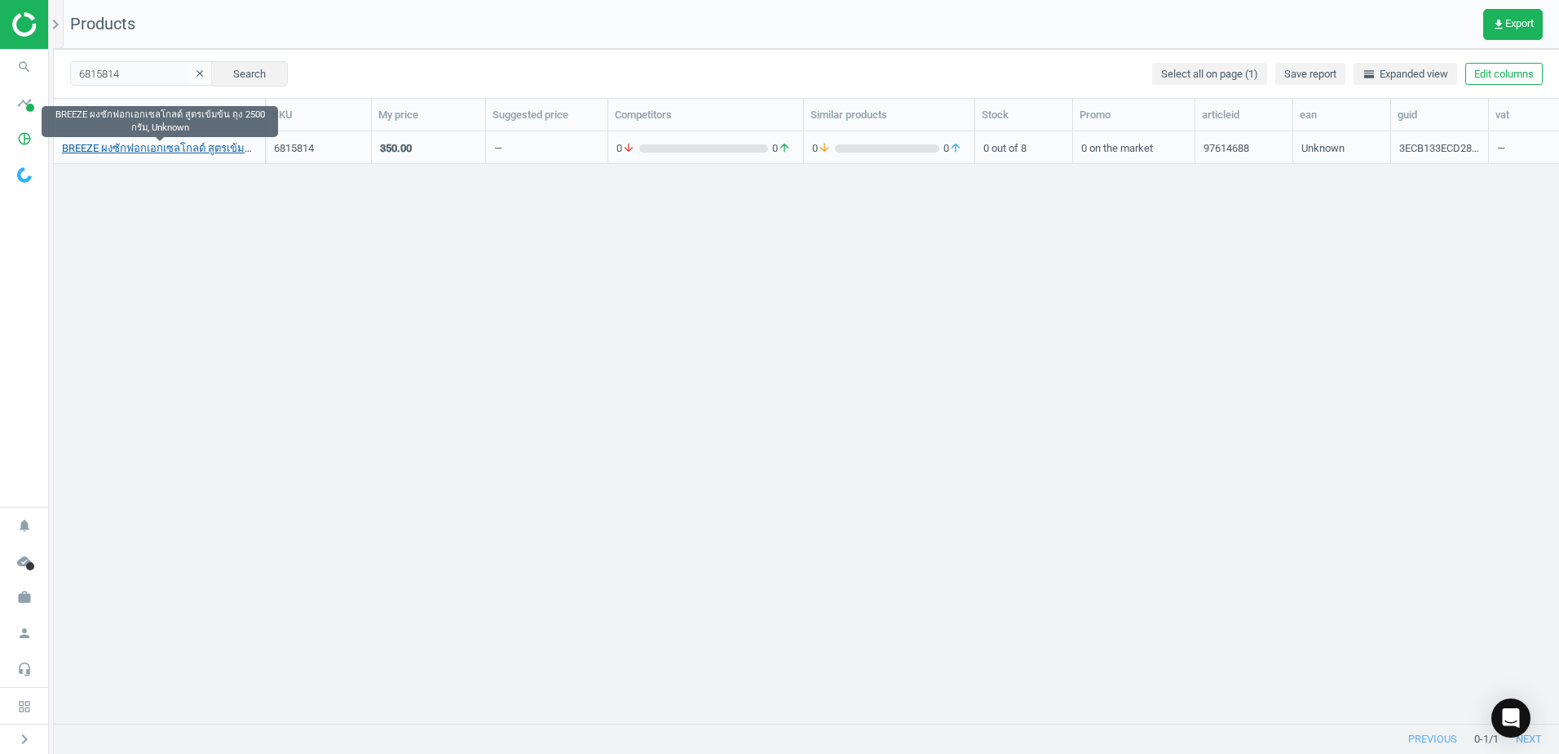
click at [200, 144] on link "BREEZE ผงซักฟอกเอกเซลโกลด์ สูตรเข้มข้น ถุง 2500 กรัม, Unknown" at bounding box center [159, 148] width 195 height 15
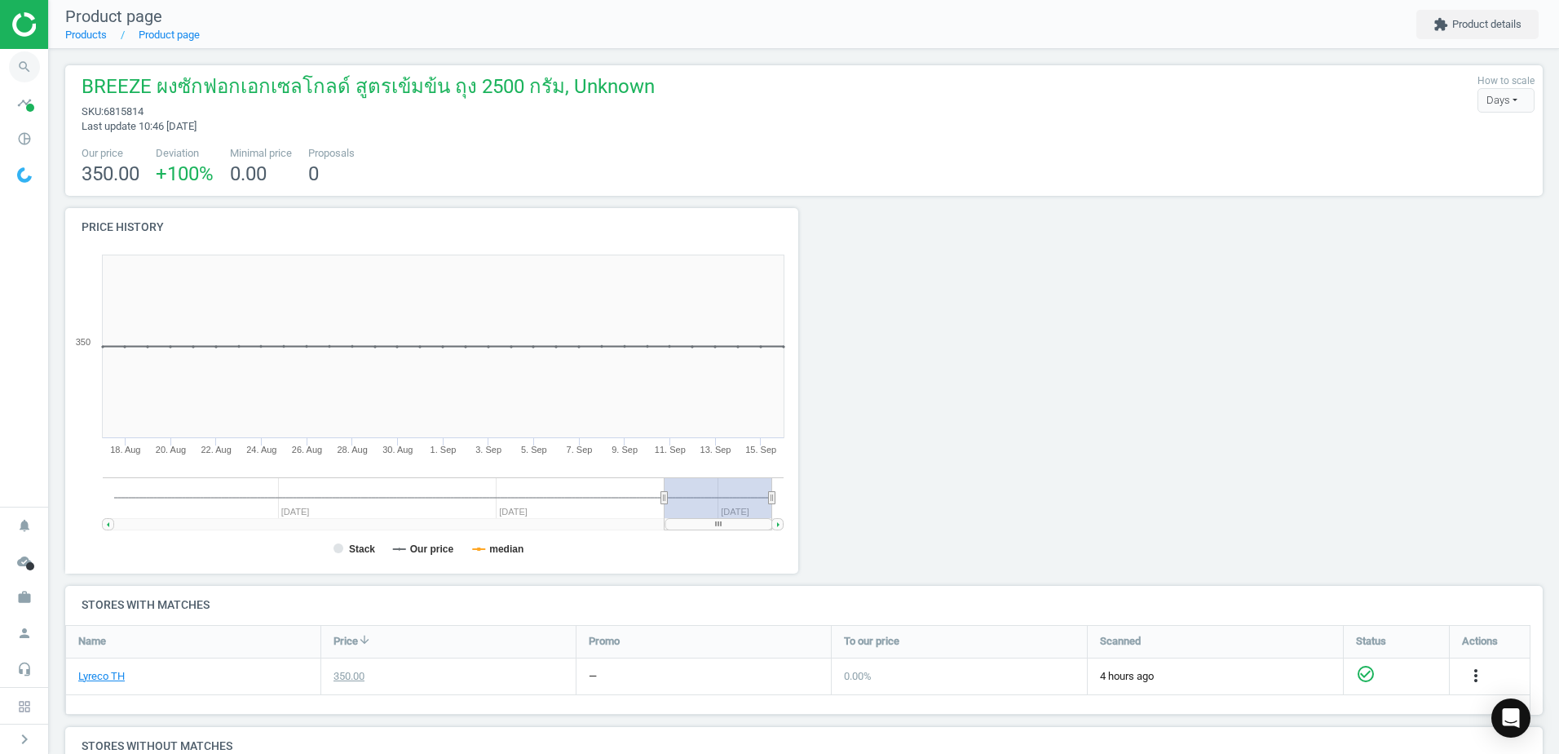
click at [34, 63] on icon "search" at bounding box center [24, 66] width 31 height 31
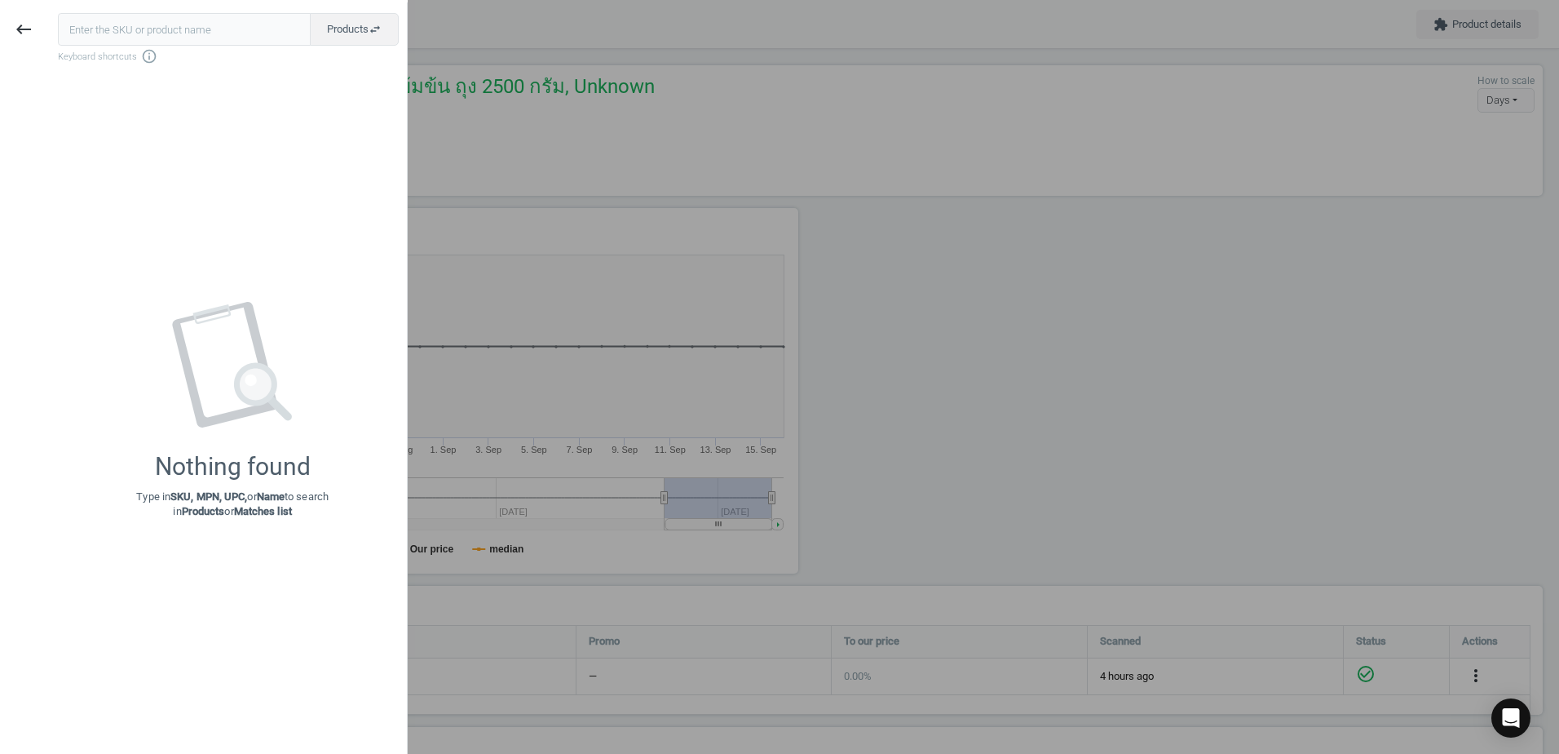
click at [156, 26] on input "text" at bounding box center [184, 29] width 253 height 33
type input "4371997"
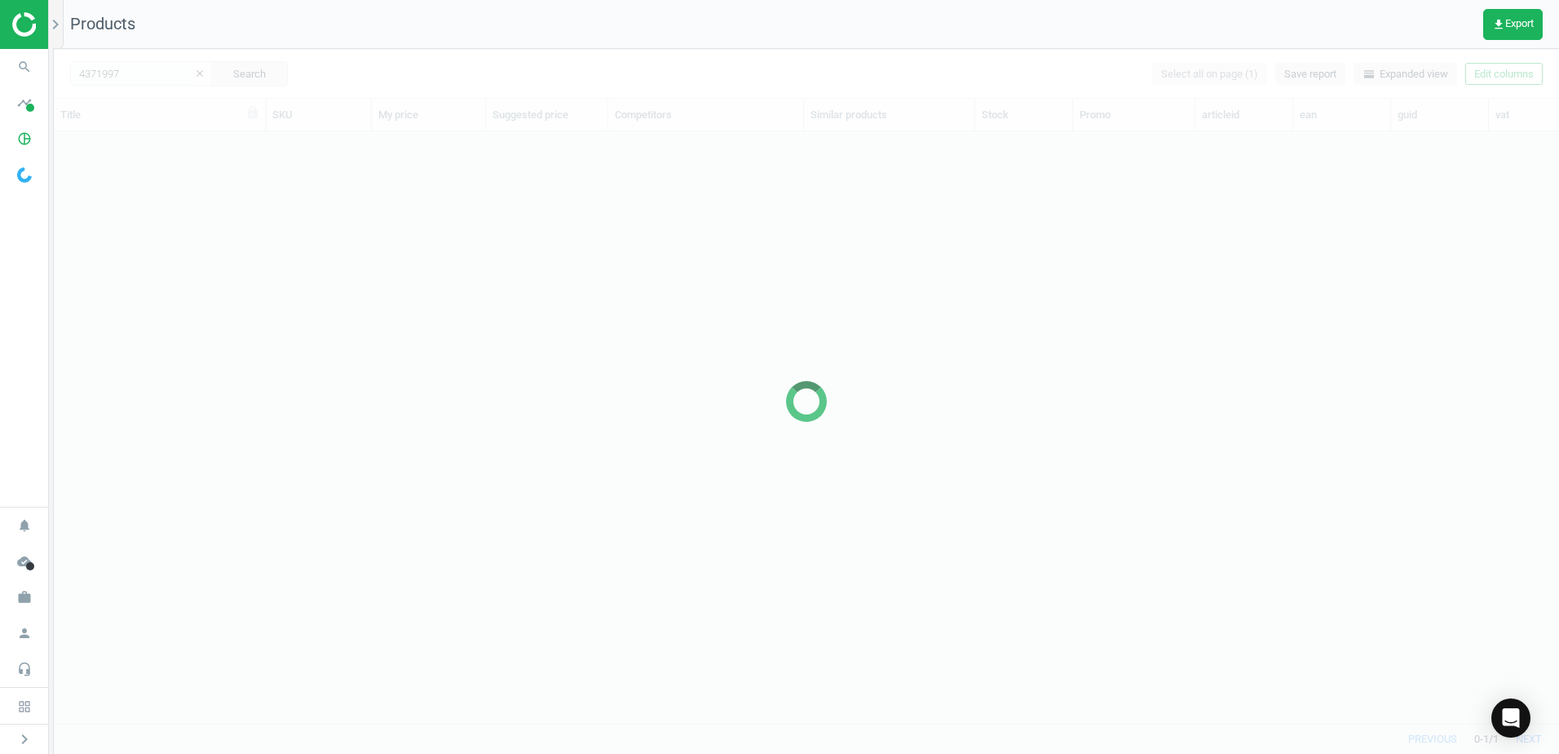
scroll to position [567, 1493]
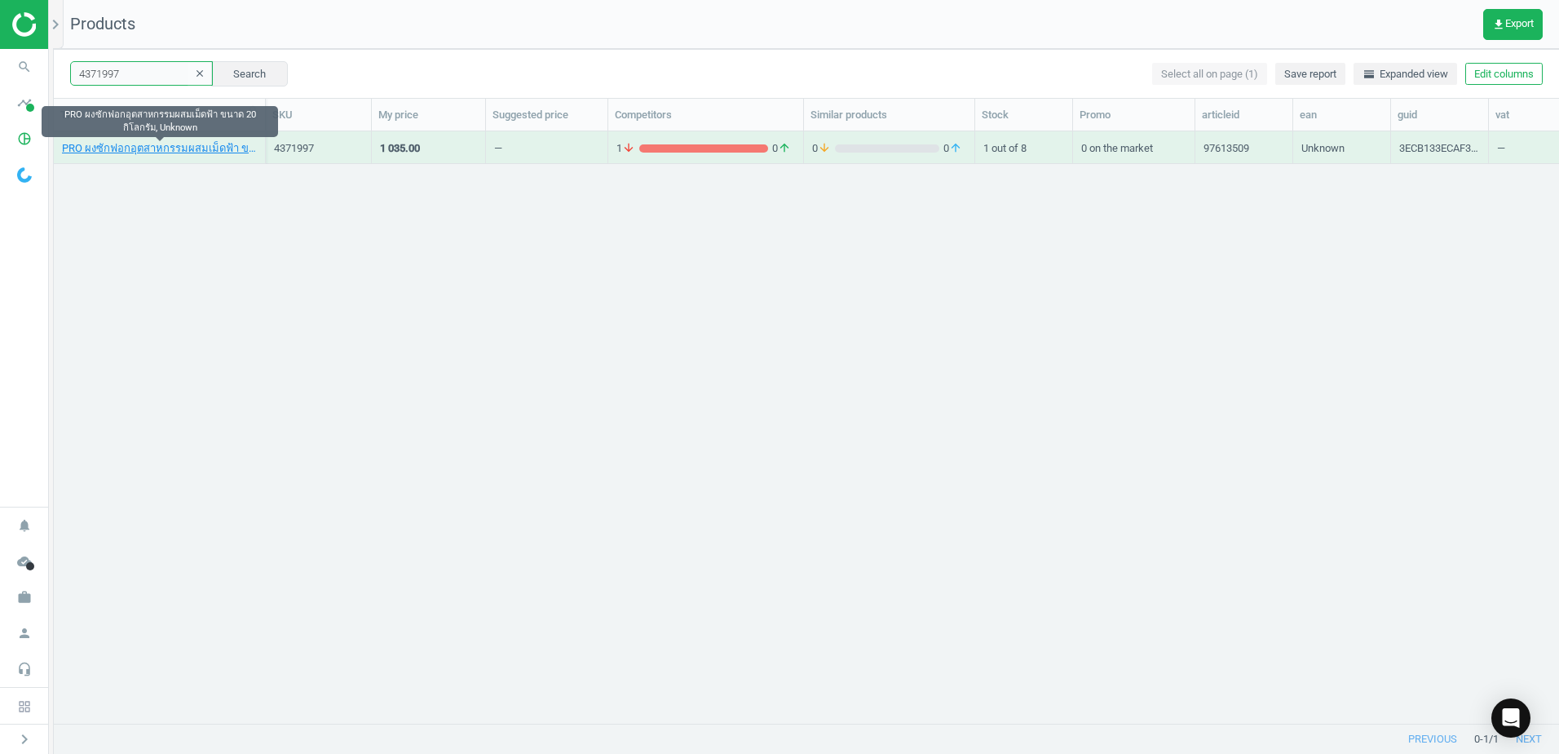
click at [123, 67] on input "4371997" at bounding box center [141, 73] width 143 height 24
paste input "3364883"
click at [239, 404] on div "DUCK PRO น้ำยาทำความสะอาดห้องน้ำ ม่วง 900 มิลลิลิตร, 8850175046066 3364883 83.0…" at bounding box center [806, 420] width 1505 height 579
click at [145, 77] on input "3364883" at bounding box center [141, 73] width 143 height 24
paste input "4169327"
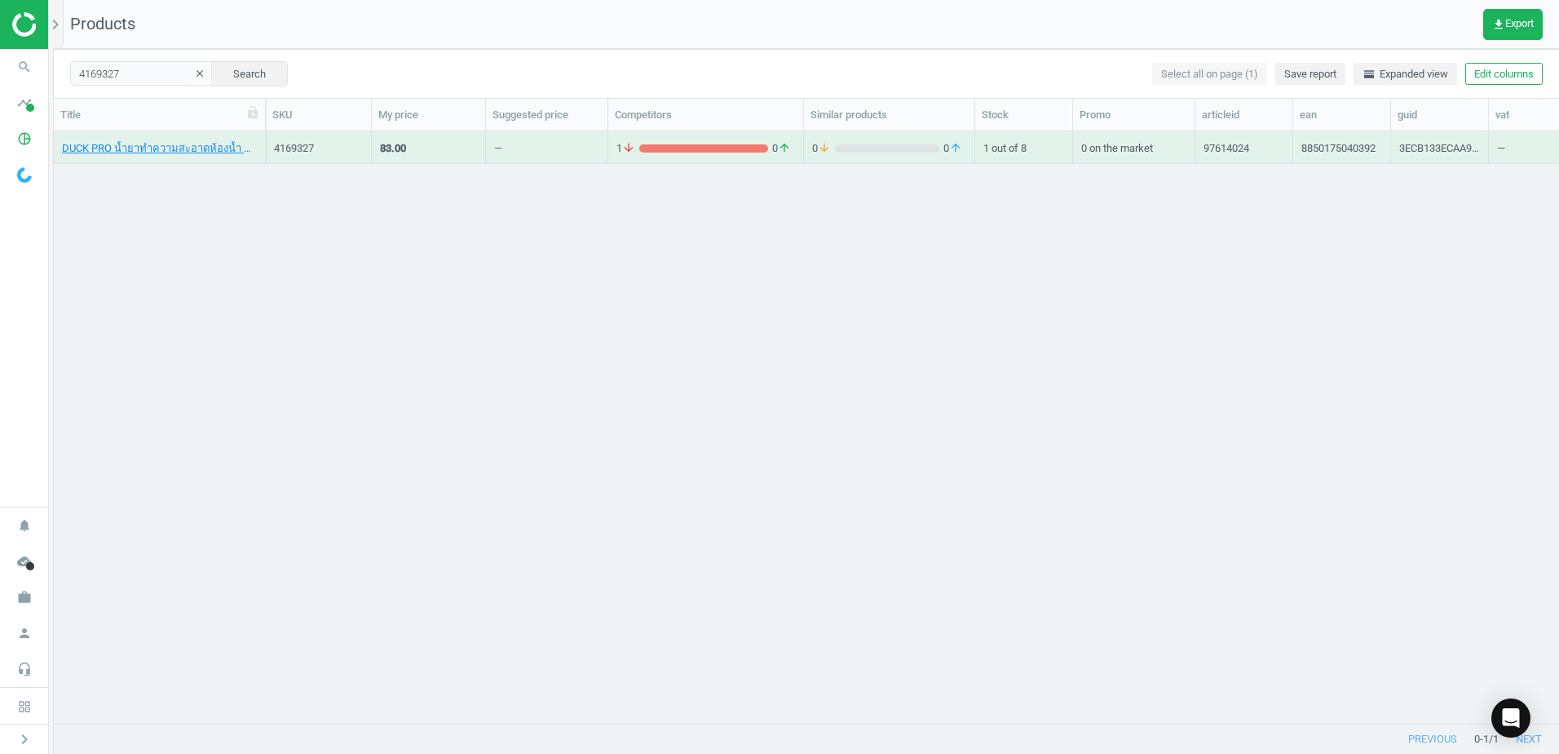
click at [225, 255] on div "DUCK PRO น้ำยาทำความสะอาดห้องน้ำ กลิ่นพิงค์ ฟลอรัล 900 มิลลิลิตร, 8850175040392…" at bounding box center [806, 420] width 1505 height 579
click at [24, 74] on icon "search" at bounding box center [24, 66] width 31 height 31
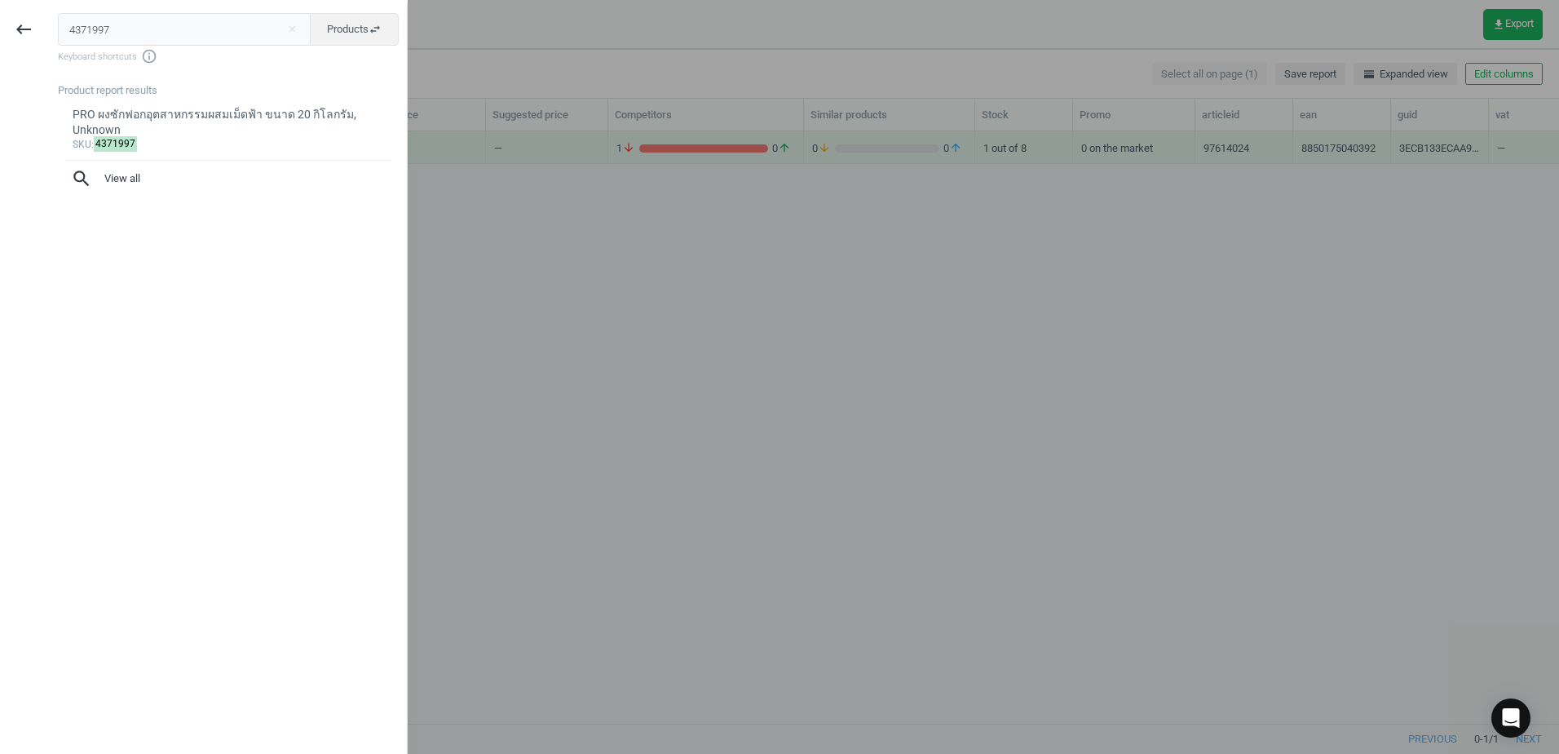
click at [671, 286] on div at bounding box center [779, 377] width 1559 height 754
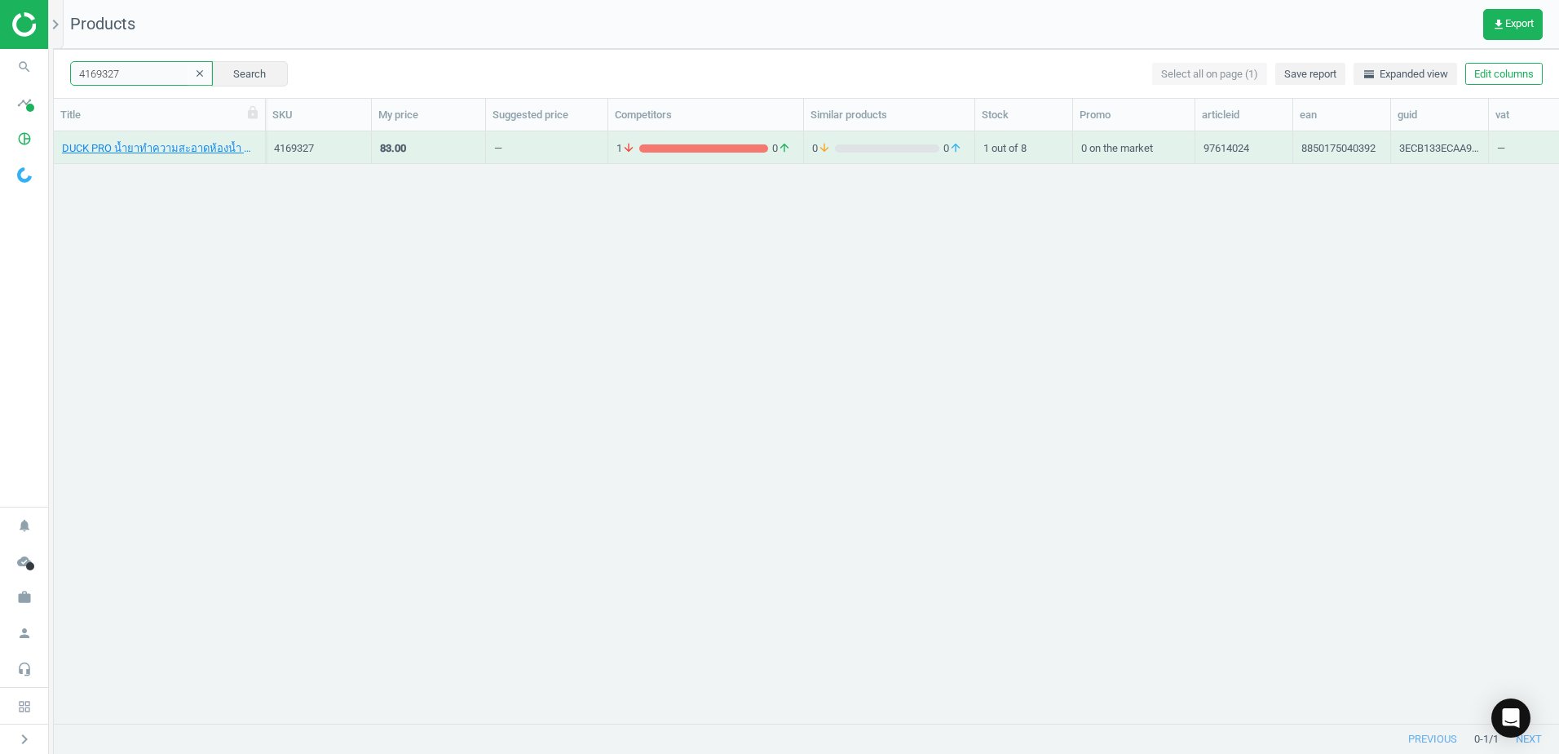
click at [138, 73] on input "4169327" at bounding box center [141, 73] width 143 height 24
paste input "6363322"
click at [156, 81] on input "6363322" at bounding box center [141, 73] width 143 height 24
paste input "5315854"
type input "5315854"
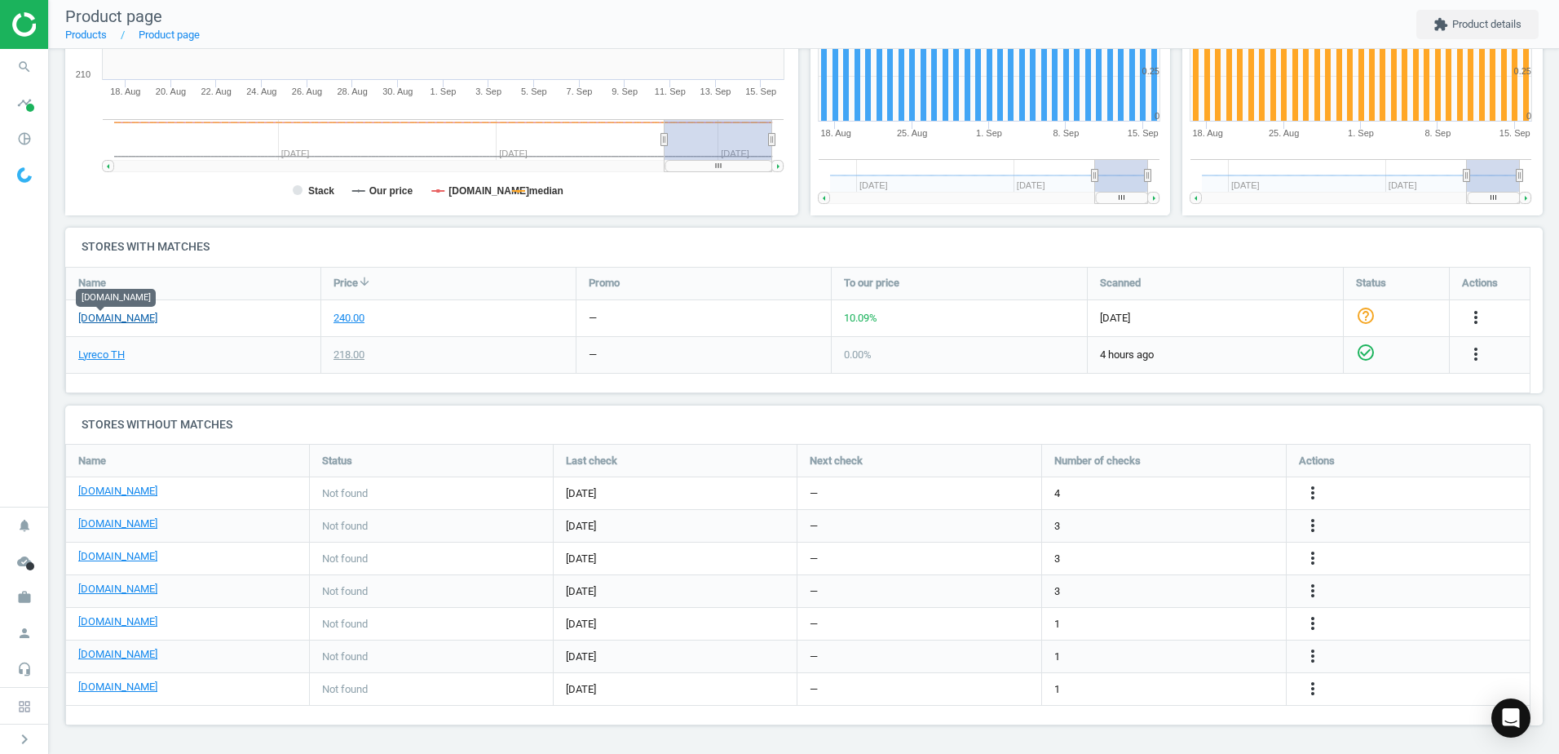
click at [112, 325] on link "[DOMAIN_NAME]" at bounding box center [117, 318] width 79 height 15
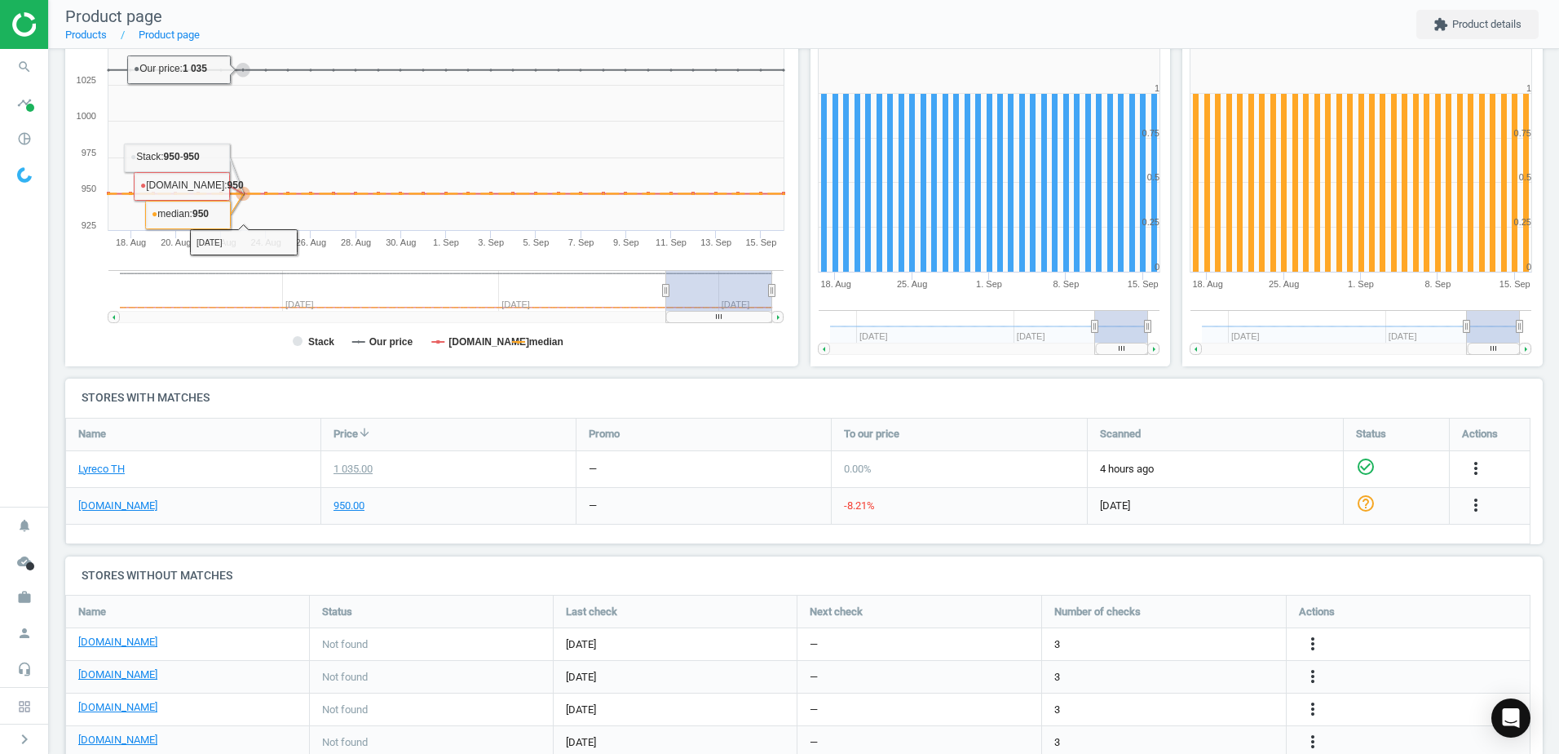
scroll to position [358, 0]
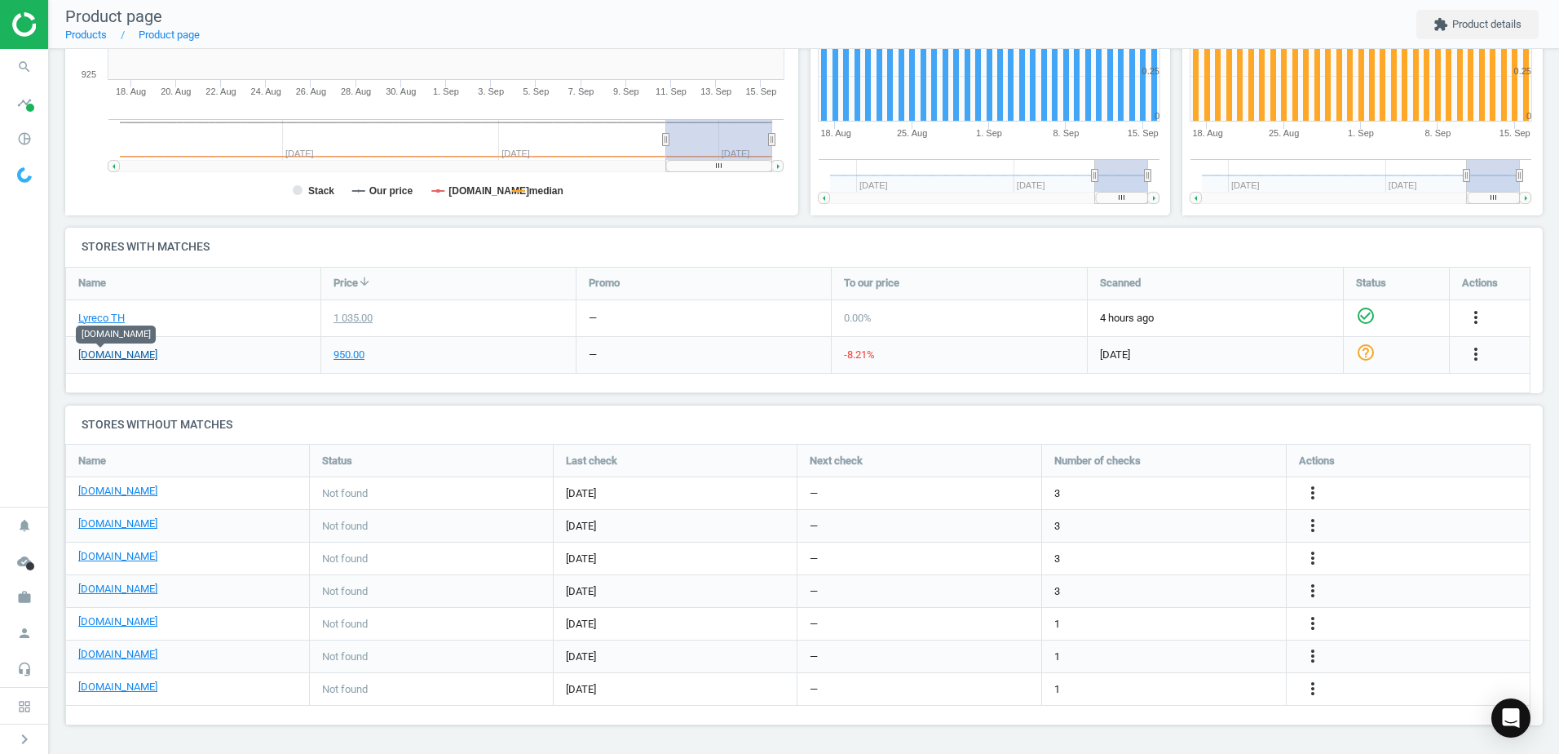
click at [115, 356] on link "[DOMAIN_NAME]" at bounding box center [117, 354] width 79 height 15
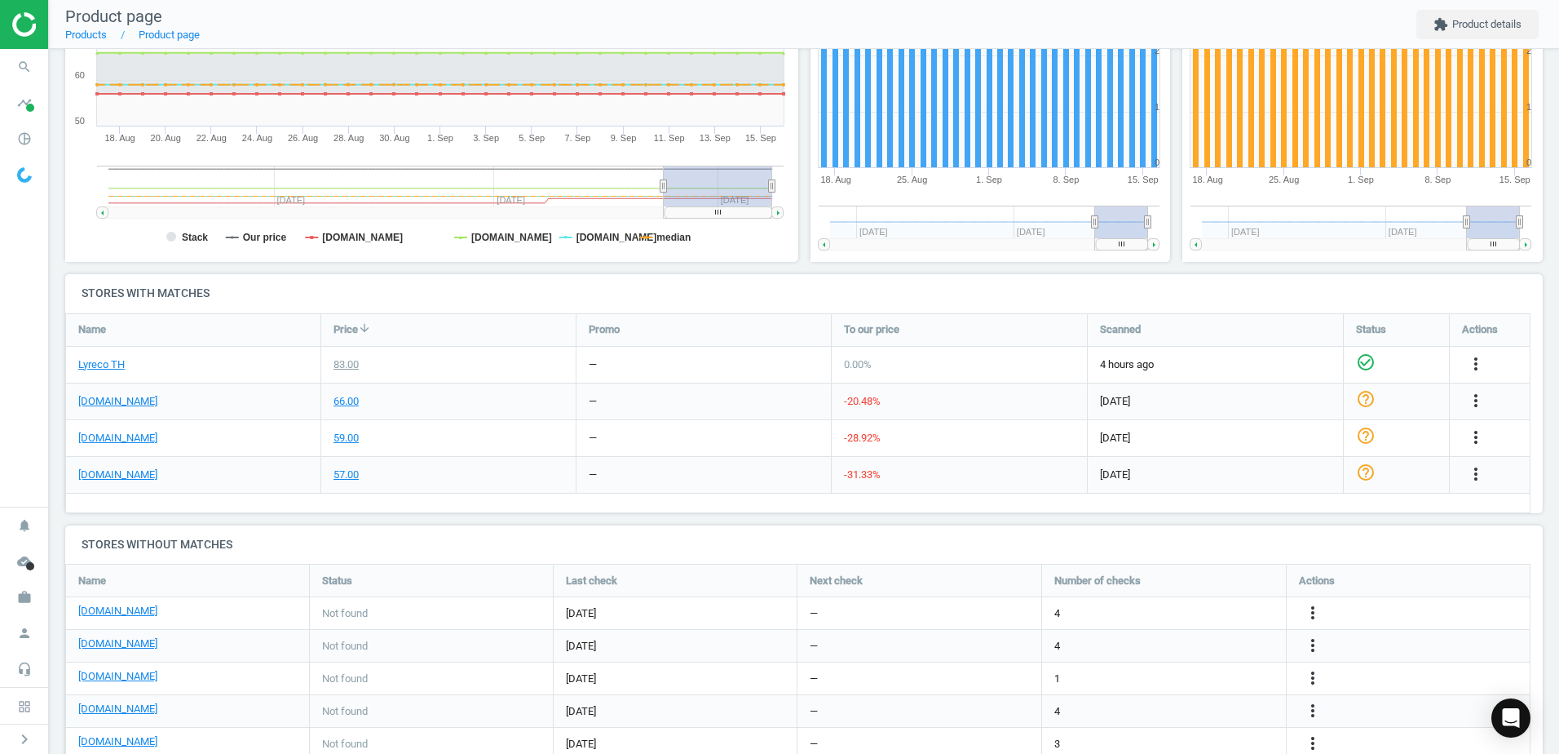
click at [96, 446] on div "[DOMAIN_NAME]" at bounding box center [193, 438] width 254 height 36
click at [97, 440] on link "[DOMAIN_NAME]" at bounding box center [117, 438] width 79 height 15
click at [23, 42] on div at bounding box center [24, 24] width 48 height 49
click at [27, 29] on img at bounding box center [70, 24] width 116 height 24
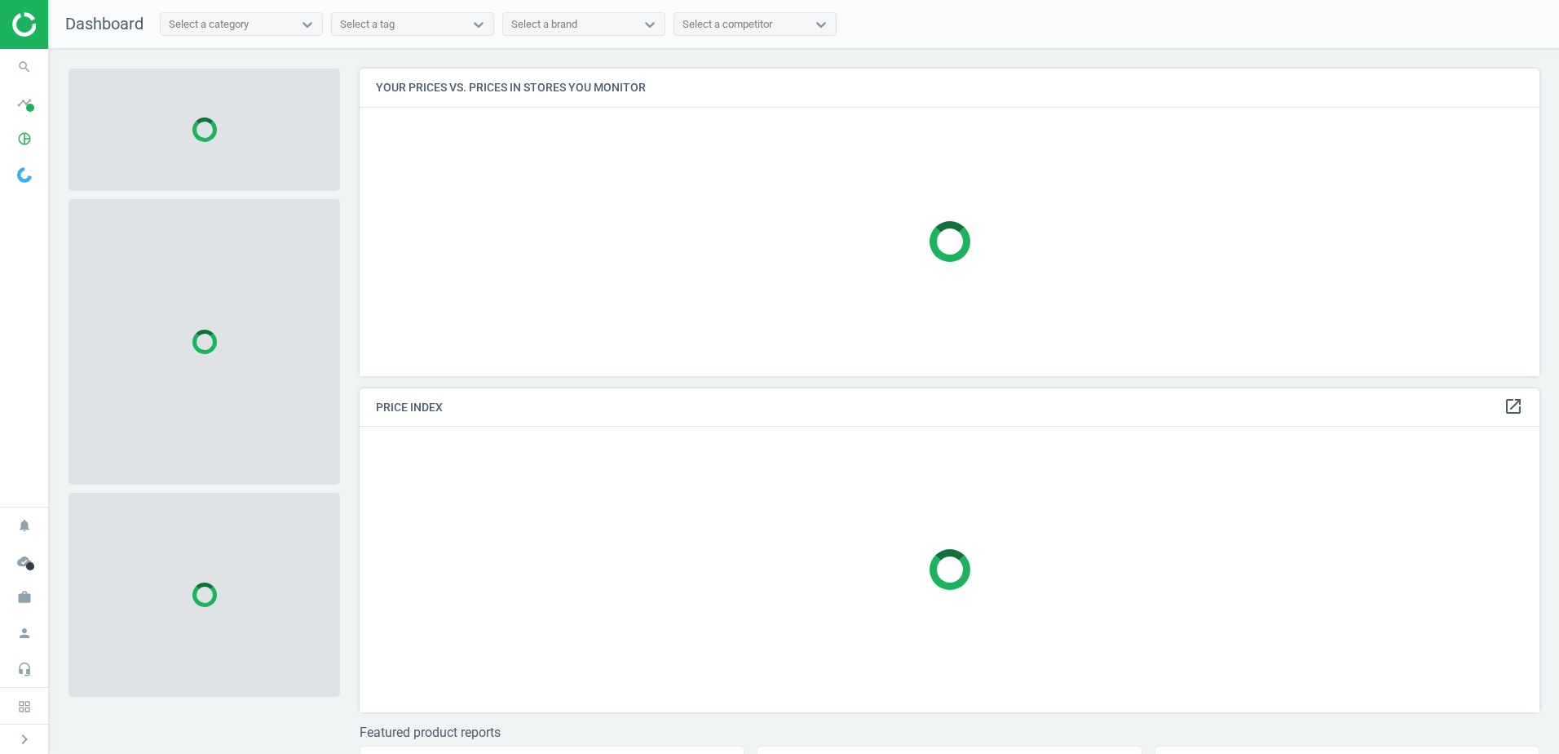
scroll to position [332, 1193]
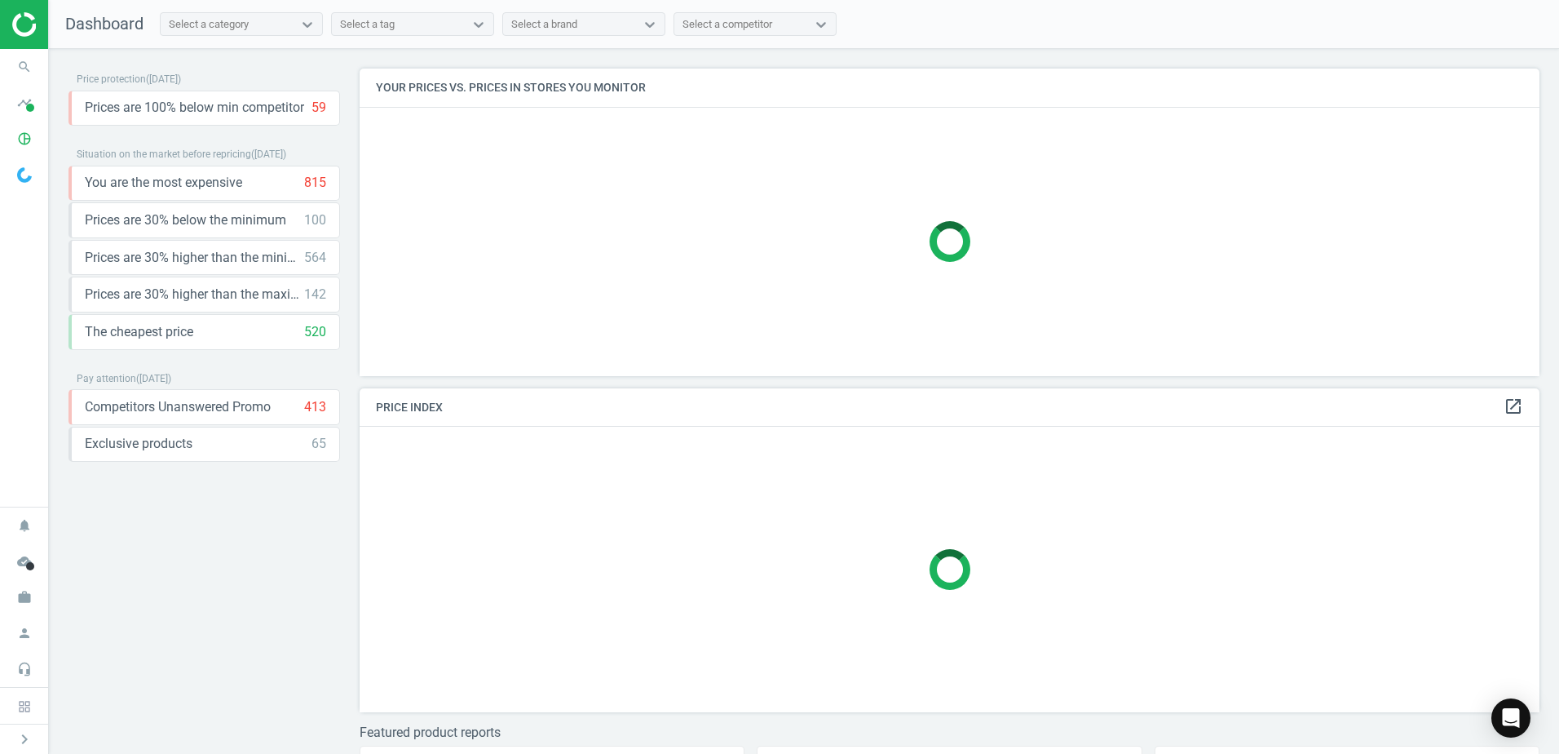
click at [397, 25] on div "Select a tag" at bounding box center [398, 24] width 132 height 21
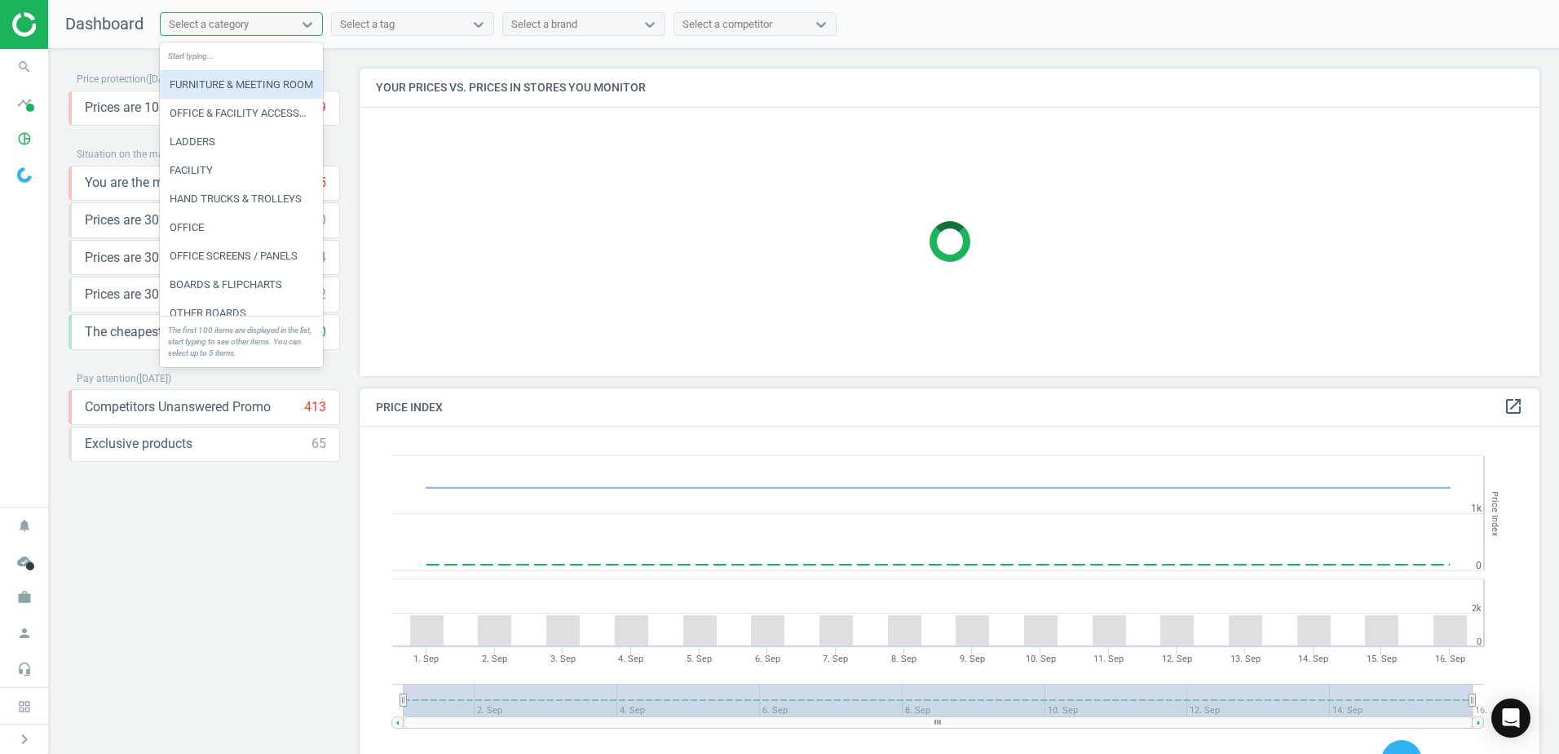
click at [290, 25] on div "Select a category" at bounding box center [227, 24] width 132 height 21
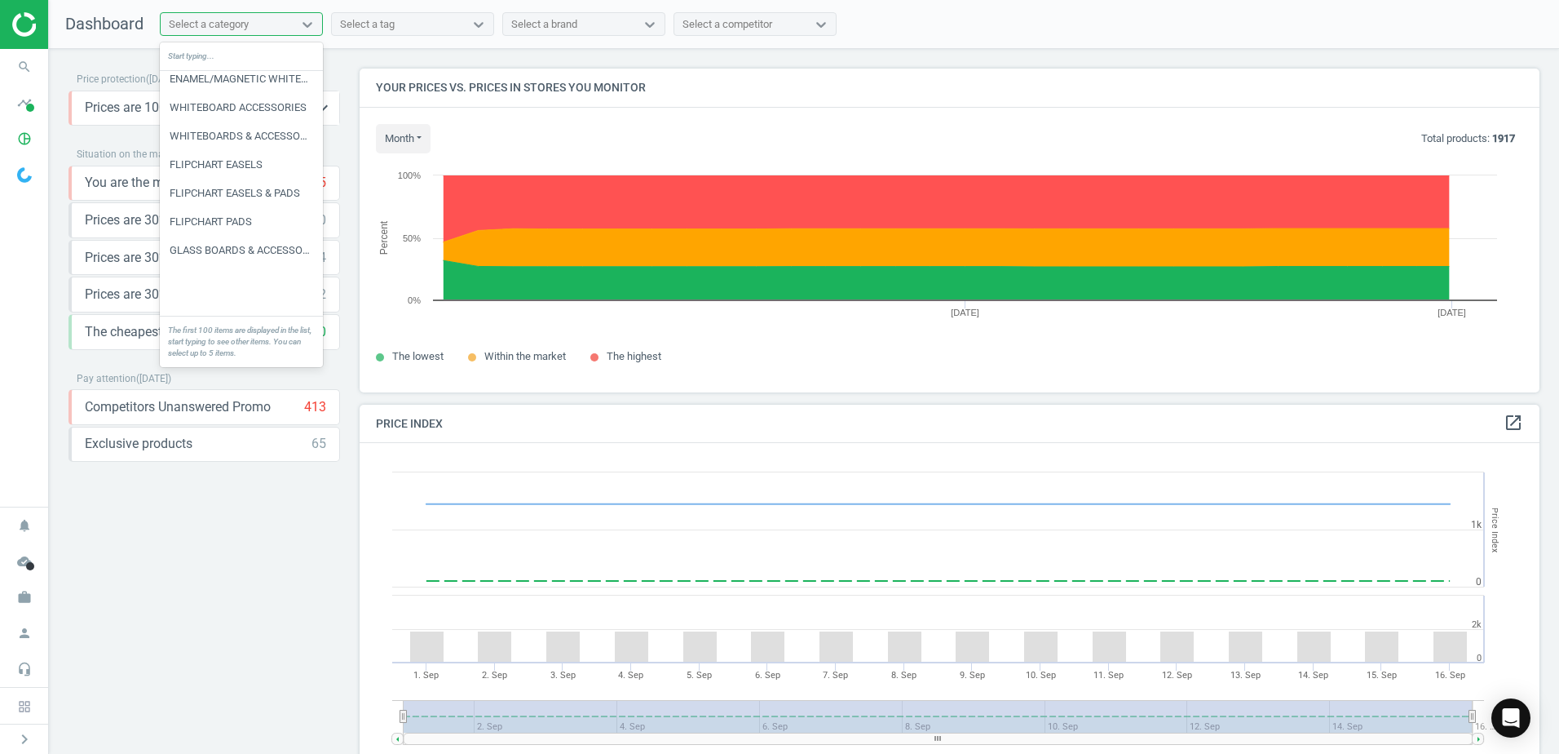
scroll to position [408, 0]
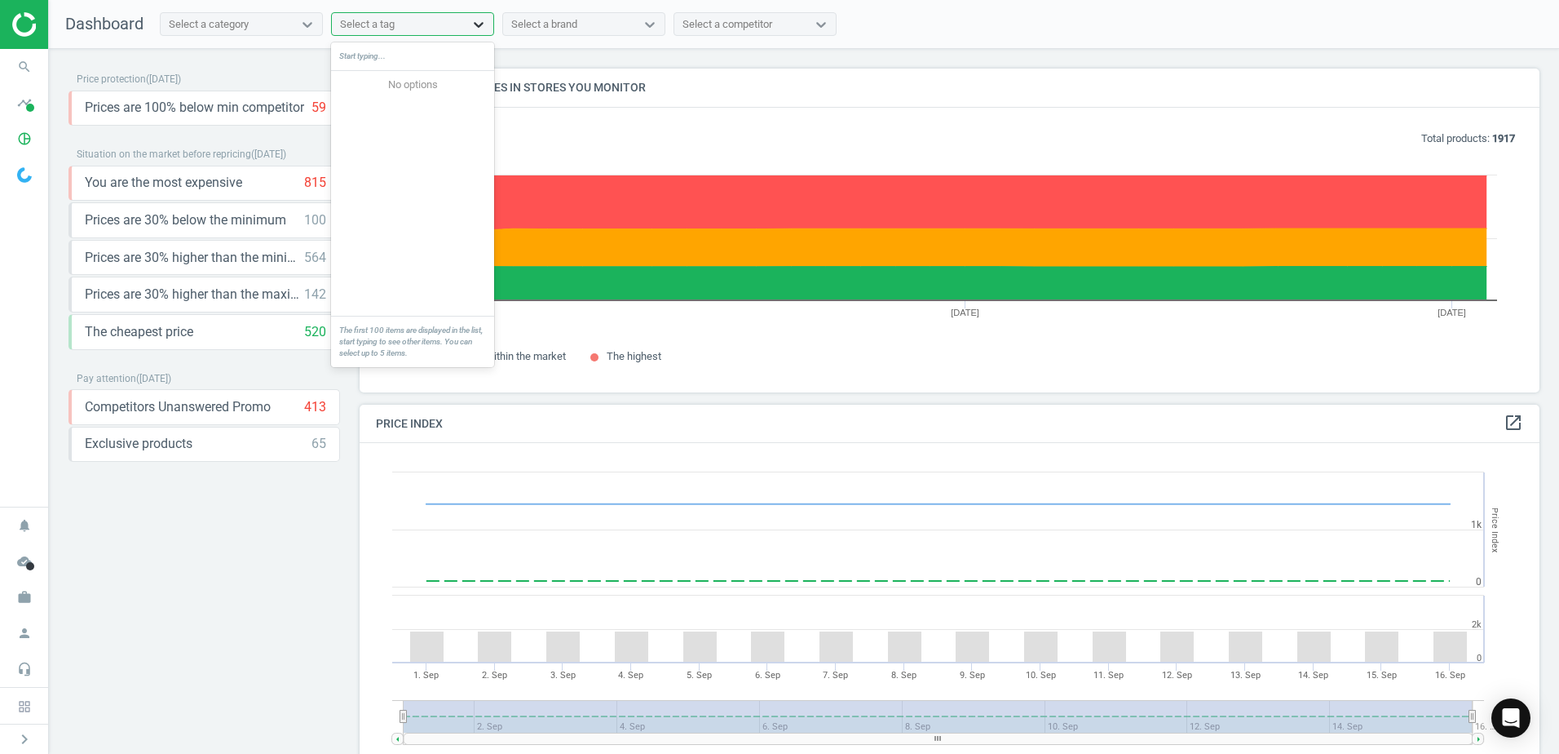
click at [475, 30] on icon at bounding box center [479, 24] width 16 height 16
click at [612, 25] on div "Select a brand" at bounding box center [569, 24] width 132 height 21
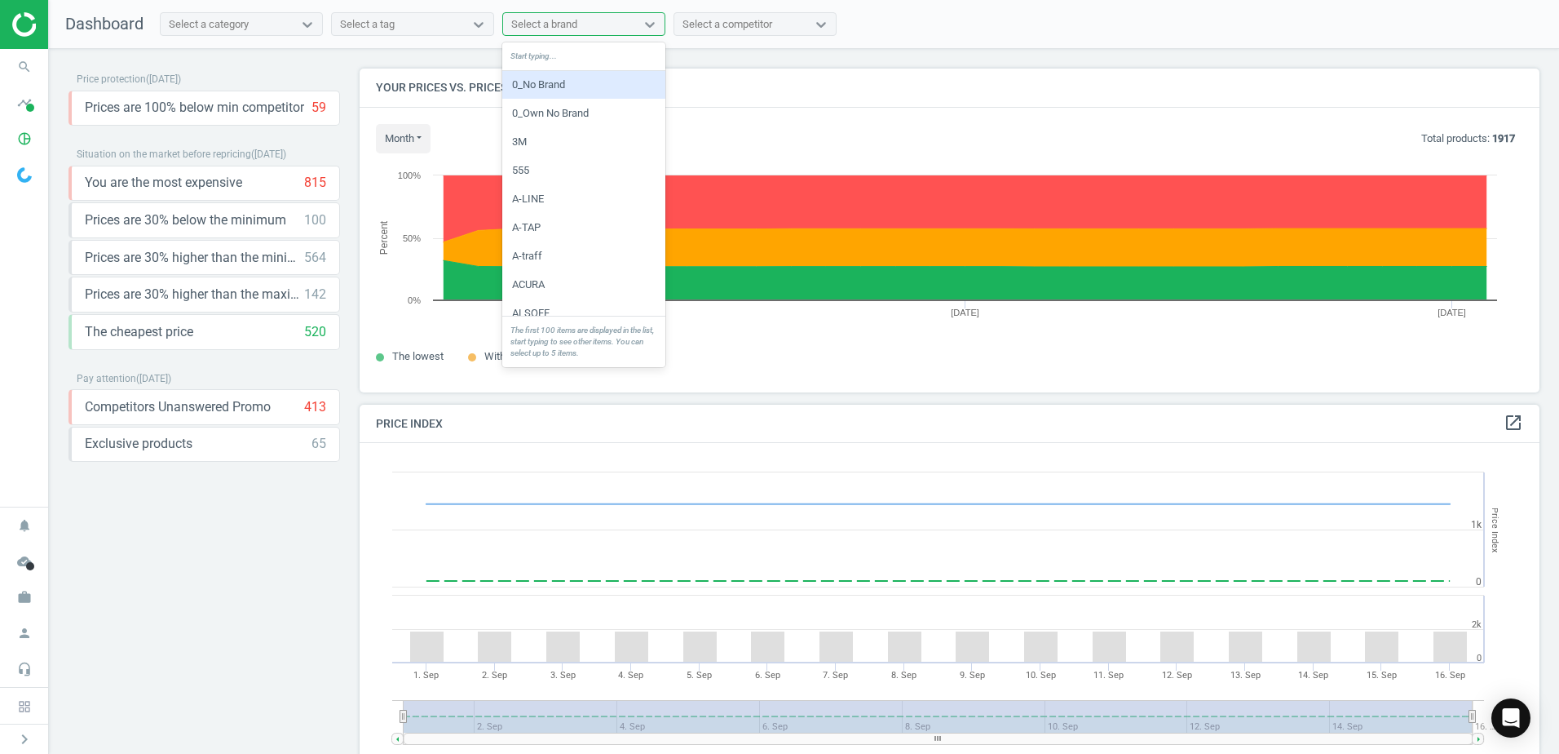
click at [612, 25] on div "Select a brand" at bounding box center [569, 24] width 132 height 21
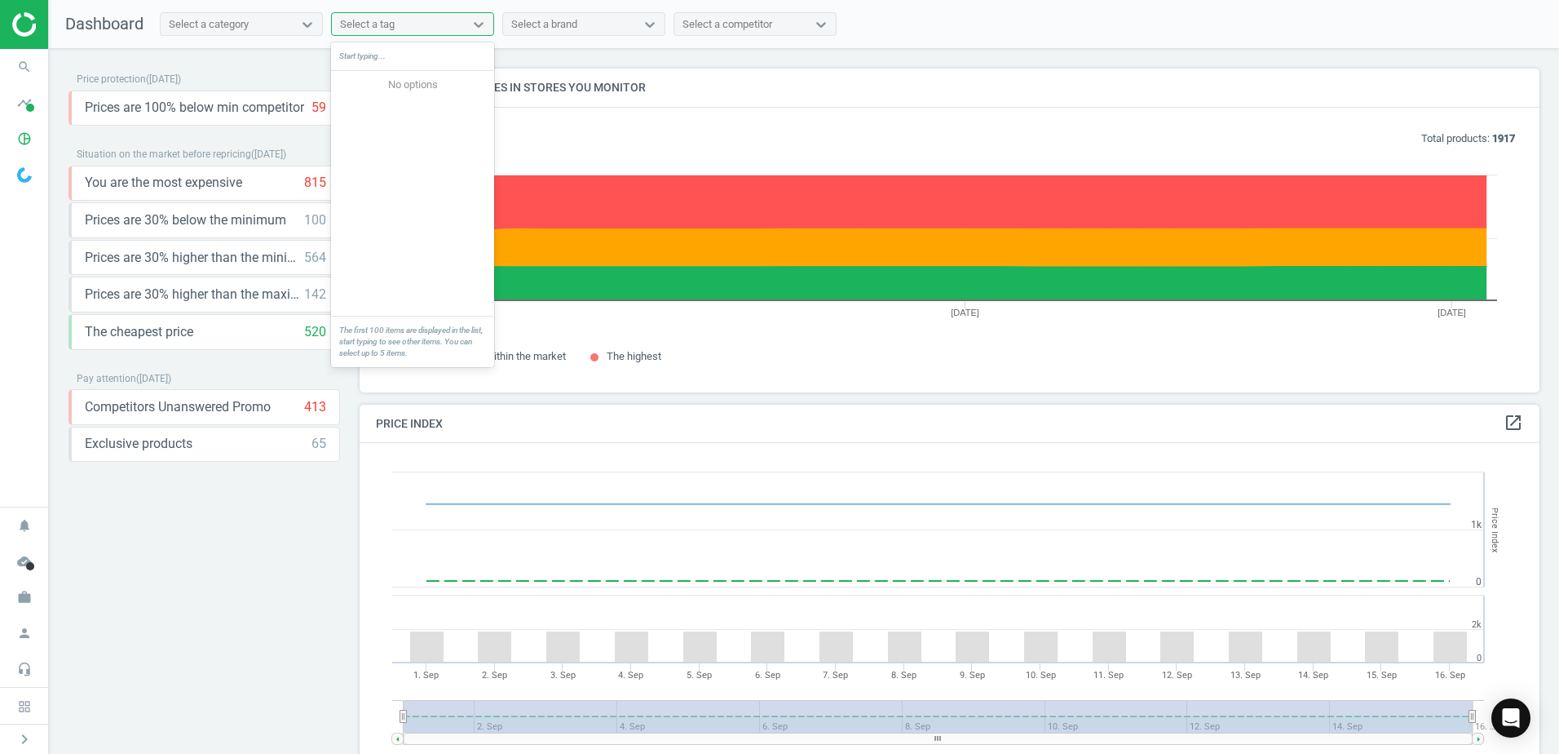
click at [421, 28] on div "Select a tag" at bounding box center [398, 24] width 132 height 21
click at [365, 55] on div "Start typing..." at bounding box center [412, 56] width 163 height 29
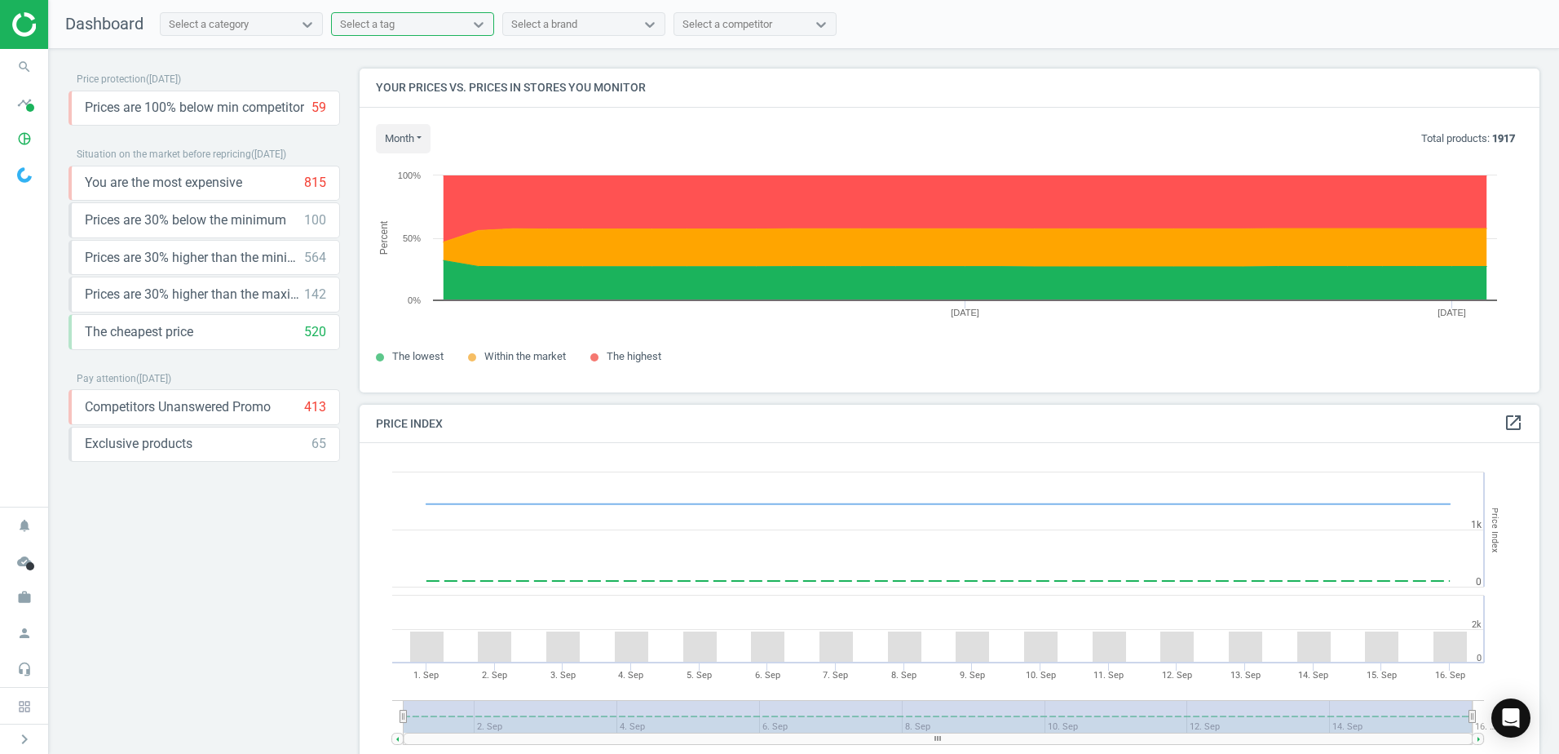
click at [377, 26] on div "Select a tag" at bounding box center [367, 24] width 55 height 15
click at [369, 25] on div "Select a tag" at bounding box center [367, 24] width 55 height 15
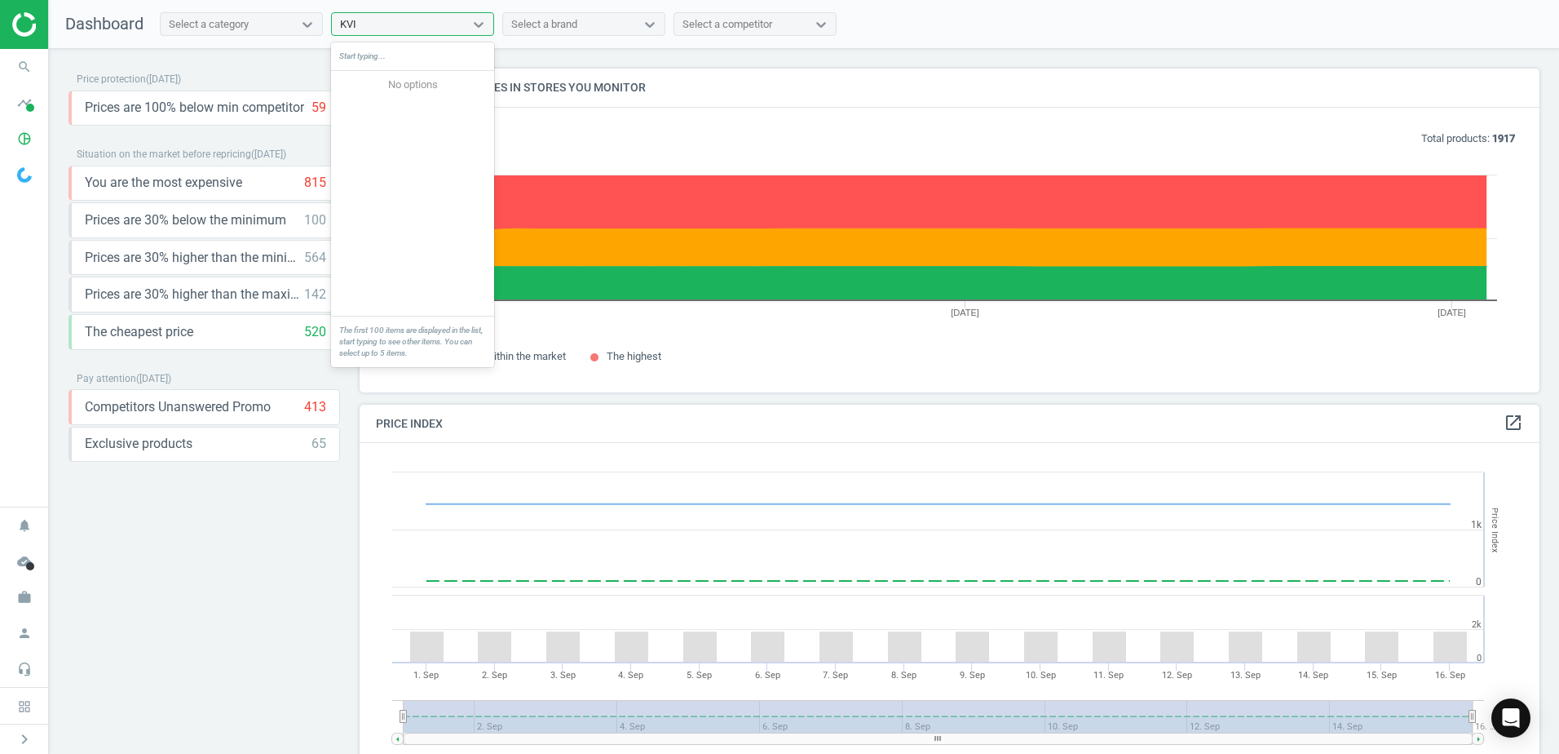
type input "KVI"
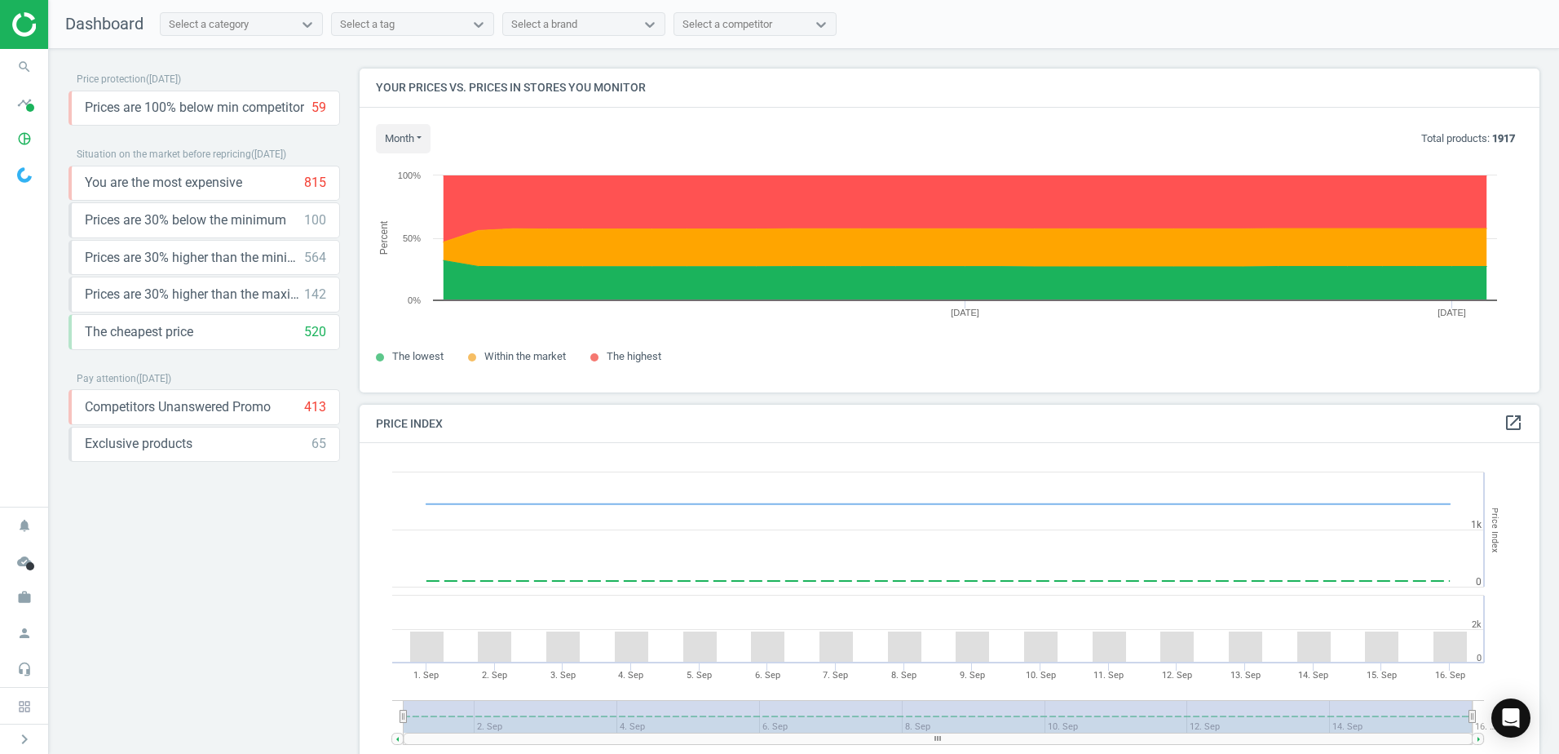
click at [621, 64] on div "Price protection ( [DATE] ) Prices are 100% below min competitor 59 keyboard_ar…" at bounding box center [804, 405] width 1510 height 713
click at [759, 15] on div "Select a competitor" at bounding box center [740, 24] width 132 height 21
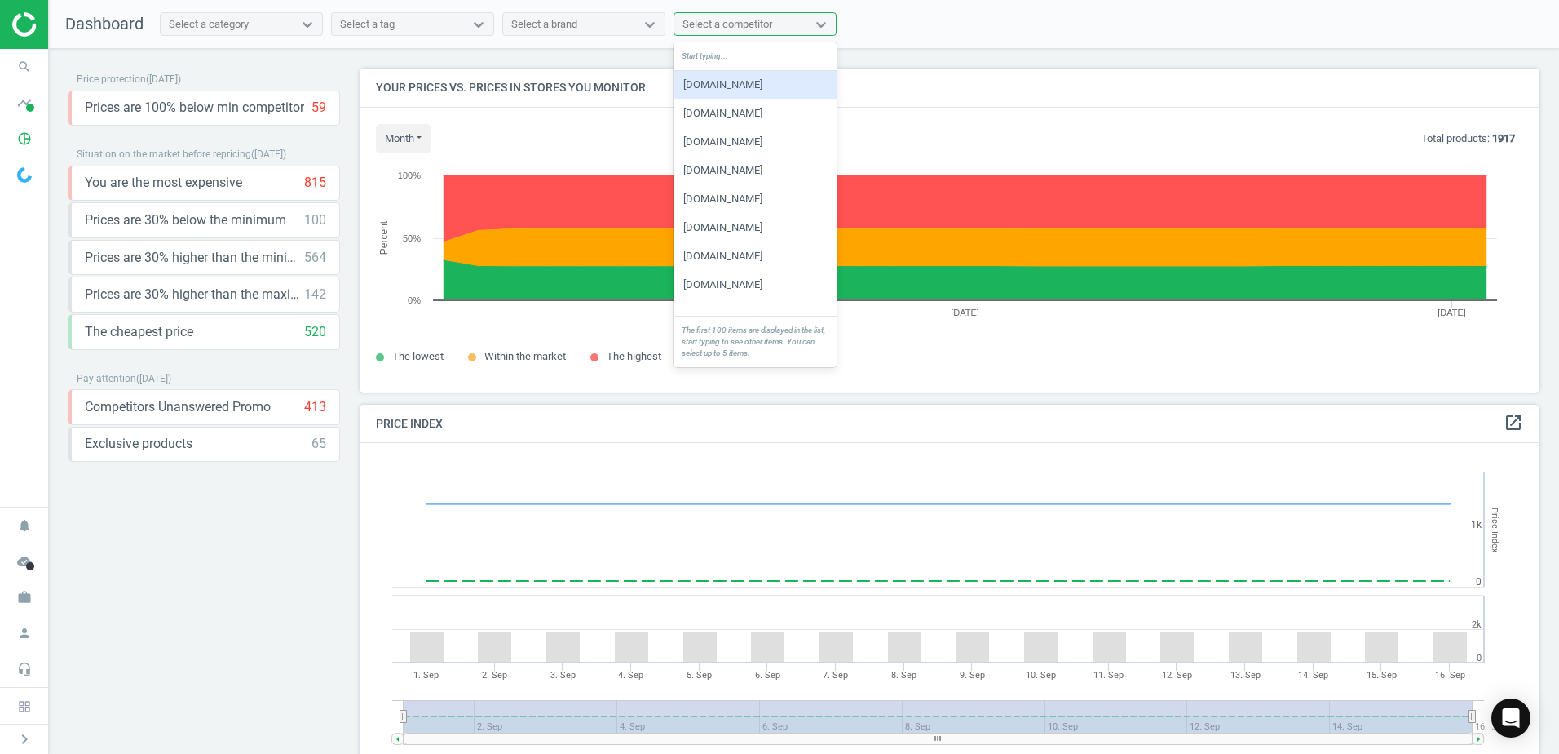
click at [759, 15] on div "Select a competitor" at bounding box center [740, 24] width 132 height 21
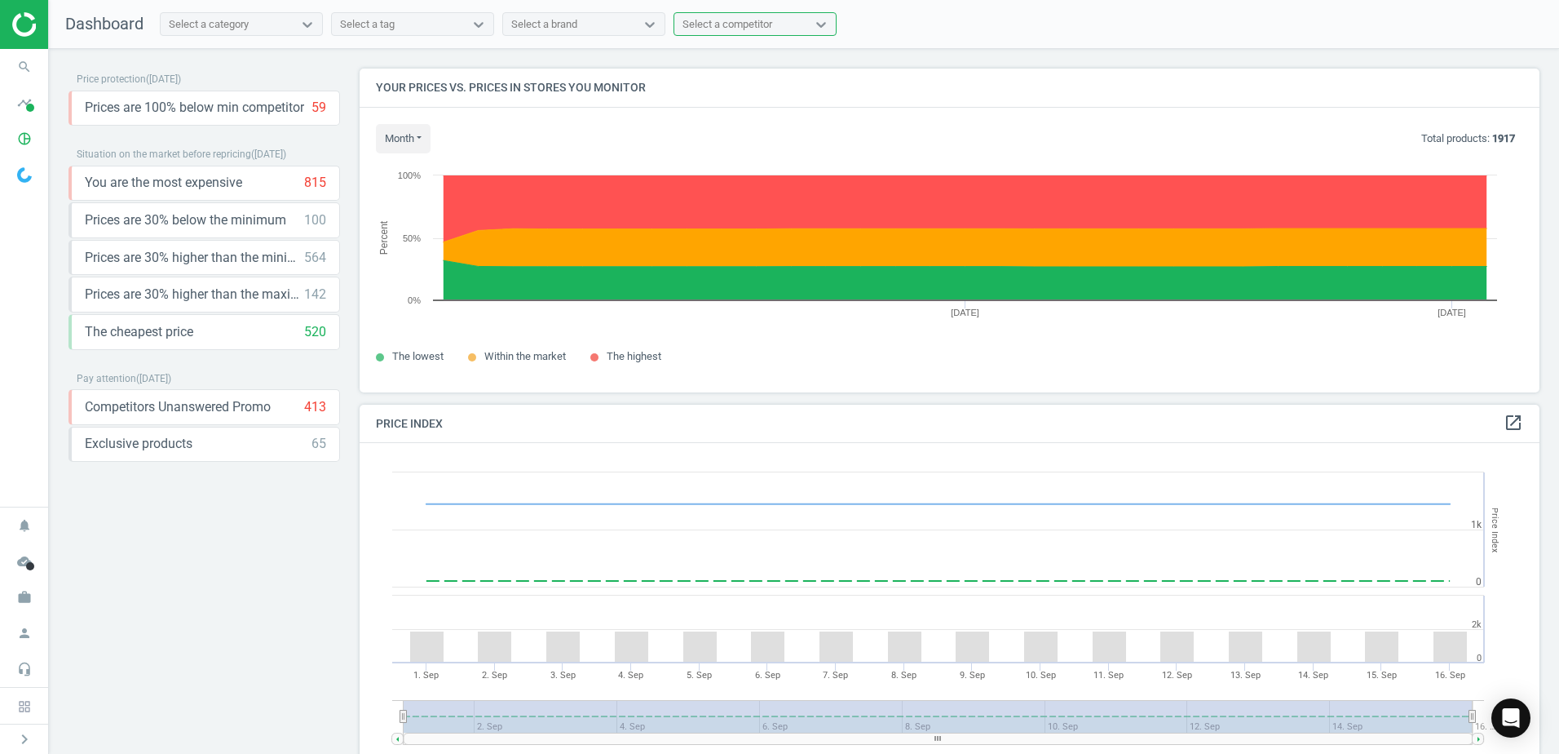
click at [612, 15] on div "Select a brand" at bounding box center [569, 24] width 132 height 21
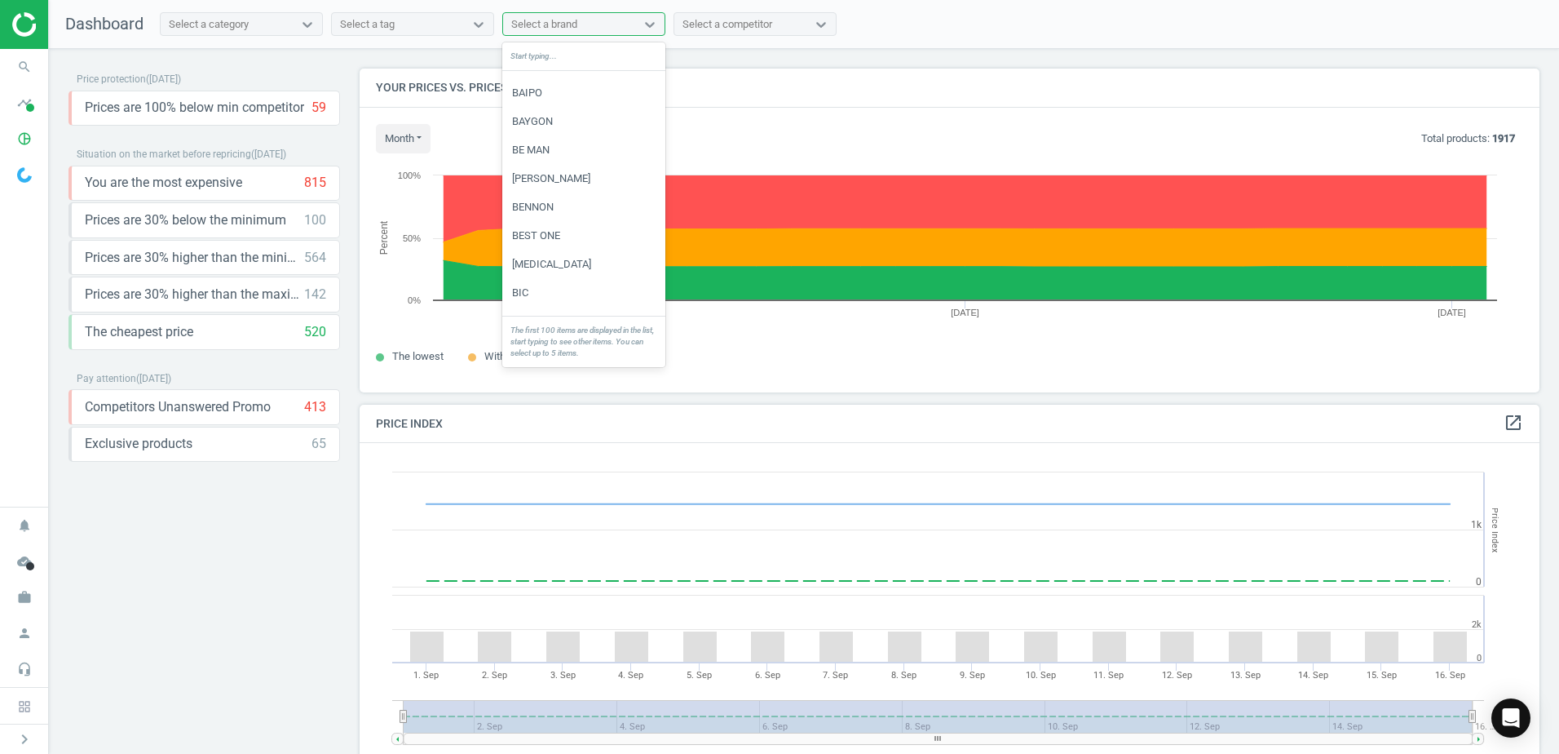
scroll to position [652, 0]
click at [795, 69] on h4 "Your prices vs. prices in stores you monitor" at bounding box center [950, 88] width 1180 height 38
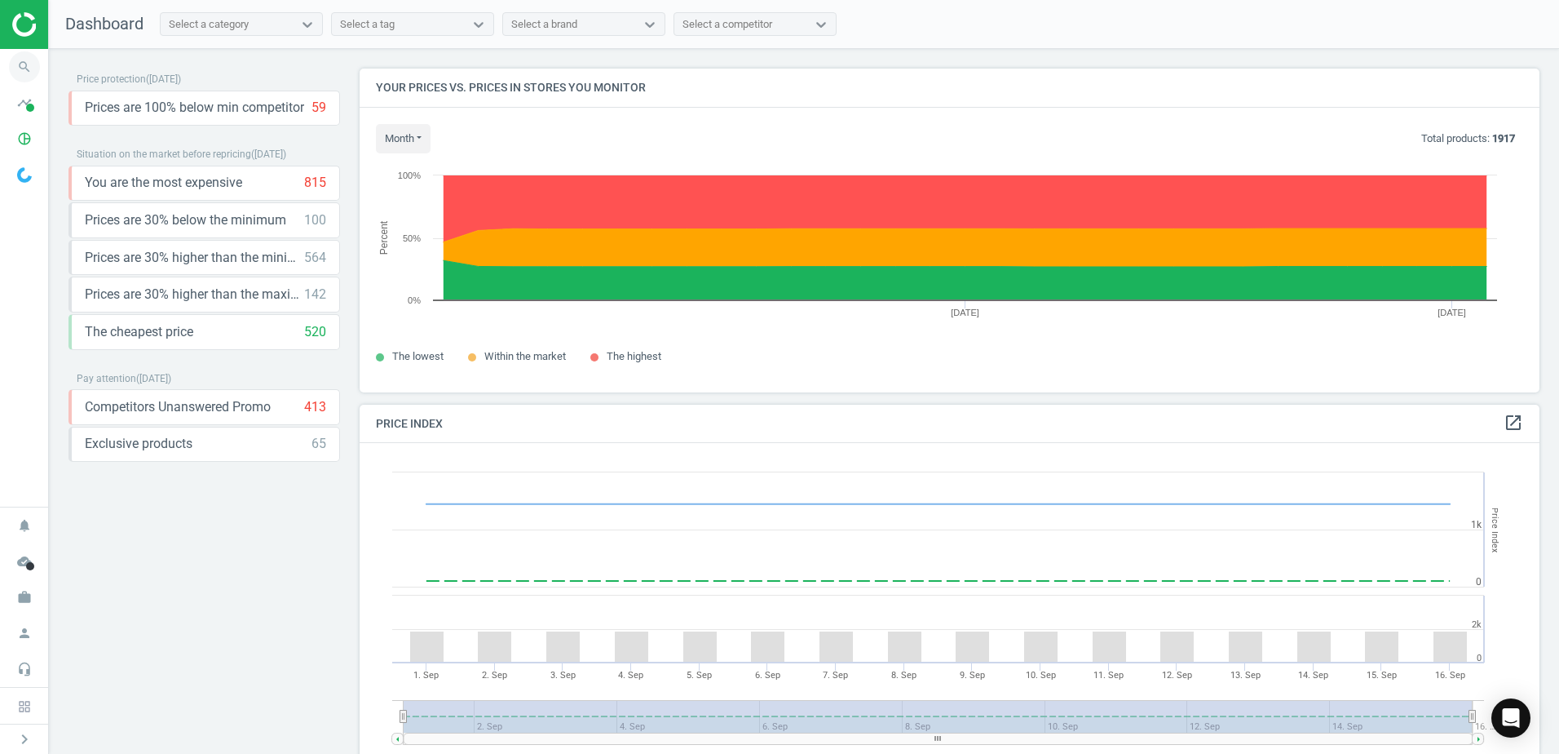
click at [20, 70] on icon "search" at bounding box center [24, 66] width 31 height 31
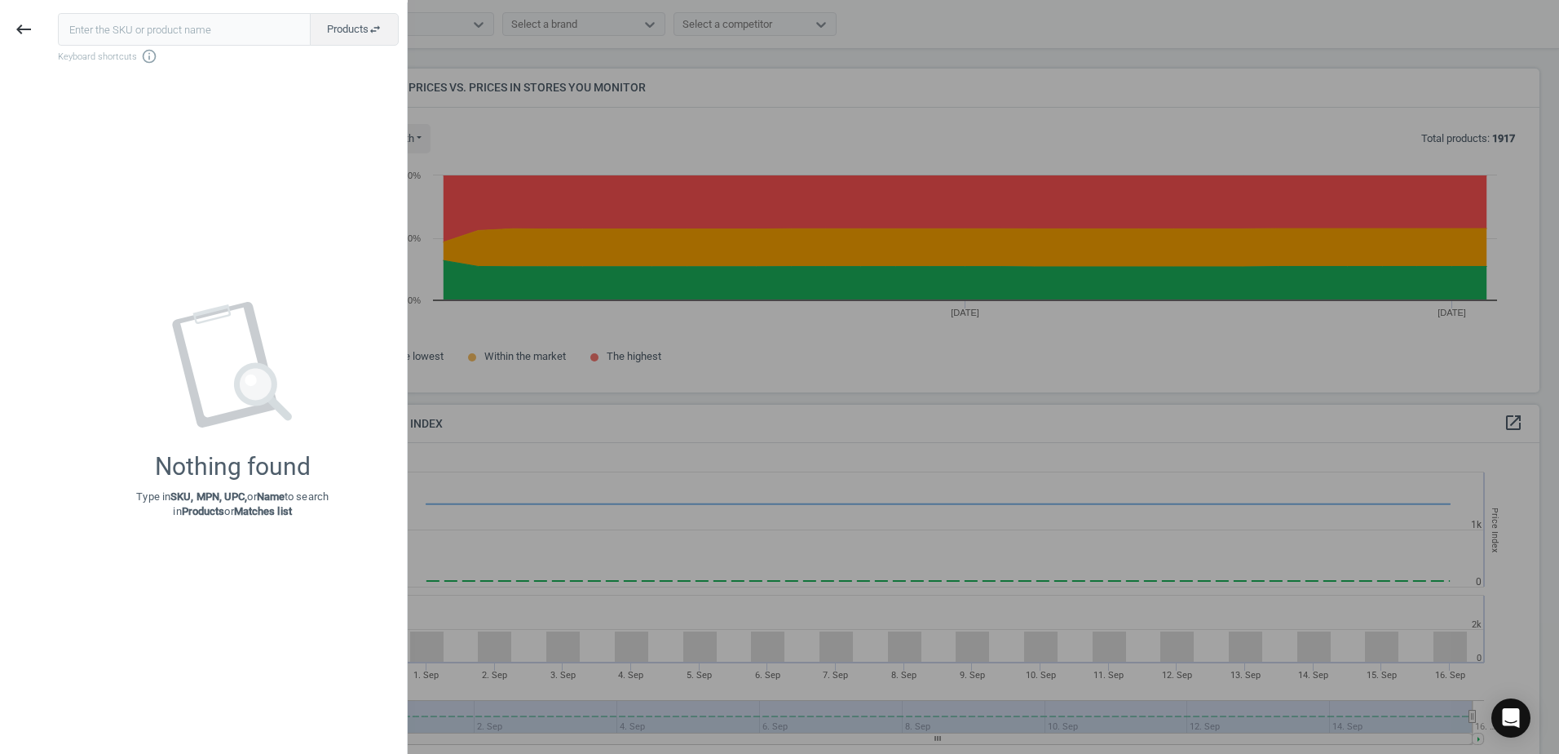
click at [653, 77] on div at bounding box center [779, 377] width 1559 height 754
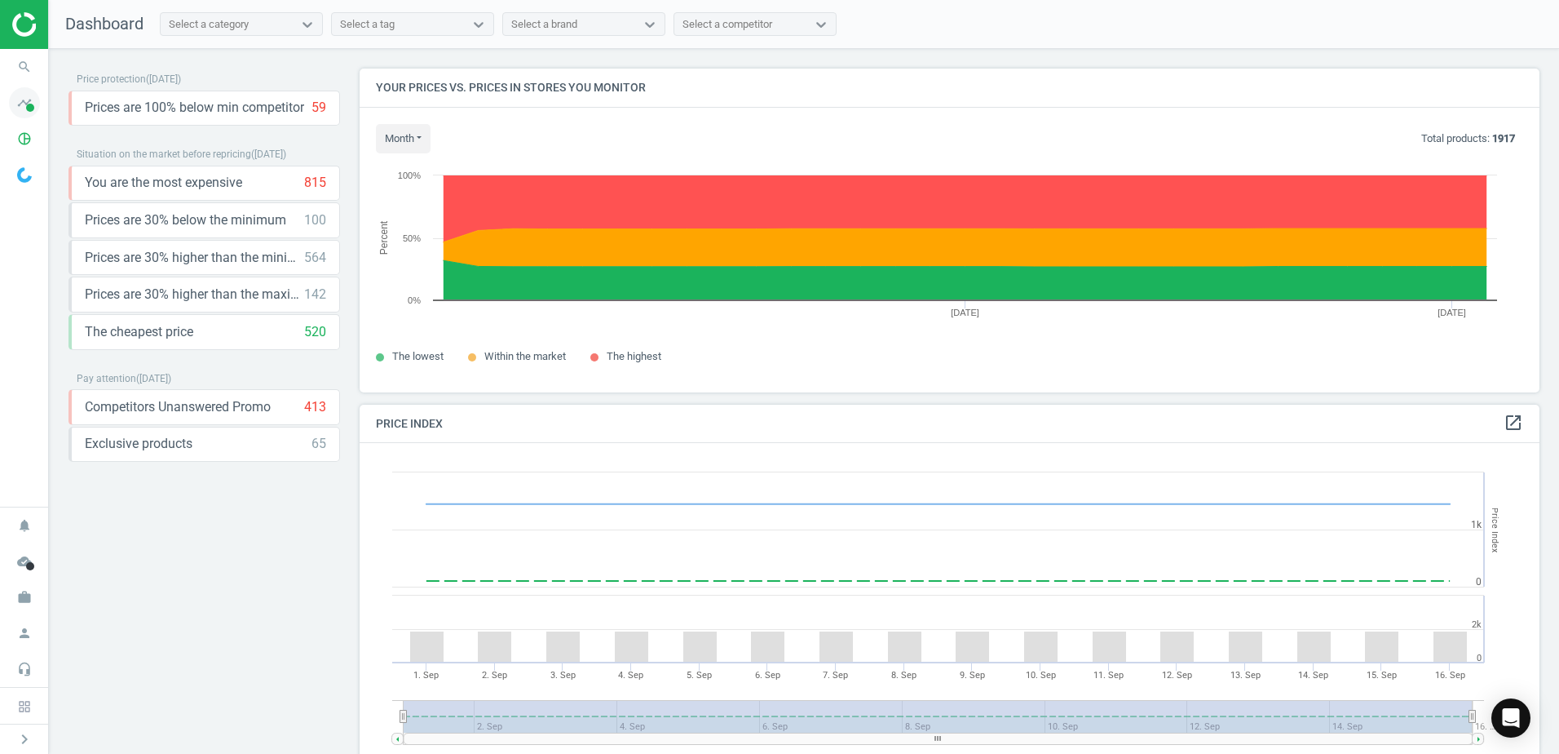
click at [30, 108] on span at bounding box center [30, 108] width 8 height 8
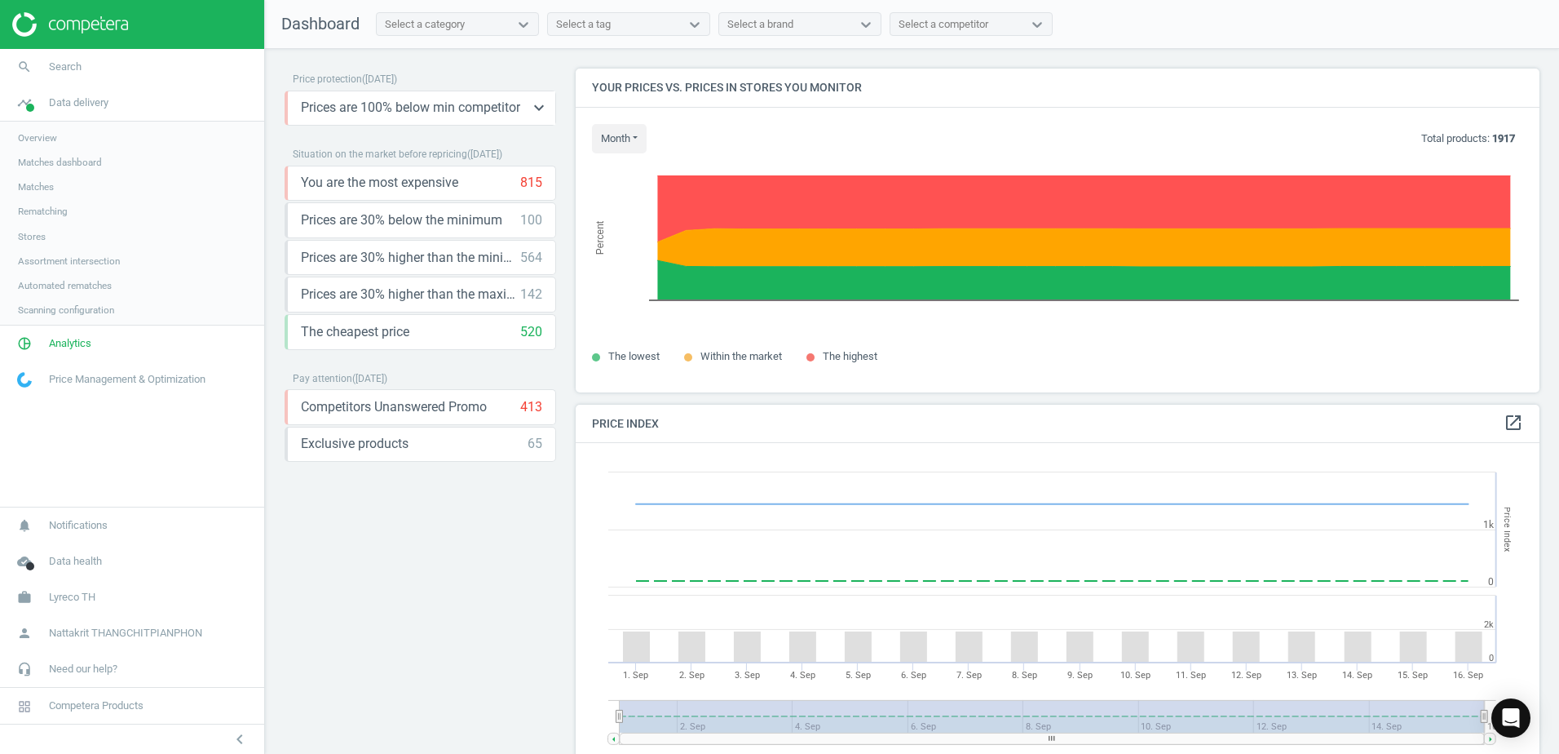
scroll to position [400, 977]
click at [55, 344] on span "Analytics" at bounding box center [70, 345] width 42 height 15
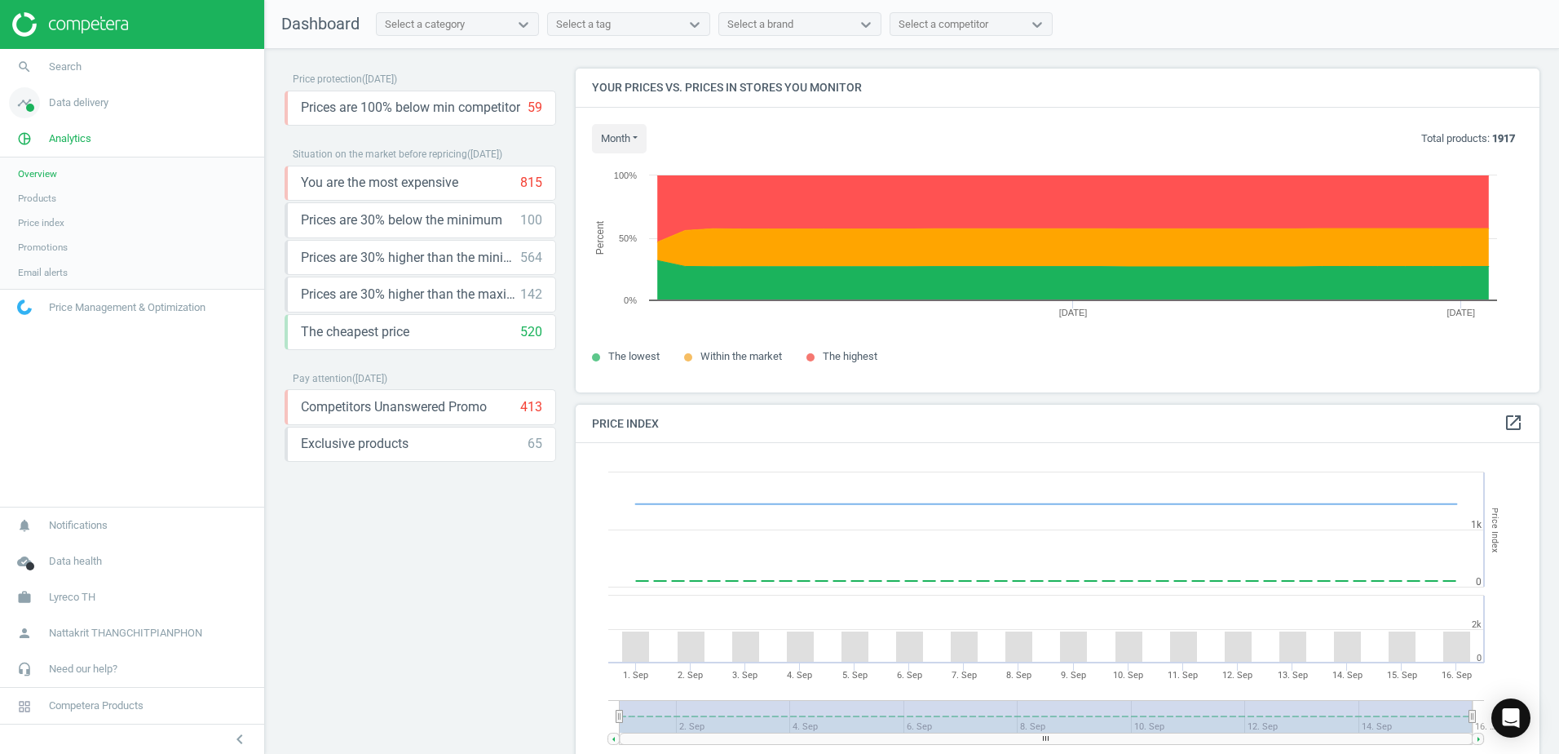
click at [46, 108] on span "timeline" at bounding box center [24, 103] width 49 height 36
click at [51, 188] on span "Matches" at bounding box center [36, 186] width 36 height 13
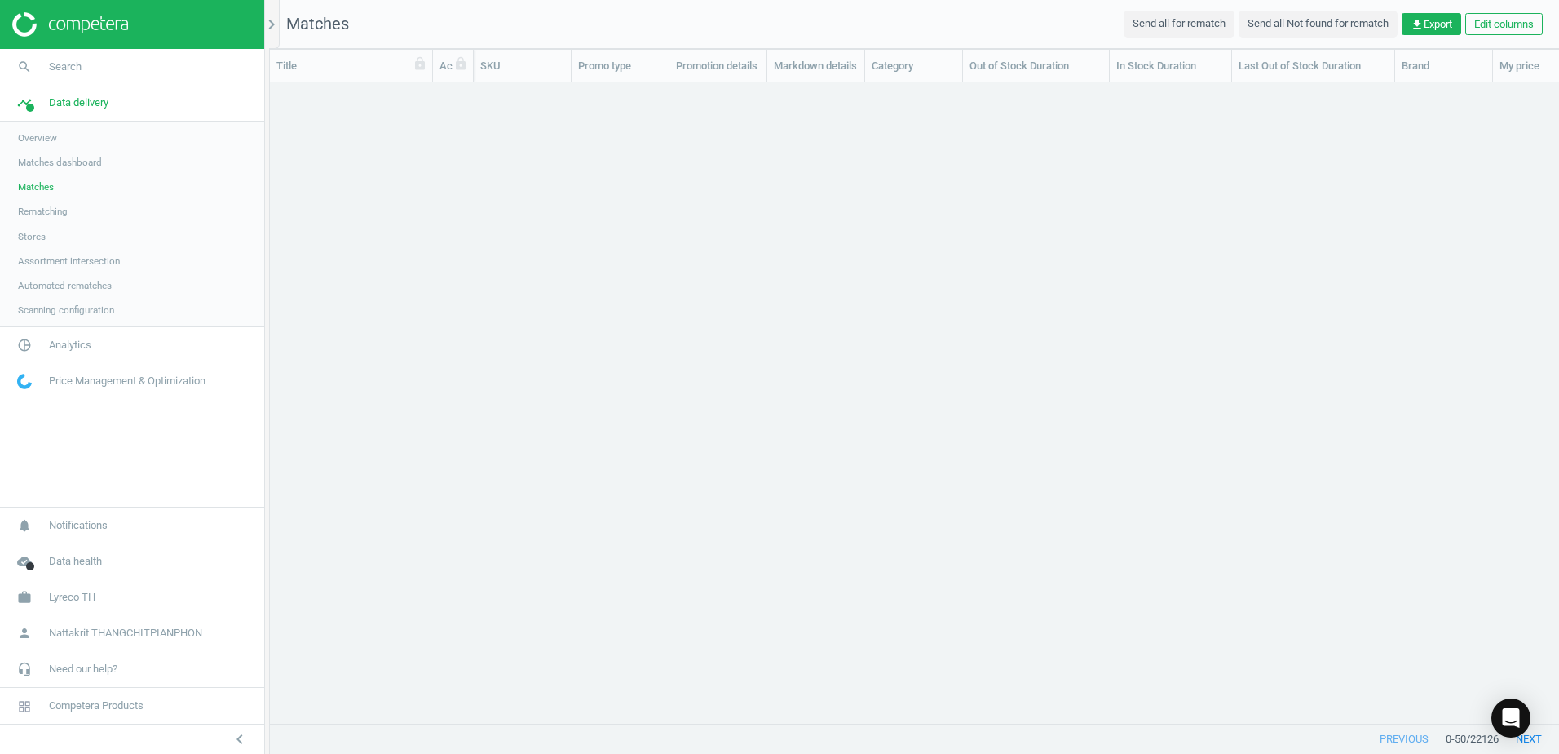
scroll to position [616, 1277]
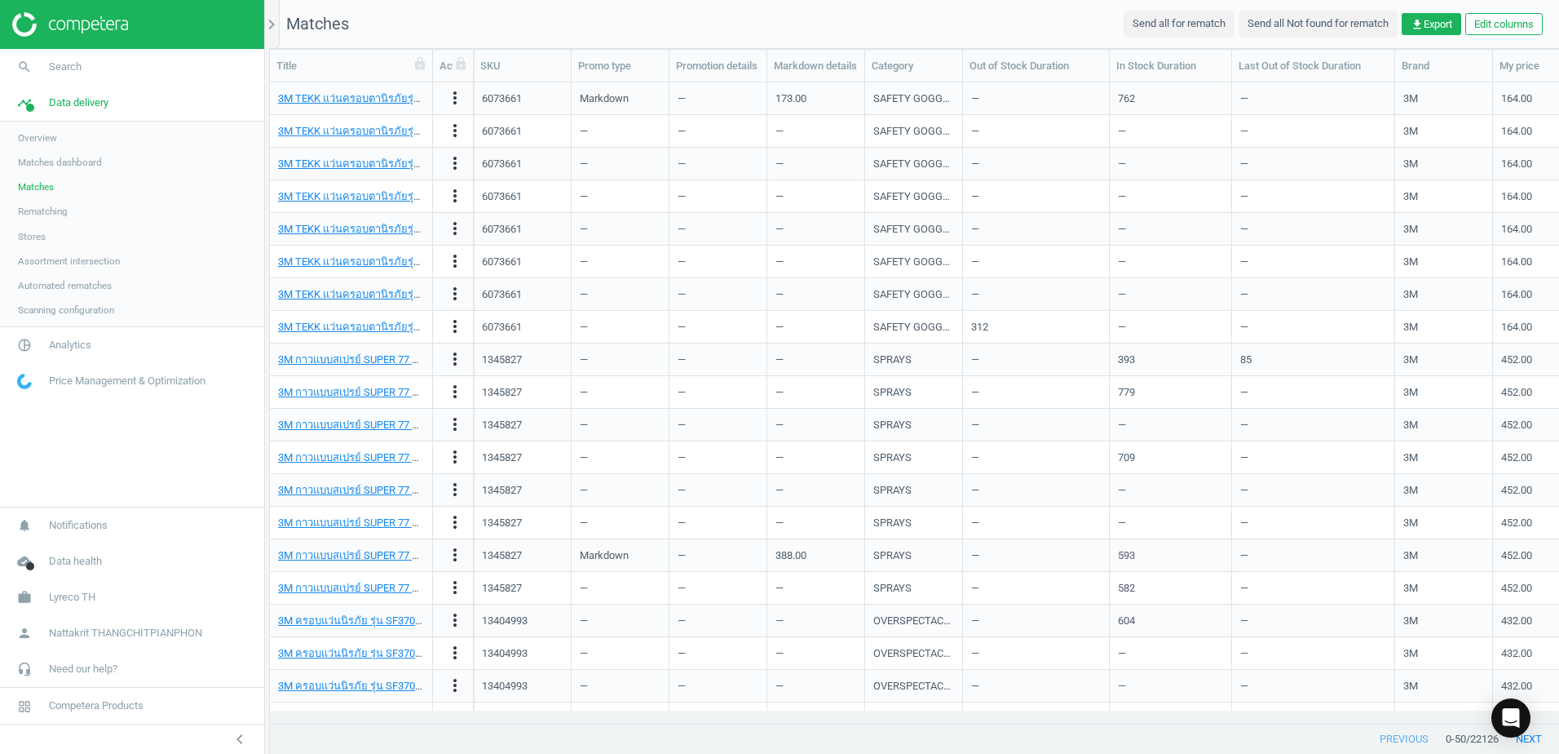
click at [42, 144] on span "Overview" at bounding box center [37, 137] width 39 height 13
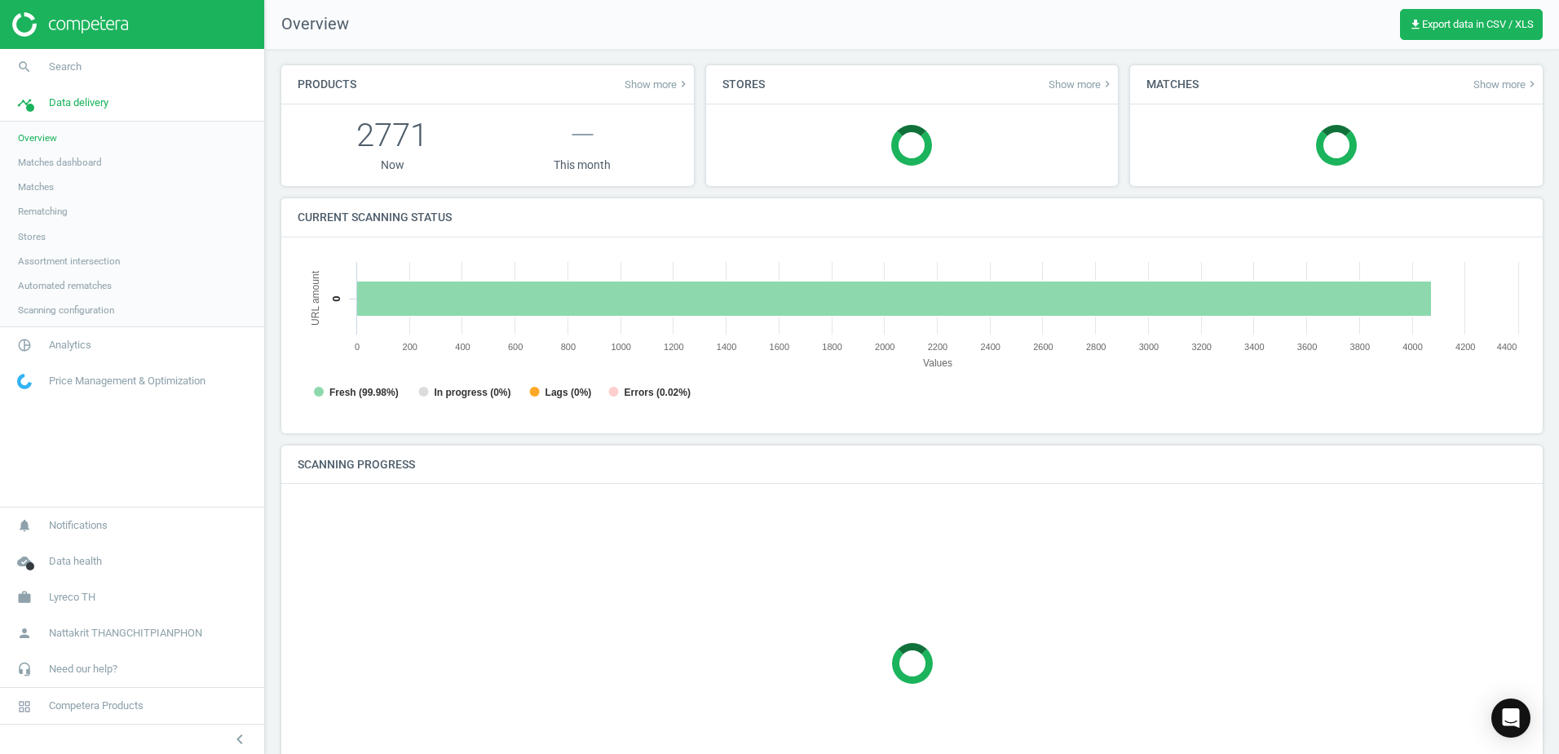
scroll to position [8, 8]
click at [108, 165] on link "Matches dashboard" at bounding box center [132, 162] width 264 height 24
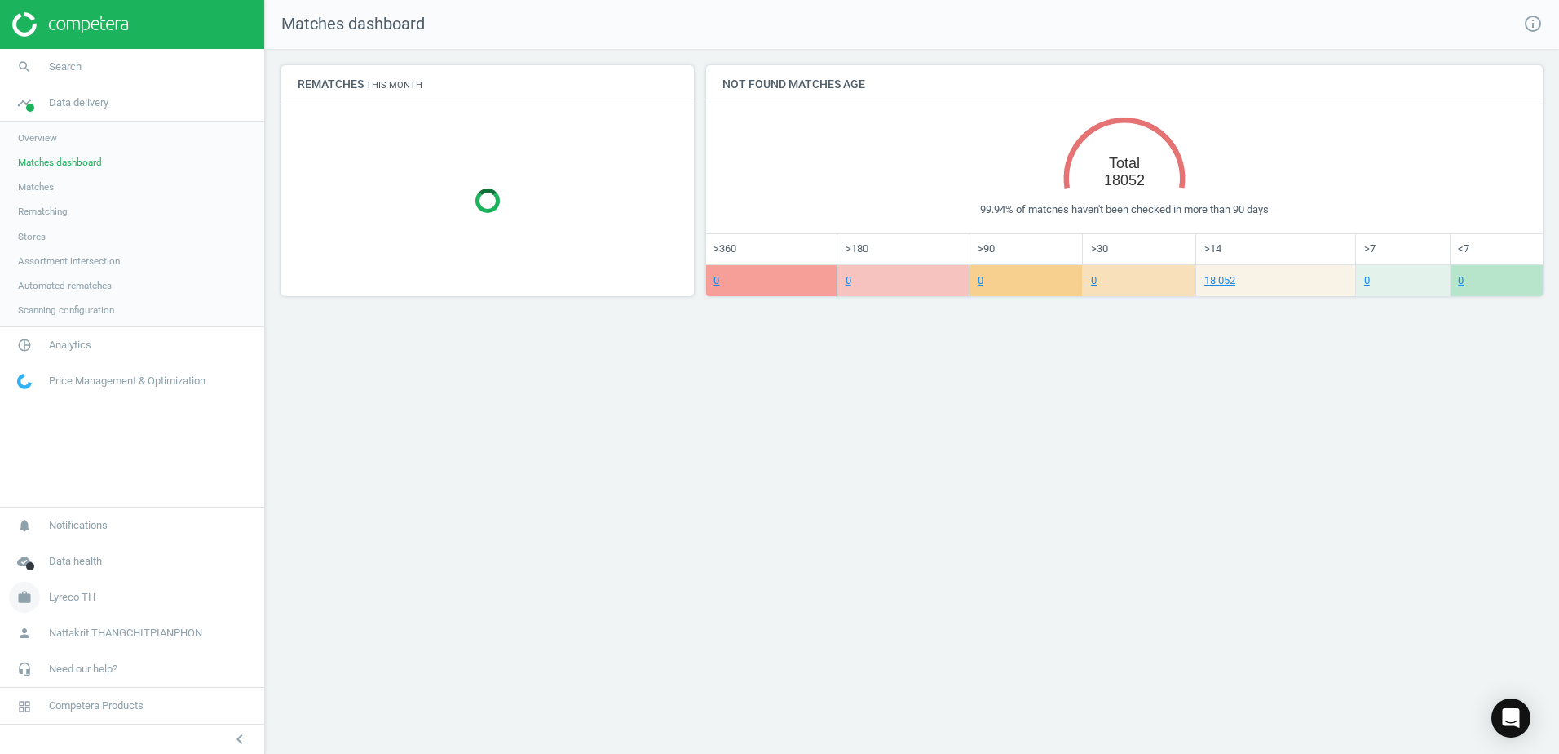
click at [77, 595] on span "Lyreco TH" at bounding box center [72, 597] width 46 height 15
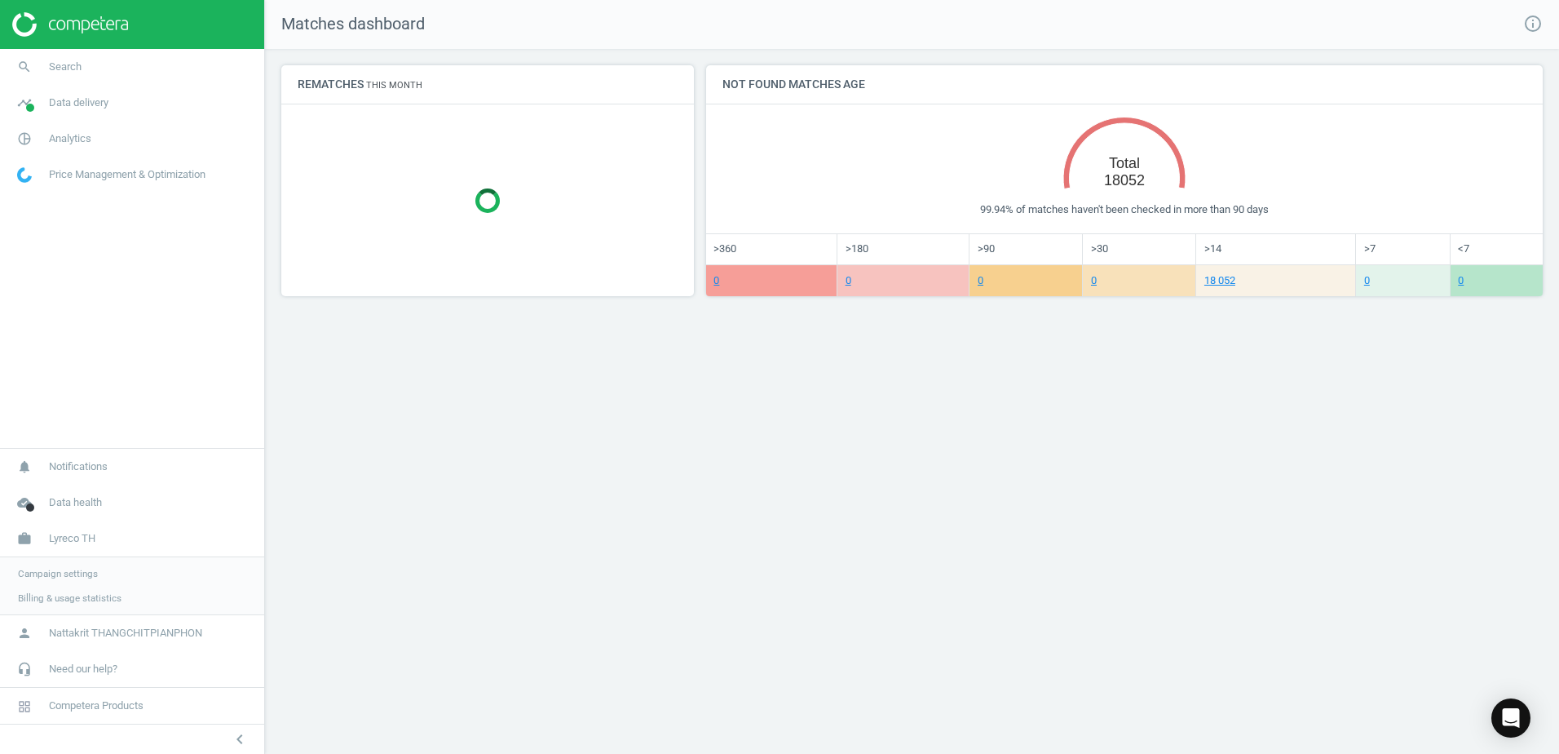
click at [73, 578] on span "Campaign settings" at bounding box center [58, 573] width 80 height 13
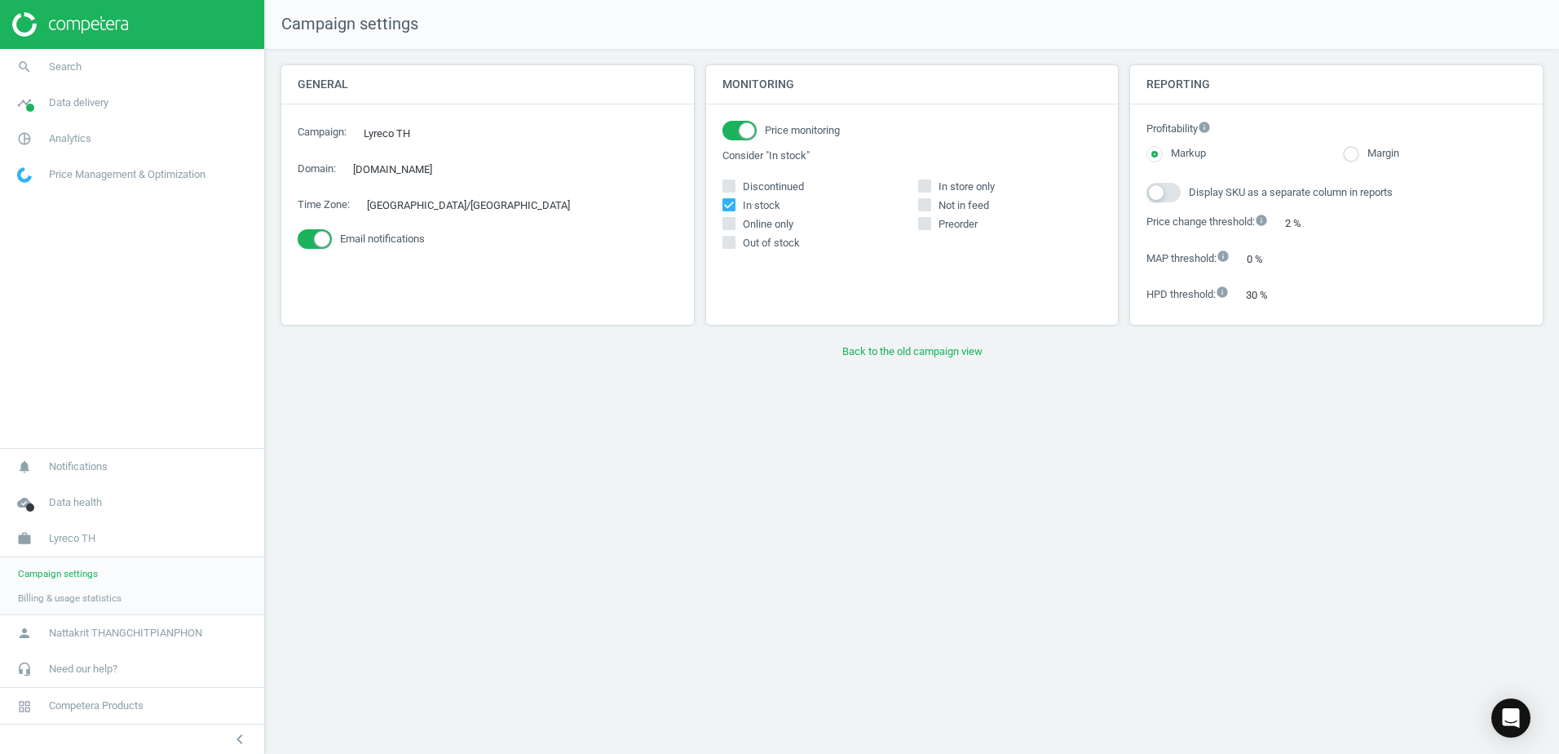
click at [60, 601] on span "Billing & usage statistics" at bounding box center [70, 597] width 104 height 13
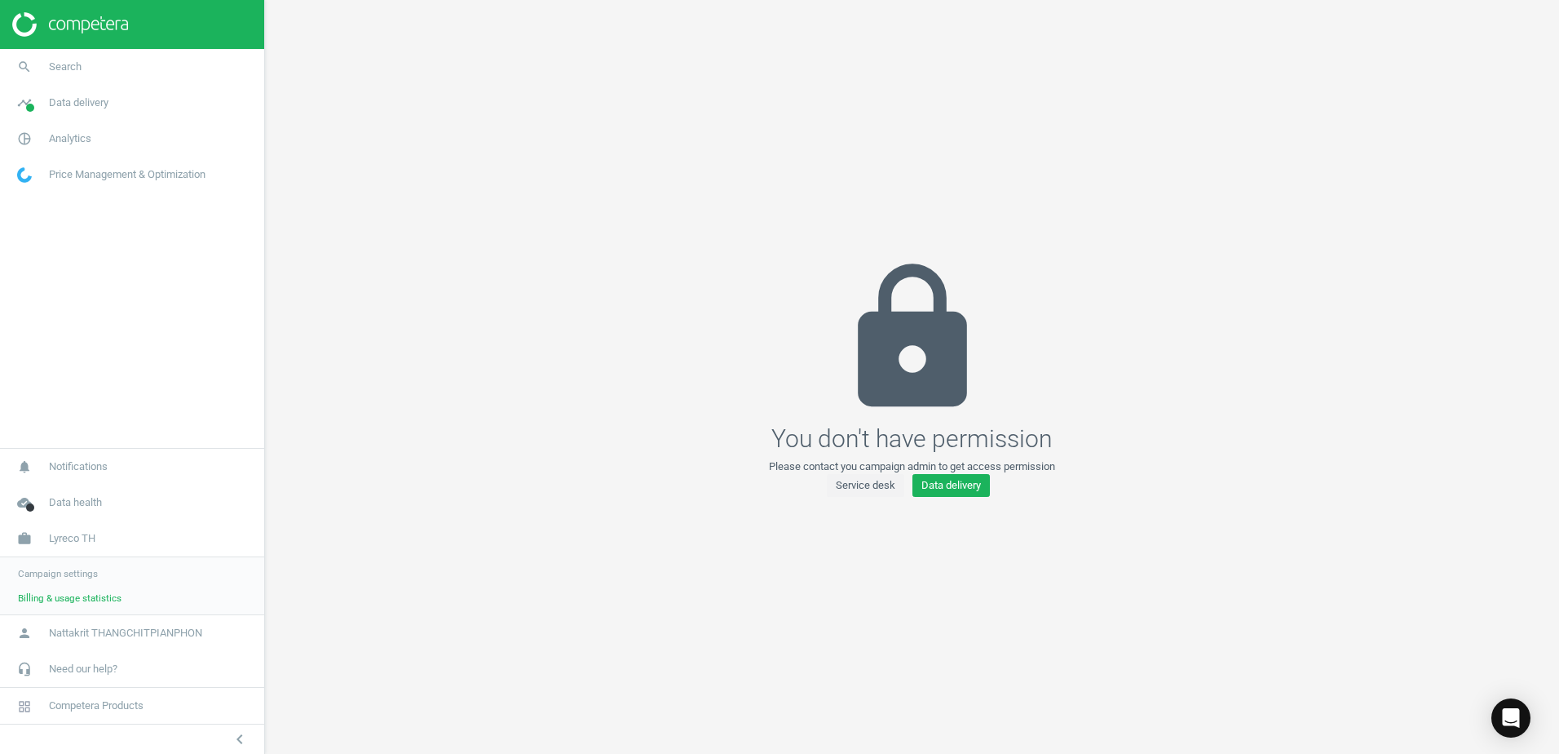
click at [52, 567] on span "Campaign settings" at bounding box center [58, 573] width 80 height 13
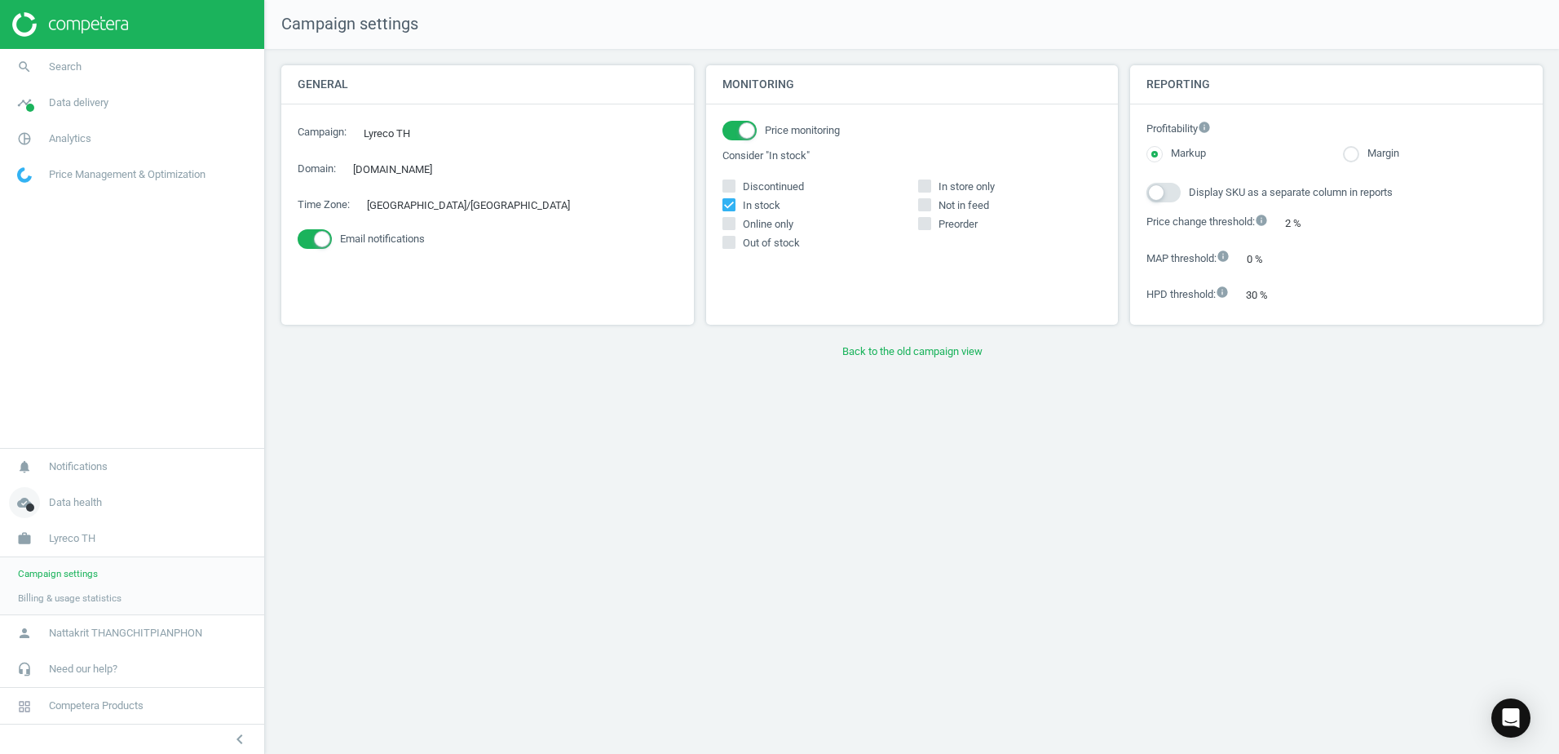
click at [85, 503] on span "Data health" at bounding box center [75, 502] width 53 height 15
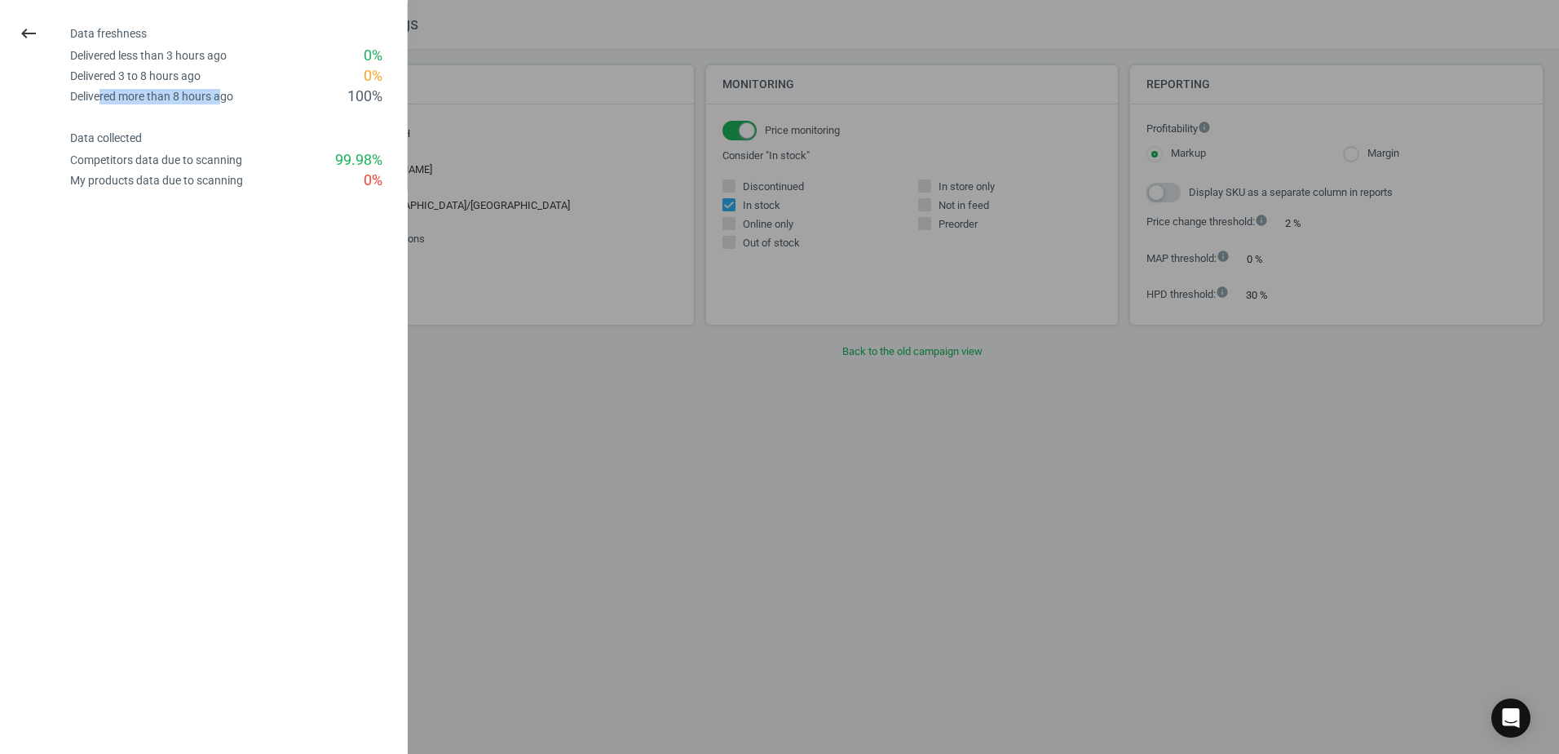
drag, startPoint x: 103, startPoint y: 100, endPoint x: 250, endPoint y: 103, distance: 147.6
click at [250, 103] on div "Delivered more than 8 hours ago 100 %" at bounding box center [238, 96] width 337 height 20
drag, startPoint x: 250, startPoint y: 103, endPoint x: 152, endPoint y: 175, distance: 122.0
click at [151, 173] on div "My products data due to scanning" at bounding box center [156, 180] width 173 height 15
click at [526, 482] on div at bounding box center [779, 377] width 1559 height 754
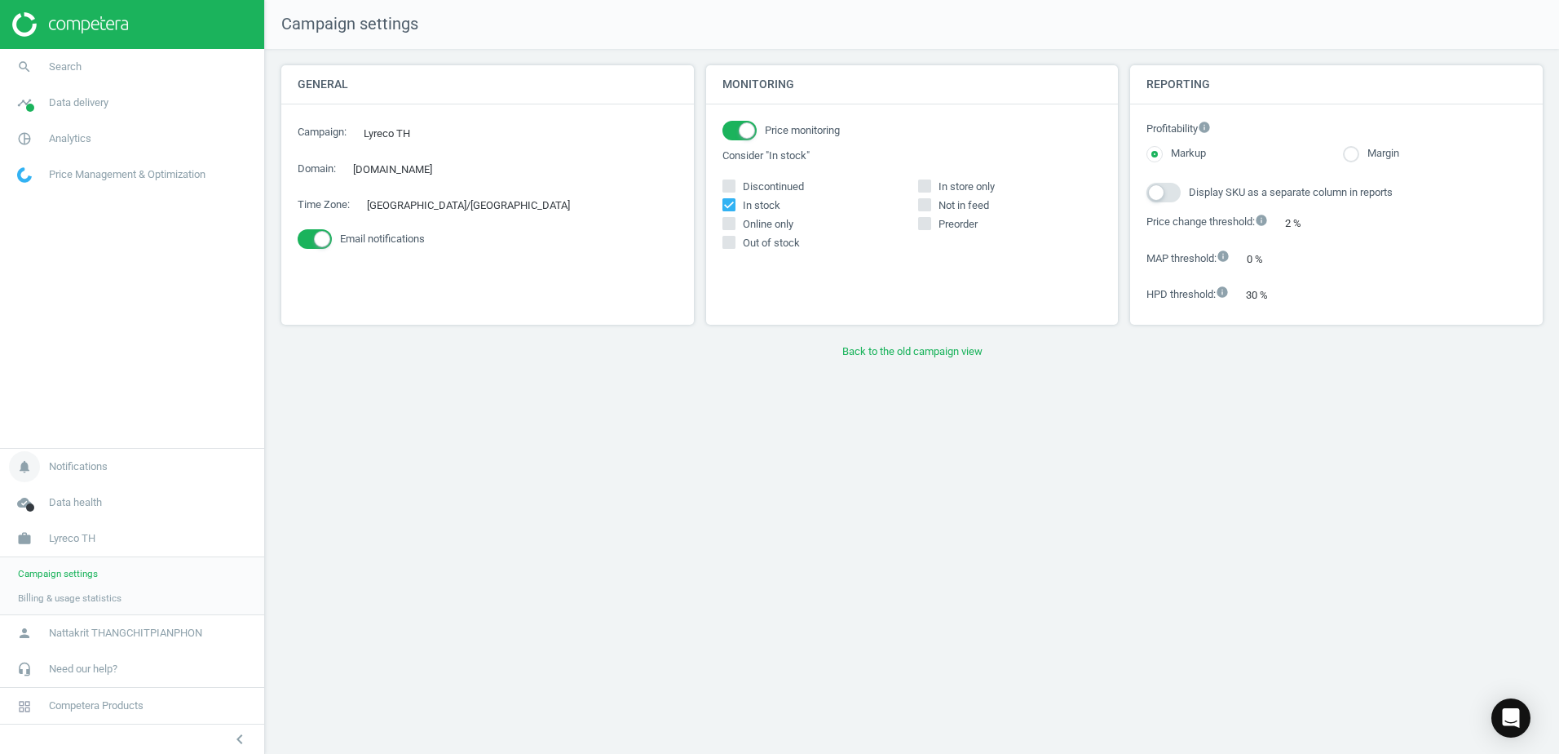
click at [62, 462] on span "Notifications" at bounding box center [78, 466] width 59 height 15
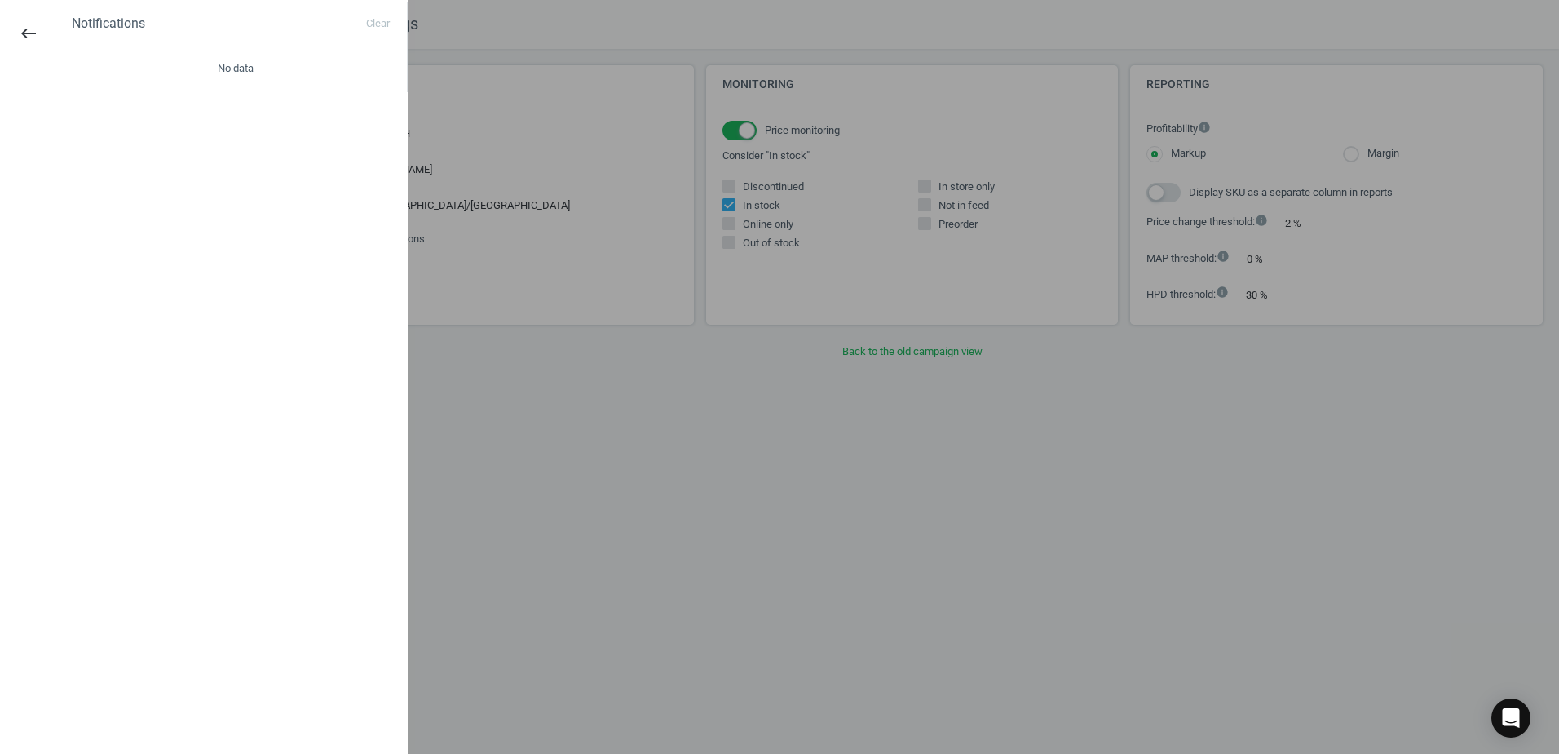
click at [525, 442] on div at bounding box center [779, 377] width 1559 height 754
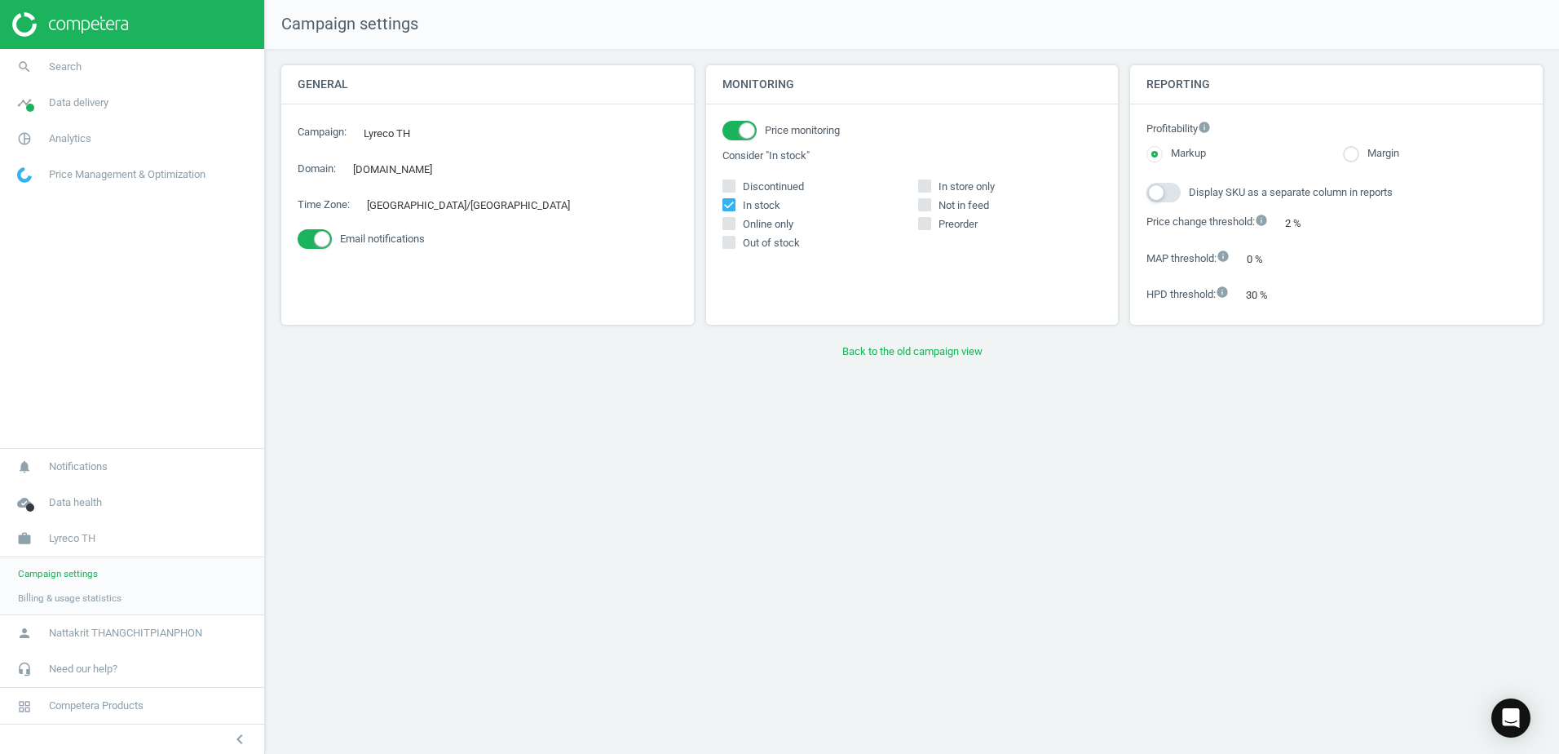
click at [119, 158] on link "Price Management & Optimization" at bounding box center [132, 175] width 264 height 36
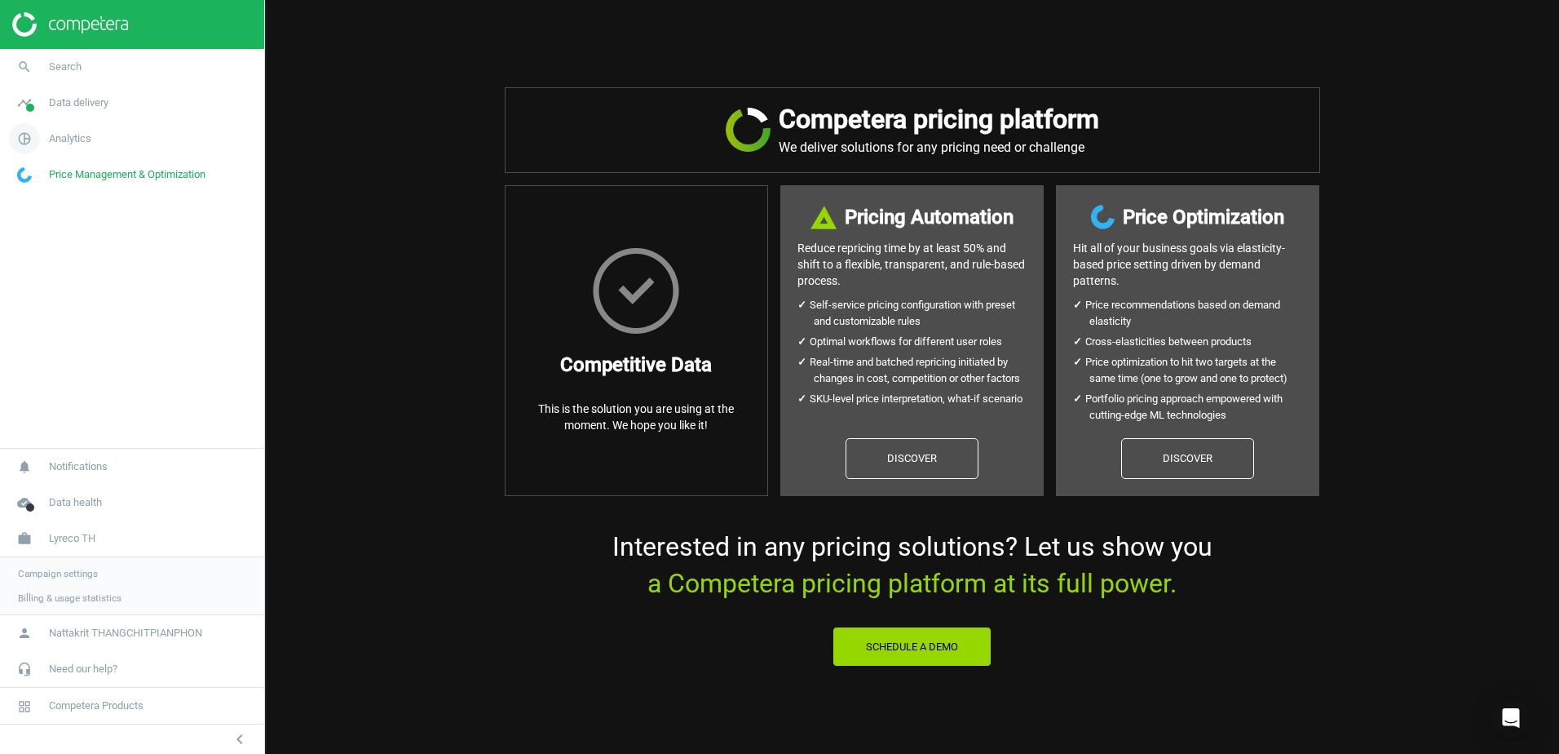
click at [81, 126] on link "pie_chart_outlined Analytics" at bounding box center [132, 139] width 264 height 36
click at [73, 139] on span "Analytics" at bounding box center [70, 138] width 42 height 15
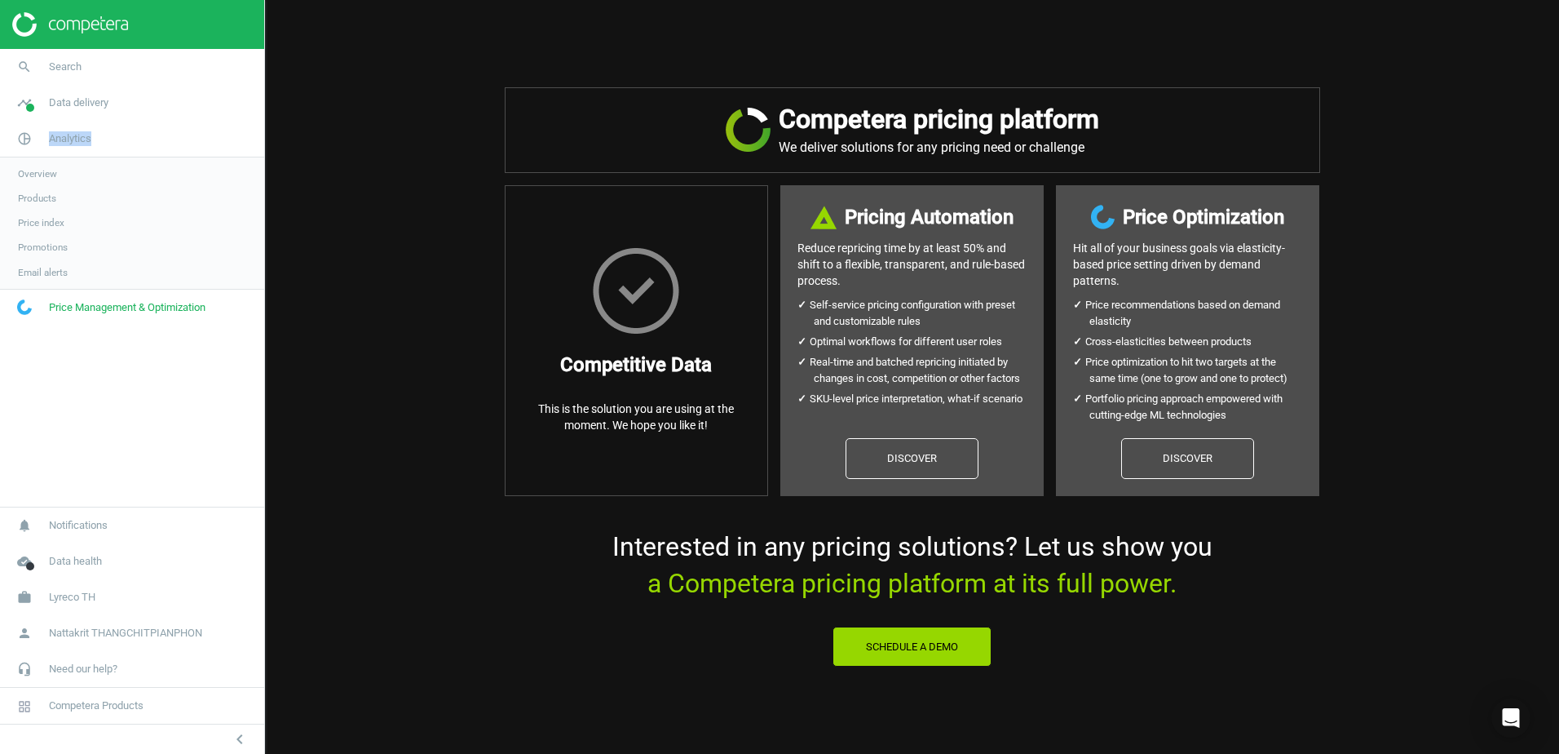
drag, startPoint x: 73, startPoint y: 139, endPoint x: 33, endPoint y: 196, distance: 69.0
click at [33, 196] on span "Products" at bounding box center [37, 198] width 38 height 13
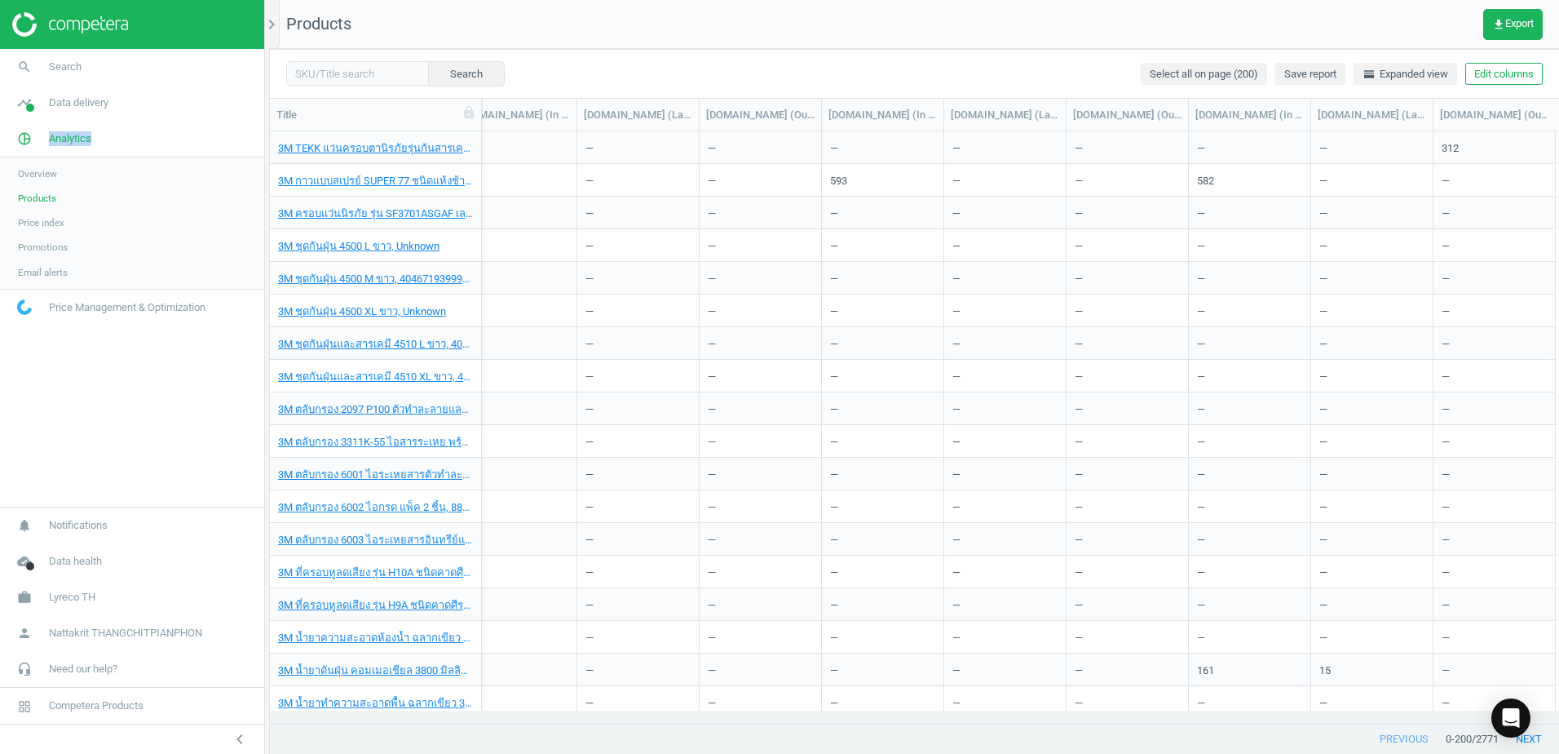
scroll to position [0, 6119]
click at [1432, 69] on span "horizontal_split Expanded view" at bounding box center [1406, 74] width 86 height 15
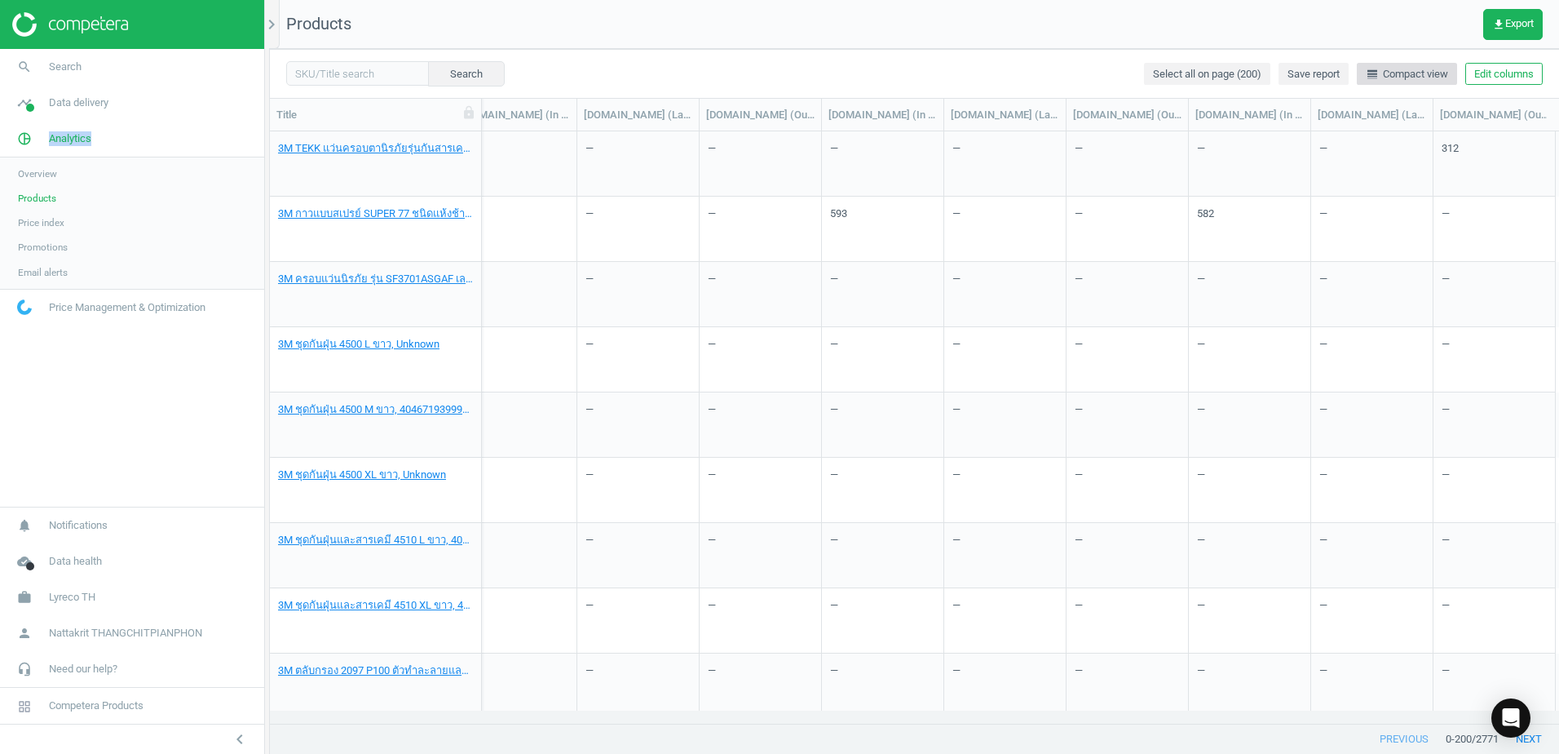
click at [1432, 69] on span "line_weight Compact view" at bounding box center [1407, 74] width 82 height 15
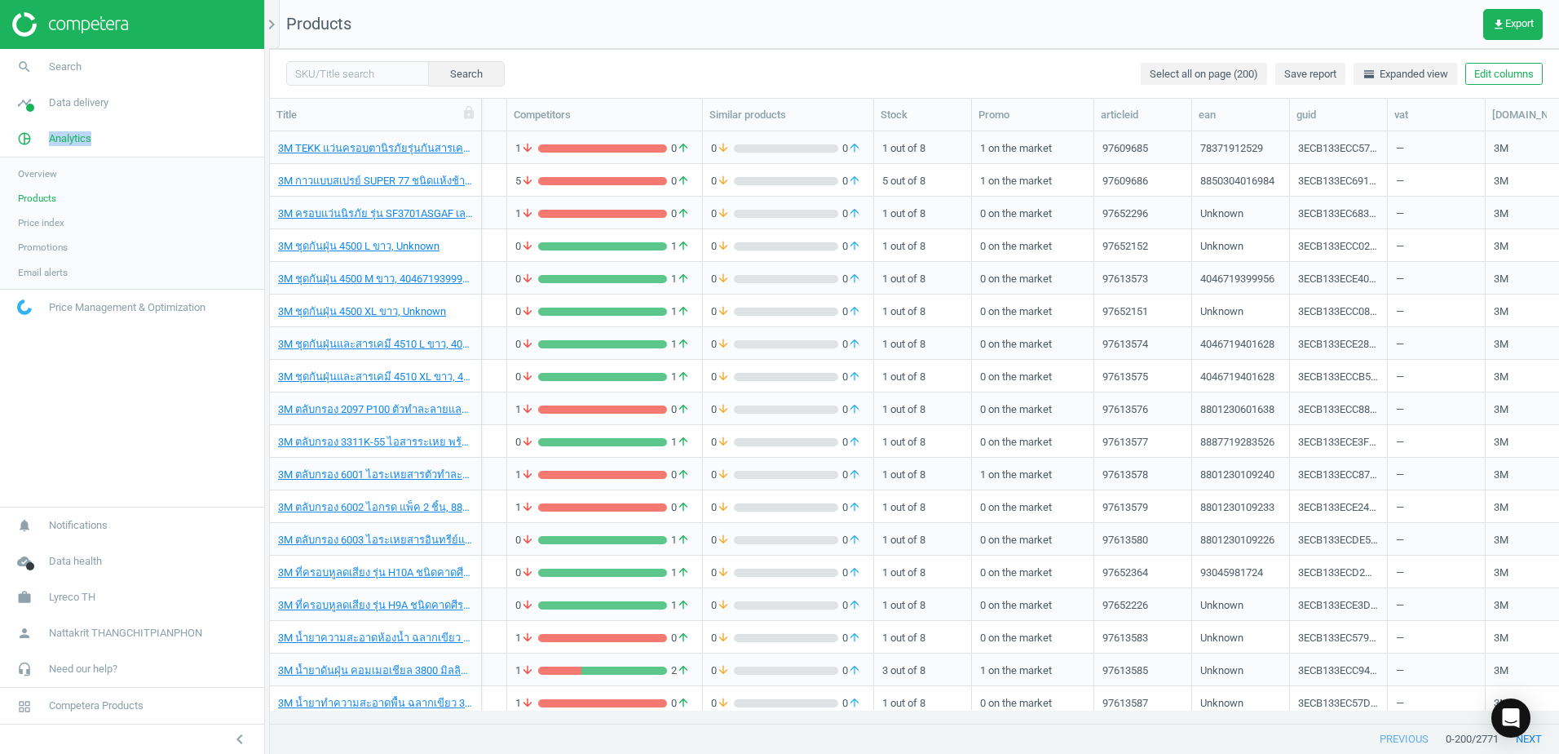
scroll to position [0, 0]
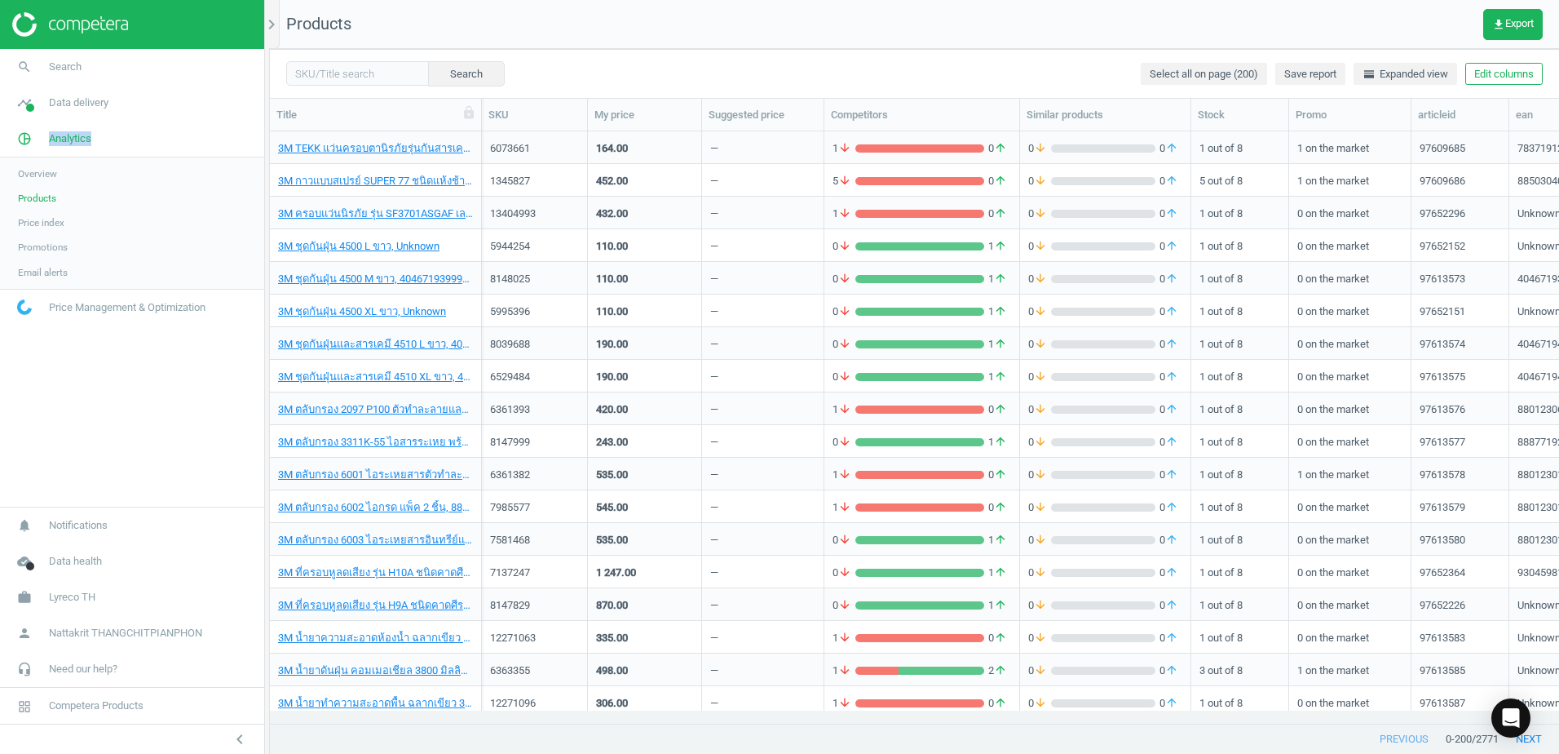
drag, startPoint x: 29, startPoint y: 221, endPoint x: 42, endPoint y: 219, distance: 13.2
click at [29, 221] on span "Price index" at bounding box center [41, 222] width 46 height 13
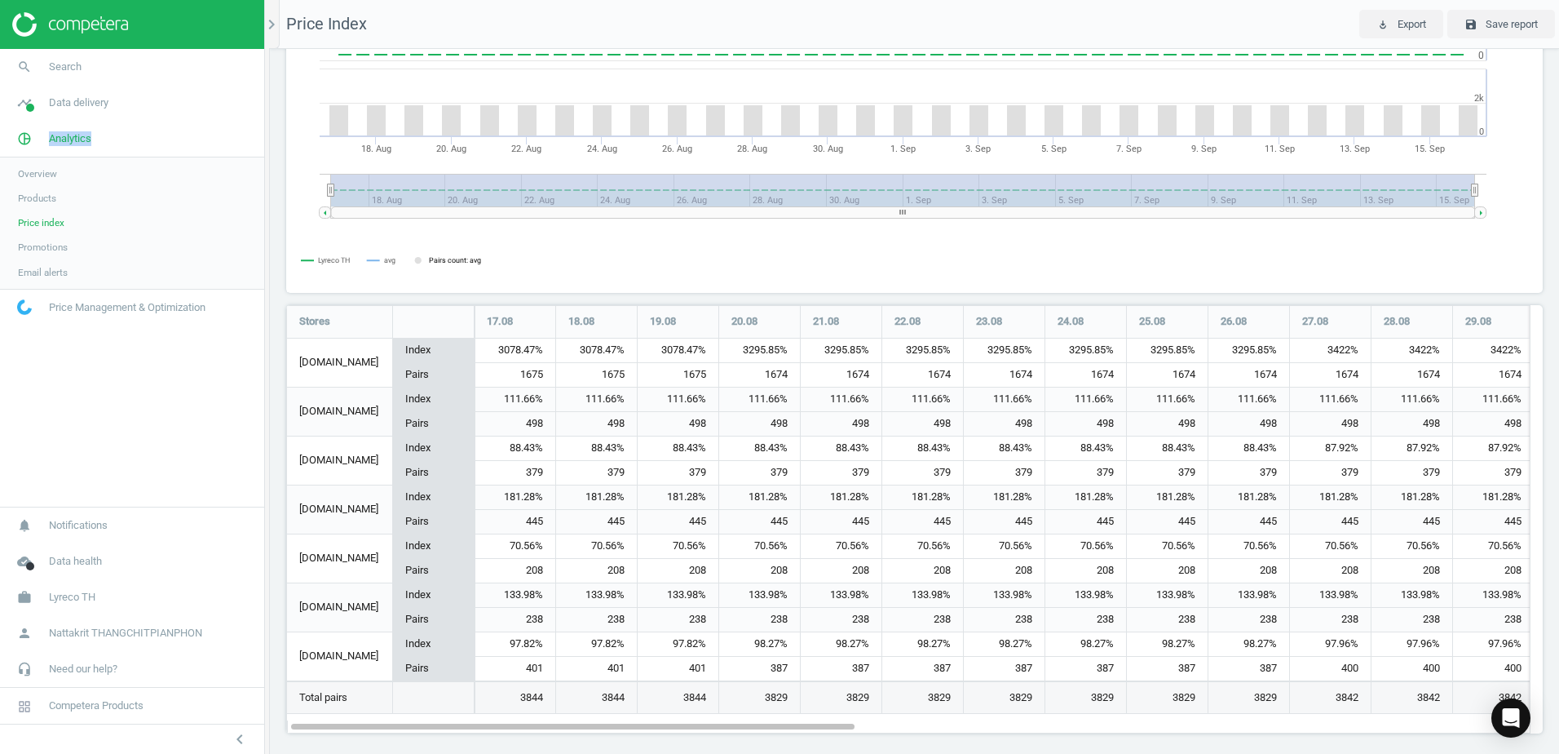
scroll to position [197, 0]
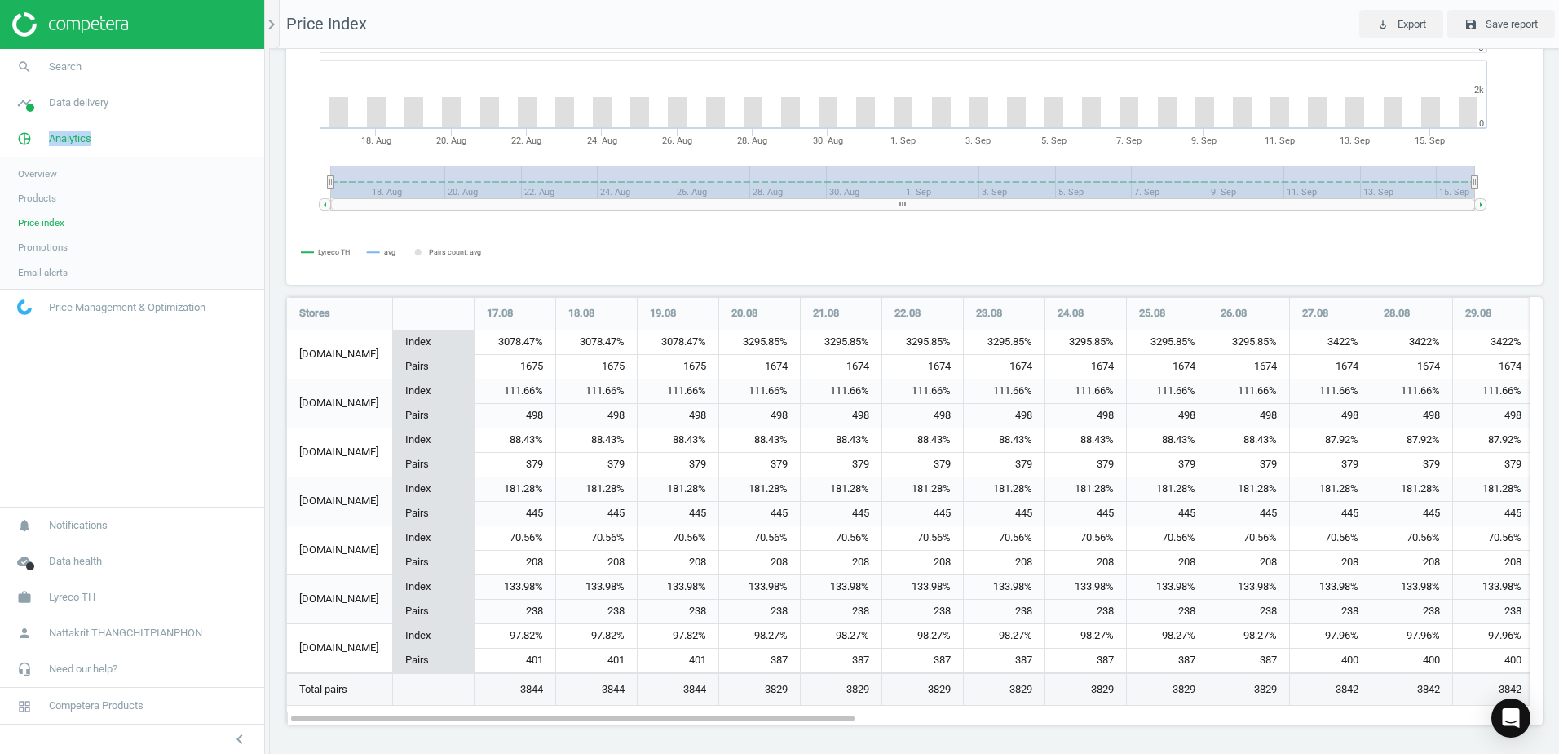
click at [85, 164] on link "Overview" at bounding box center [132, 173] width 264 height 24
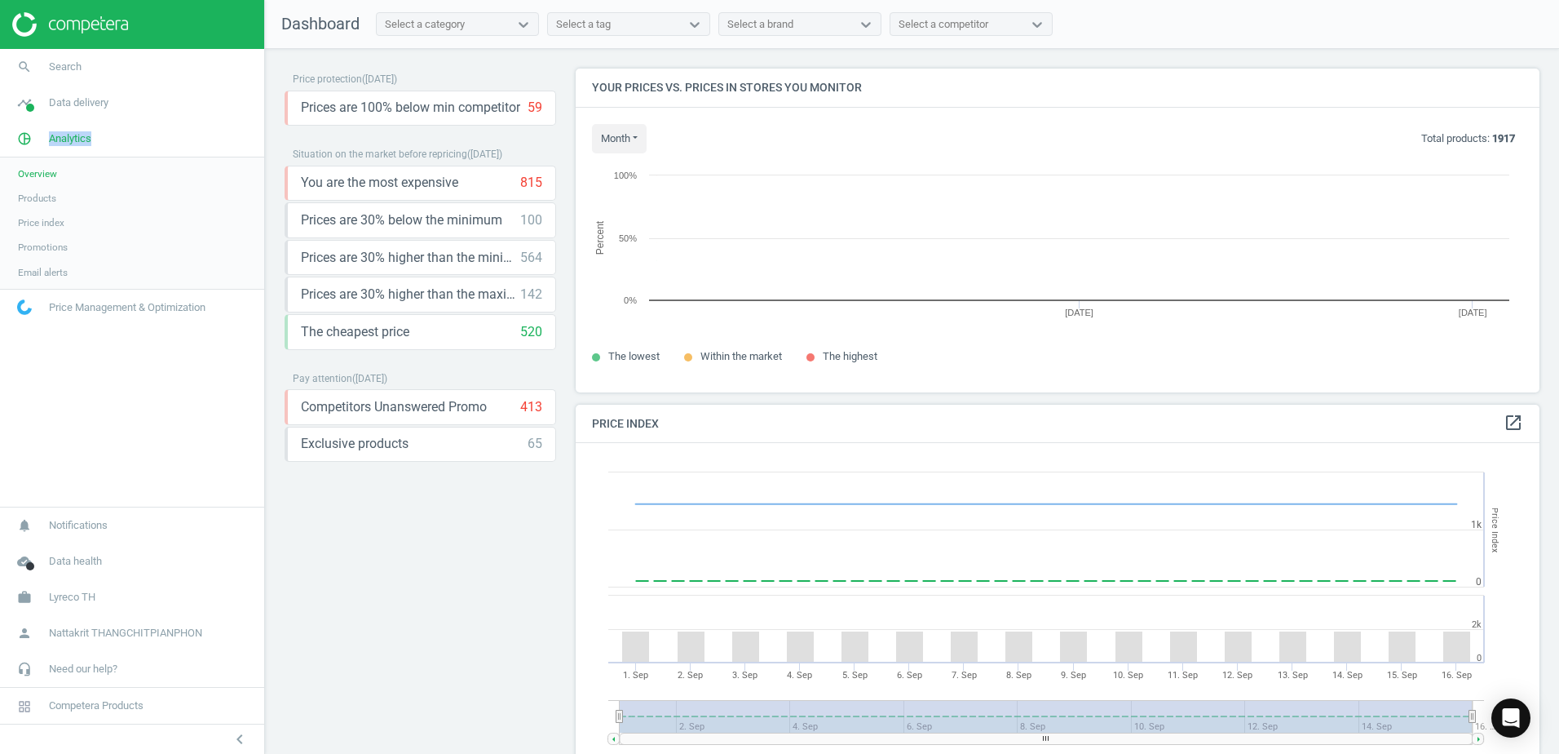
scroll to position [400, 977]
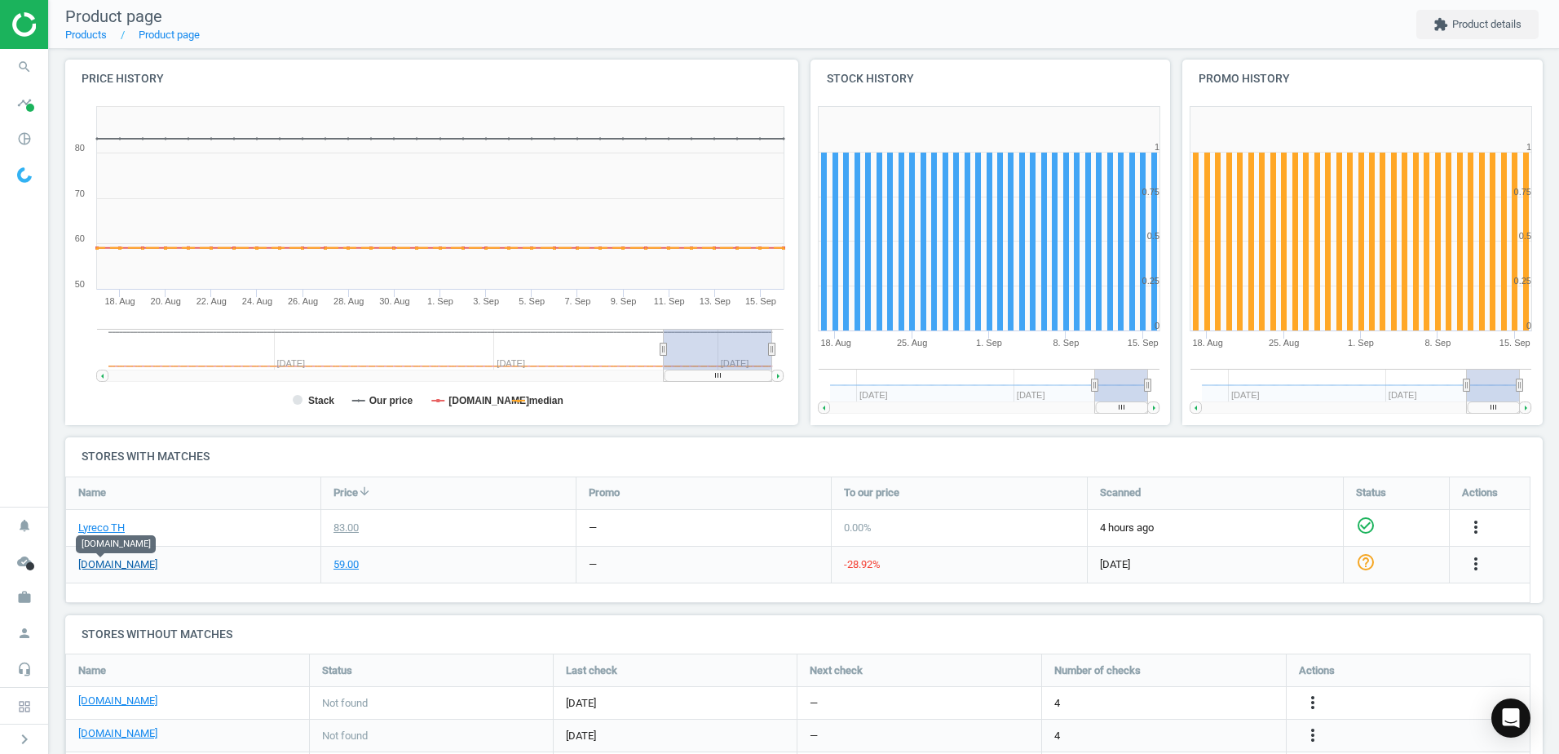
click at [95, 564] on link "[DOMAIN_NAME]" at bounding box center [117, 564] width 79 height 15
click at [17, 96] on icon "timeline" at bounding box center [24, 102] width 31 height 31
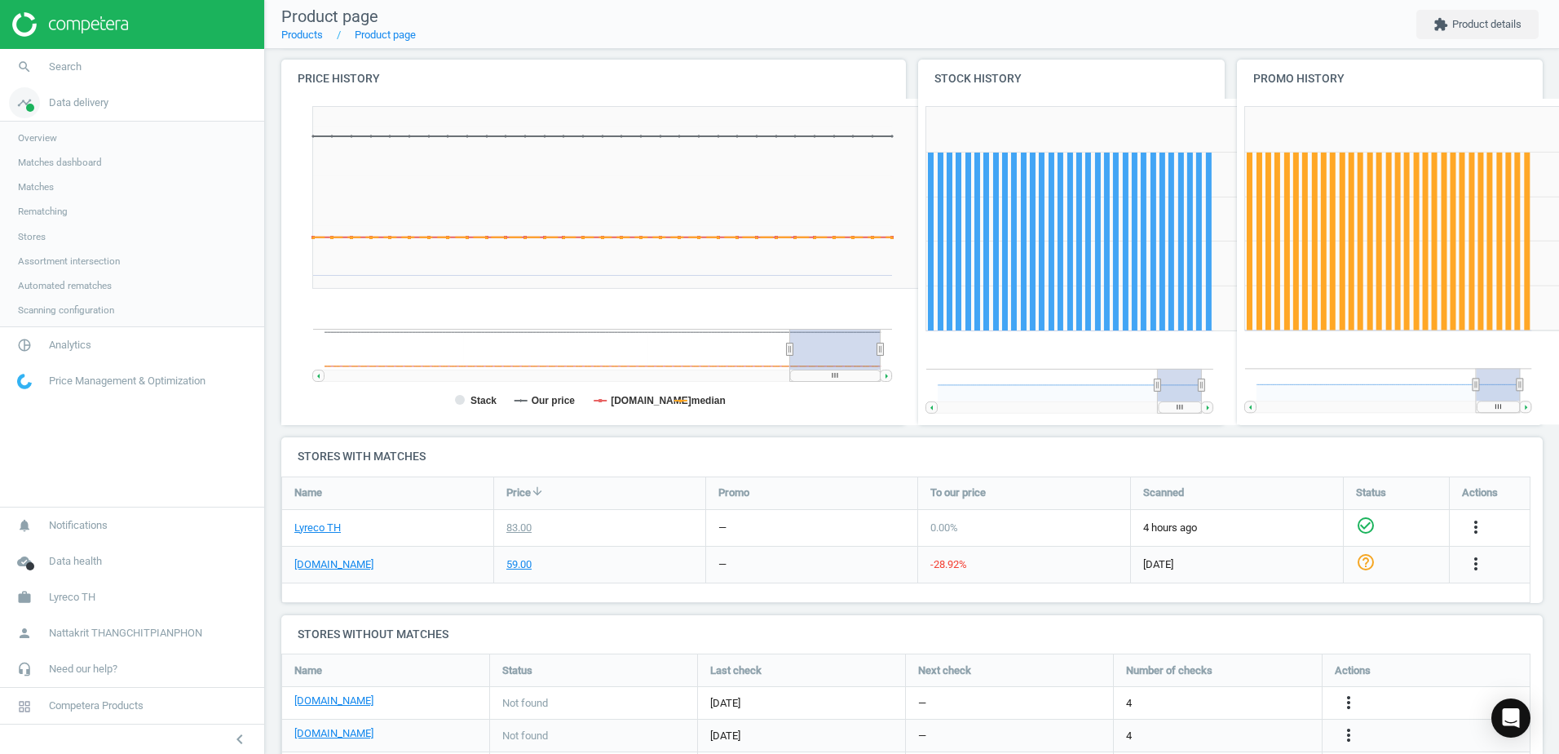
scroll to position [307, 1275]
click at [69, 138] on link "Overview" at bounding box center [132, 138] width 264 height 24
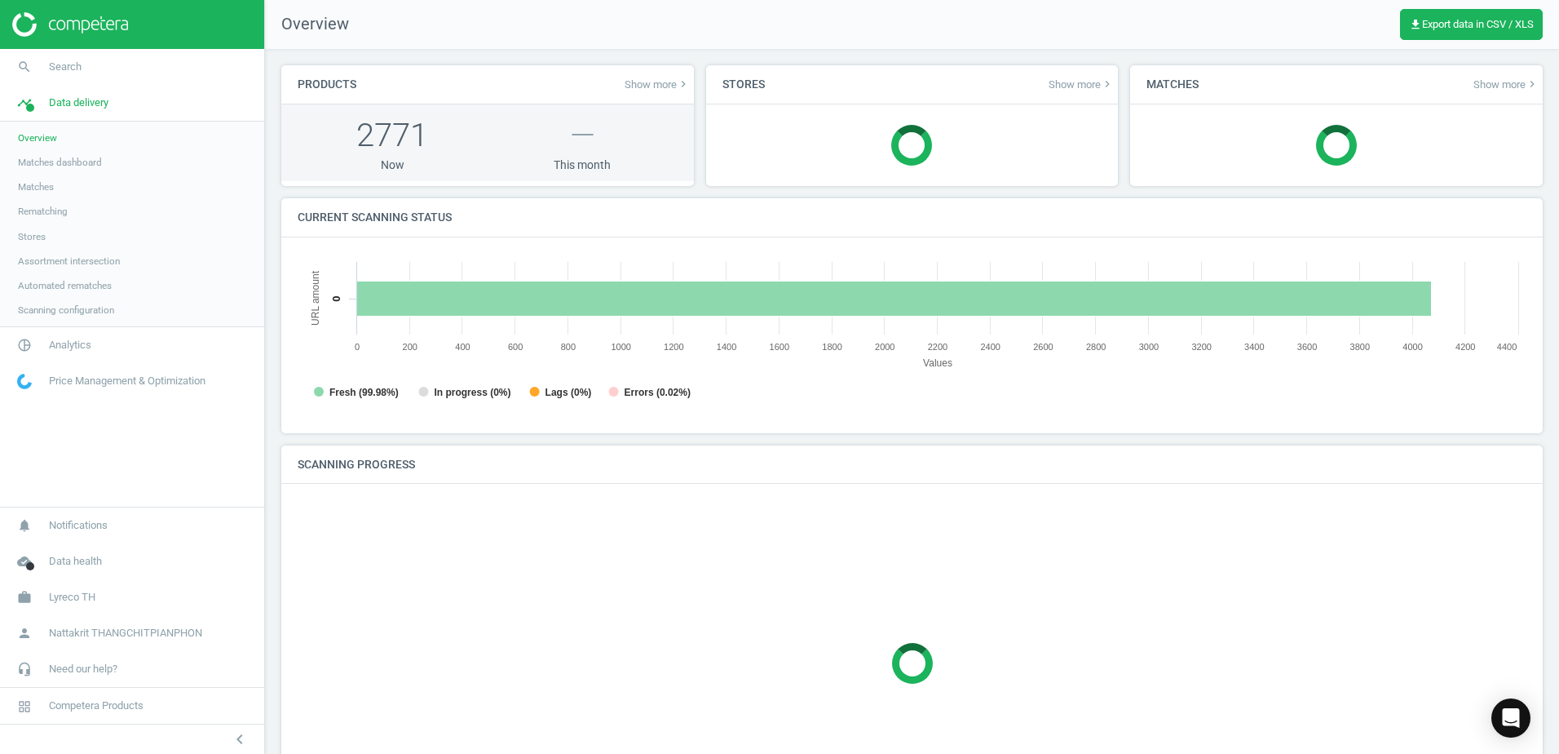
scroll to position [8, 8]
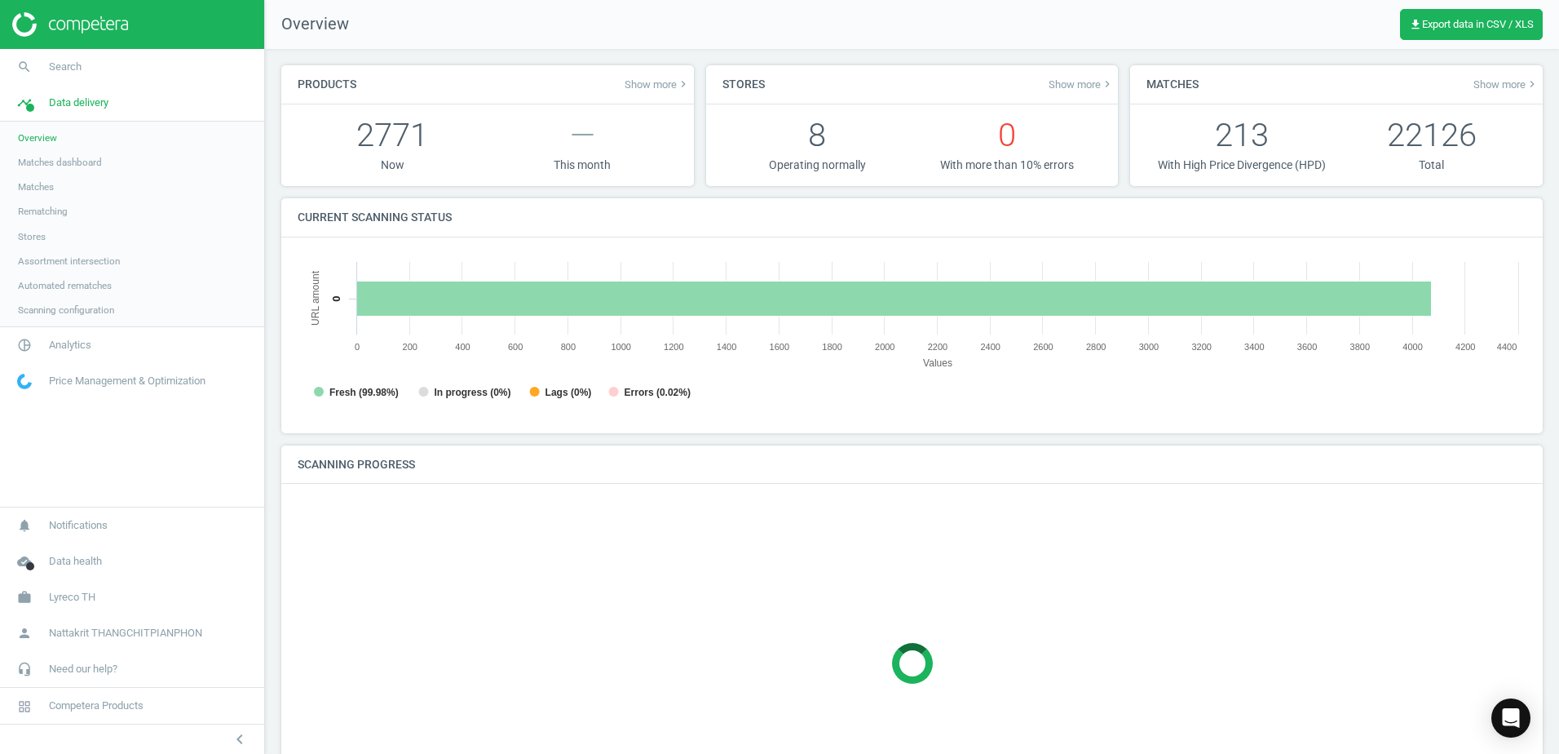
click at [134, 155] on link "Matches dashboard" at bounding box center [132, 162] width 264 height 24
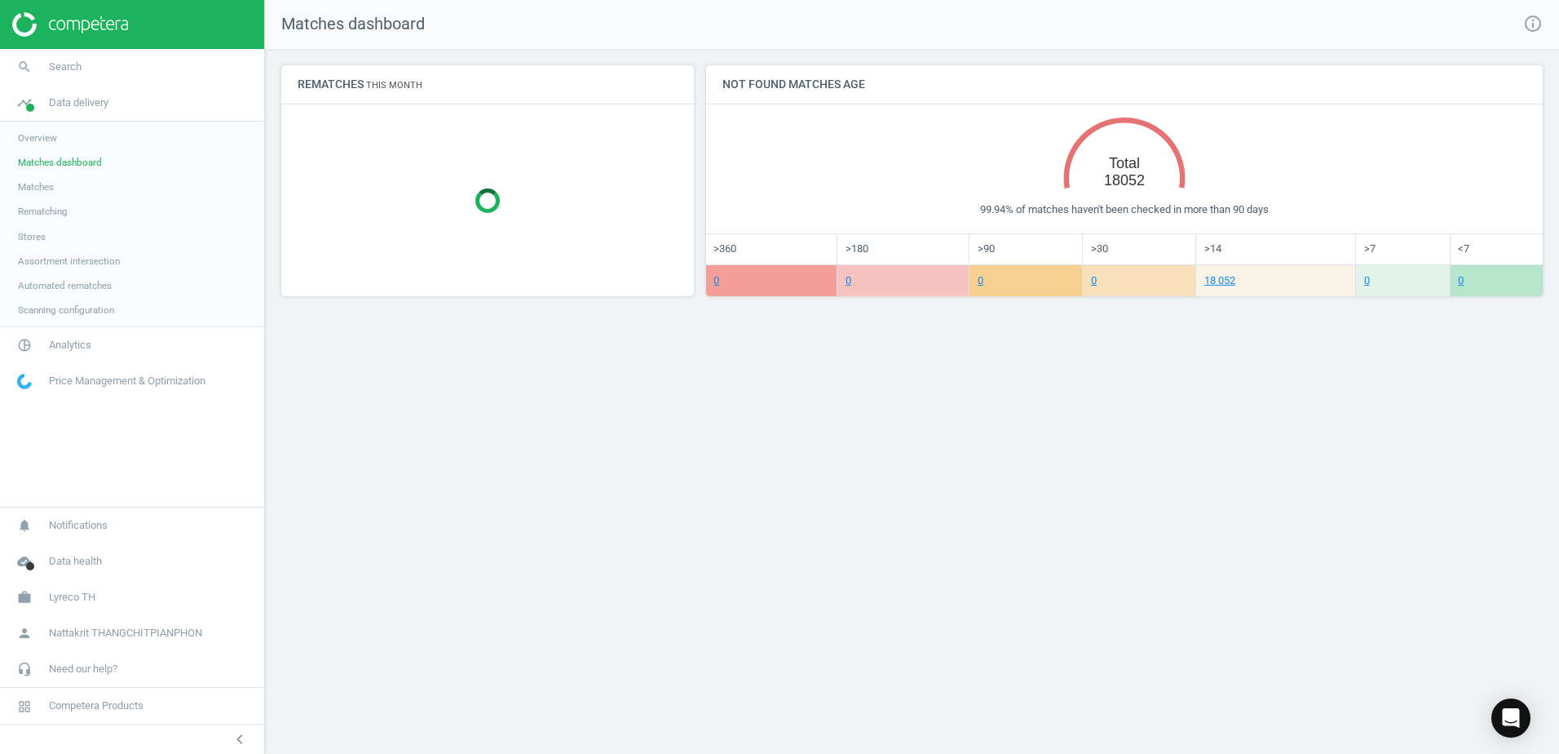
click at [113, 193] on link "Matches" at bounding box center [132, 187] width 264 height 24
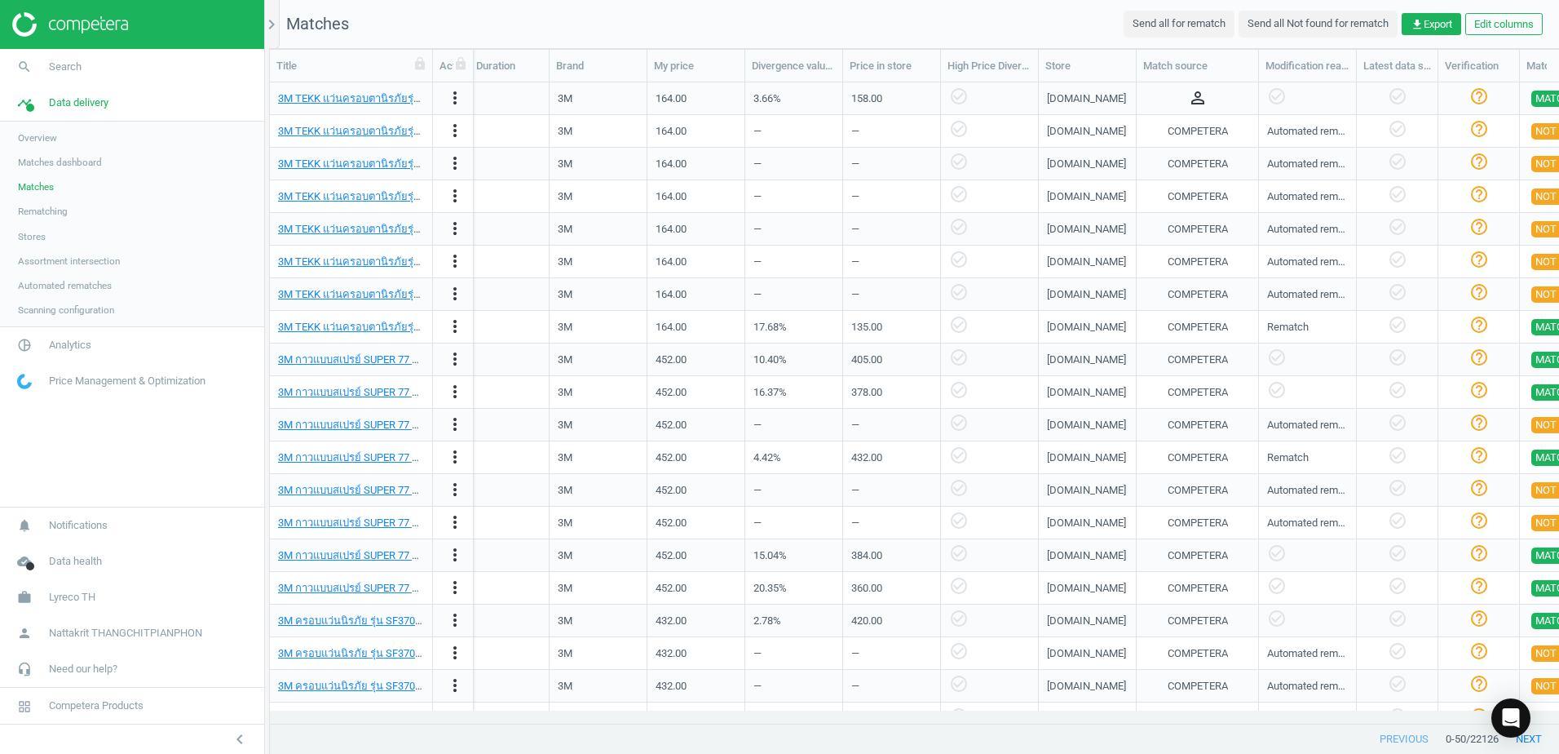
scroll to position [0, 912]
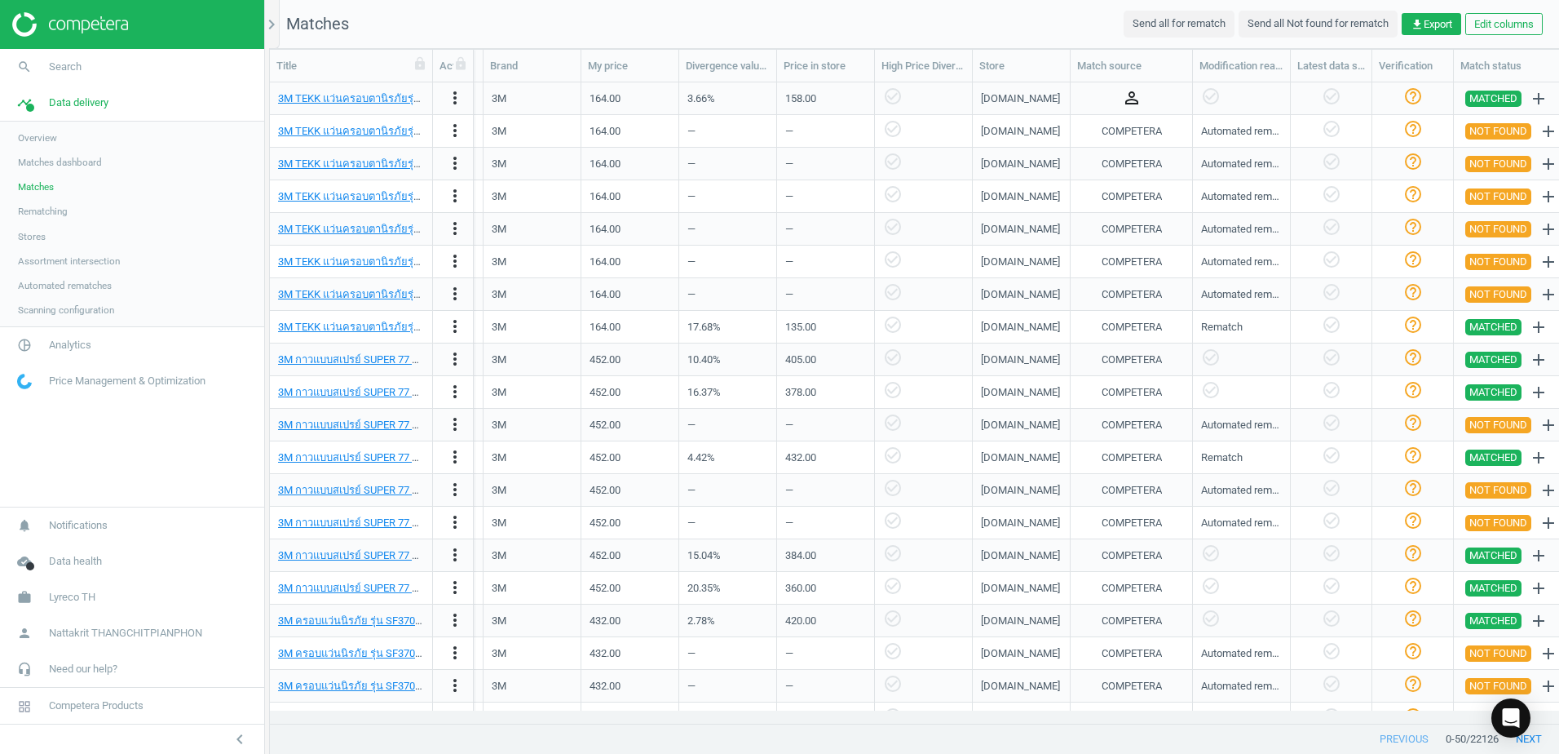
click at [1136, 95] on icon "person_outline" at bounding box center [1132, 98] width 20 height 20
click at [1065, 223] on div "[DOMAIN_NAME]" at bounding box center [1022, 229] width 98 height 33
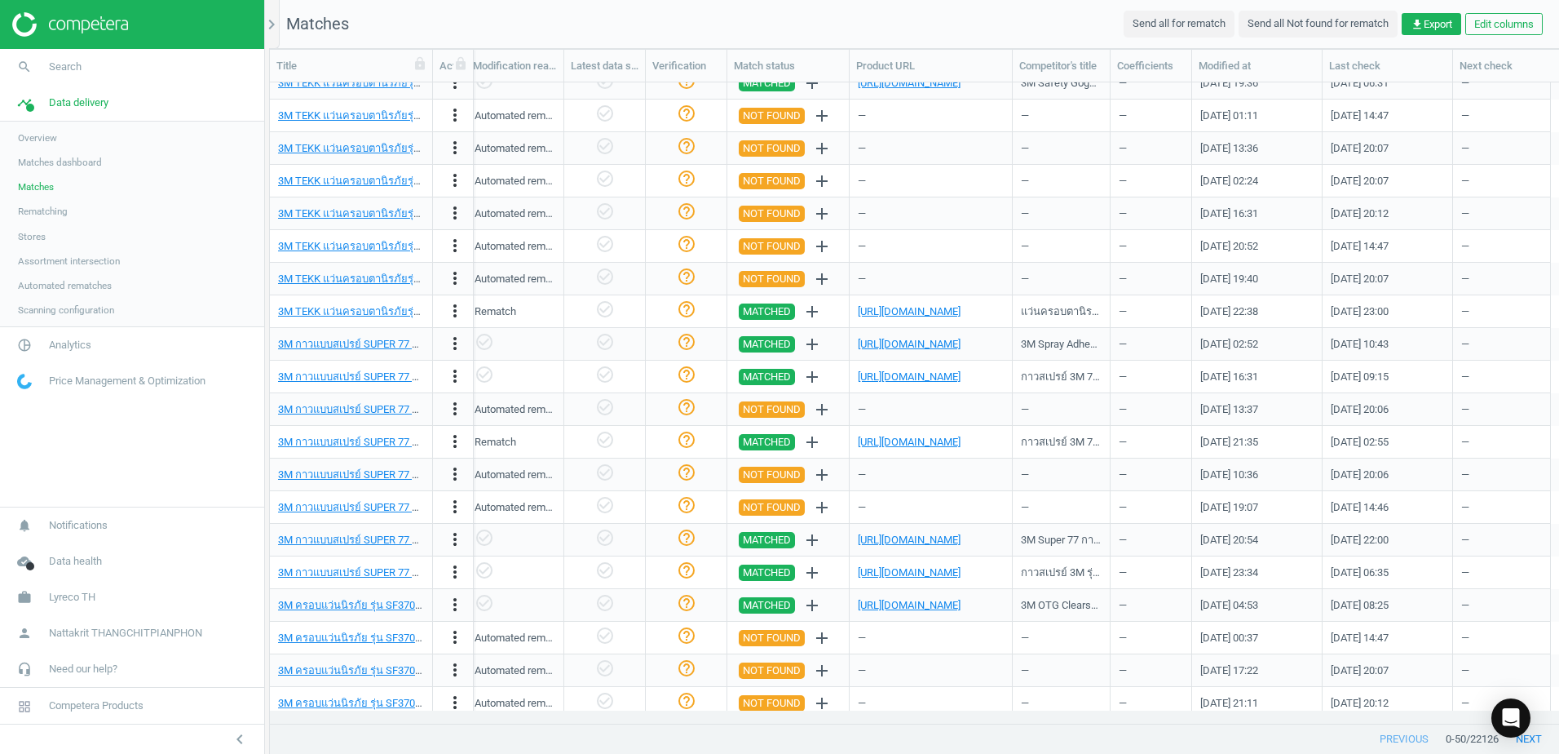
scroll to position [0, 0]
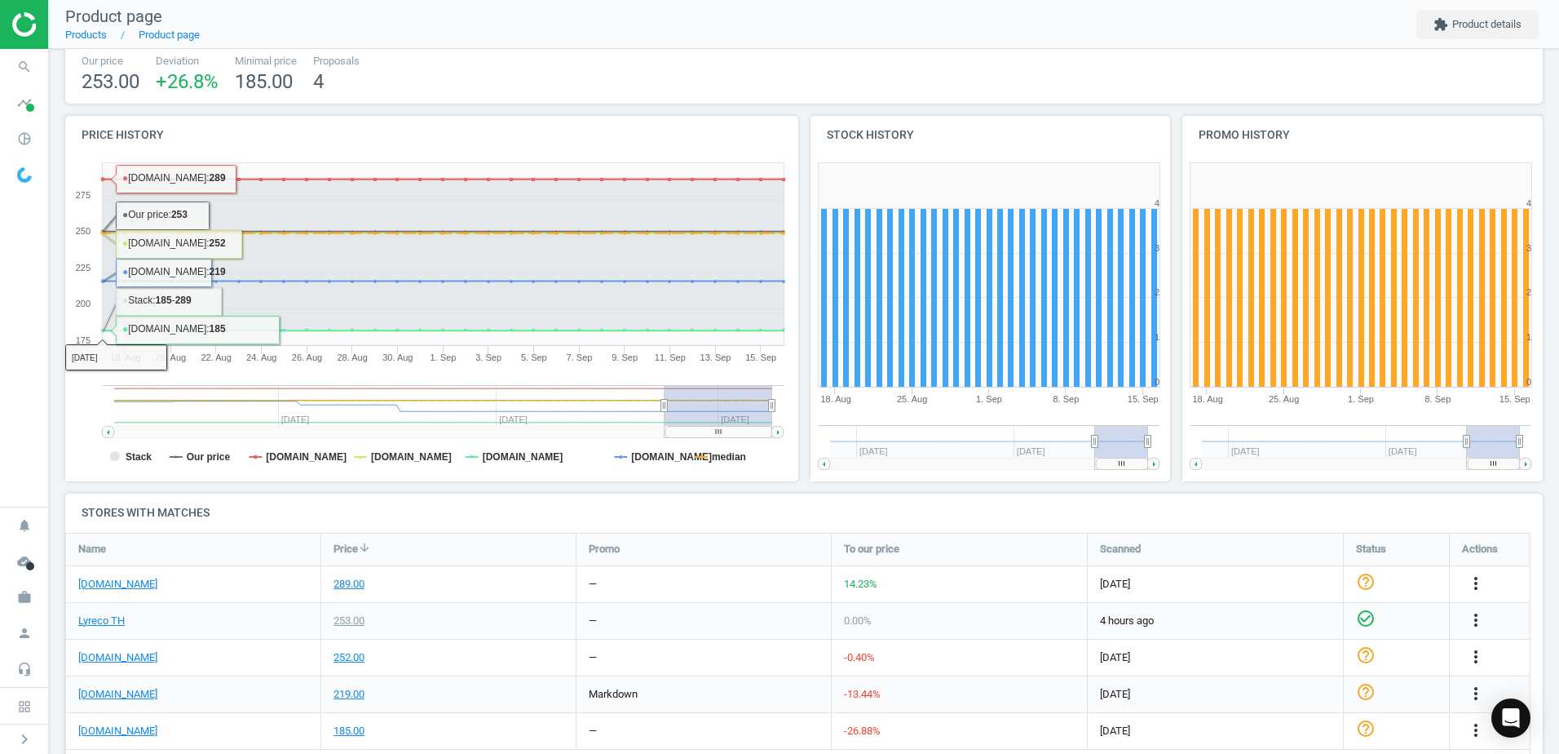
scroll to position [326, 0]
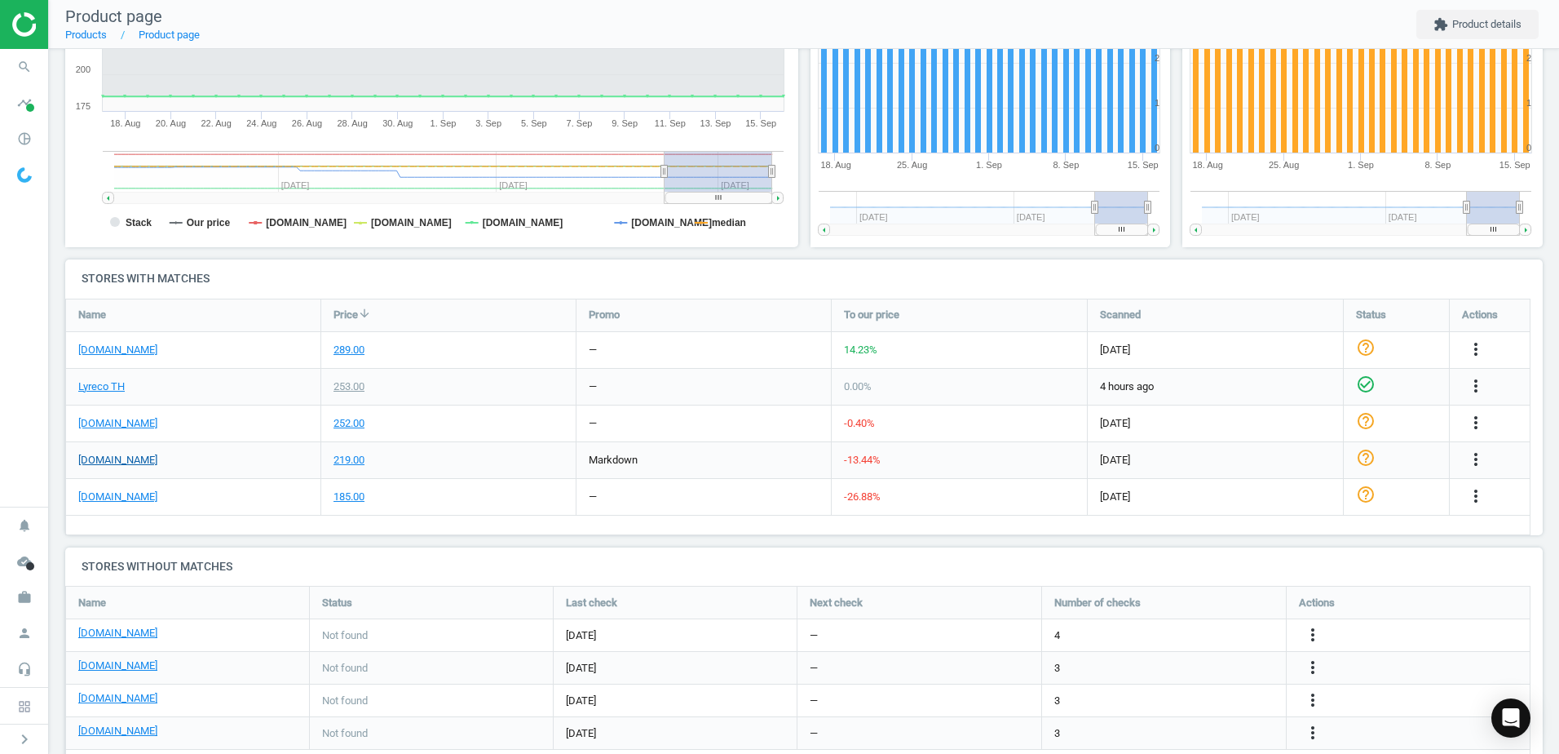
click at [106, 463] on link "[DOMAIN_NAME]" at bounding box center [117, 460] width 79 height 15
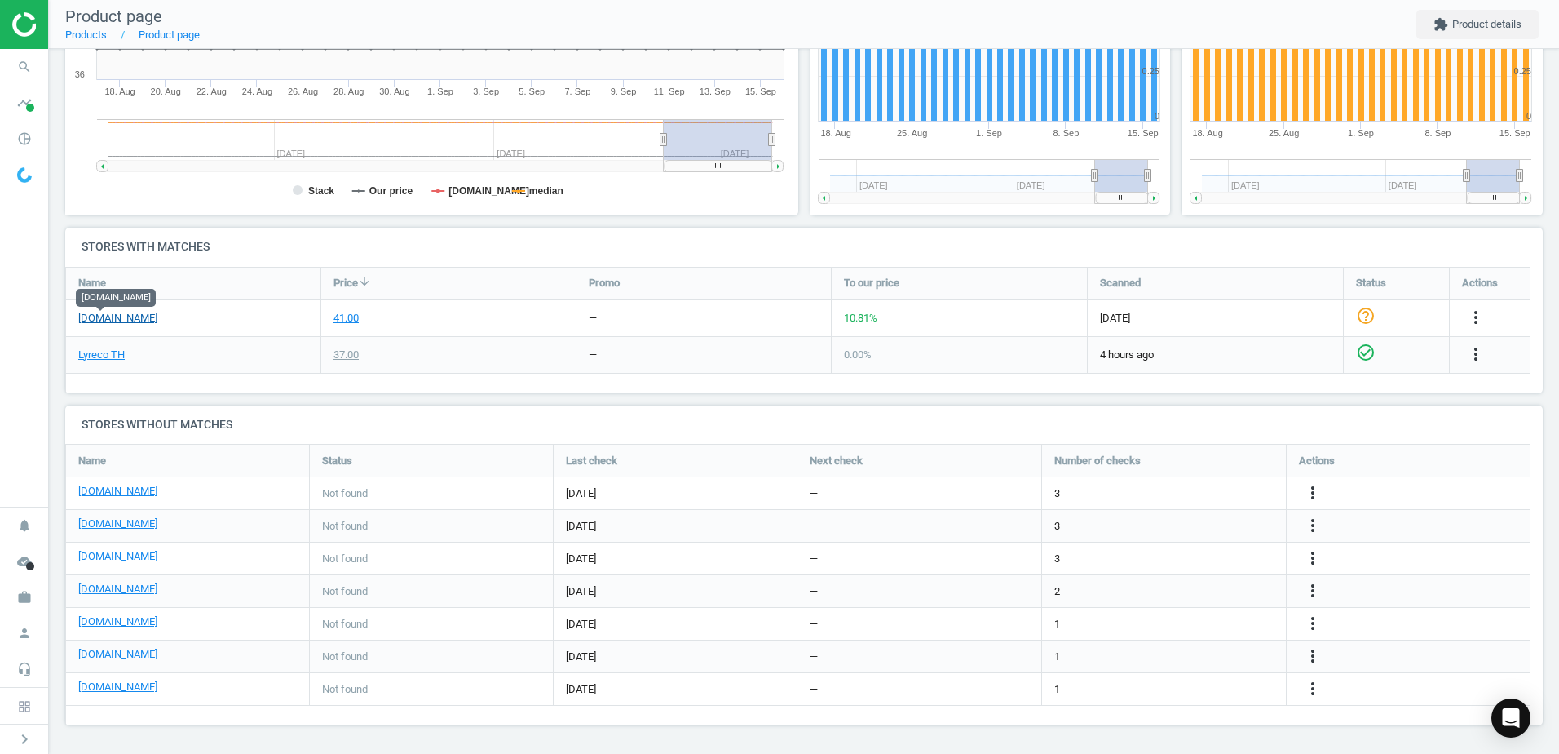
click at [98, 321] on link "[DOMAIN_NAME]" at bounding box center [117, 318] width 79 height 15
